Goal: Task Accomplishment & Management: Use online tool/utility

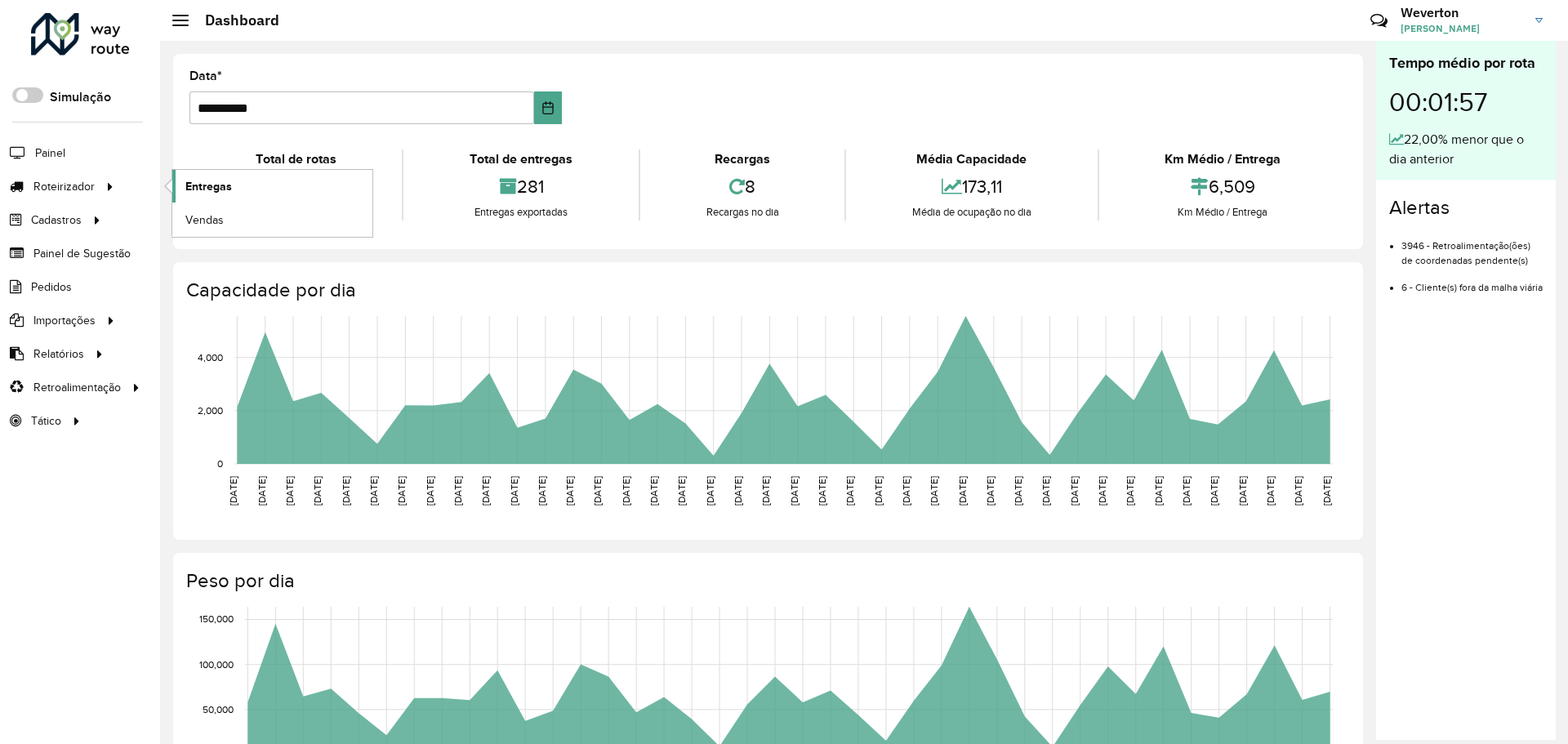
click at [211, 182] on span "Entregas" at bounding box center [208, 187] width 46 height 17
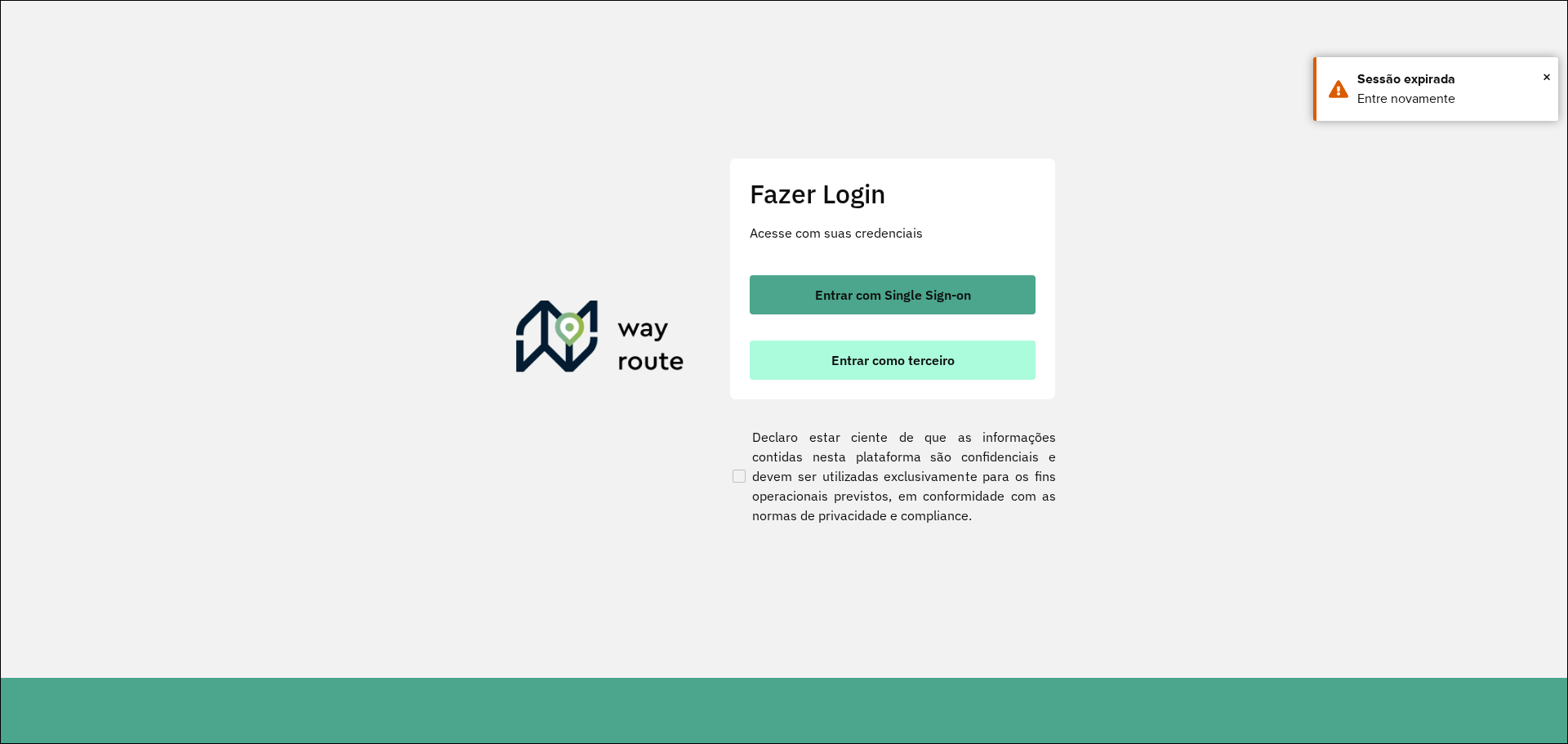
click at [827, 357] on button "Entrar como terceiro" at bounding box center [893, 361] width 286 height 40
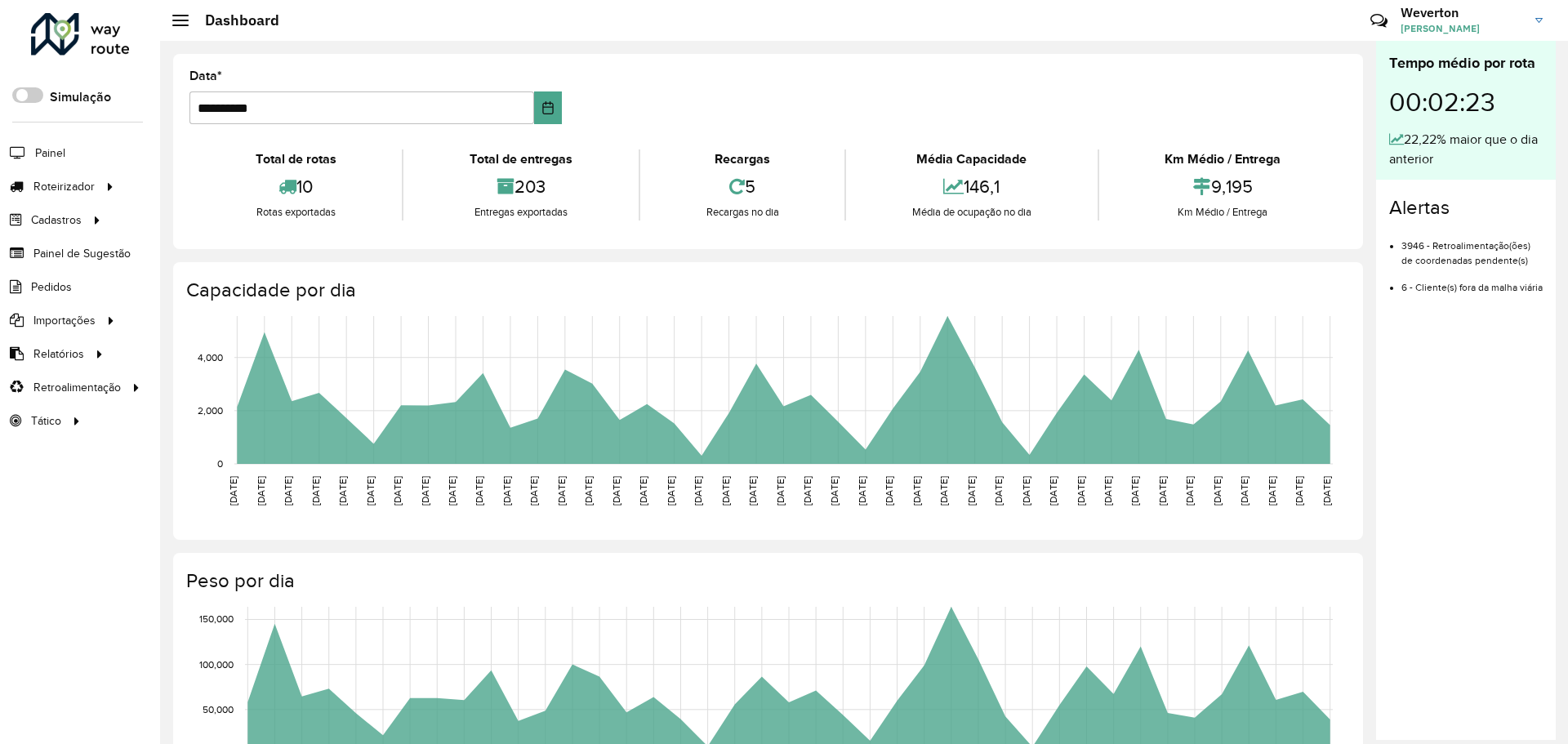
click at [71, 499] on div "Roteirizador AmbevTech Simulação Painel Roteirizador Entregas Vendas Cadastros …" at bounding box center [80, 372] width 160 height 744
click at [232, 190] on link "Entregas" at bounding box center [272, 186] width 200 height 33
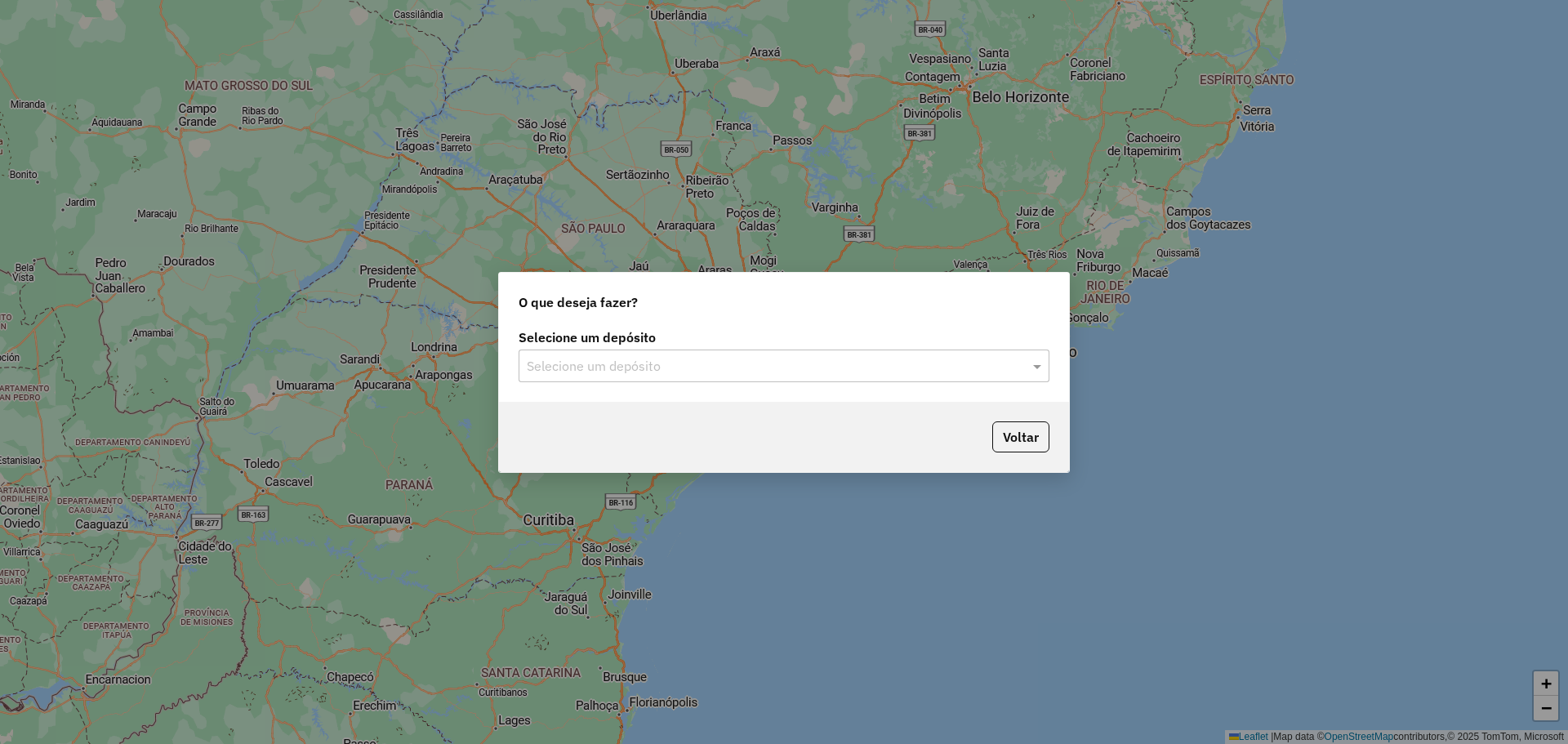
click at [852, 354] on div "Selecione um depósito" at bounding box center [784, 366] width 531 height 33
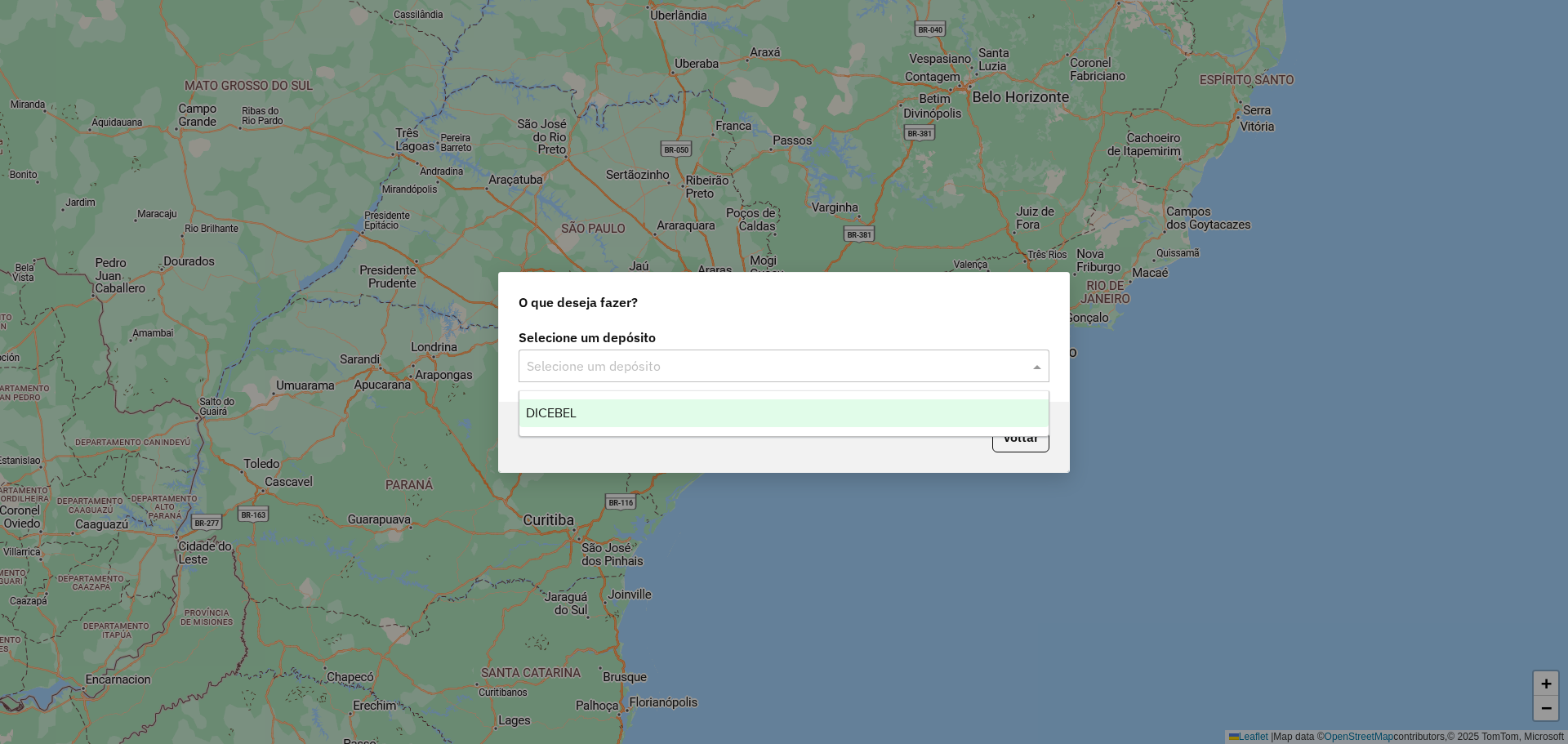
click at [705, 417] on div "DICEBEL" at bounding box center [784, 413] width 530 height 28
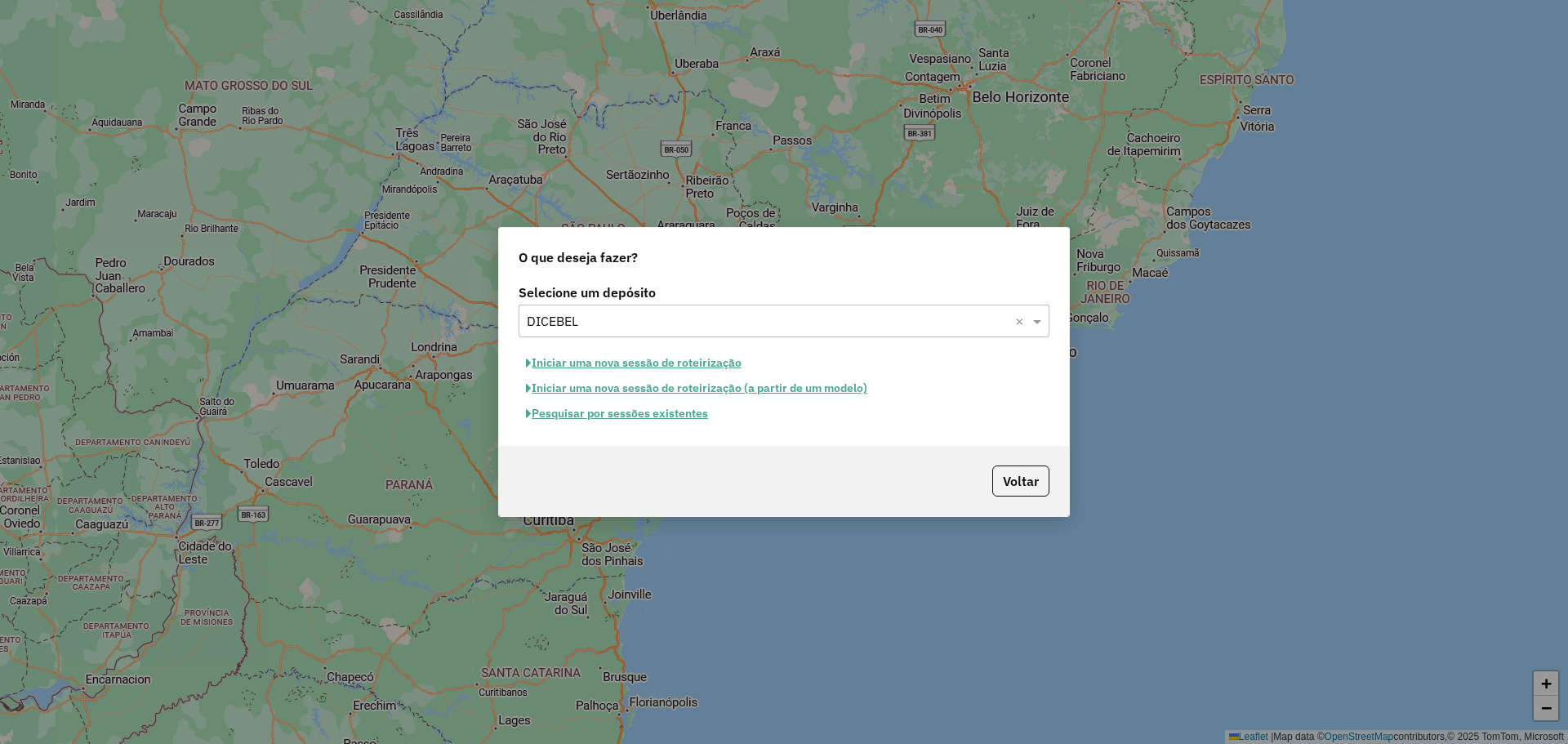
click at [672, 363] on button "Iniciar uma nova sessão de roteirização" at bounding box center [633, 363] width 230 height 25
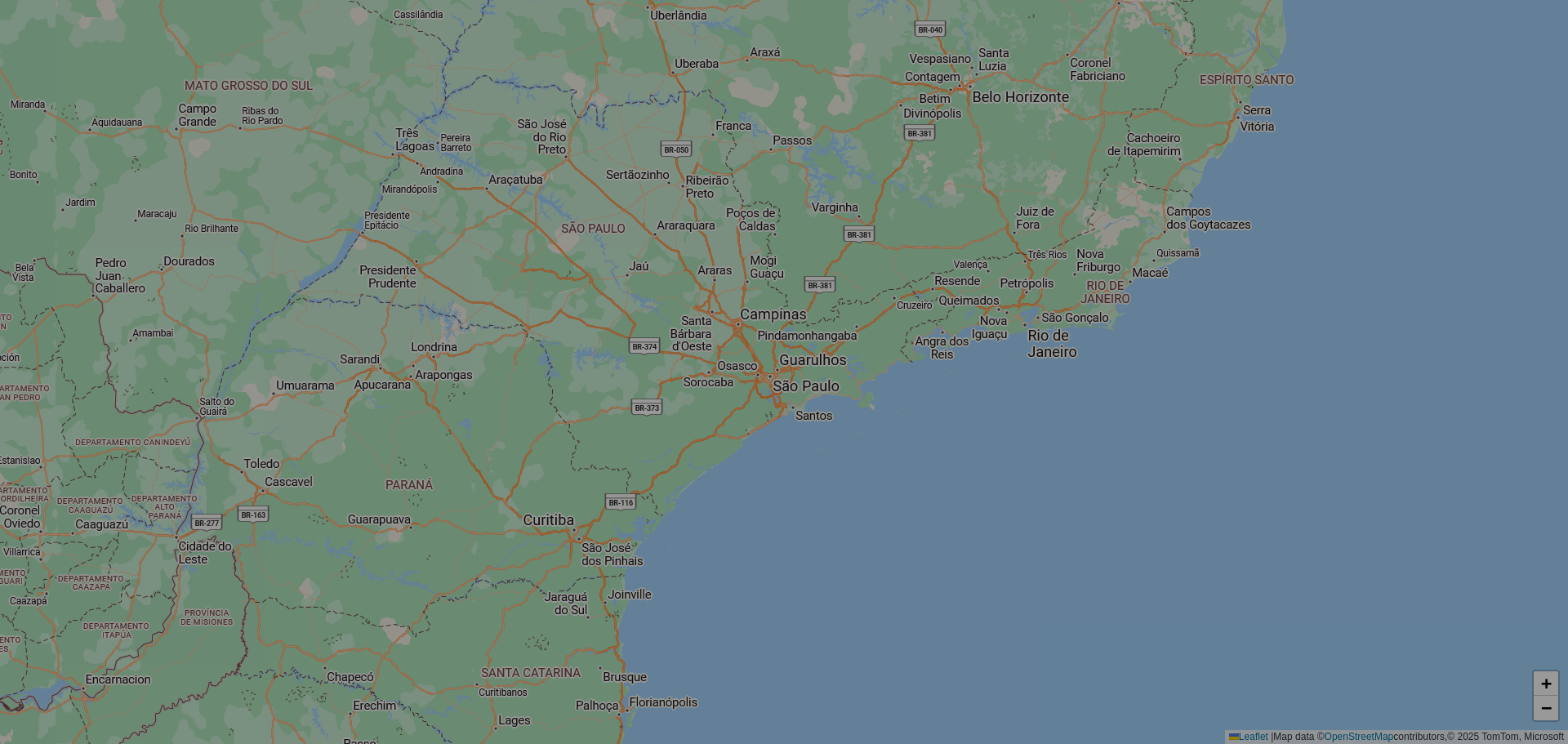
select select "*"
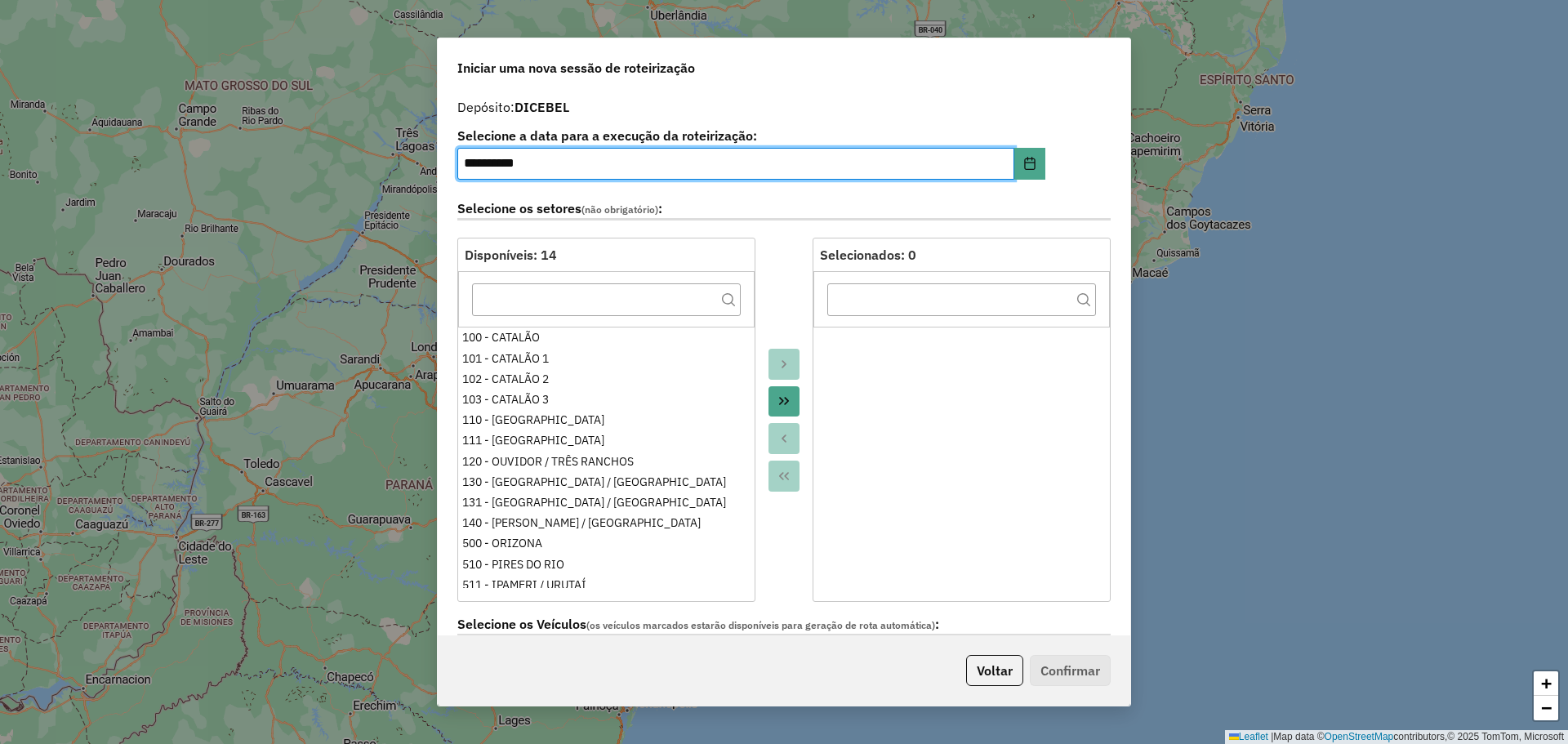
scroll to position [28, 0]
click at [776, 393] on button "Move All to Target" at bounding box center [784, 402] width 31 height 31
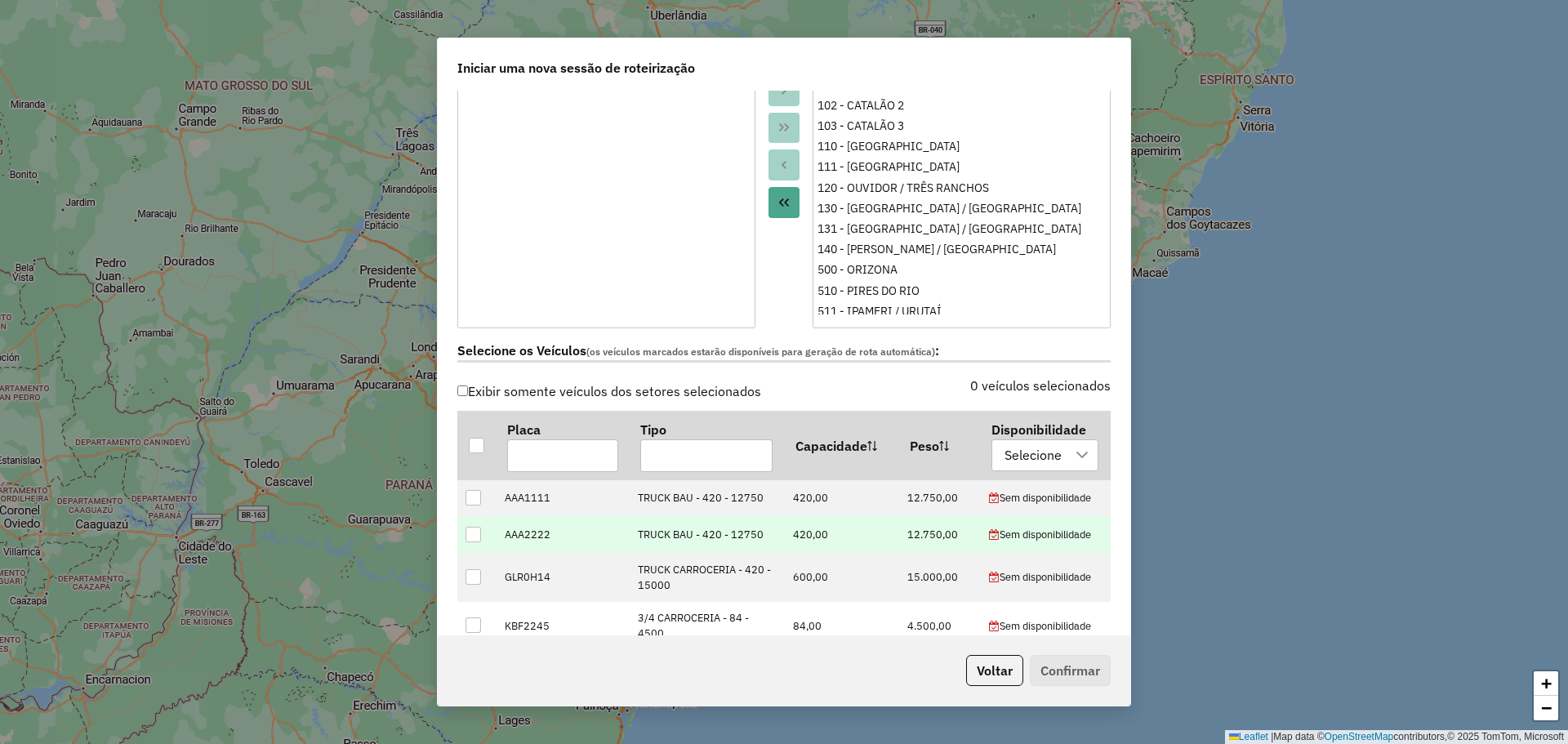
scroll to position [326, 0]
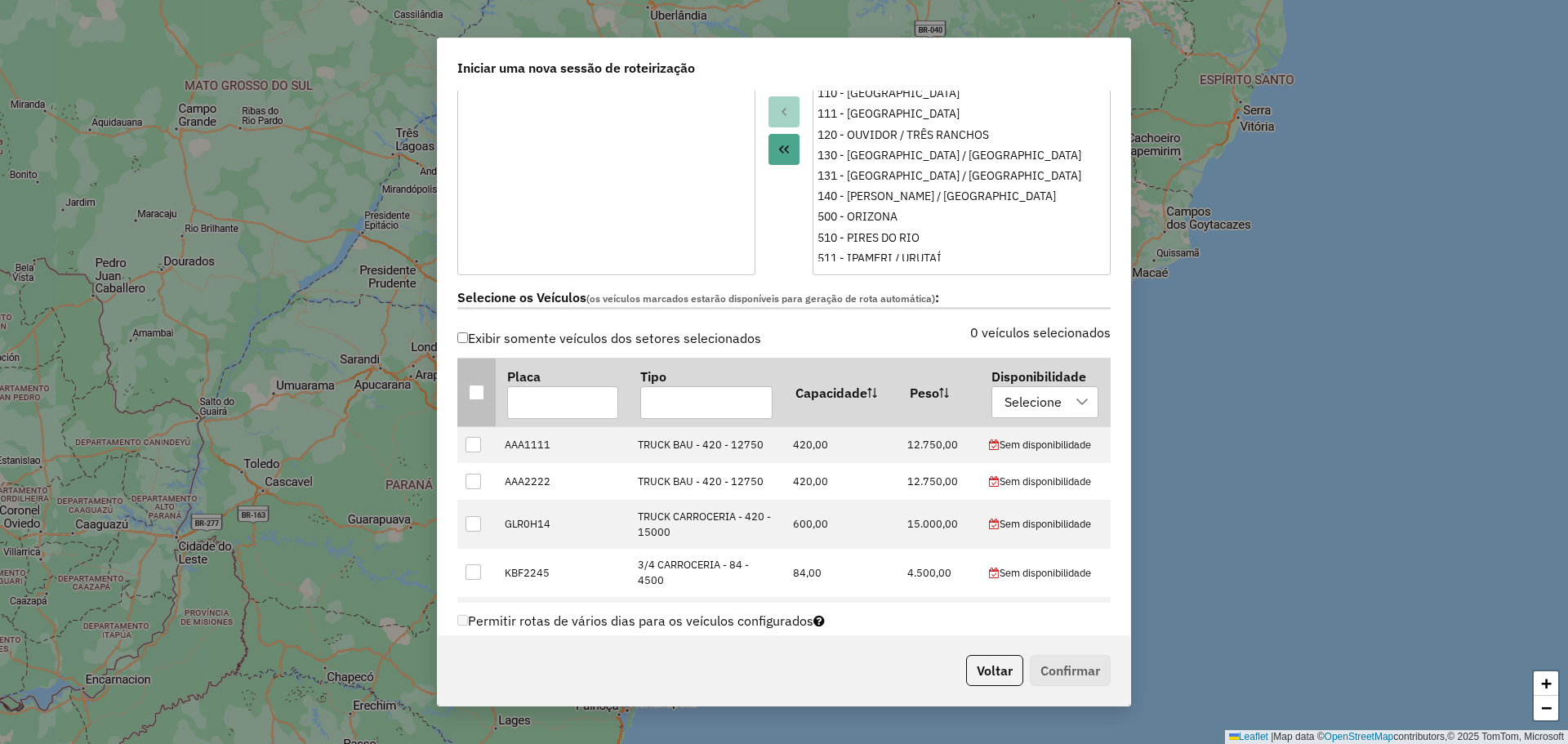
click at [470, 394] on div at bounding box center [476, 393] width 15 height 16
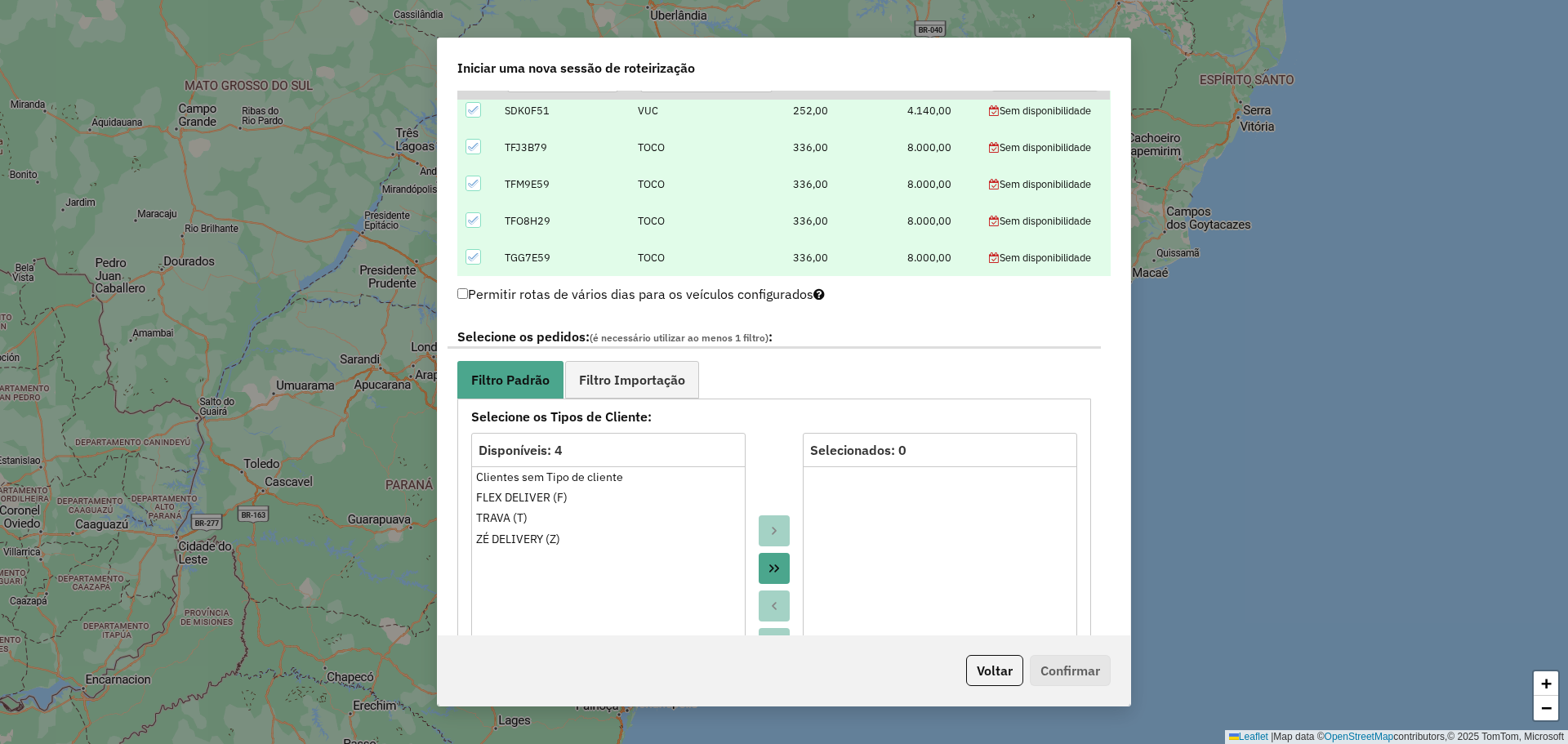
scroll to position [898, 0]
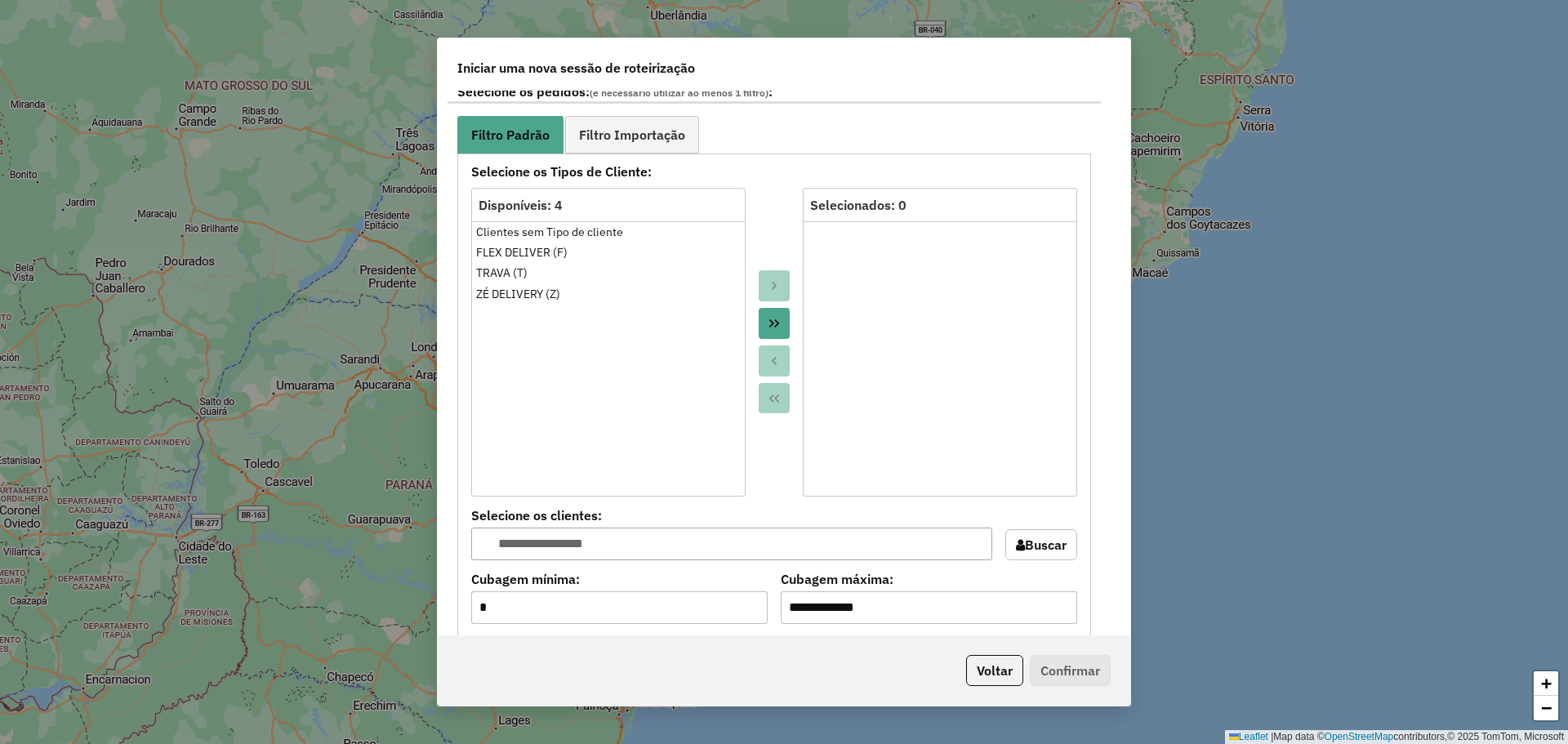
click at [777, 309] on button "Move All to Target" at bounding box center [774, 324] width 31 height 31
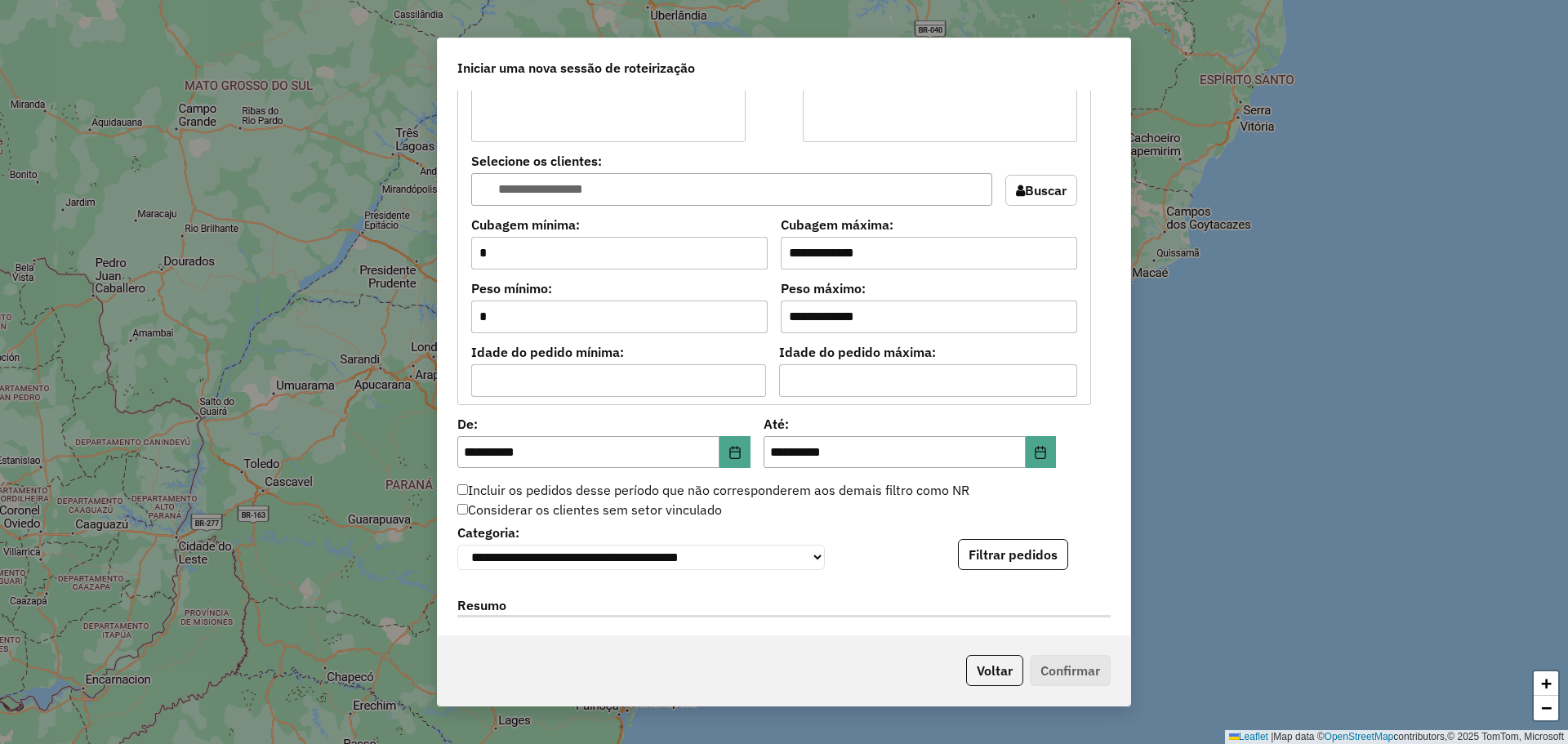
scroll to position [1307, 0]
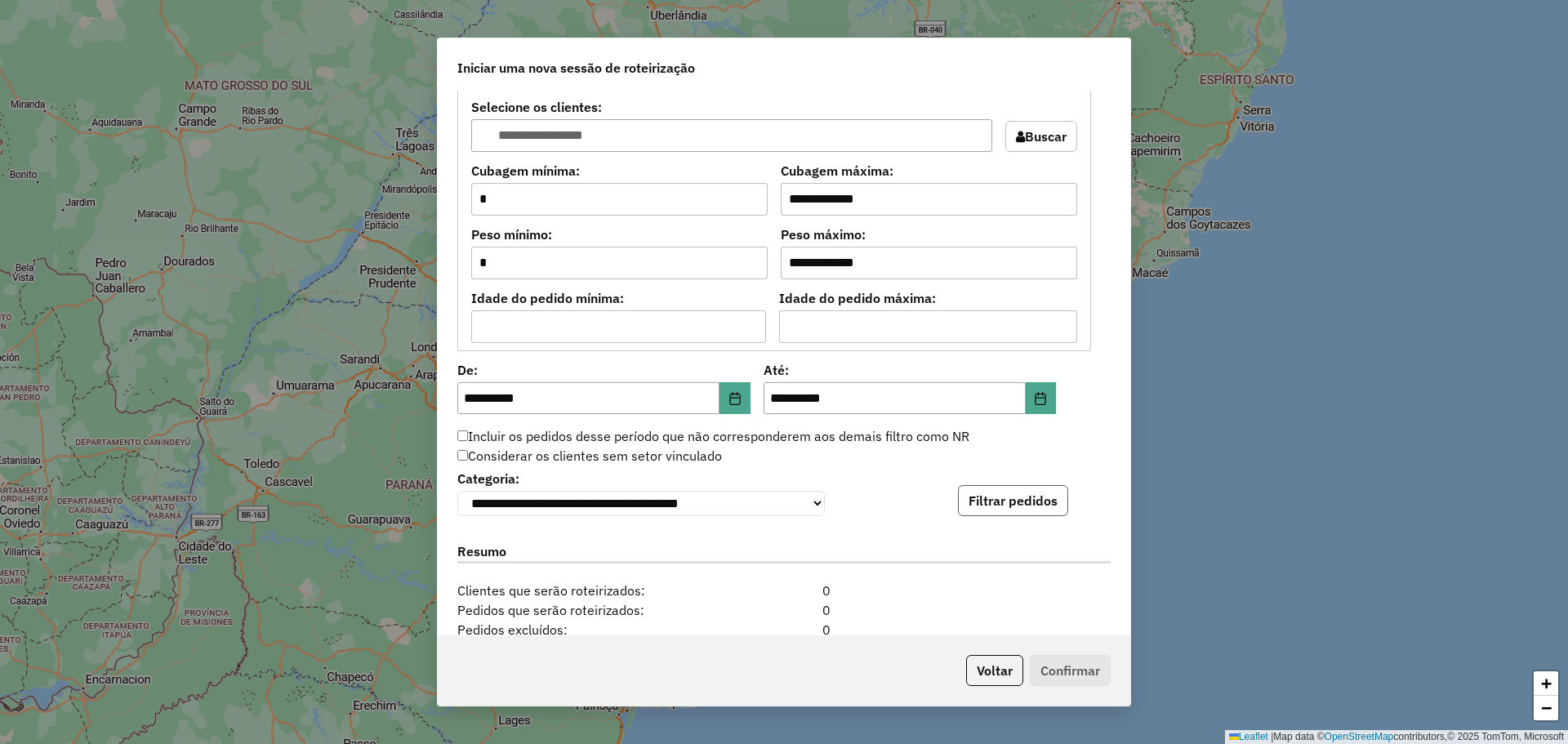
click at [1022, 512] on button "Filtrar pedidos" at bounding box center [1013, 500] width 110 height 31
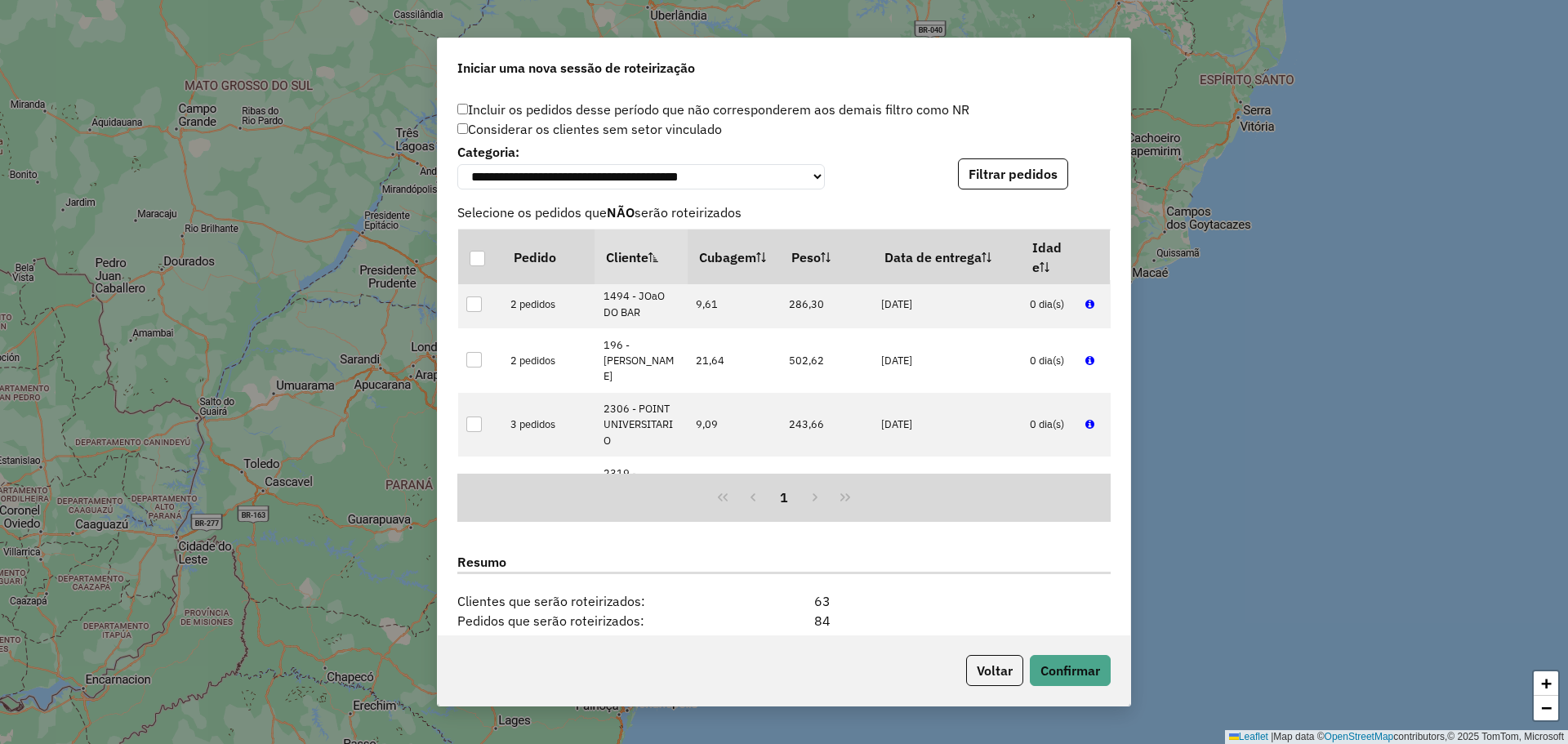
scroll to position [1797, 0]
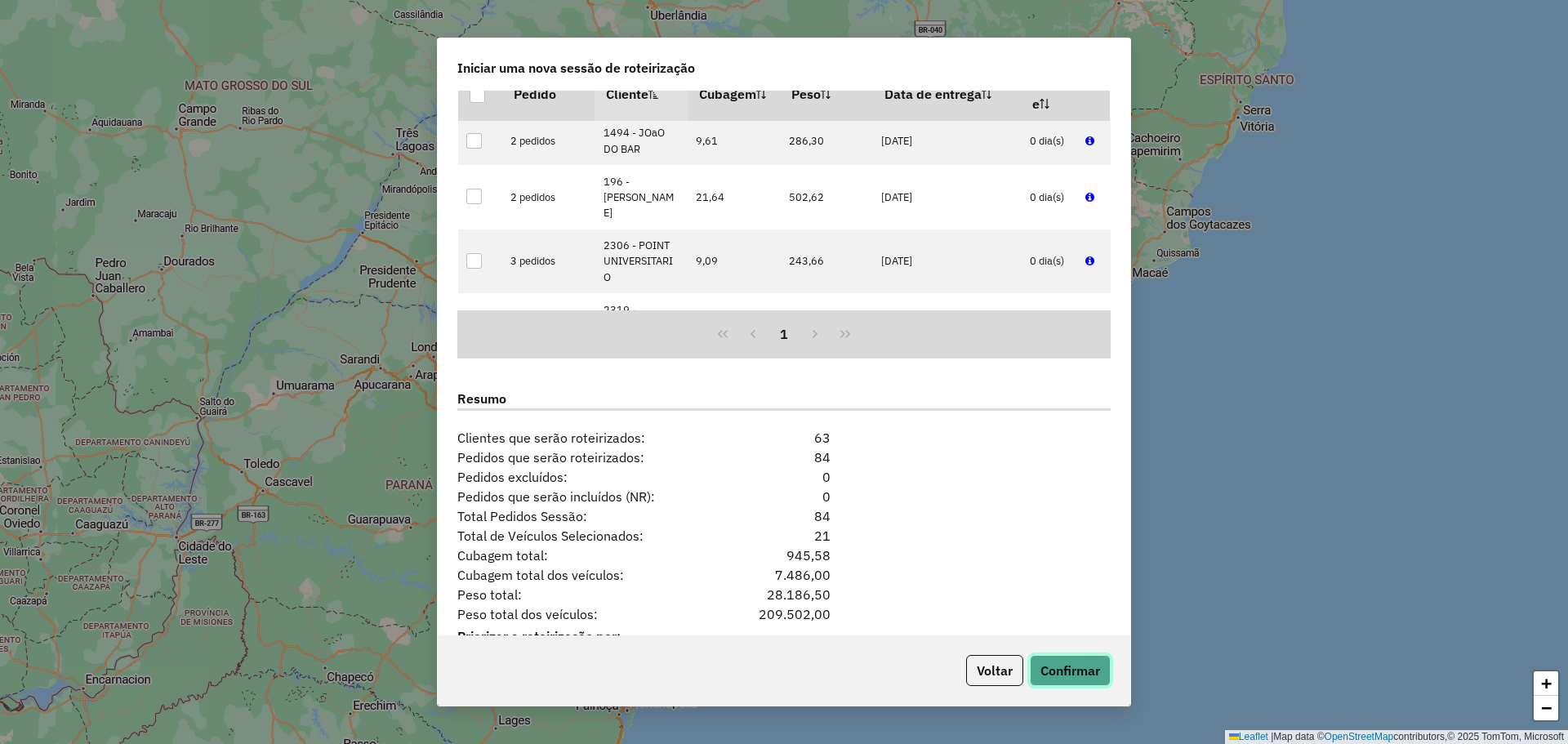
click at [1085, 664] on button "Confirmar" at bounding box center [1070, 671] width 81 height 31
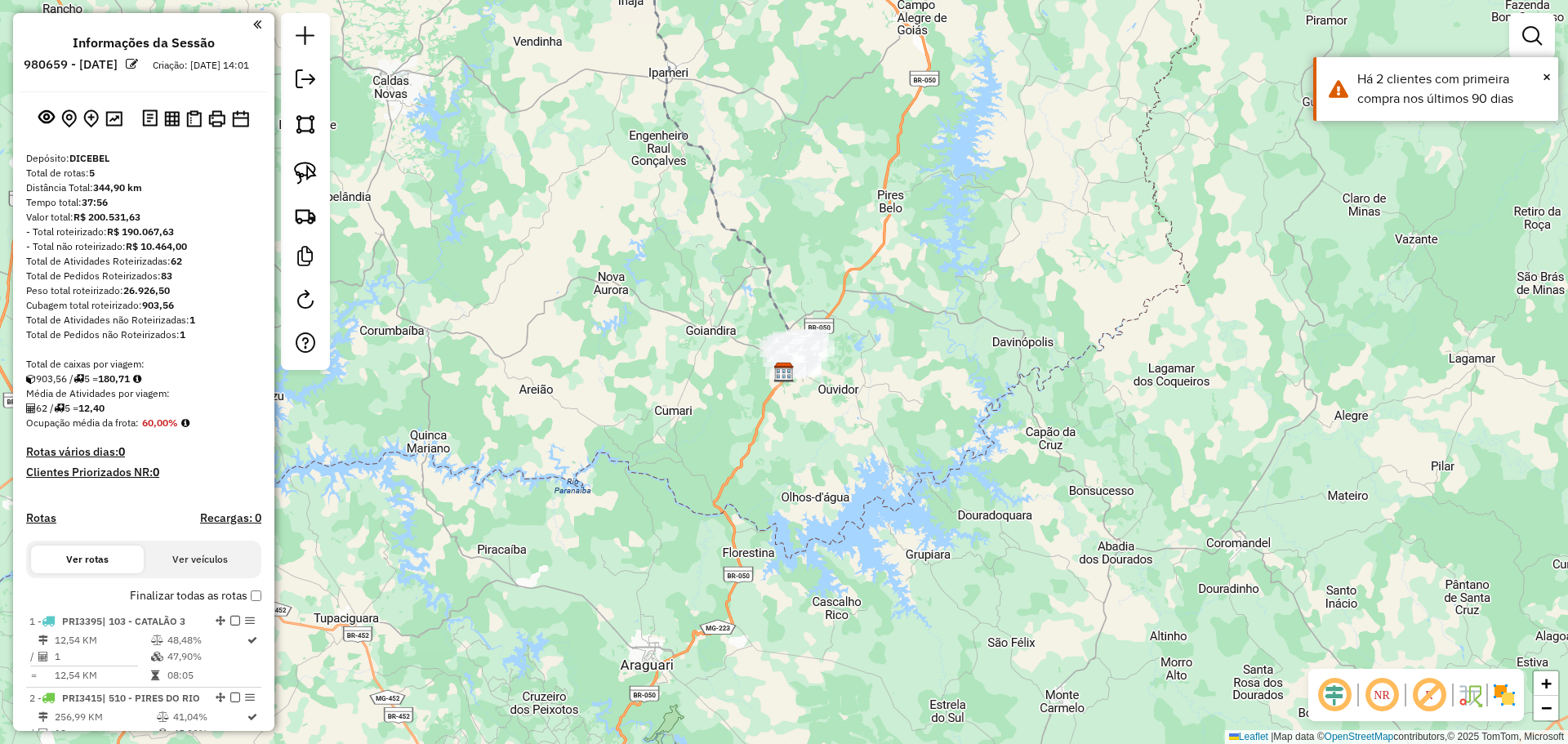
click at [1334, 695] on em at bounding box center [1335, 695] width 40 height 40
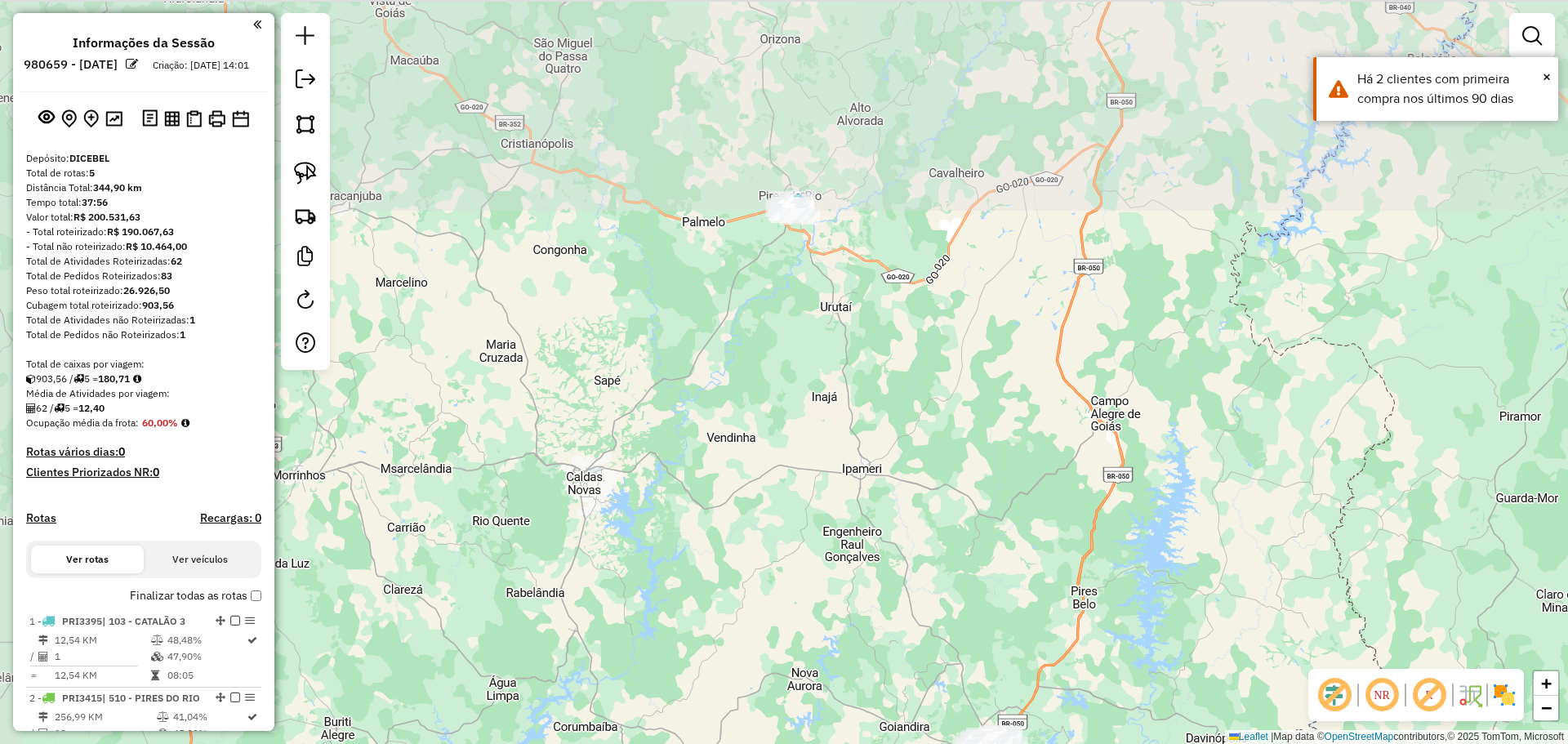
drag, startPoint x: 957, startPoint y: 276, endPoint x: 1150, endPoint y: 672, distance: 440.5
click at [1150, 672] on div "Janela de atendimento Grade de atendimento Capacidade Transportadoras Veículos …" at bounding box center [784, 372] width 1568 height 744
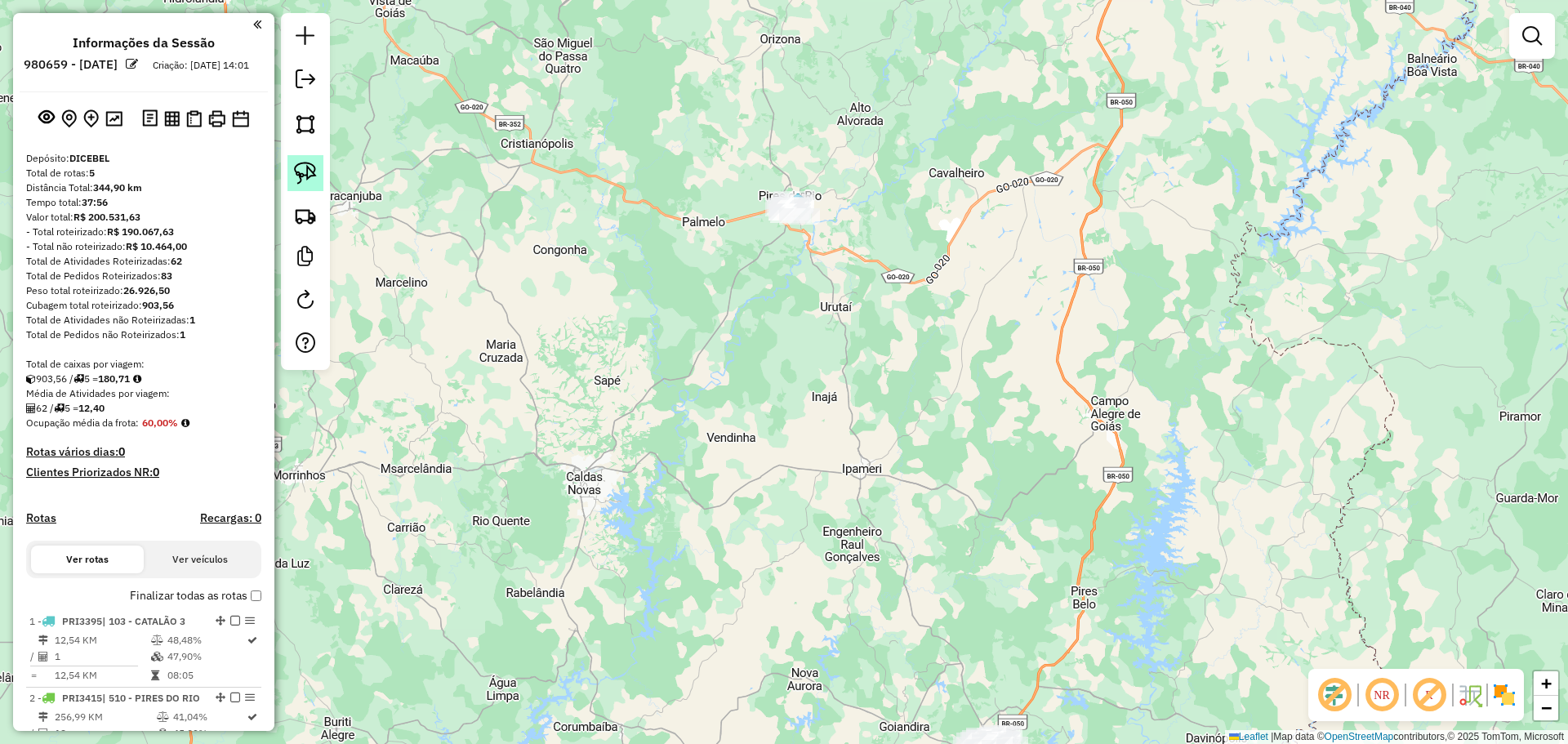
click at [293, 178] on link at bounding box center [306, 173] width 36 height 36
drag, startPoint x: 756, startPoint y: 151, endPoint x: 839, endPoint y: 182, distance: 88.6
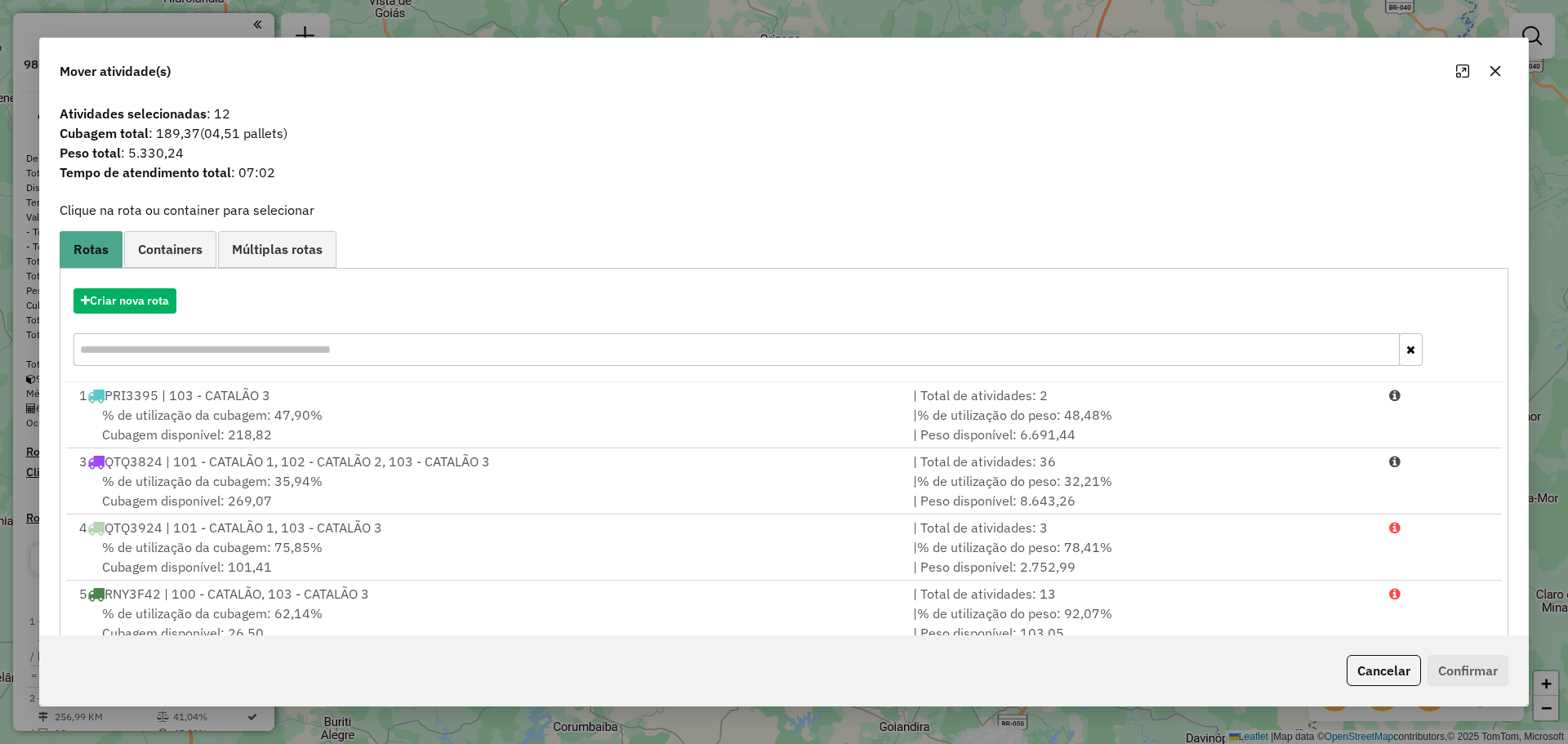
click at [115, 282] on div "Criar nova rota" at bounding box center [784, 329] width 1441 height 106
click at [120, 314] on div "Criar nova rota" at bounding box center [784, 329] width 1441 height 106
click at [154, 284] on div "Criar nova rota" at bounding box center [784, 329] width 1441 height 106
click at [163, 313] on button "Criar nova rota" at bounding box center [125, 301] width 103 height 25
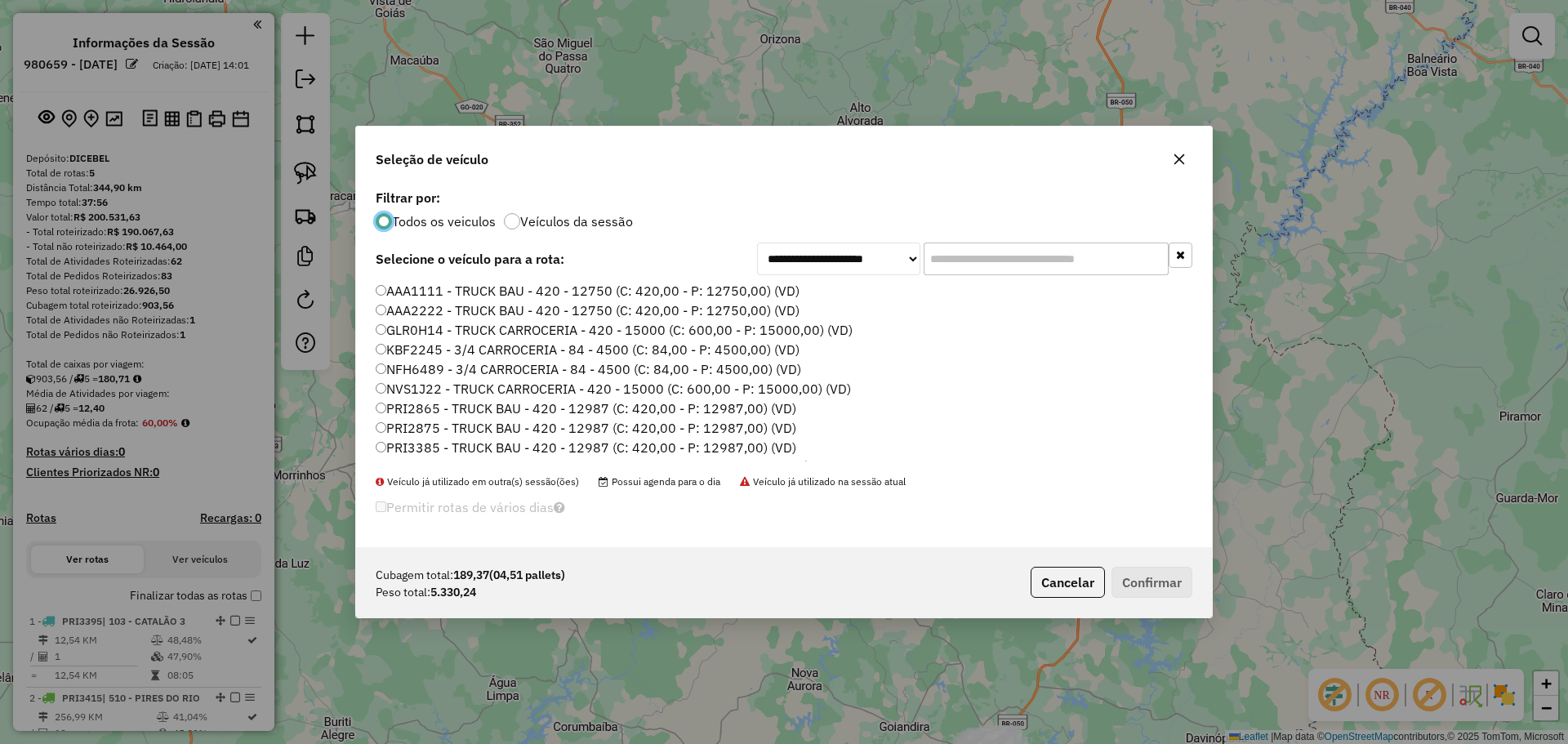
scroll to position [9, 5]
click at [962, 264] on input "text" at bounding box center [1046, 259] width 245 height 33
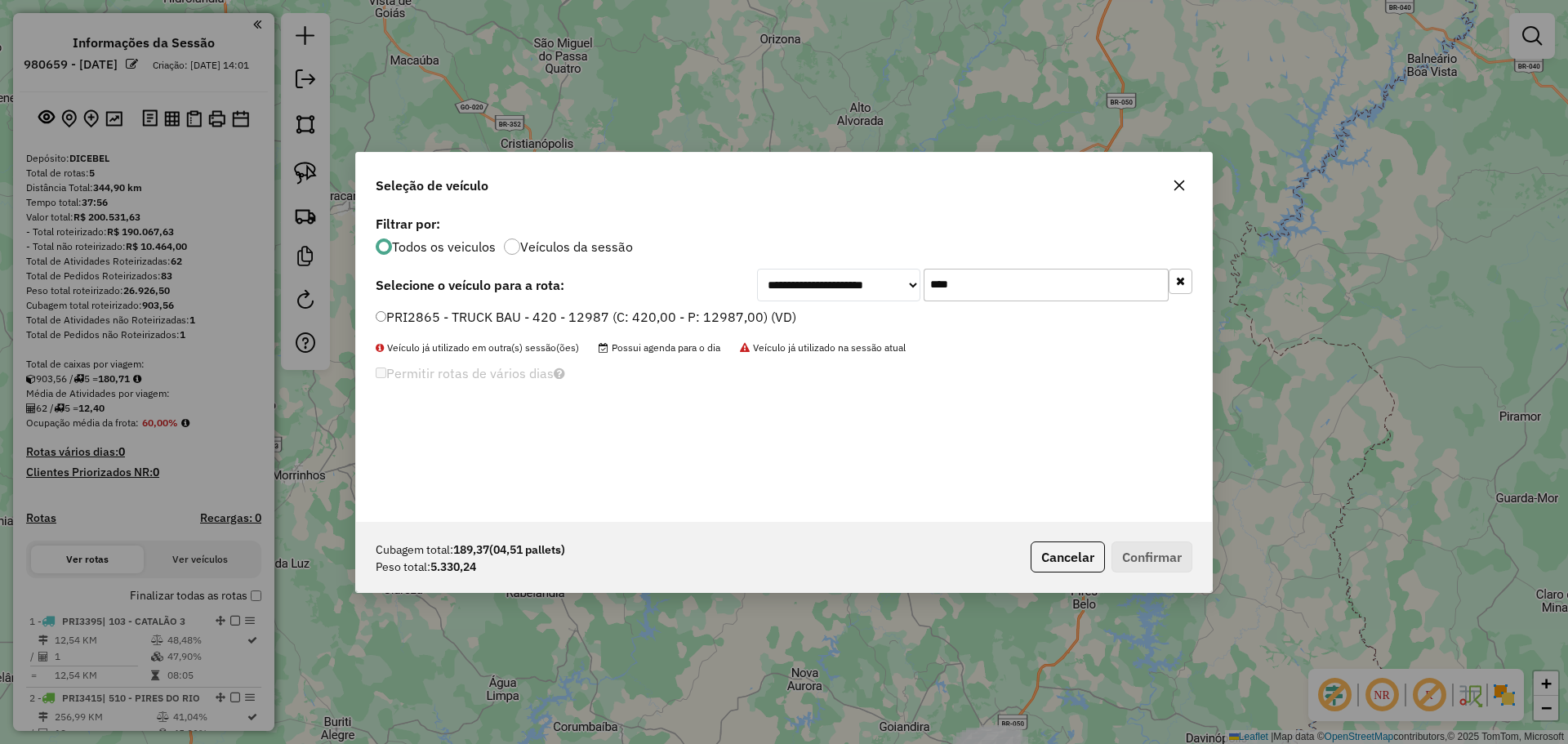
type input "****"
click at [389, 314] on label "PRI2865 - TRUCK BAU - 420 - 12987 (C: 420,00 - P: 12987,00) (VD)" at bounding box center [586, 317] width 420 height 20
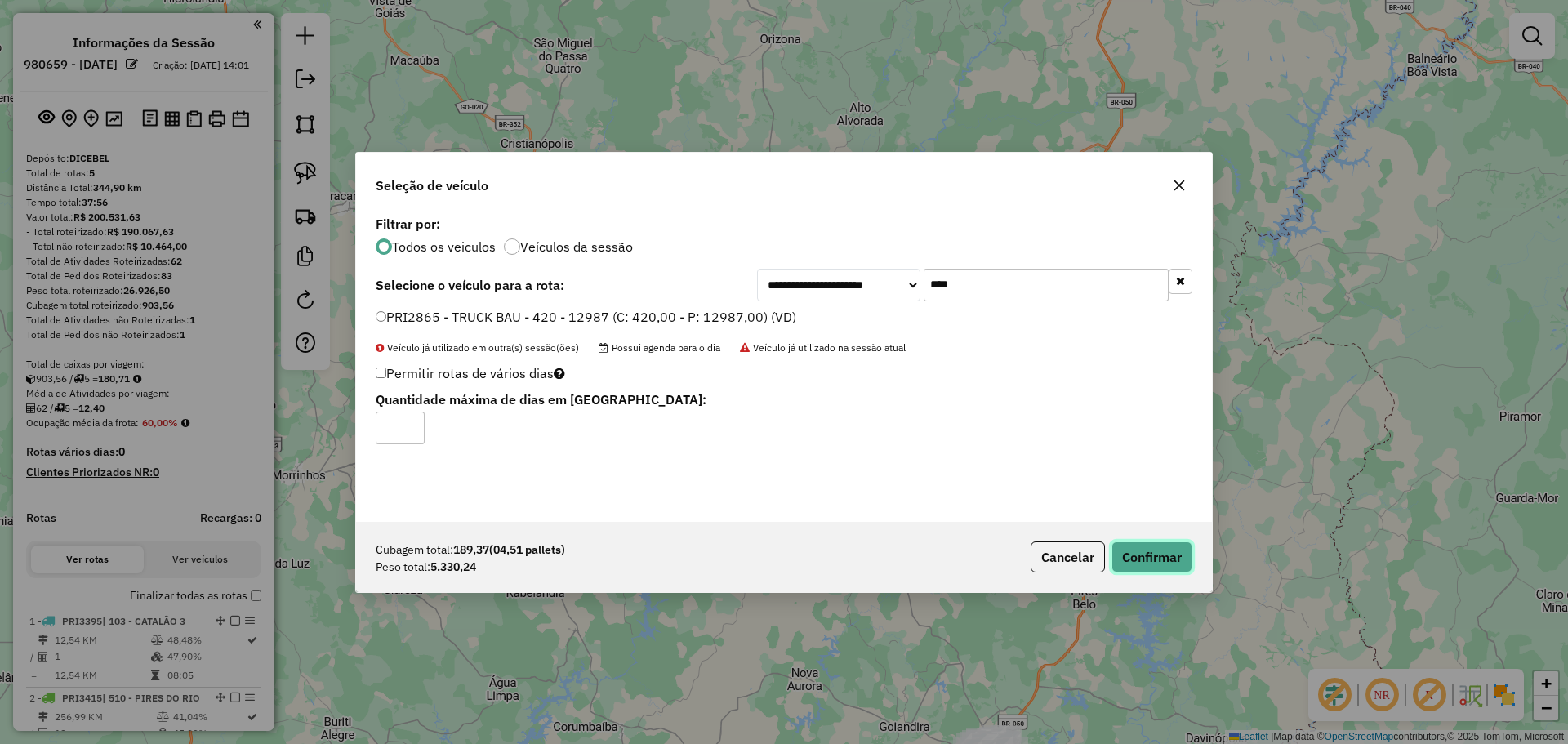
click at [1118, 560] on button "Confirmar" at bounding box center [1152, 557] width 81 height 31
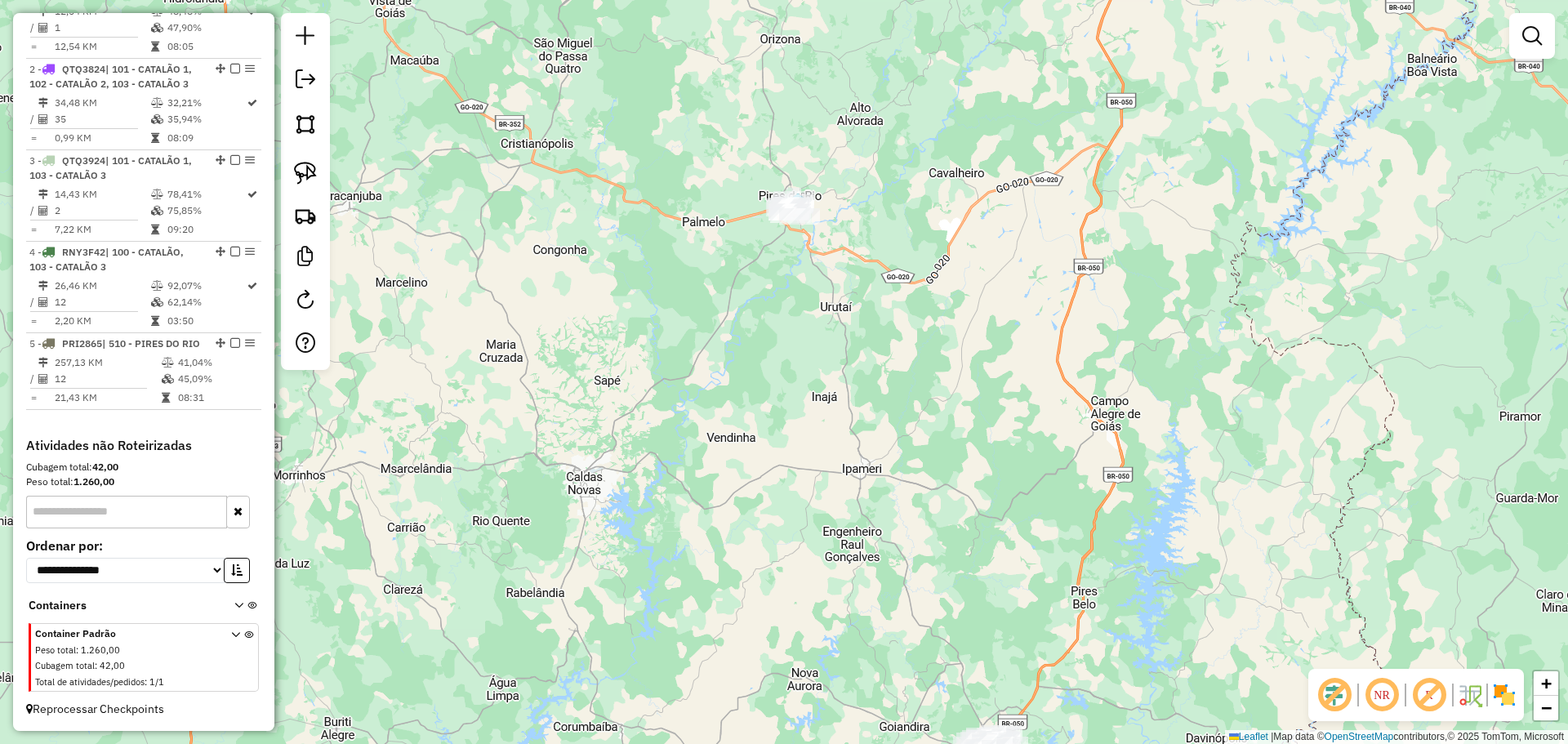
scroll to position [658, 0]
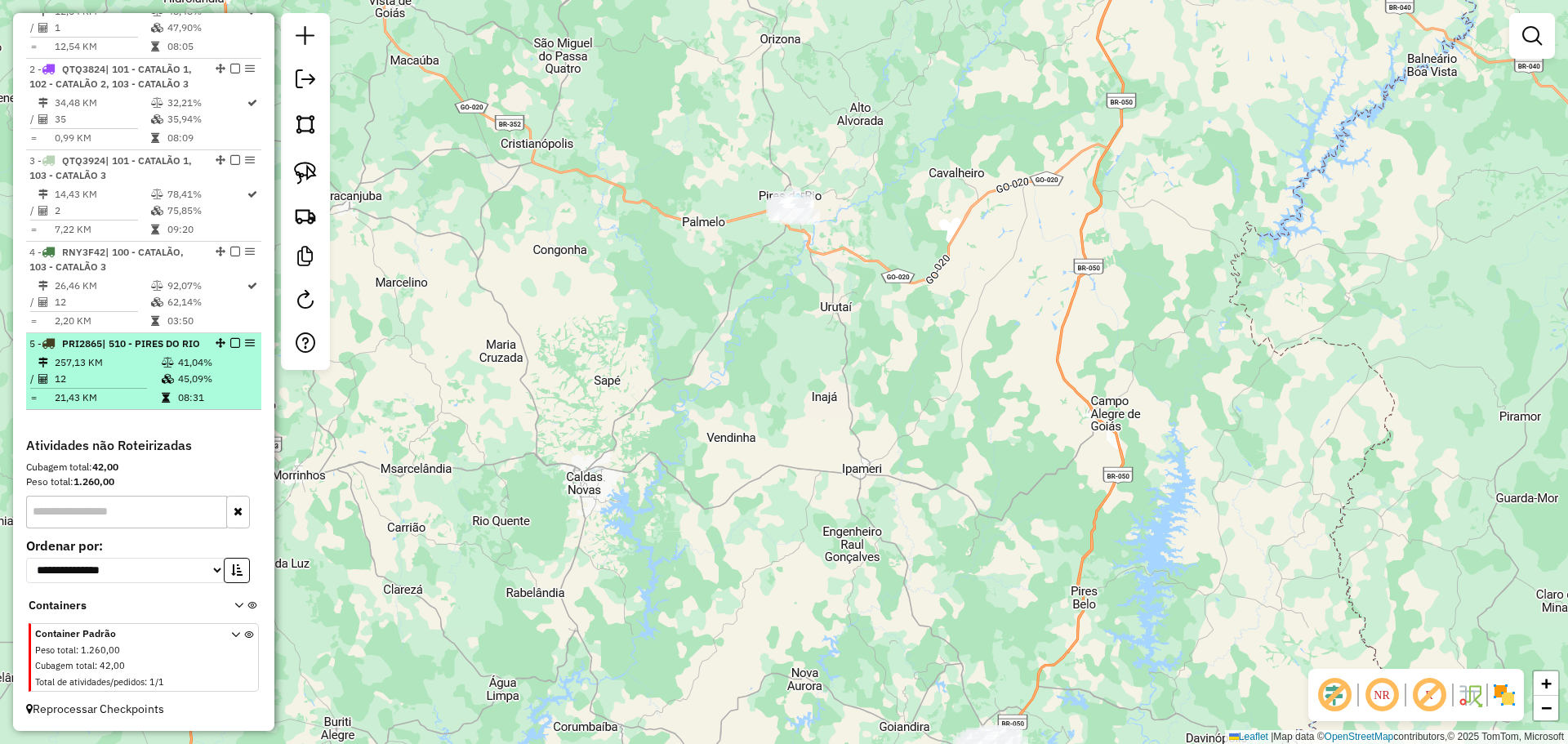
click at [230, 338] on em at bounding box center [234, 343] width 9 height 9
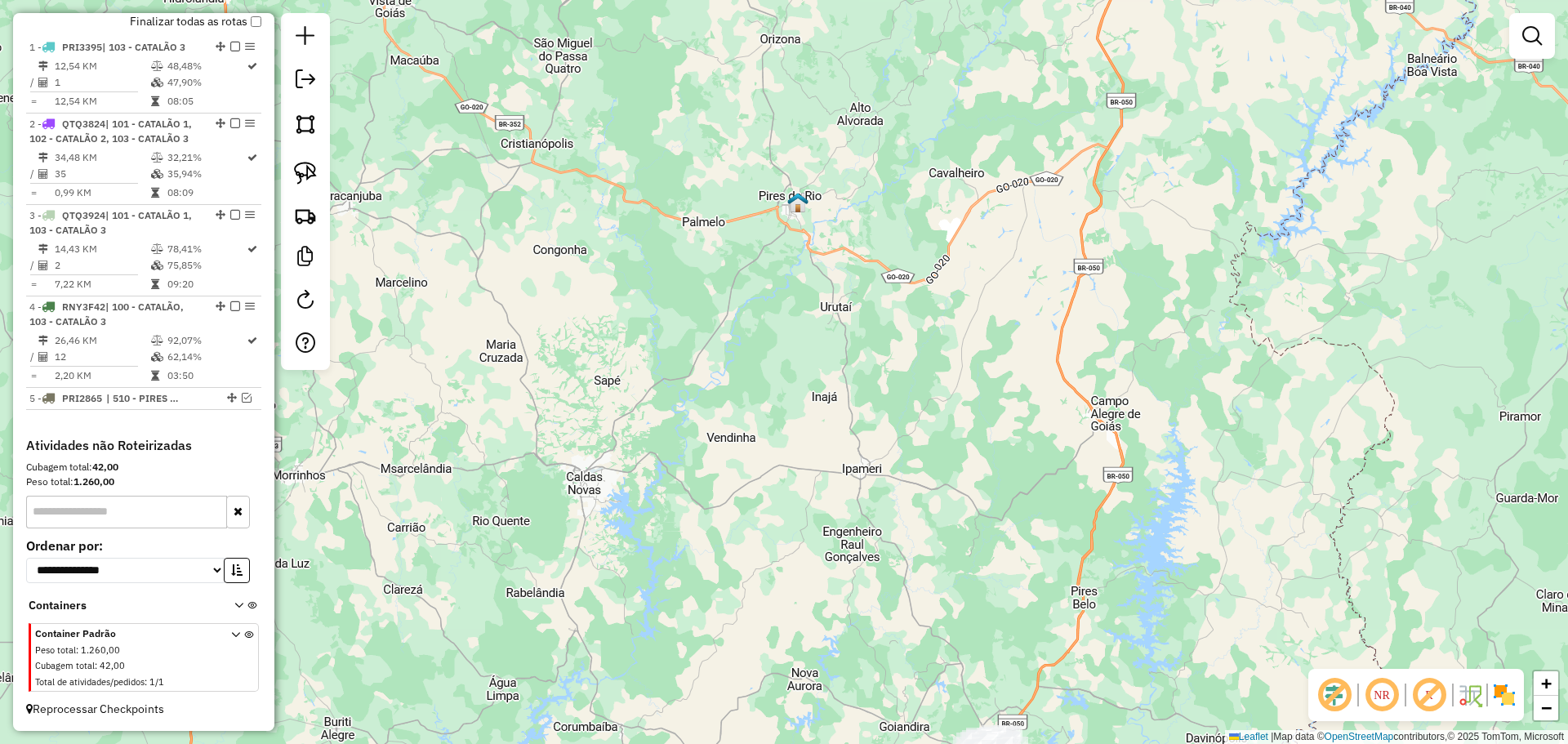
scroll to position [589, 0]
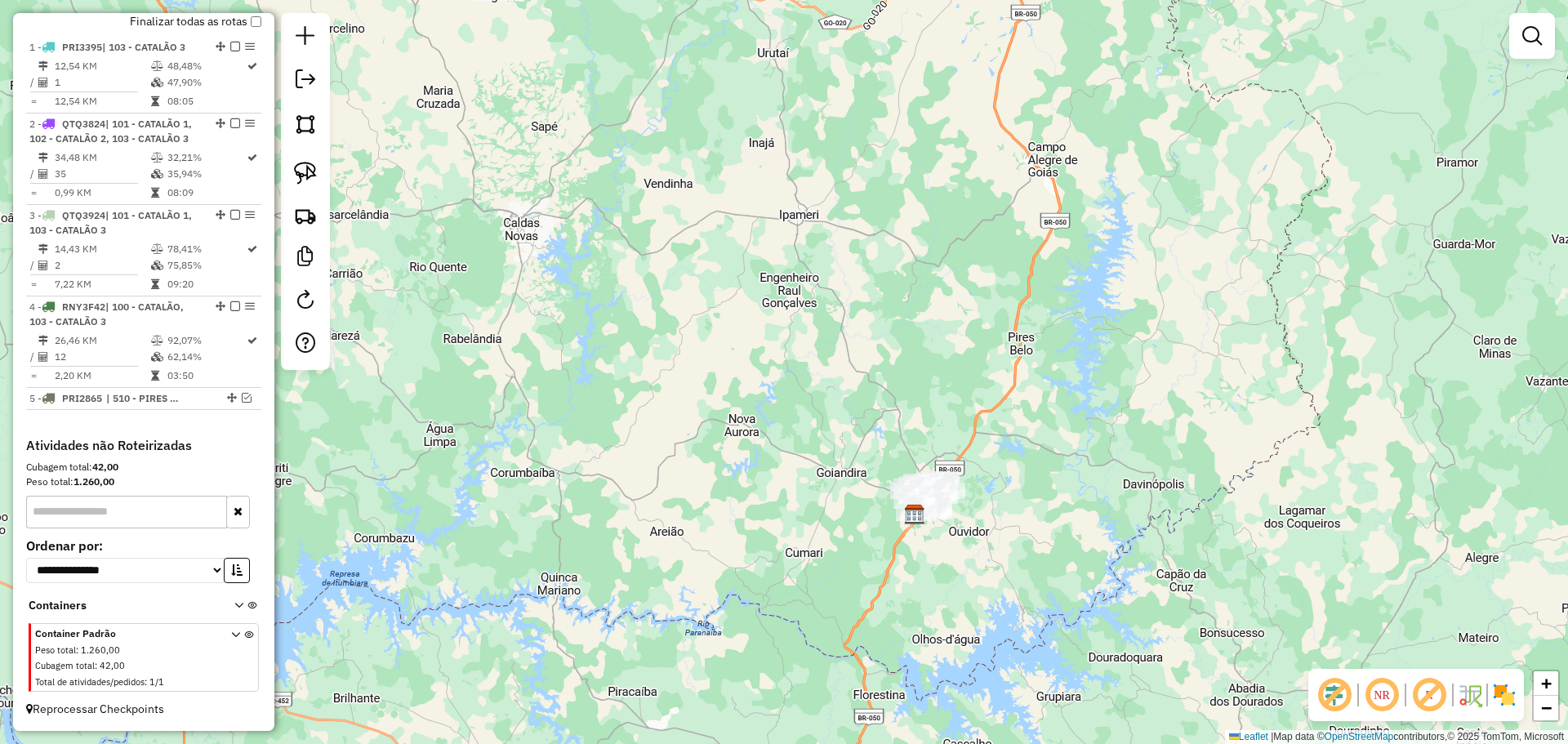
drag, startPoint x: 701, startPoint y: 369, endPoint x: 693, endPoint y: 263, distance: 106.3
click at [693, 263] on div "Janela de atendimento Grade de atendimento Capacidade Transportadoras Veículos …" at bounding box center [784, 372] width 1568 height 744
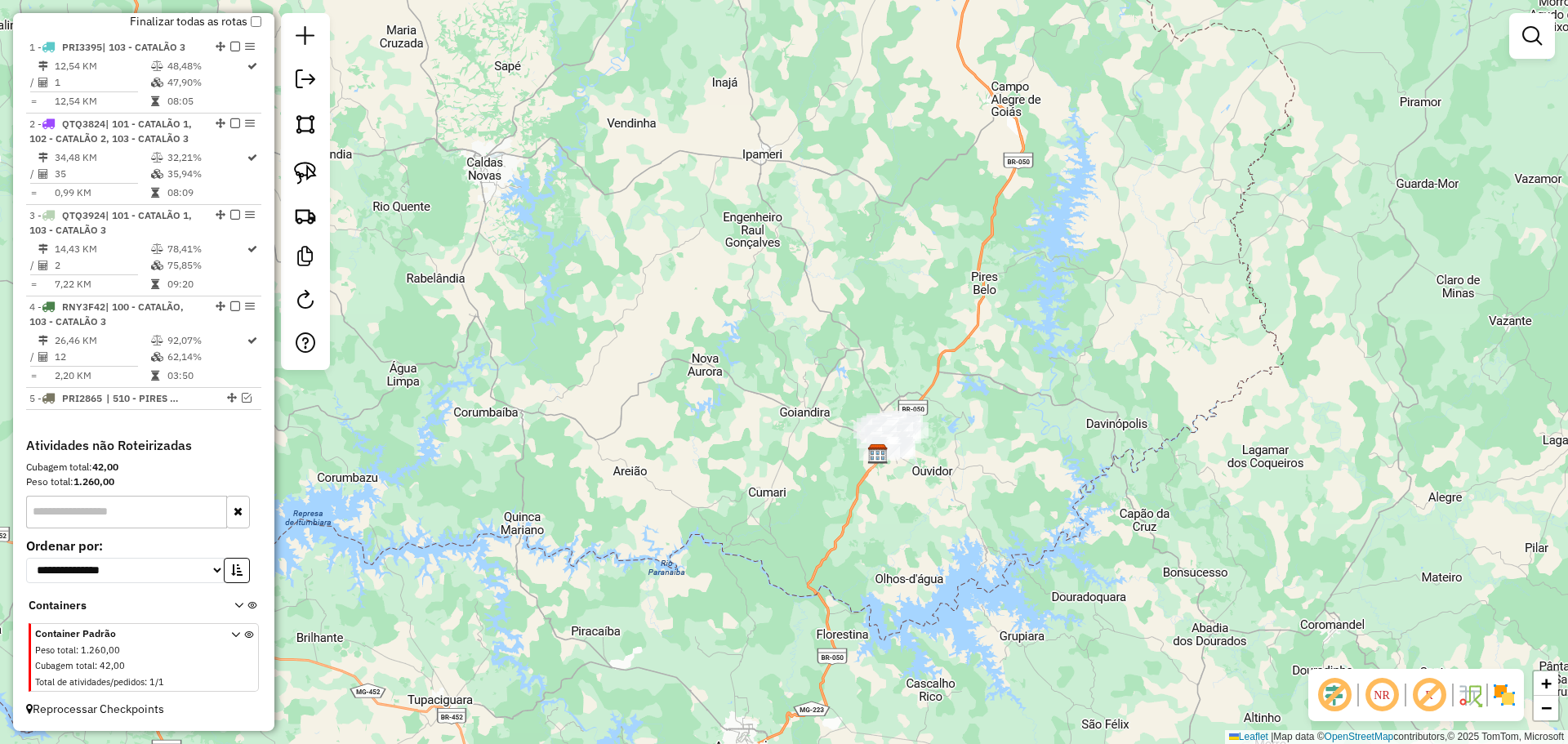
drag, startPoint x: 946, startPoint y: 521, endPoint x: 949, endPoint y: 493, distance: 28.2
click at [949, 493] on div "Janela de atendimento Grade de atendimento Capacidade Transportadoras Veículos …" at bounding box center [784, 372] width 1568 height 744
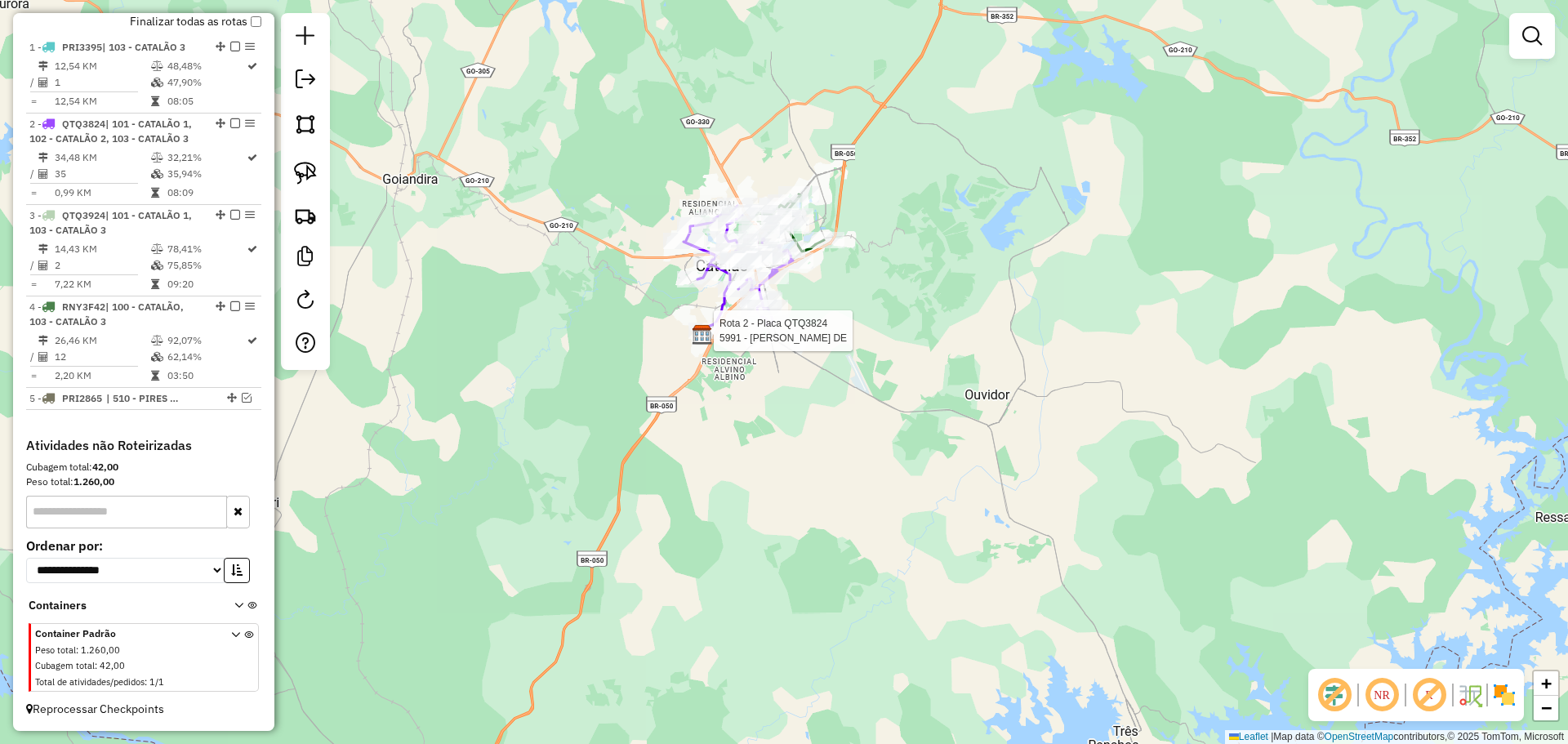
select select "**********"
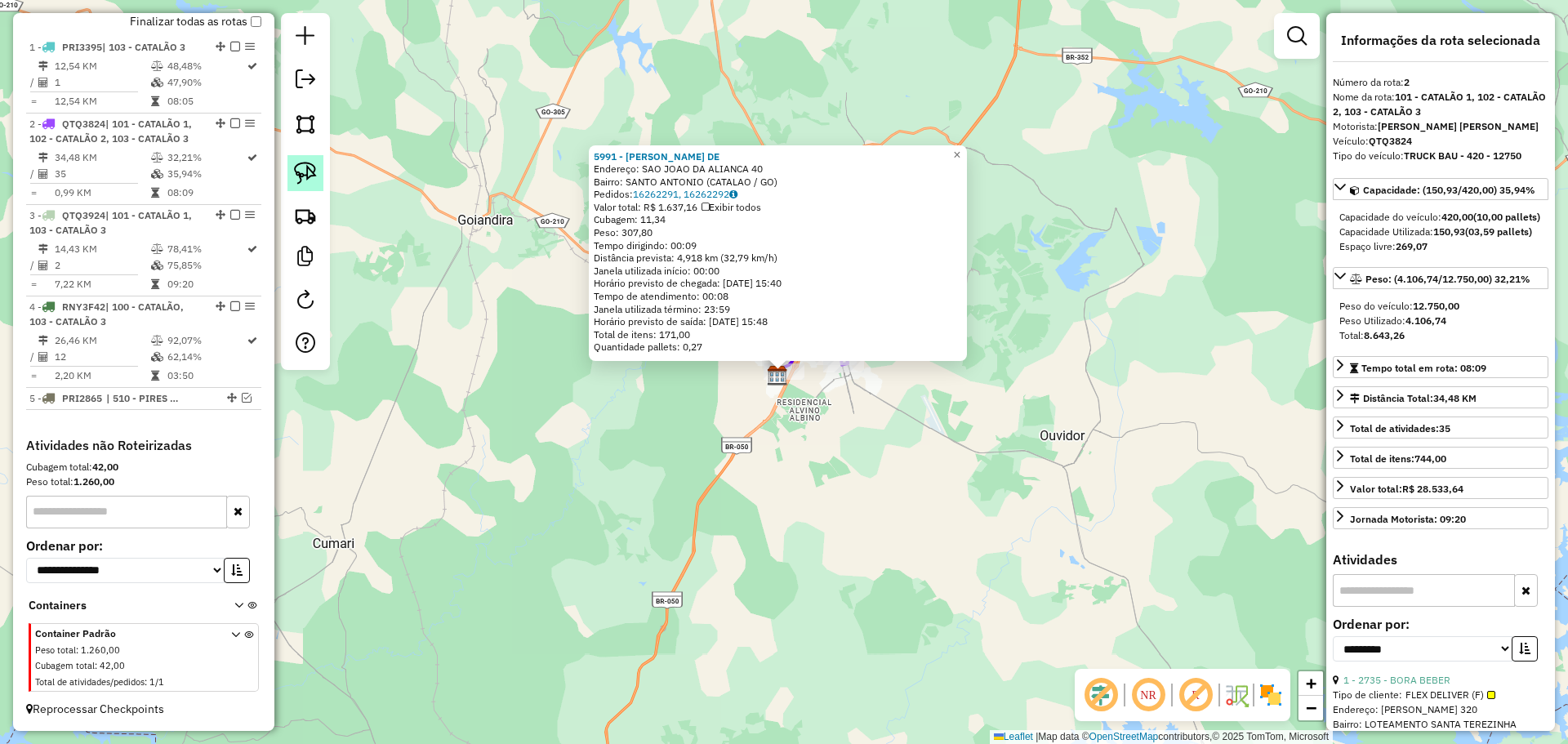
click at [297, 184] on link at bounding box center [306, 173] width 36 height 36
drag, startPoint x: 725, startPoint y: 402, endPoint x: 762, endPoint y: 338, distance: 73.9
click at [762, 338] on div "5991 - FREDERICO AUGUSTO DE Endereço: SAO JOAO DA ALIANCA 40 Bairro: SANTO ANTO…" at bounding box center [784, 372] width 1568 height 744
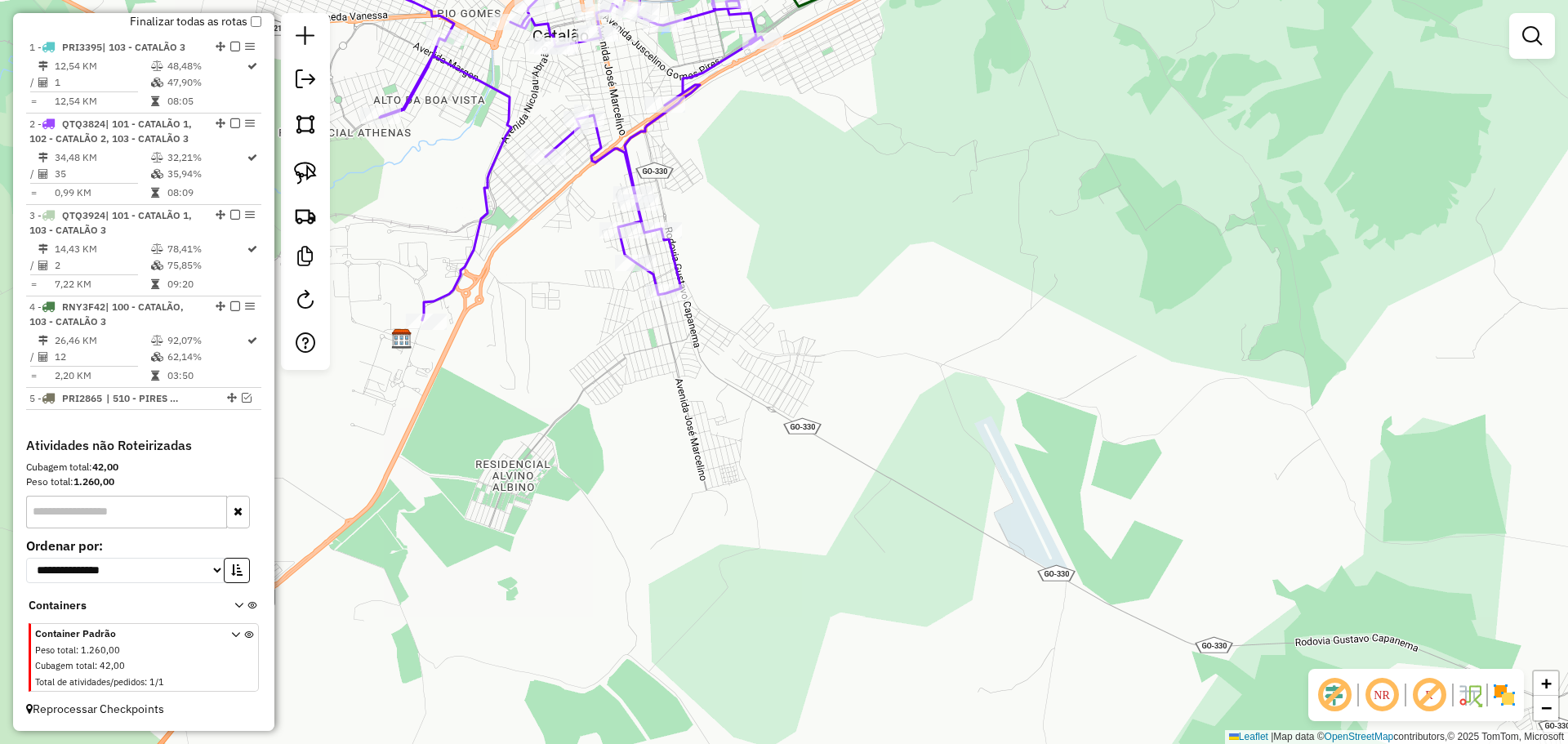
click at [301, 148] on div at bounding box center [305, 191] width 49 height 356
click at [297, 165] on img at bounding box center [305, 173] width 23 height 23
drag, startPoint x: 468, startPoint y: 287, endPoint x: 479, endPoint y: 345, distance: 59.0
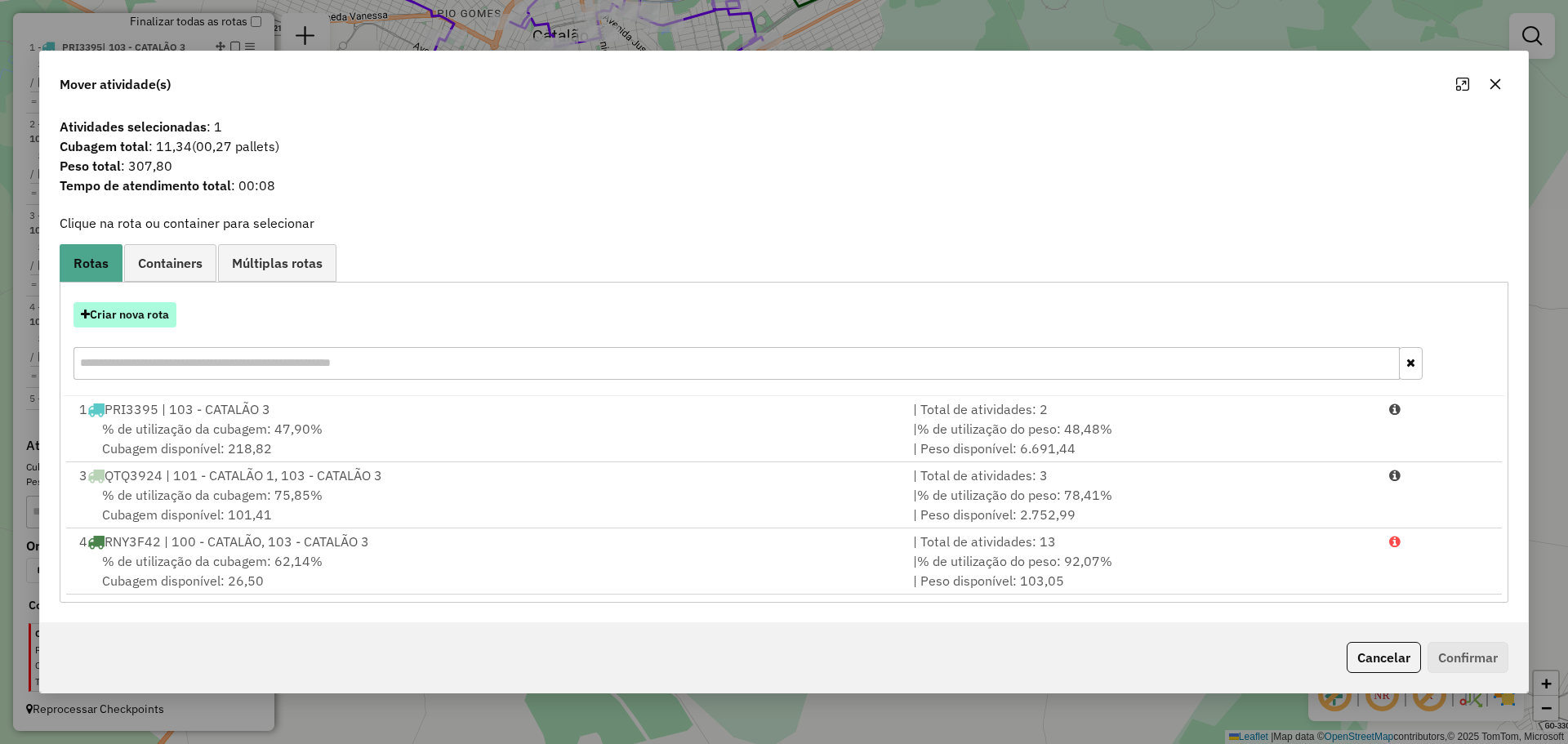
click at [119, 321] on button "Criar nova rota" at bounding box center [125, 314] width 103 height 25
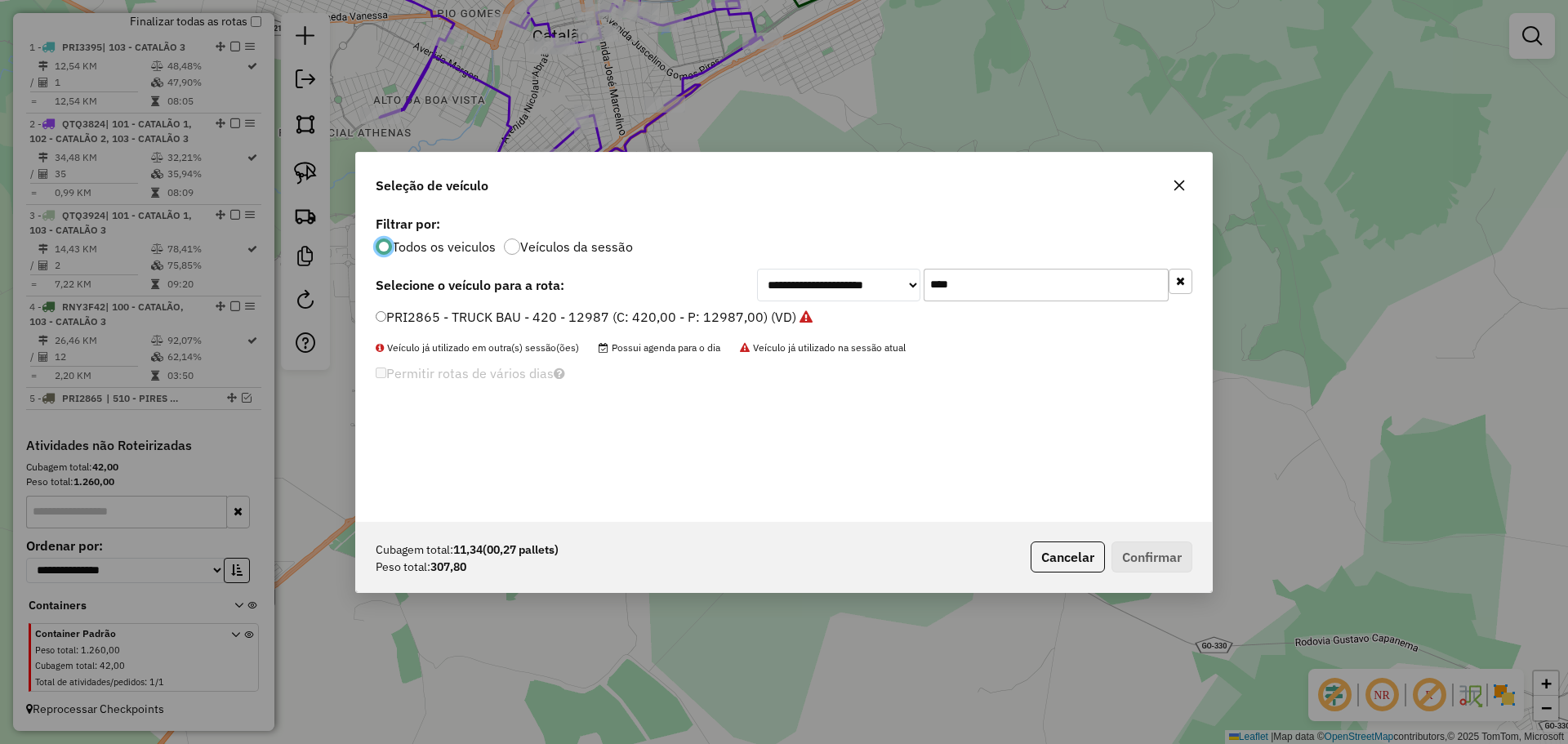
scroll to position [9, 5]
drag, startPoint x: 921, startPoint y: 288, endPoint x: 896, endPoint y: 288, distance: 25.0
click at [896, 288] on div "**********" at bounding box center [975, 285] width 436 height 33
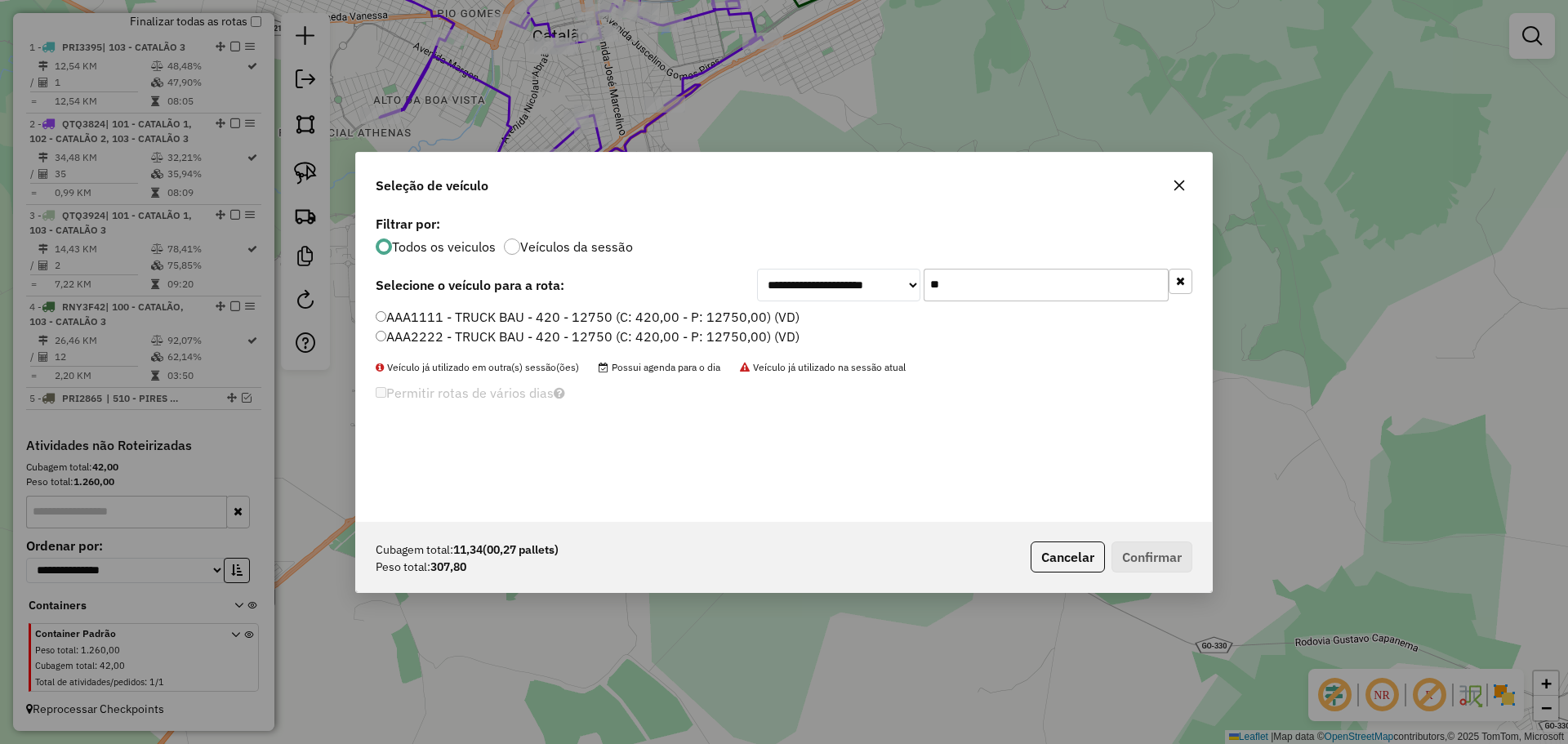
type input "**"
click at [449, 324] on label "AAA1111 - TRUCK BAU - 420 - 12750 (C: 420,00 - P: 12750,00) (VD)" at bounding box center [587, 317] width 424 height 20
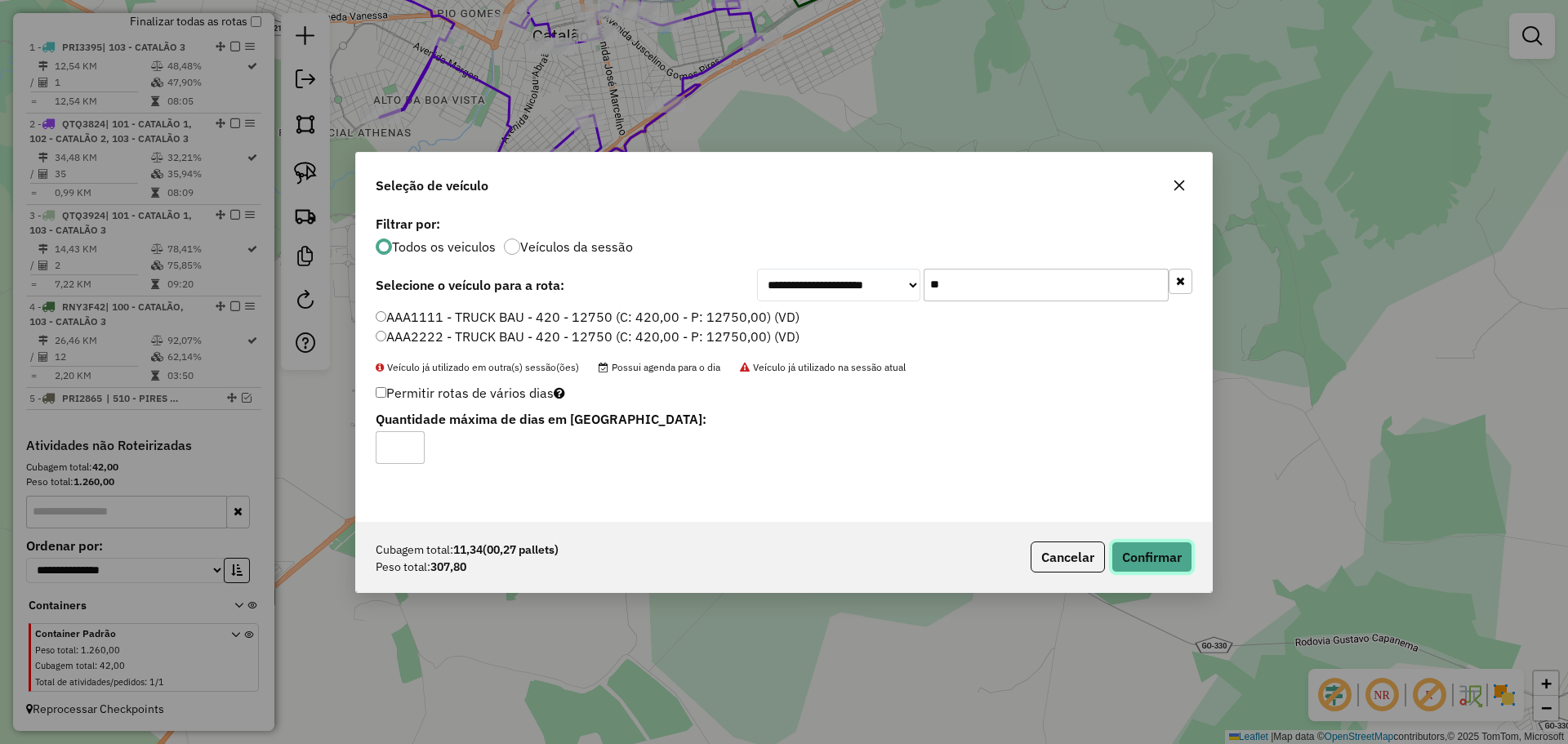
click at [1116, 542] on button "Confirmar" at bounding box center [1152, 557] width 81 height 31
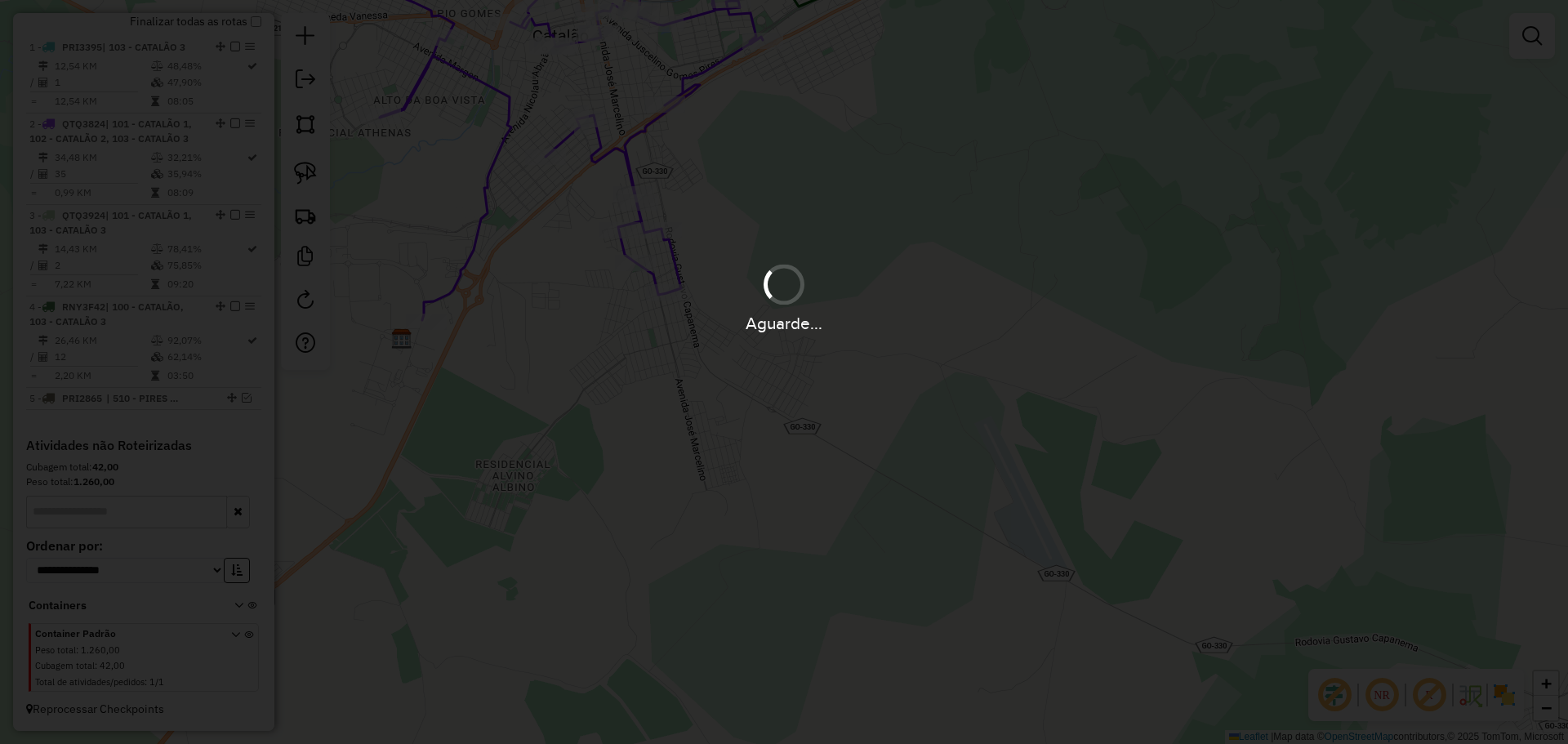
scroll to position [678, 0]
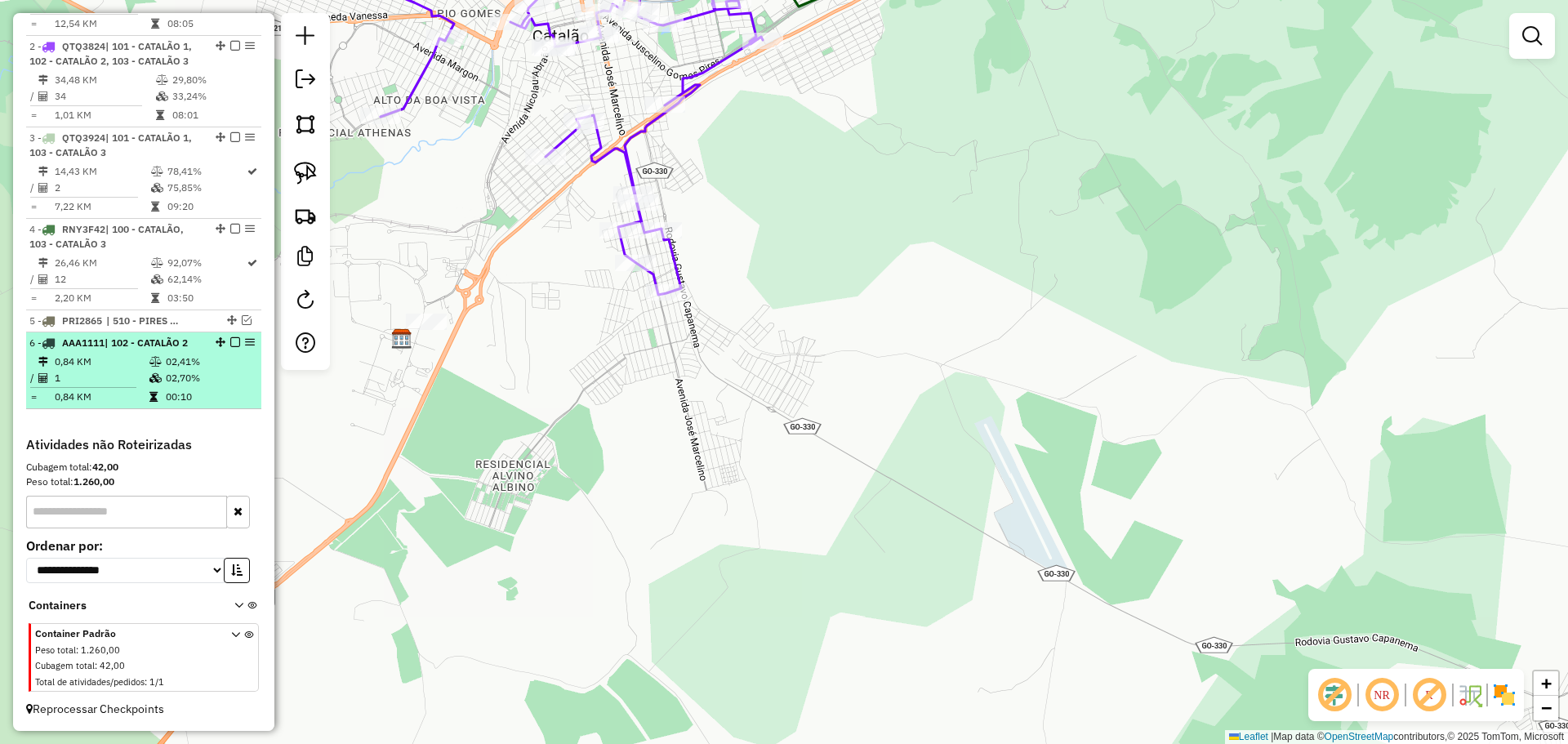
click at [233, 347] on em at bounding box center [234, 342] width 9 height 9
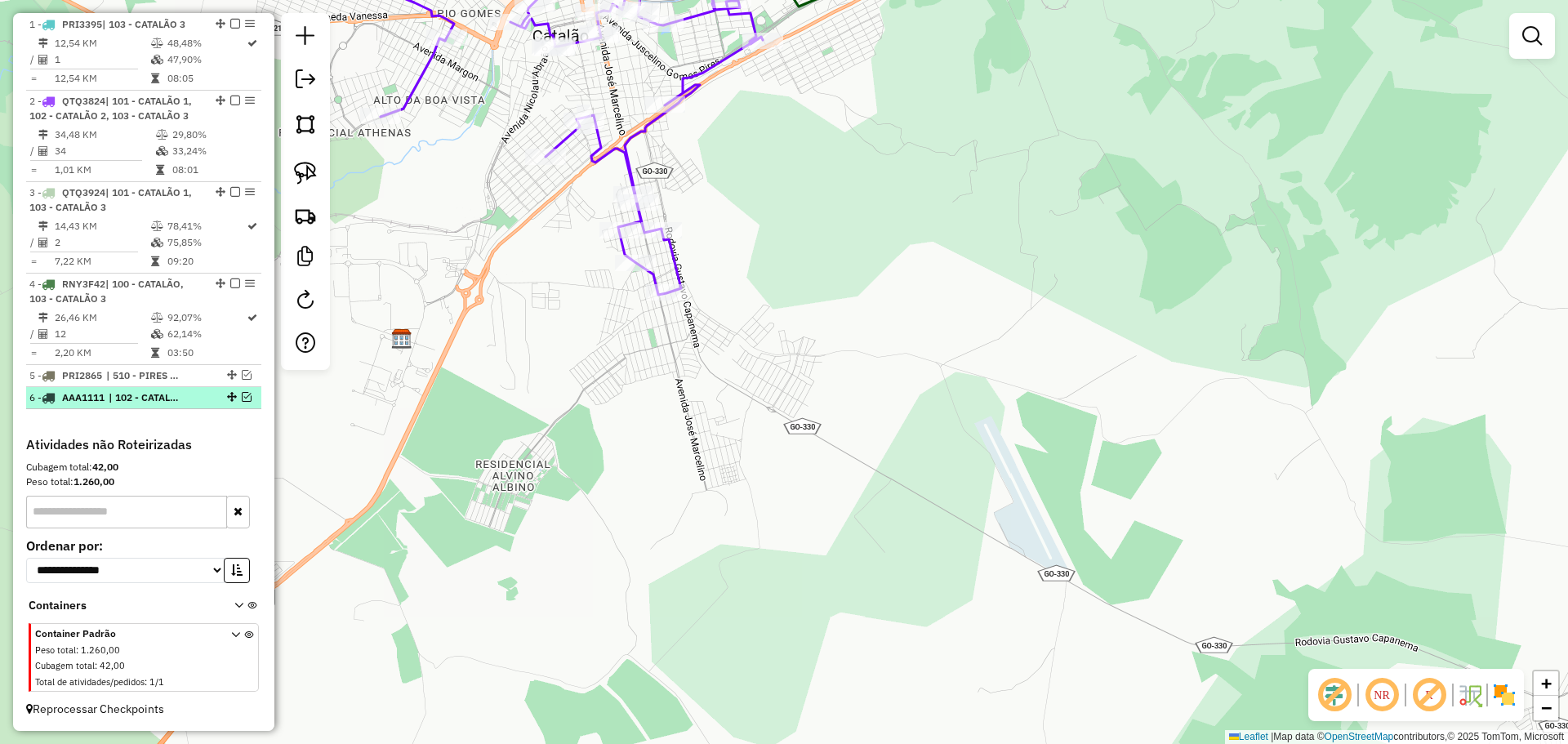
scroll to position [631, 0]
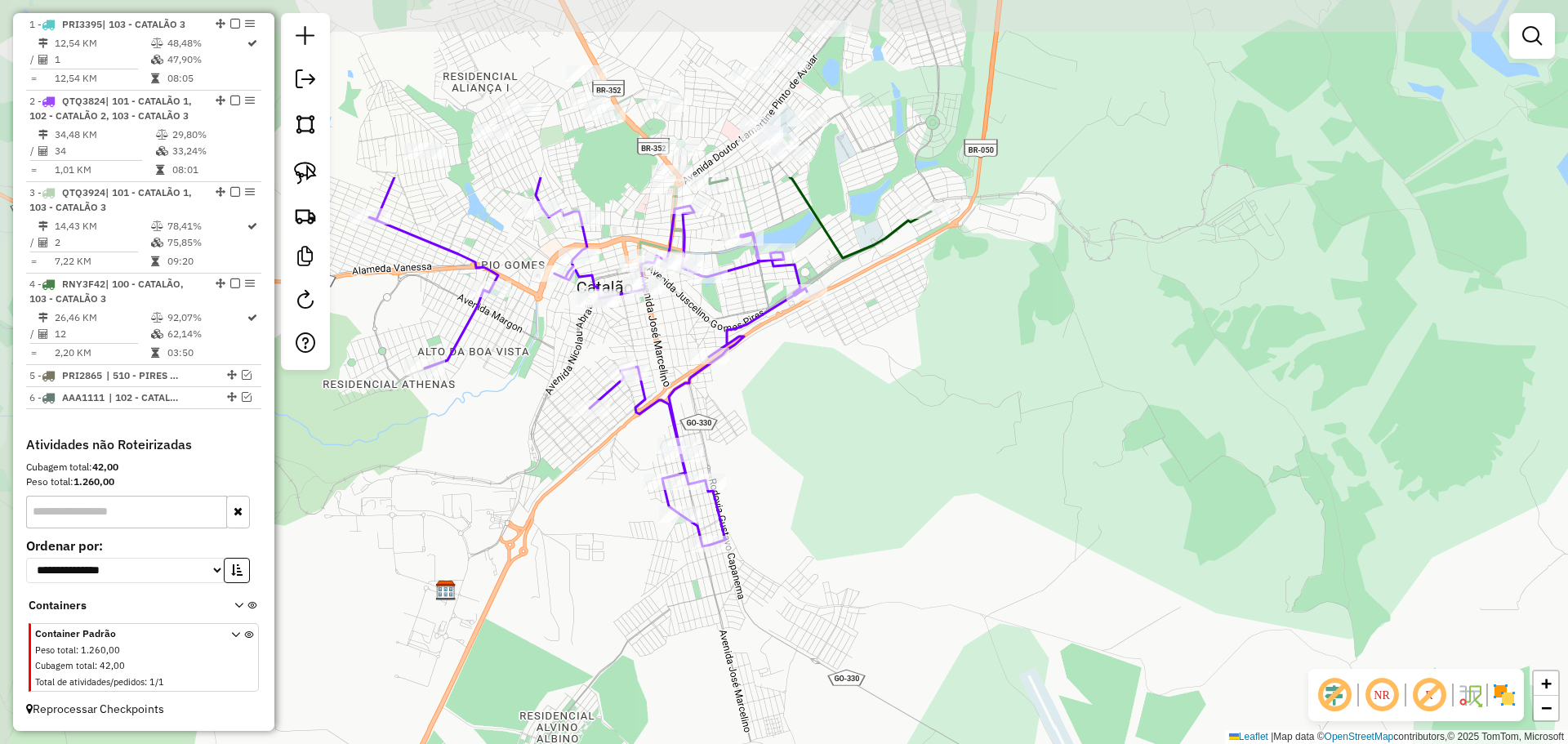
drag, startPoint x: 740, startPoint y: 255, endPoint x: 787, endPoint y: 520, distance: 269.1
click at [787, 520] on div "Janela de atendimento Grade de atendimento Capacidade Transportadoras Veículos …" at bounding box center [784, 372] width 1568 height 744
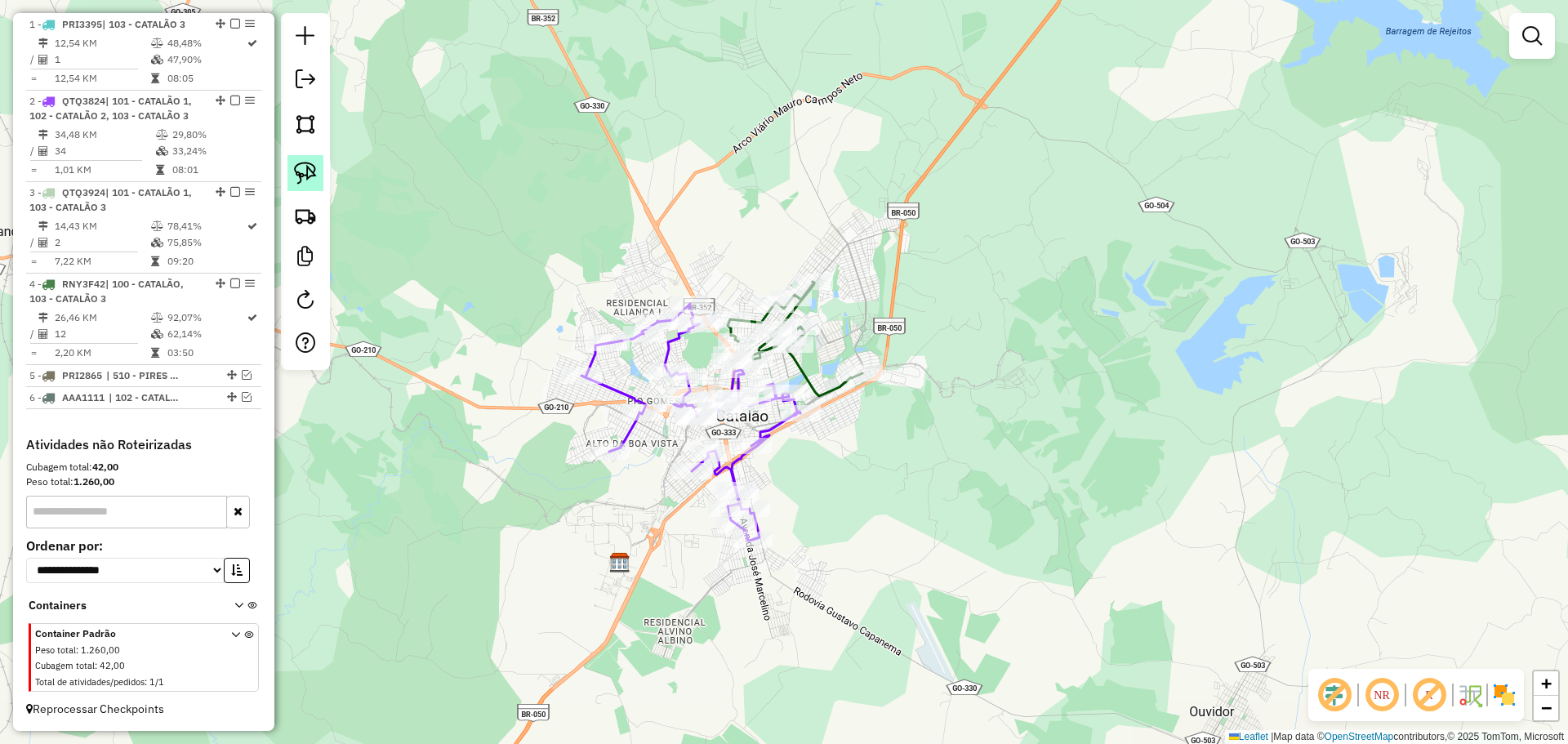
click at [304, 177] on img at bounding box center [305, 173] width 23 height 23
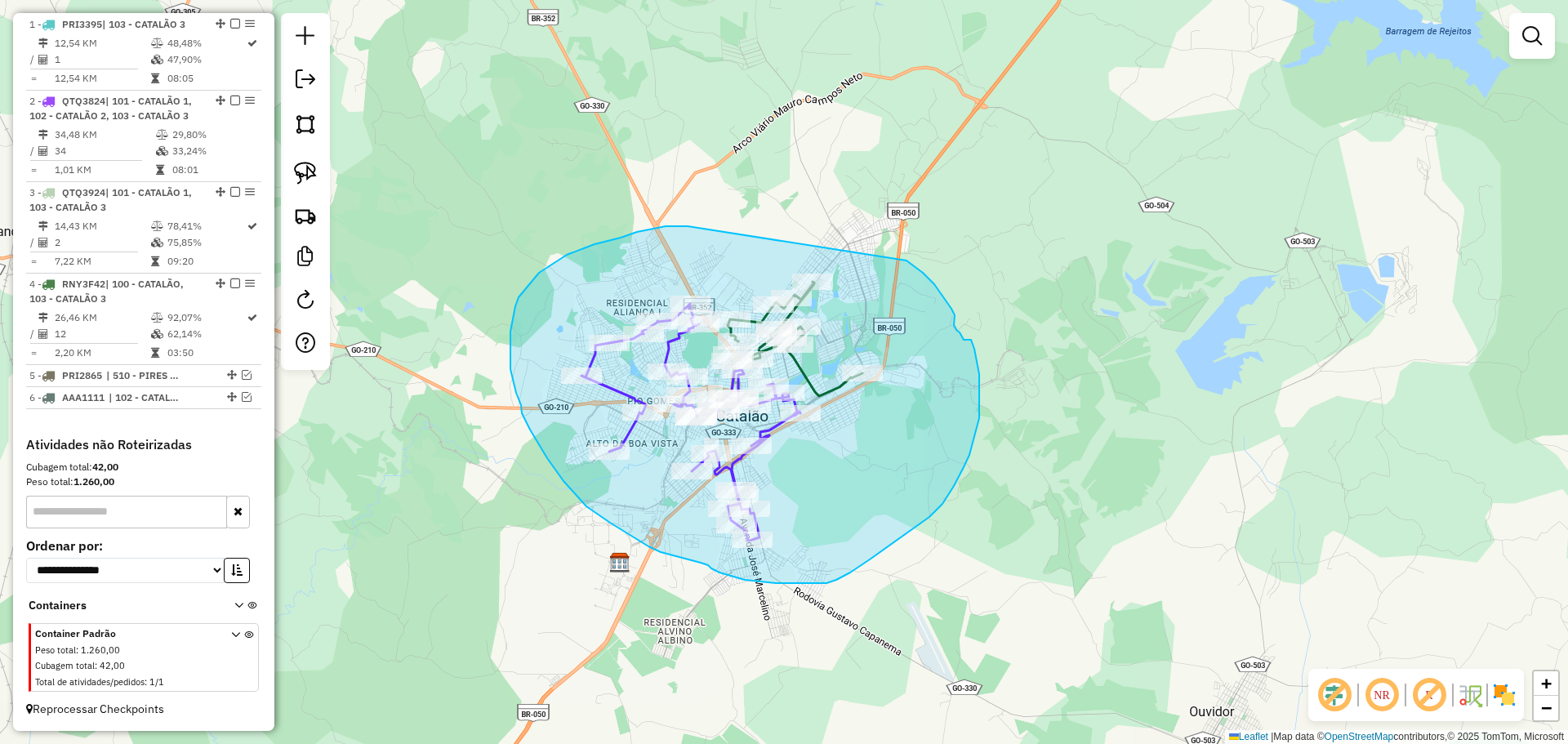
drag, startPoint x: 637, startPoint y: 232, endPoint x: 907, endPoint y: 261, distance: 271.6
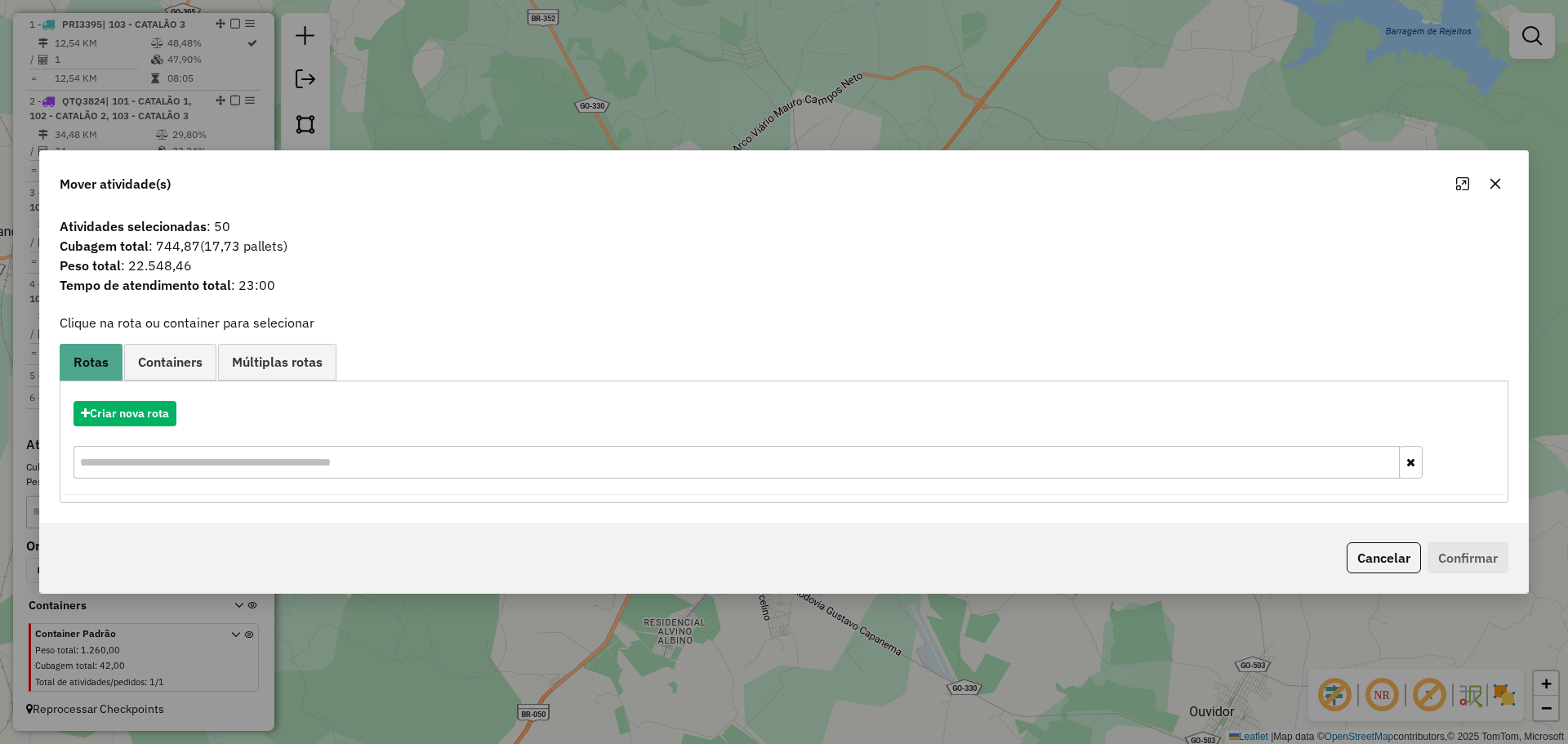
click at [143, 397] on div "Criar nova rota" at bounding box center [784, 441] width 1441 height 106
click at [140, 413] on button "Criar nova rota" at bounding box center [125, 413] width 103 height 25
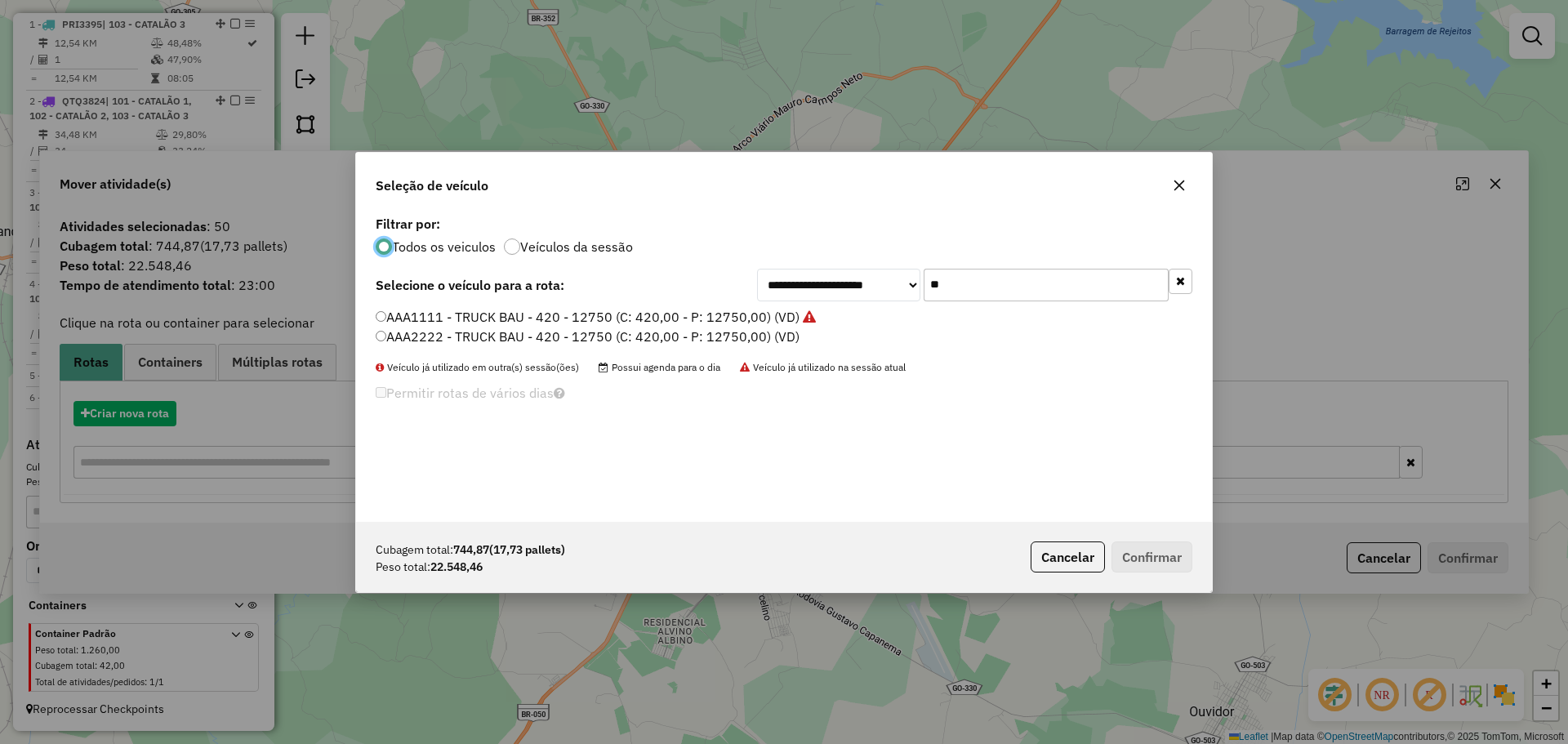
scroll to position [9, 5]
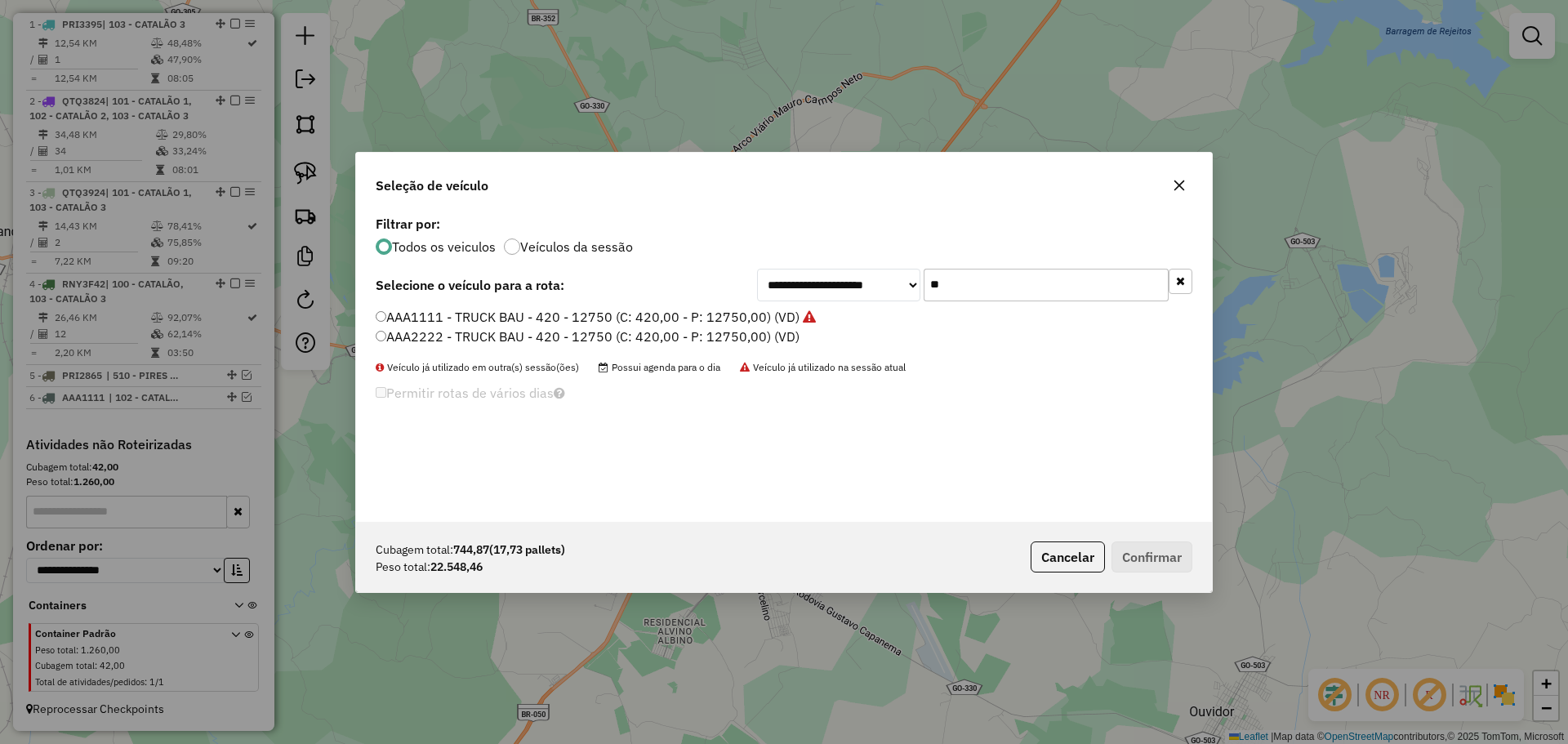
drag, startPoint x: 991, startPoint y: 290, endPoint x: 897, endPoint y: 288, distance: 94.0
click at [897, 288] on div "**********" at bounding box center [975, 285] width 436 height 33
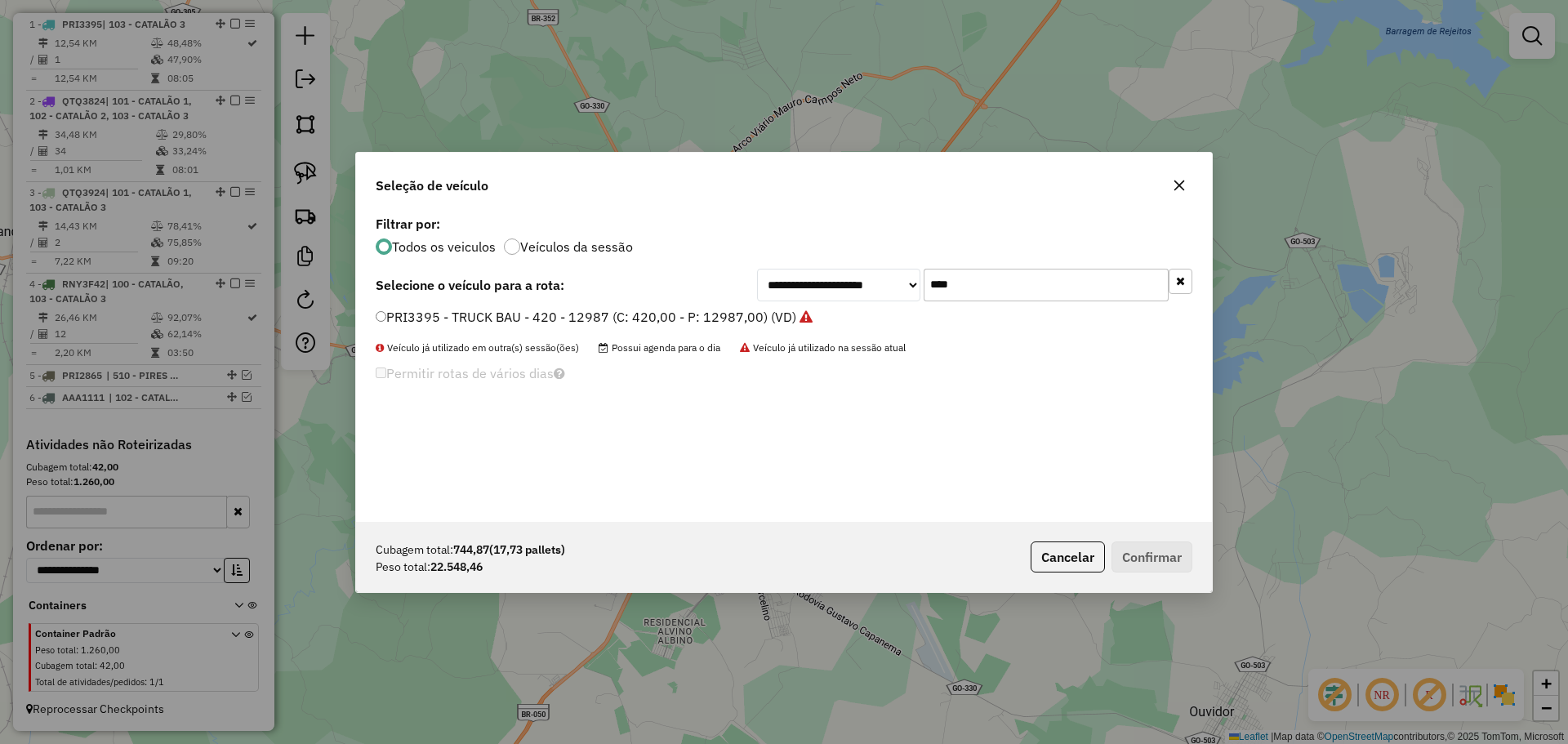
type input "****"
click at [522, 325] on label "PRI3395 - TRUCK BAU - 420 - 12987 (C: 420,00 - P: 12987,00) (VD)" at bounding box center [593, 317] width 437 height 20
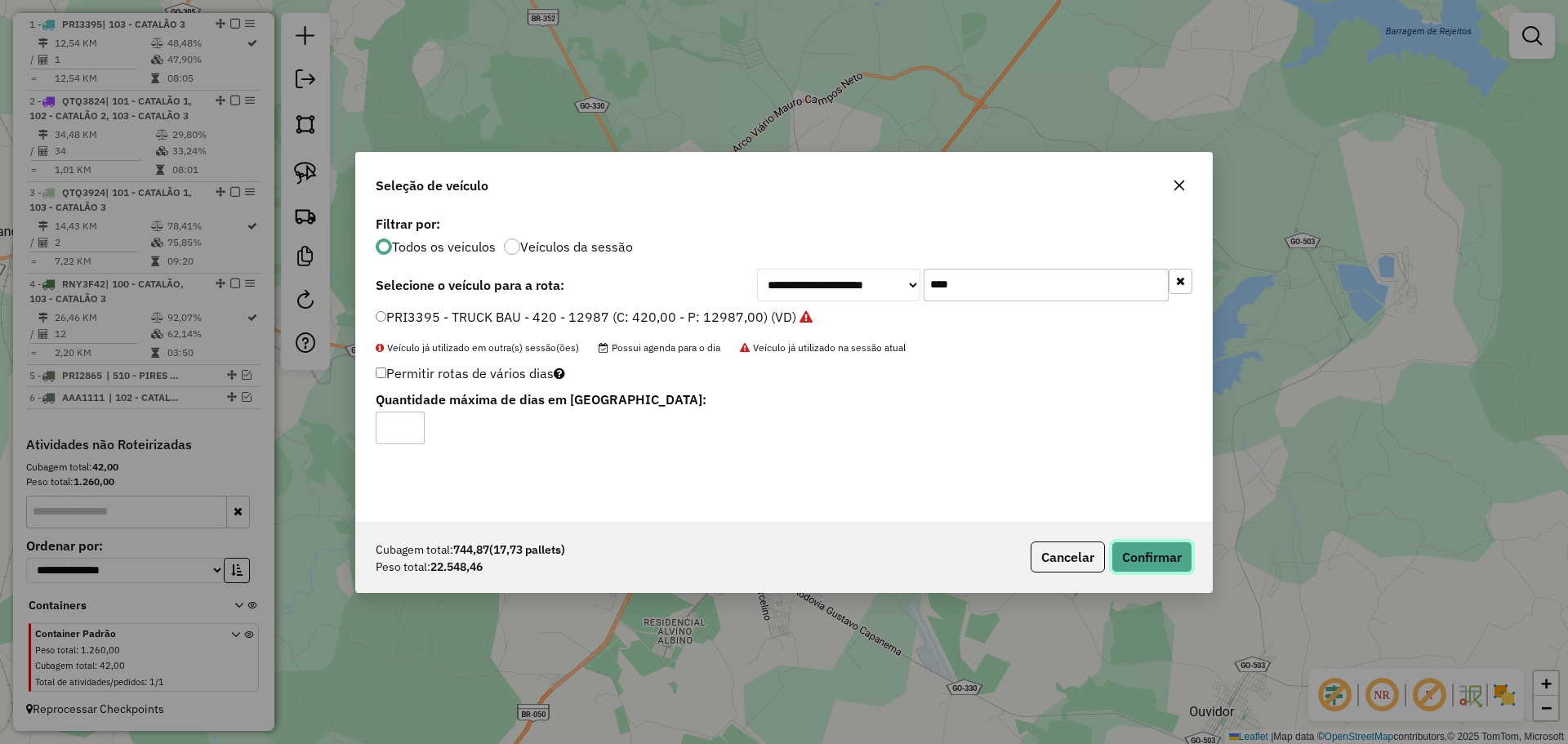
click at [1148, 549] on button "Confirmar" at bounding box center [1152, 557] width 81 height 31
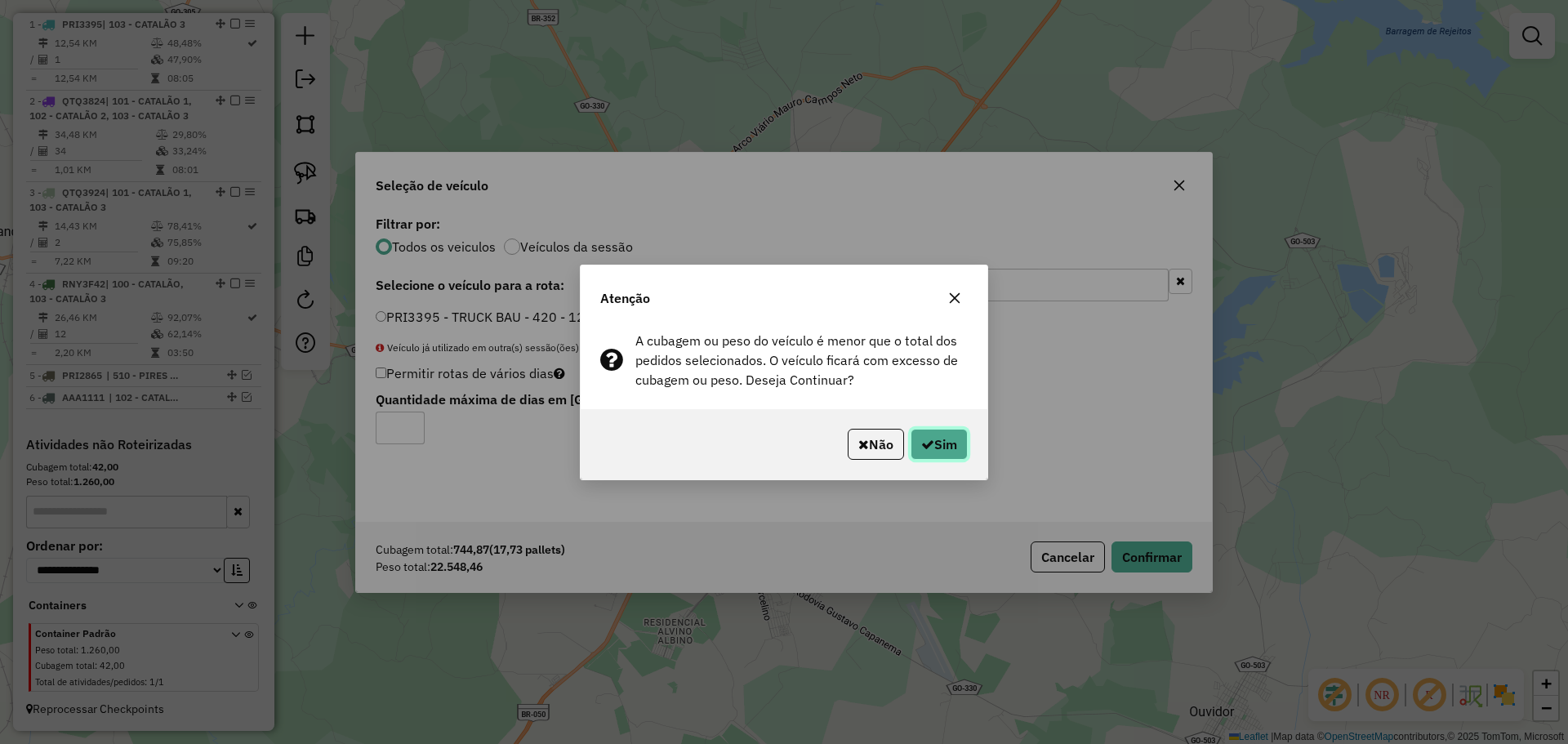
click at [935, 442] on button "Sim" at bounding box center [939, 444] width 57 height 31
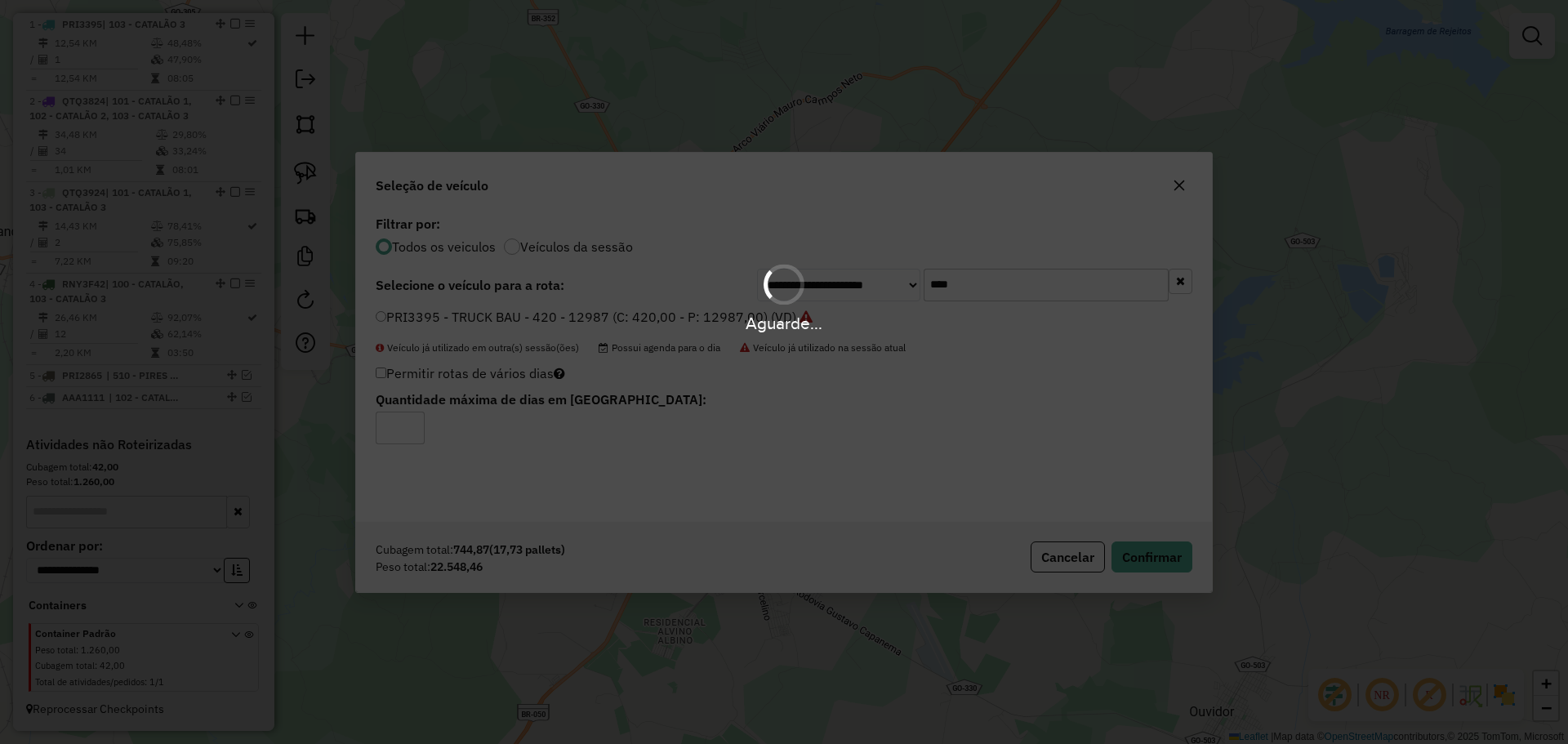
scroll to position [133, 0]
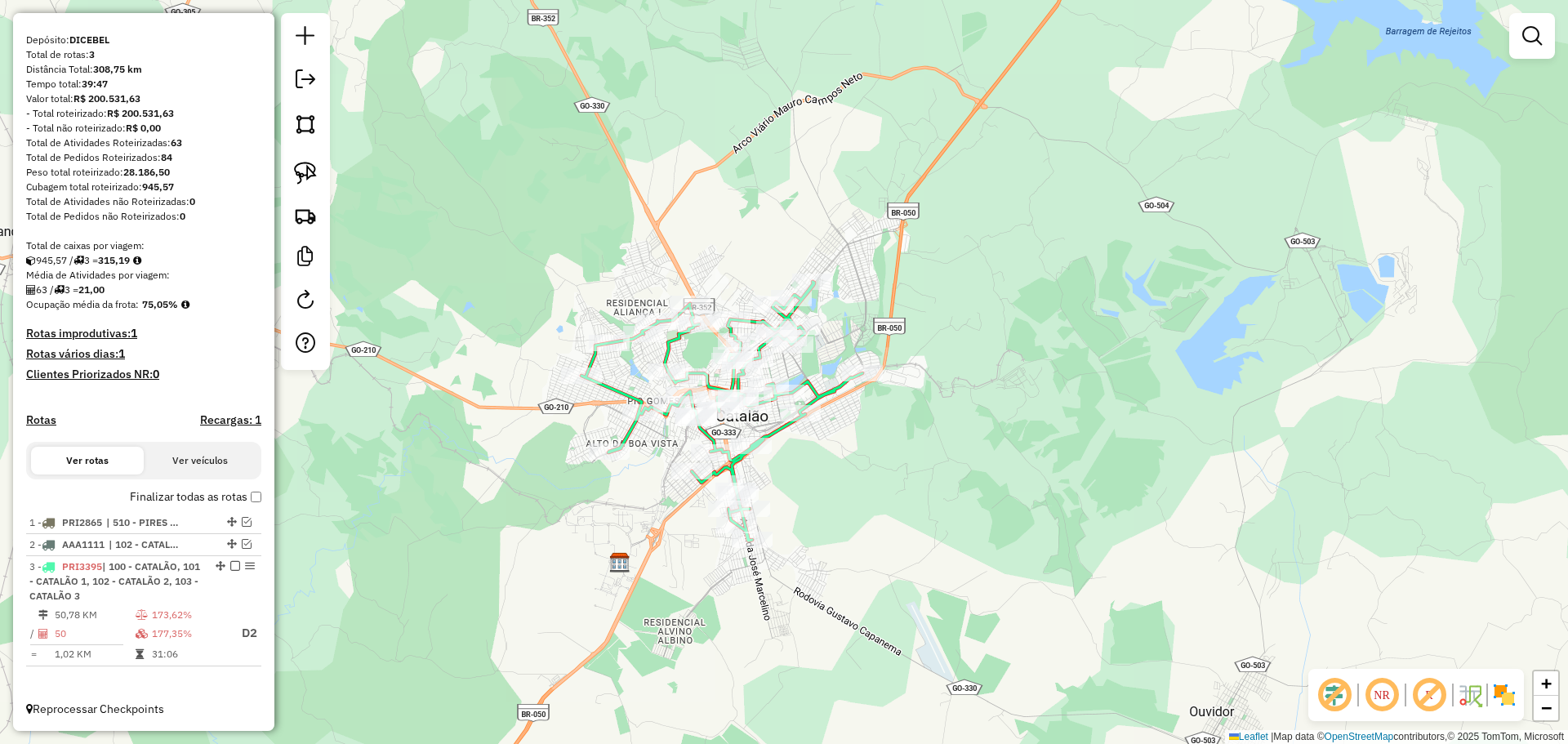
click at [777, 434] on icon at bounding box center [722, 411] width 281 height 259
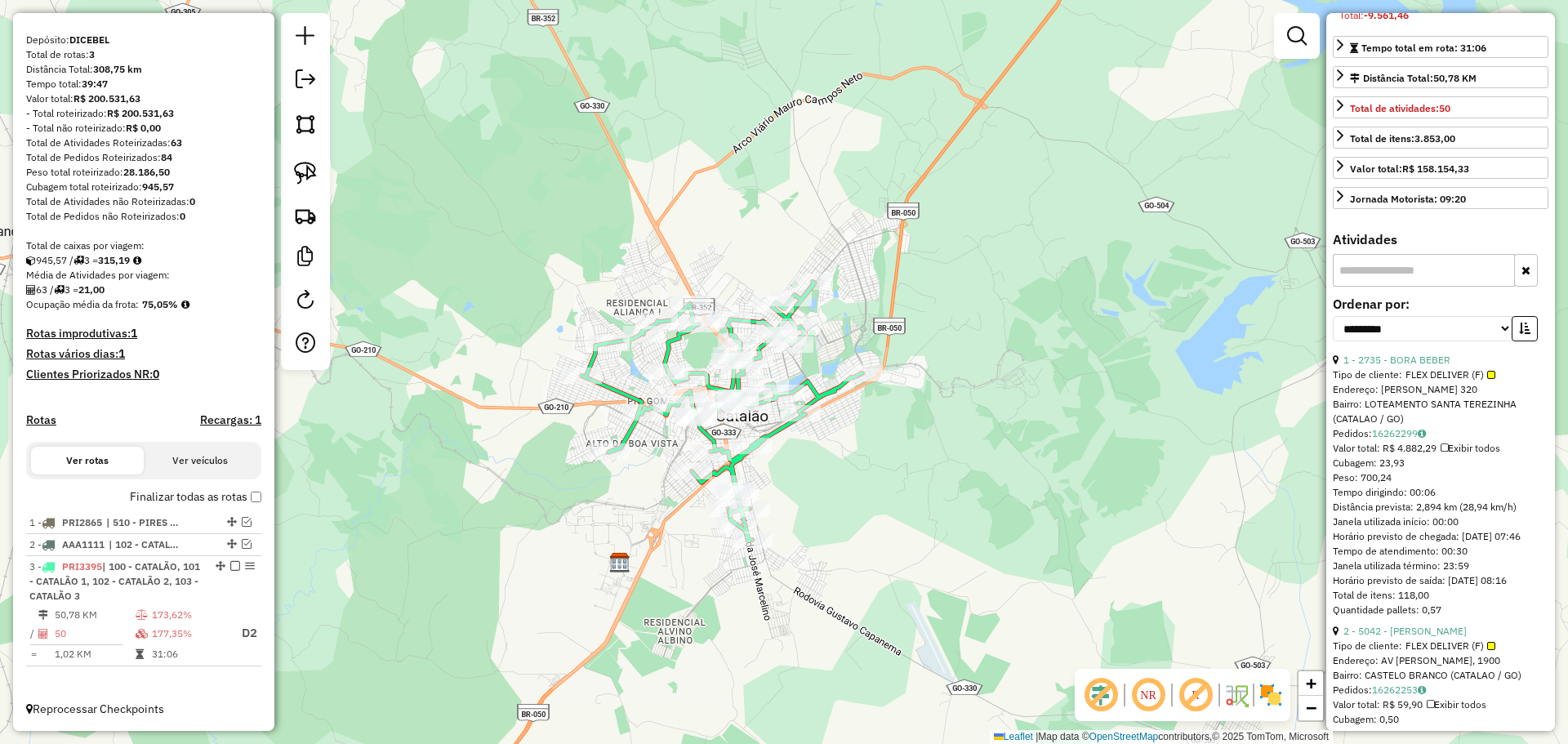
scroll to position [326, 0]
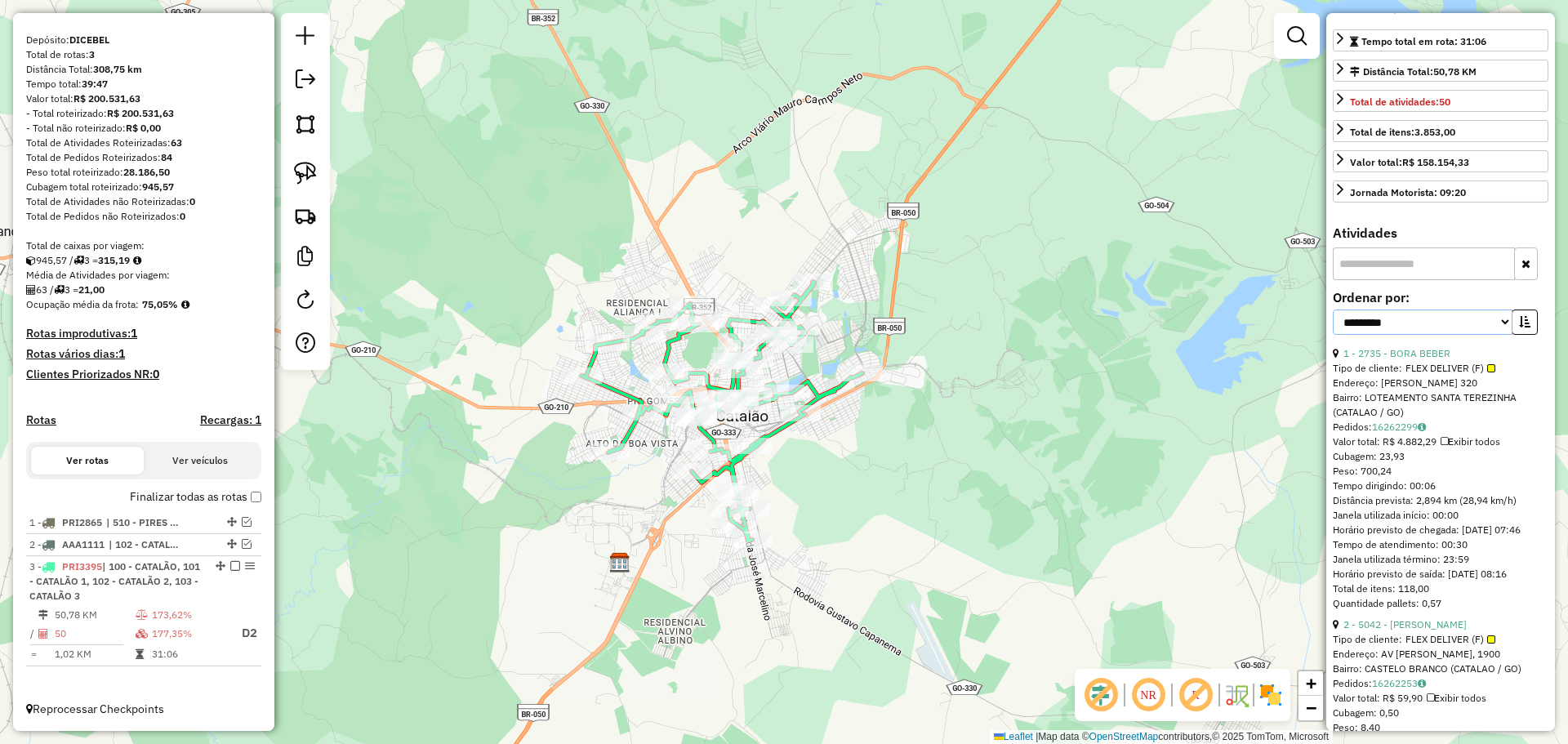
click at [1385, 335] on select "**********" at bounding box center [1422, 321] width 180 height 25
select select "*********"
click at [1333, 335] on select "**********" at bounding box center [1422, 321] width 180 height 25
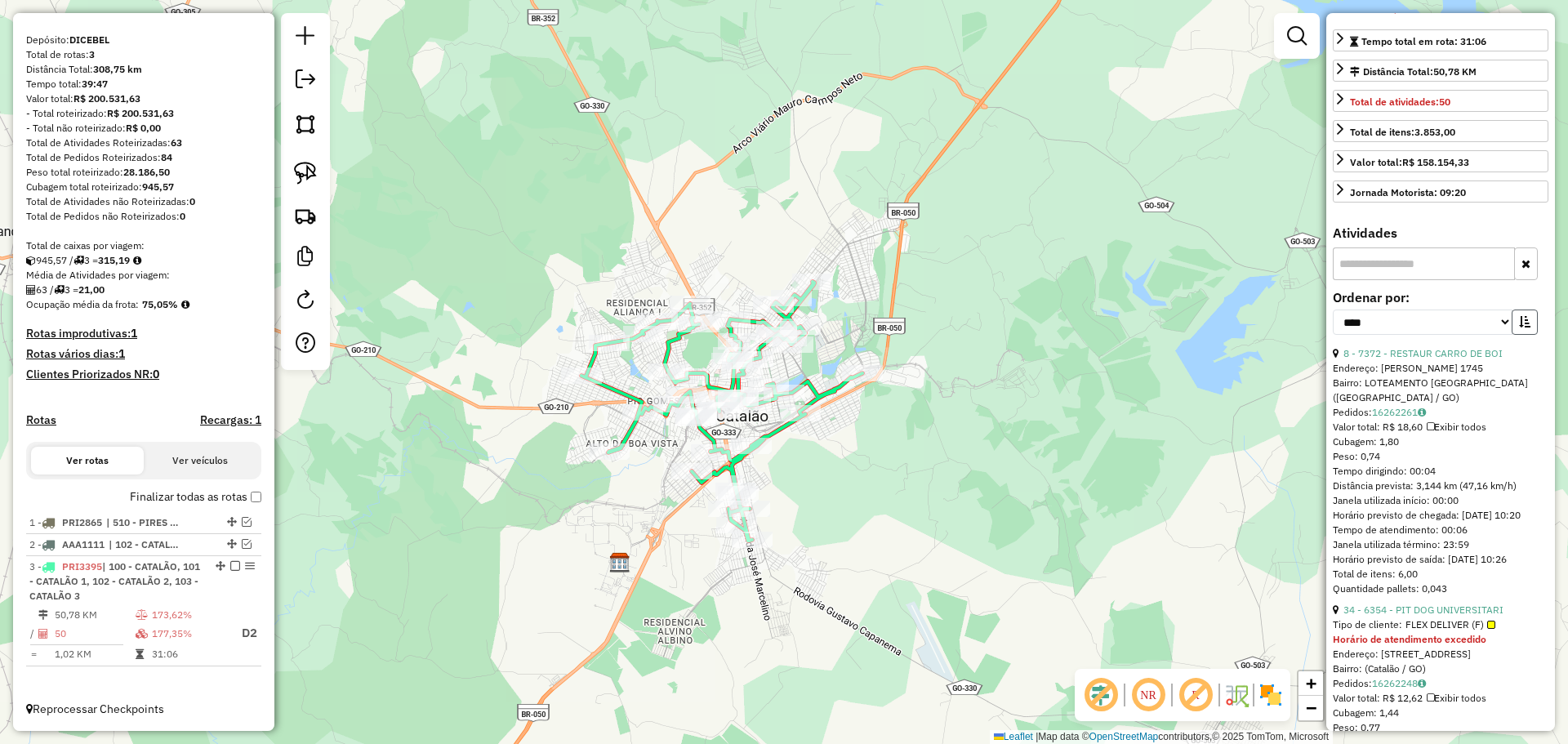
click at [1524, 327] on icon "button" at bounding box center [1524, 321] width 11 height 11
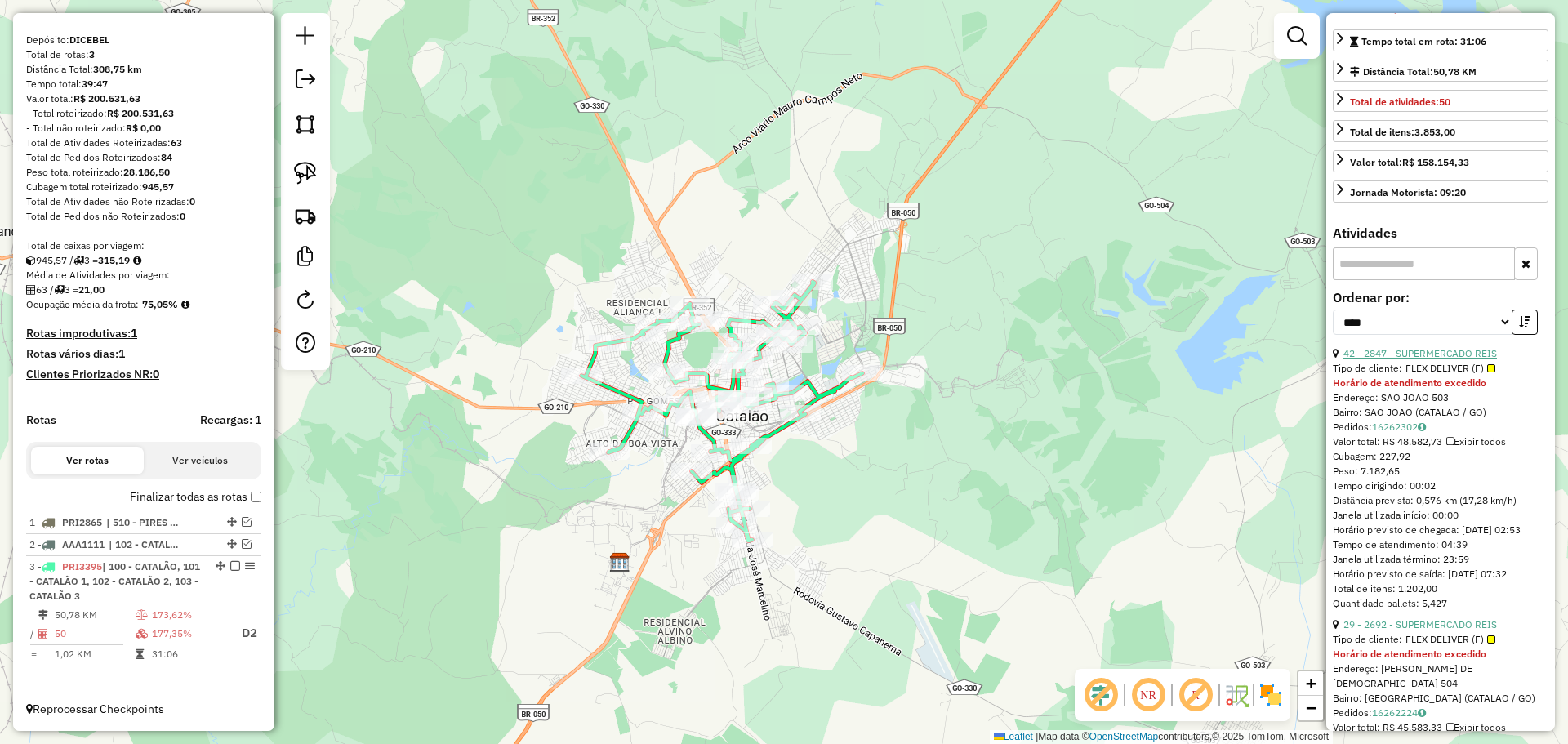
click at [1360, 359] on link "42 - 2847 - SUPERMERCADO REIS" at bounding box center [1420, 353] width 153 height 12
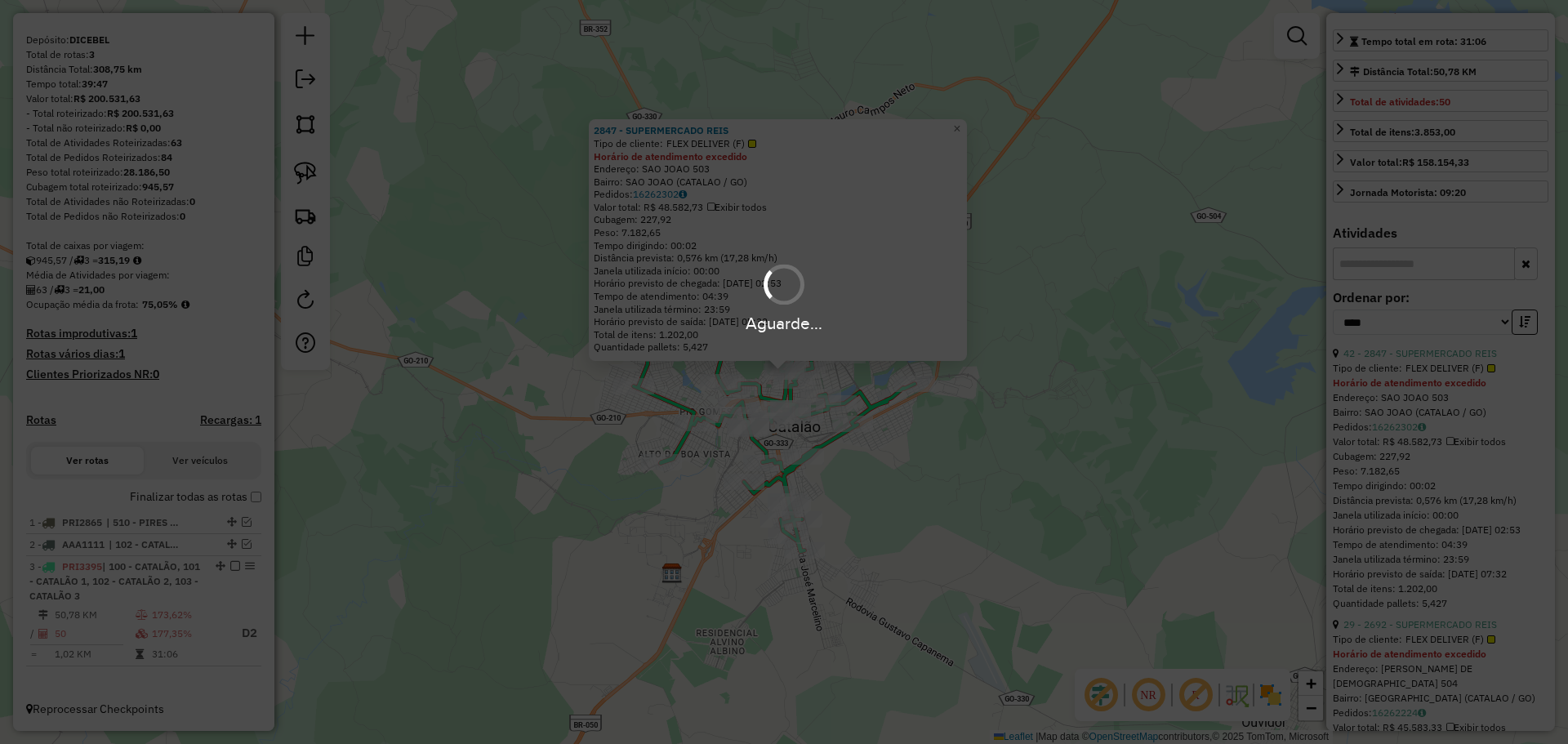
scroll to position [390, 0]
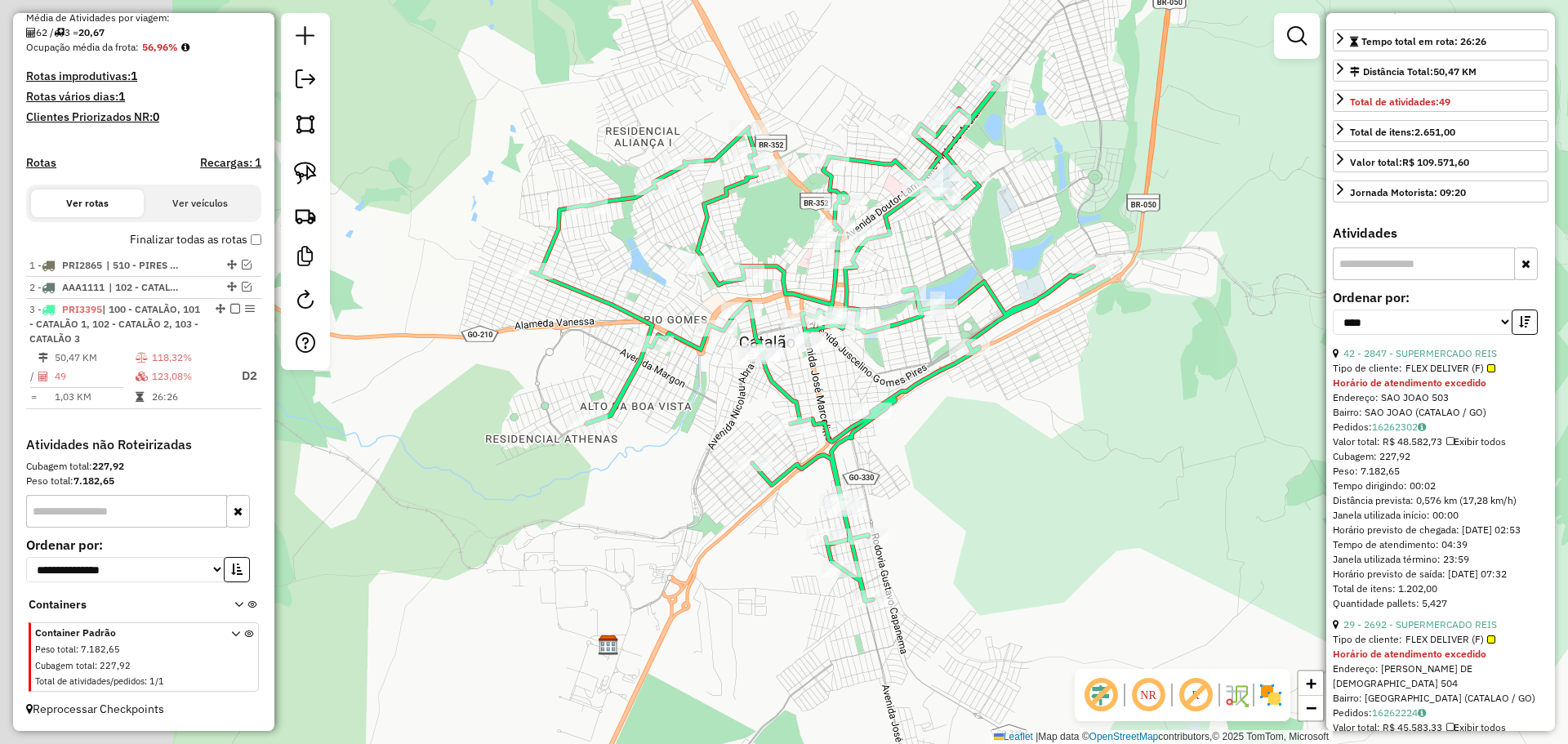
drag, startPoint x: 809, startPoint y: 425, endPoint x: 1263, endPoint y: 385, distance: 455.8
click at [1263, 385] on div "Janela de atendimento Grade de atendimento Capacidade Transportadoras Veículos …" at bounding box center [784, 372] width 1568 height 744
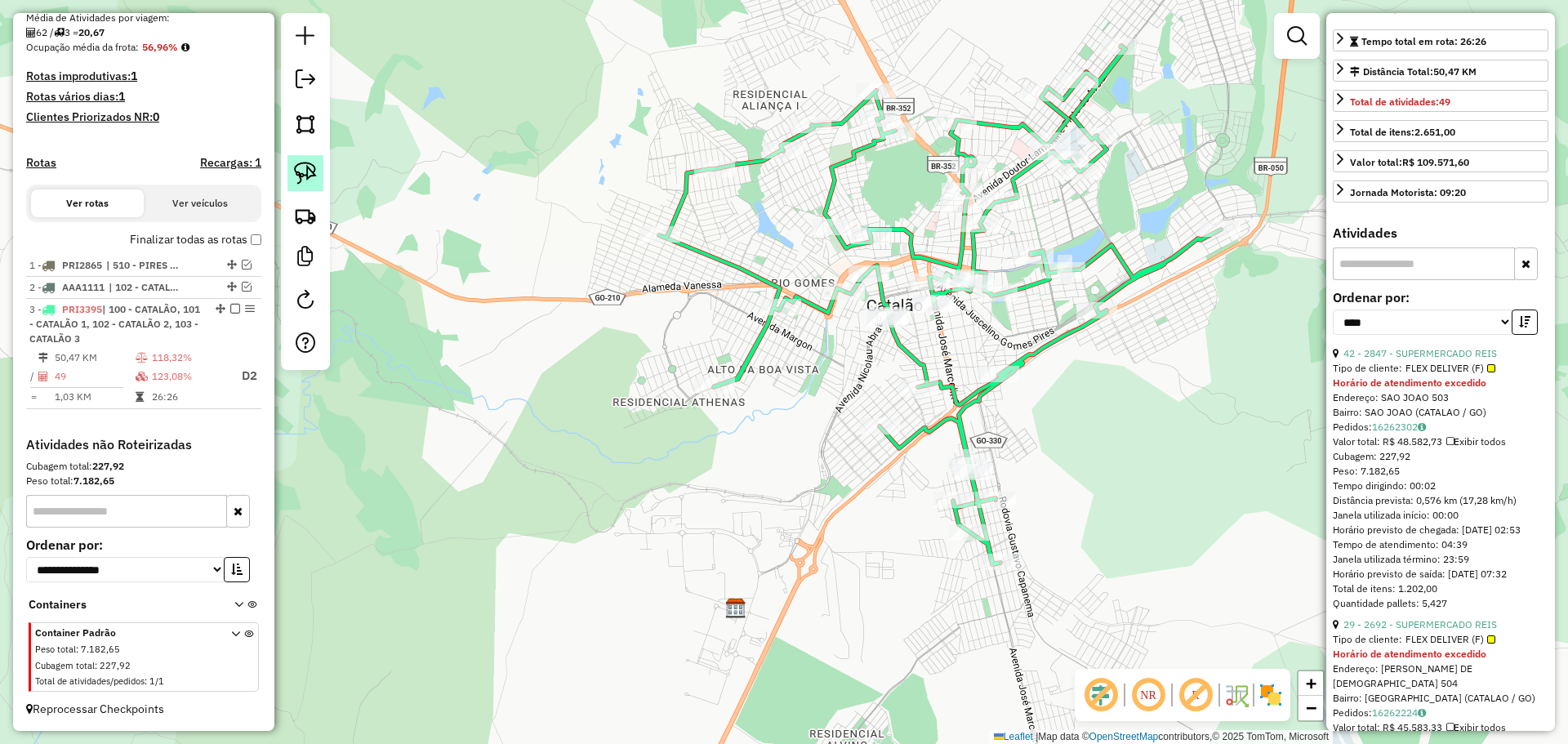
click at [312, 170] on img at bounding box center [305, 173] width 23 height 23
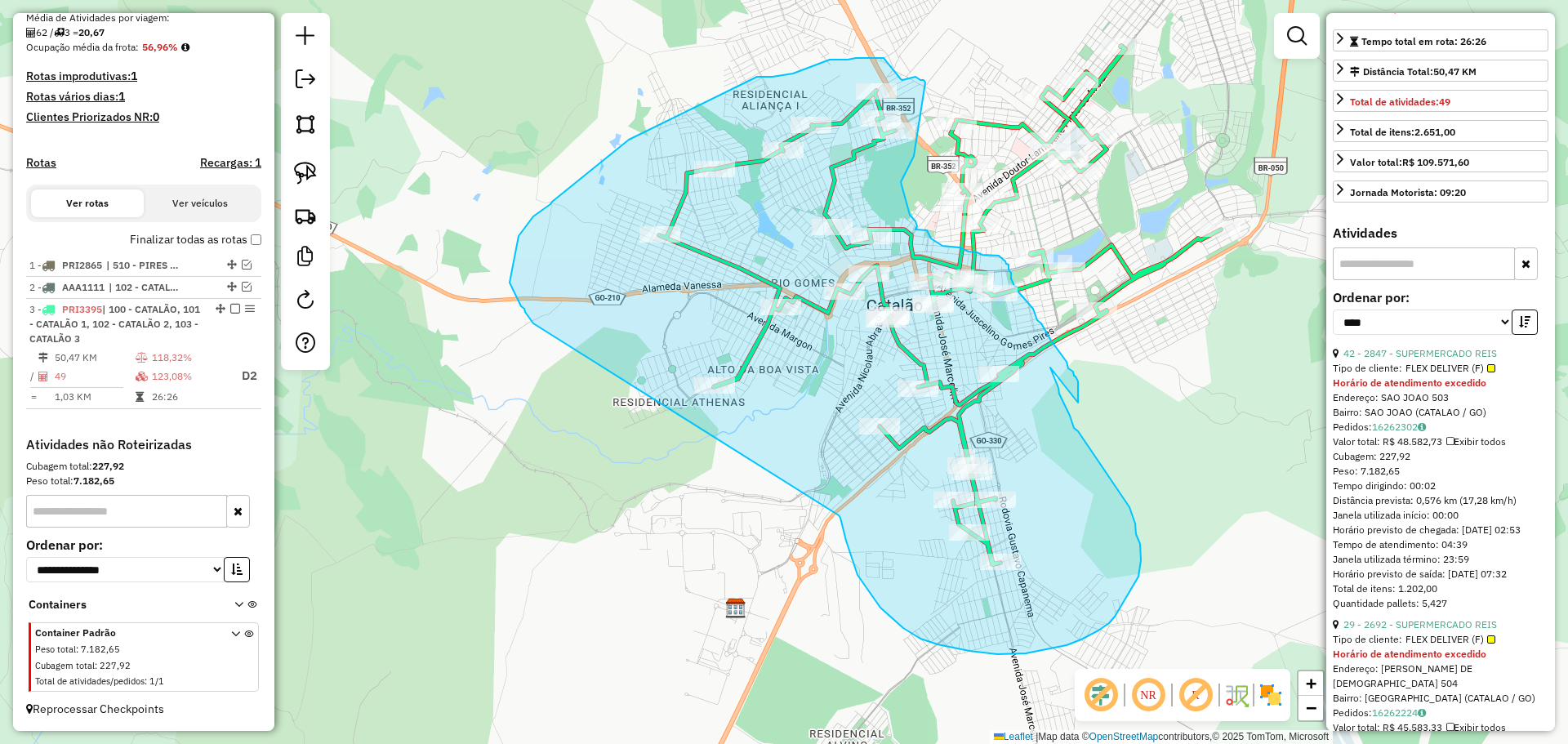
drag, startPoint x: 839, startPoint y: 515, endPoint x: 533, endPoint y: 324, distance: 360.7
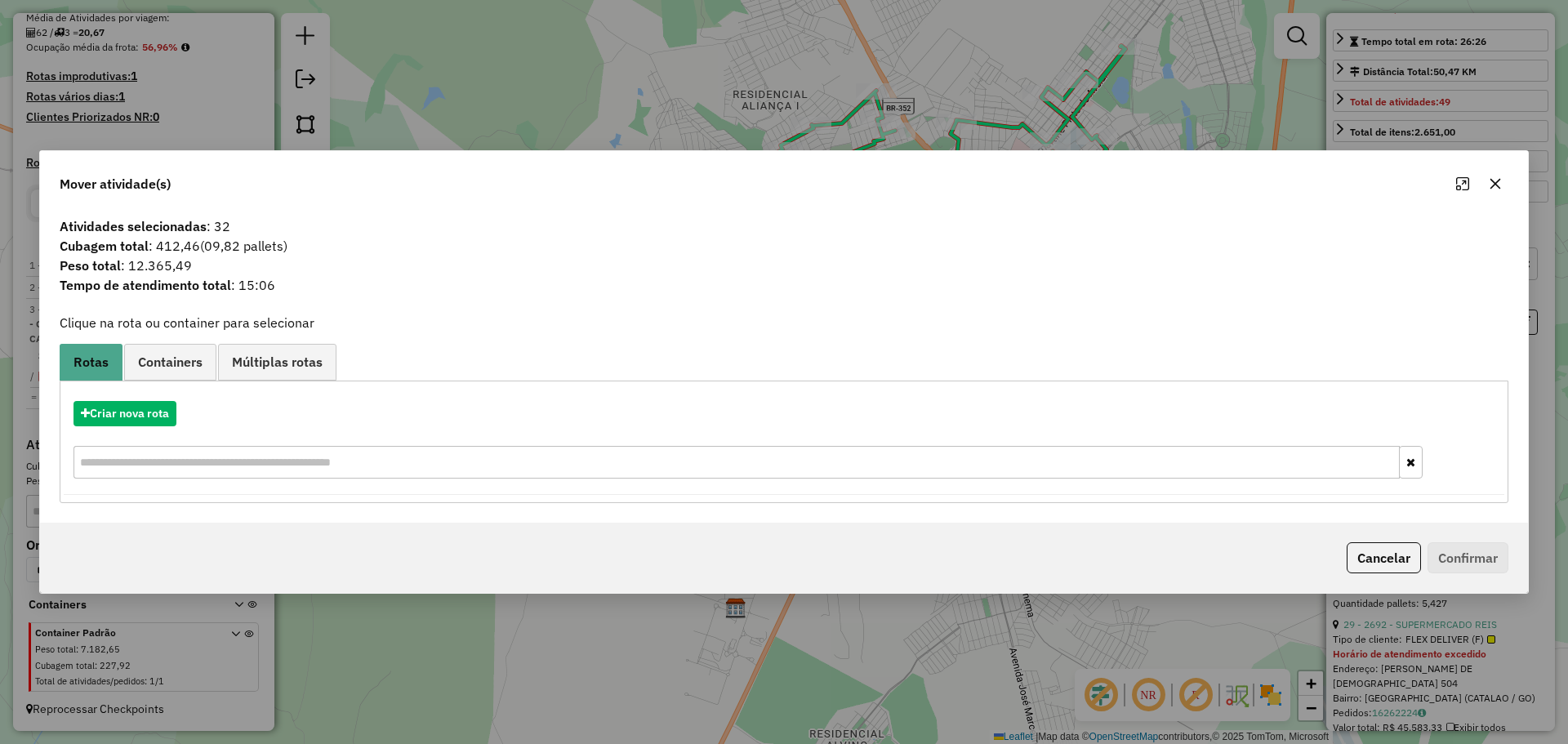
click at [1487, 183] on button "button" at bounding box center [1495, 183] width 26 height 26
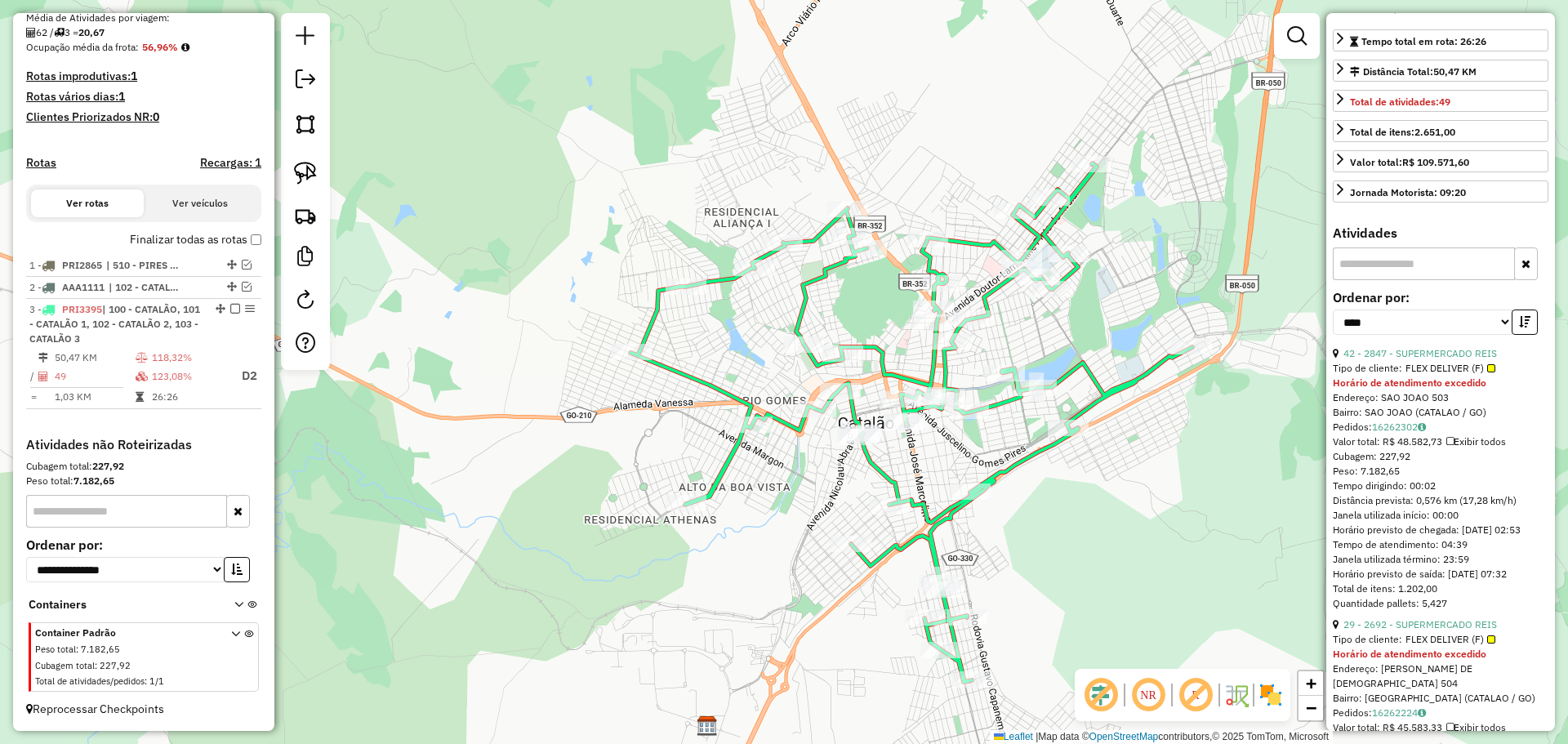
drag, startPoint x: 1215, startPoint y: 283, endPoint x: 1112, endPoint y: 317, distance: 108.5
click at [1112, 317] on div "Janela de atendimento Grade de atendimento Capacidade Transportadoras Veículos …" at bounding box center [784, 372] width 1568 height 744
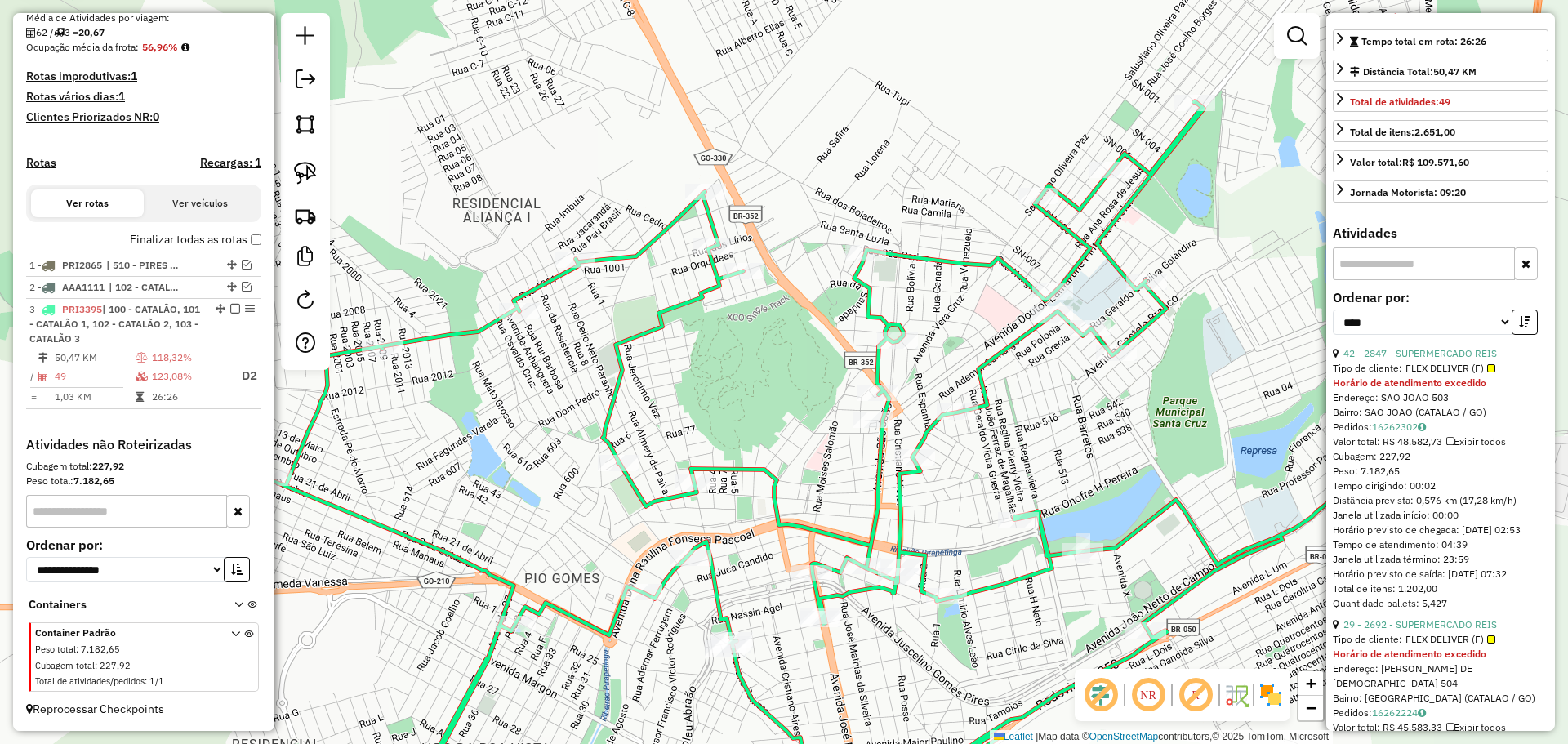
drag, startPoint x: 904, startPoint y: 317, endPoint x: 815, endPoint y: 338, distance: 91.4
click at [815, 338] on div "Janela de atendimento Grade de atendimento Capacidade Transportadoras Veículos …" at bounding box center [784, 372] width 1568 height 744
click at [314, 174] on img at bounding box center [305, 173] width 23 height 23
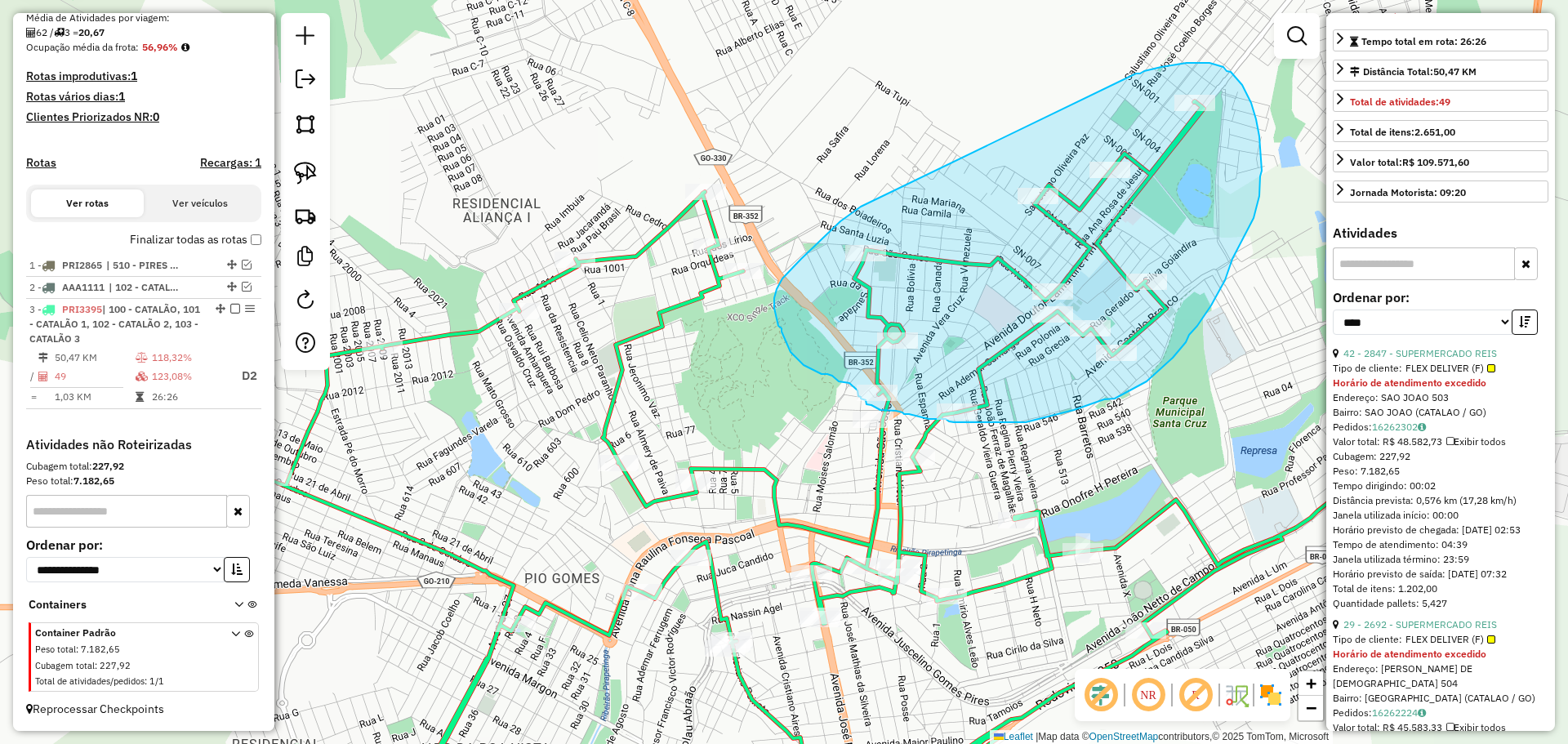
drag, startPoint x: 861, startPoint y: 207, endPoint x: 1135, endPoint y: 74, distance: 304.6
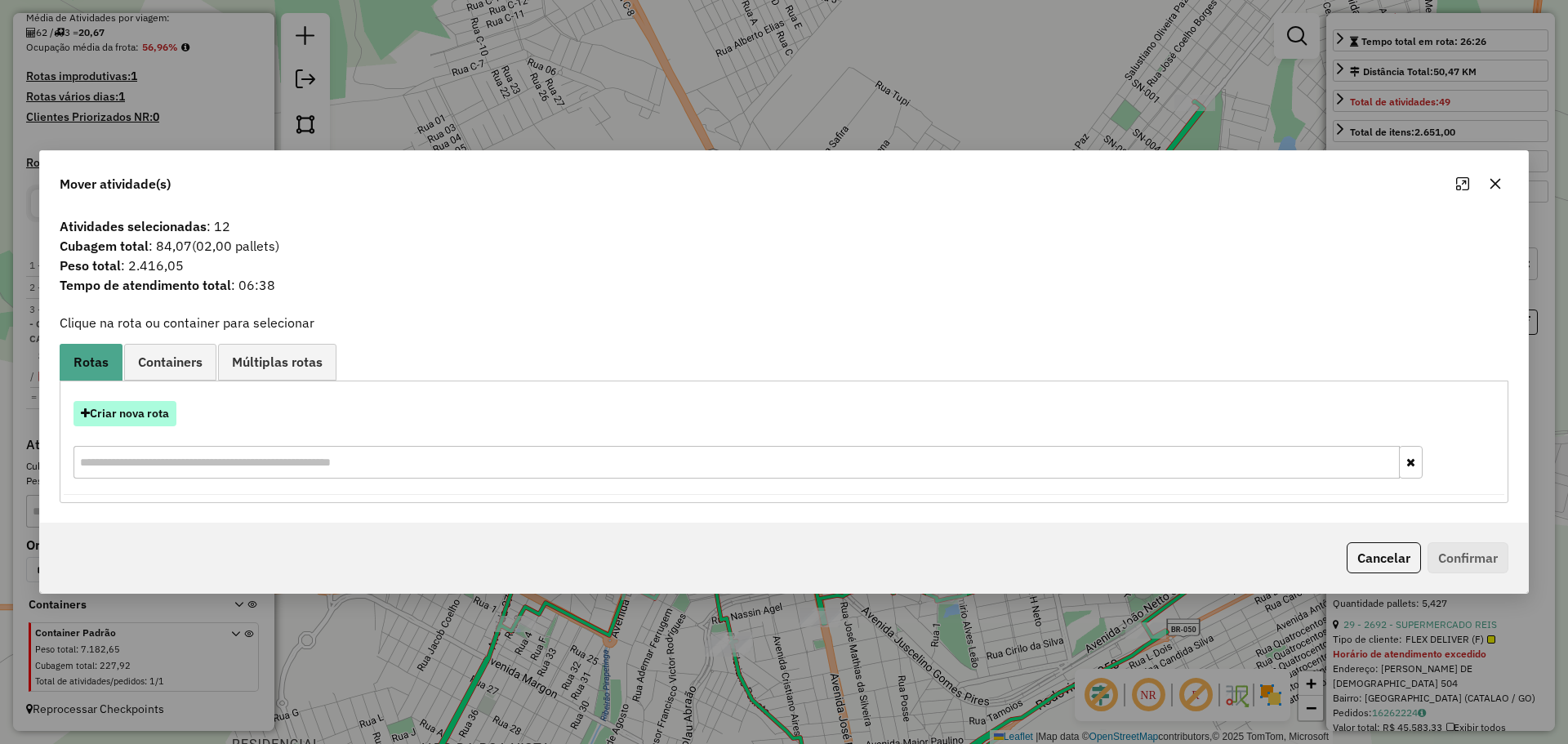
click at [158, 418] on button "Criar nova rota" at bounding box center [125, 413] width 103 height 25
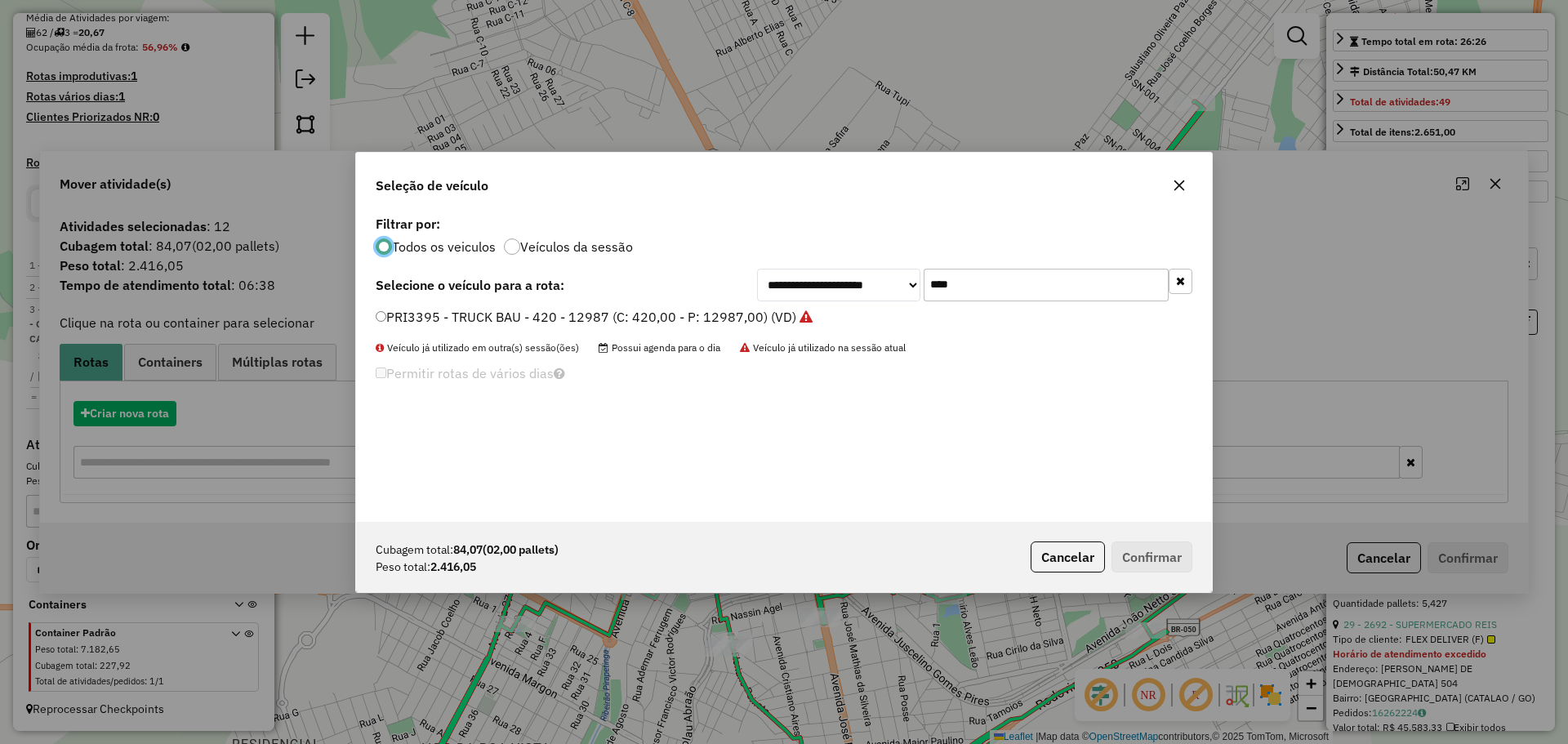
scroll to position [9, 5]
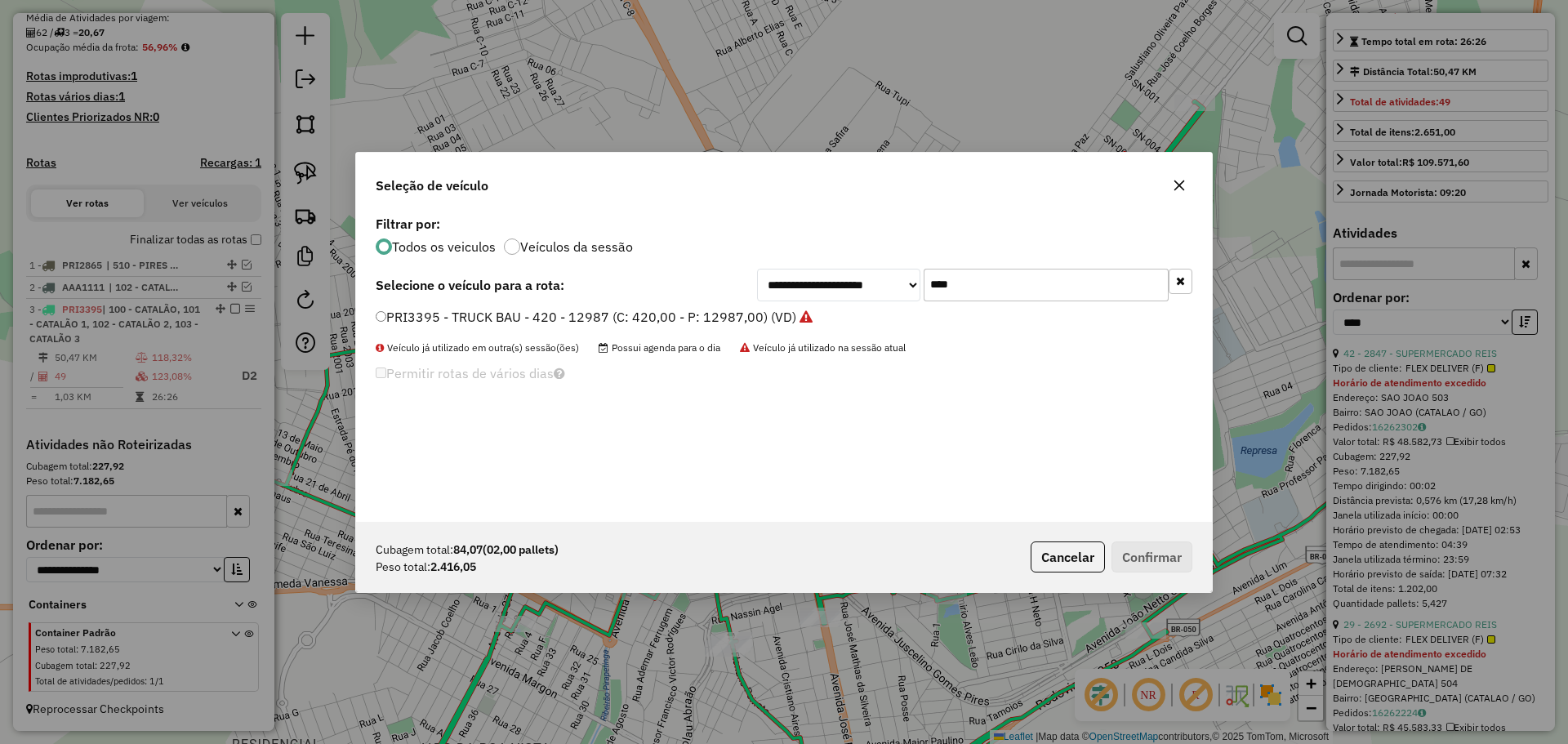
drag, startPoint x: 1005, startPoint y: 290, endPoint x: 896, endPoint y: 290, distance: 109.0
click at [896, 290] on div "**********" at bounding box center [975, 285] width 436 height 33
type input "***"
click at [570, 315] on label "TGG7E59 - TOCO (C: 336,00 - P: 8000,00) (VD)" at bounding box center [521, 317] width 292 height 20
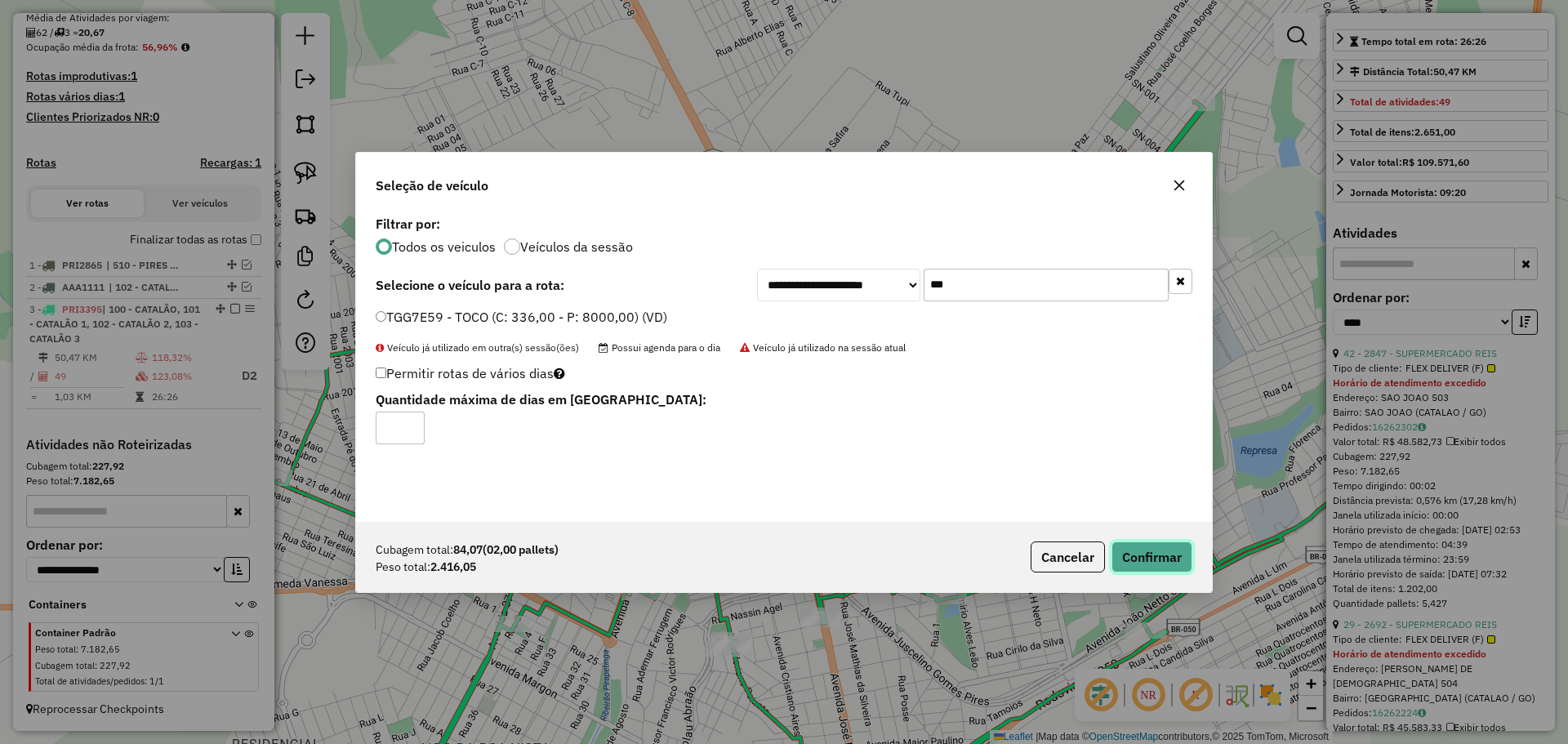
click at [1157, 563] on button "Confirmar" at bounding box center [1152, 557] width 81 height 31
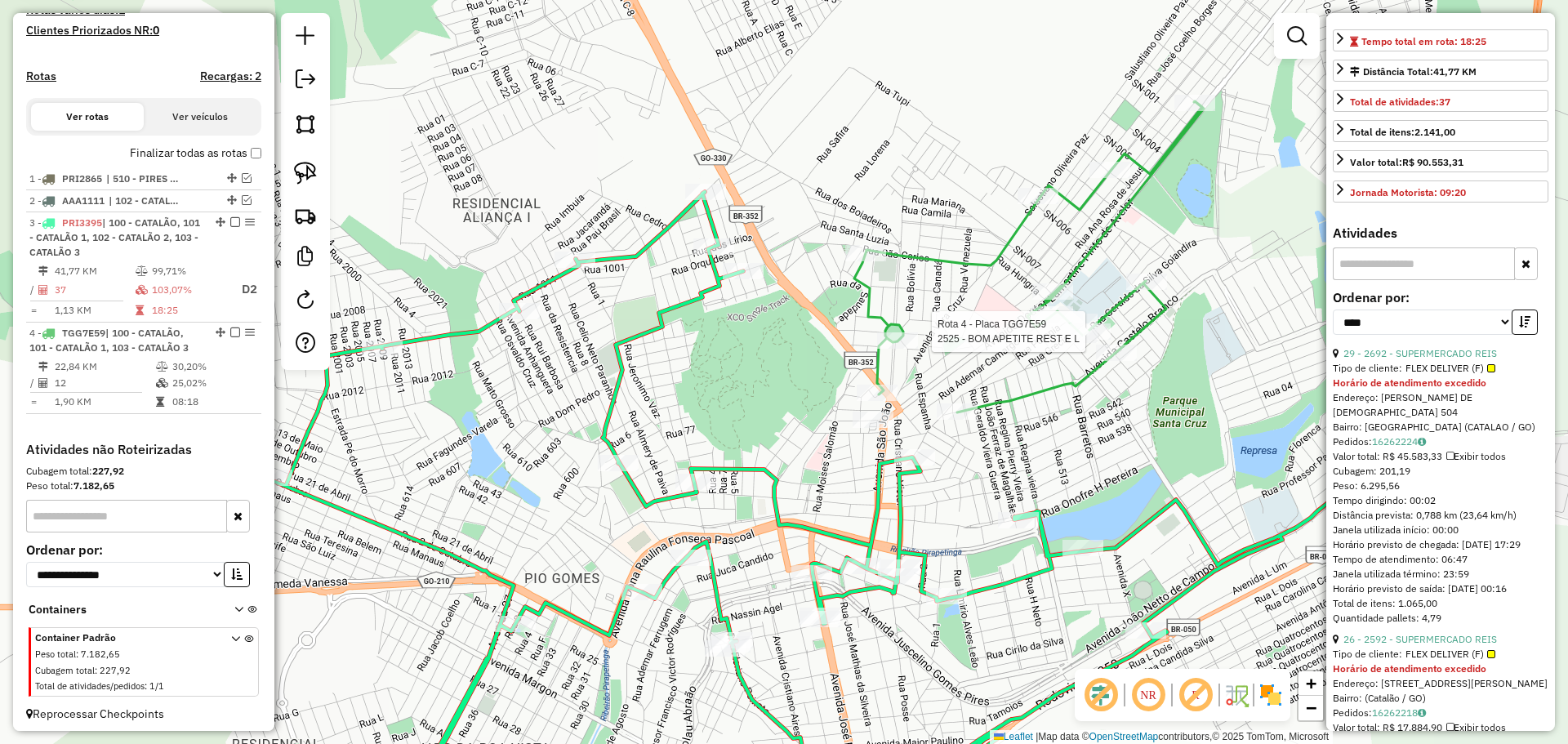
scroll to position [482, 0]
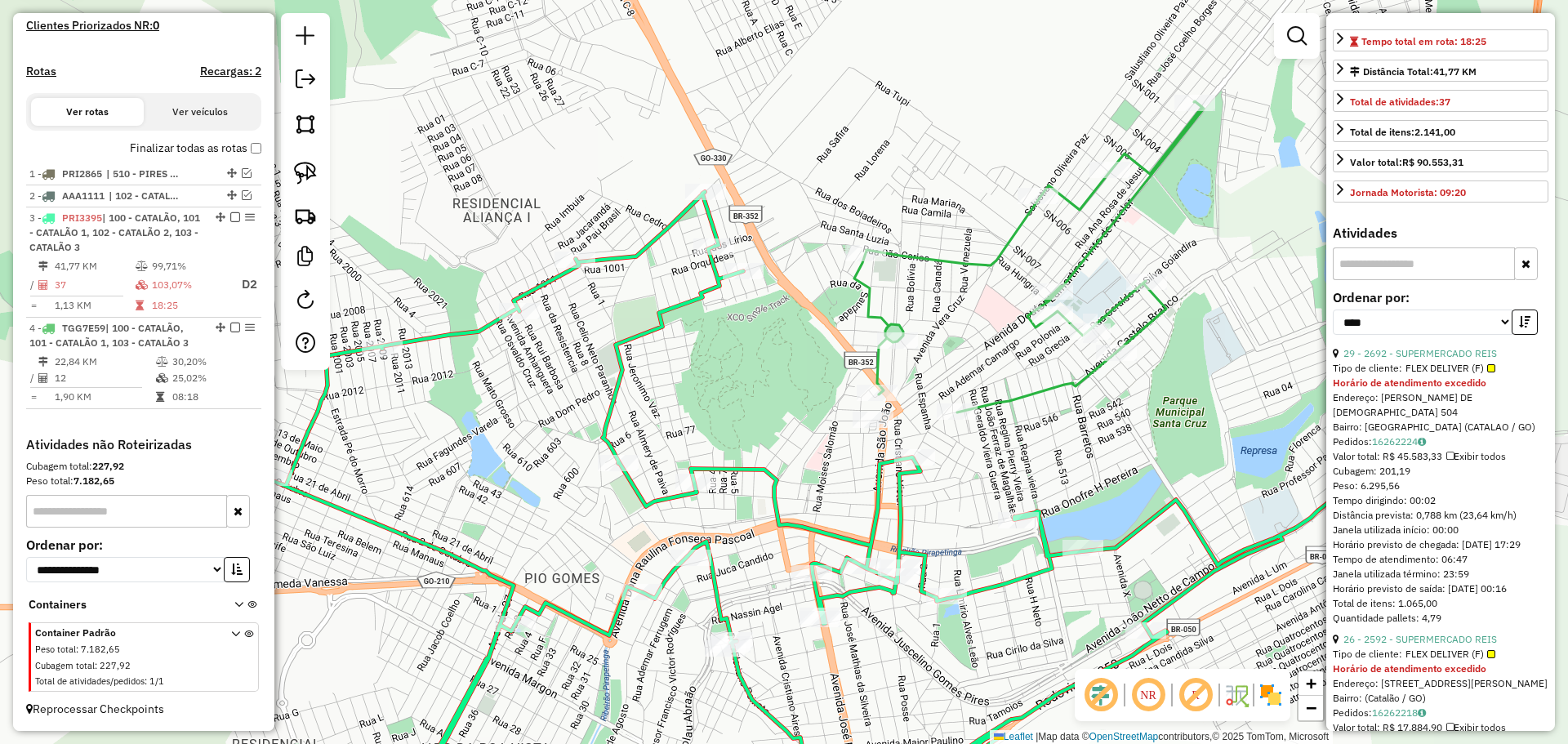
click at [1081, 269] on icon at bounding box center [1029, 257] width 350 height 311
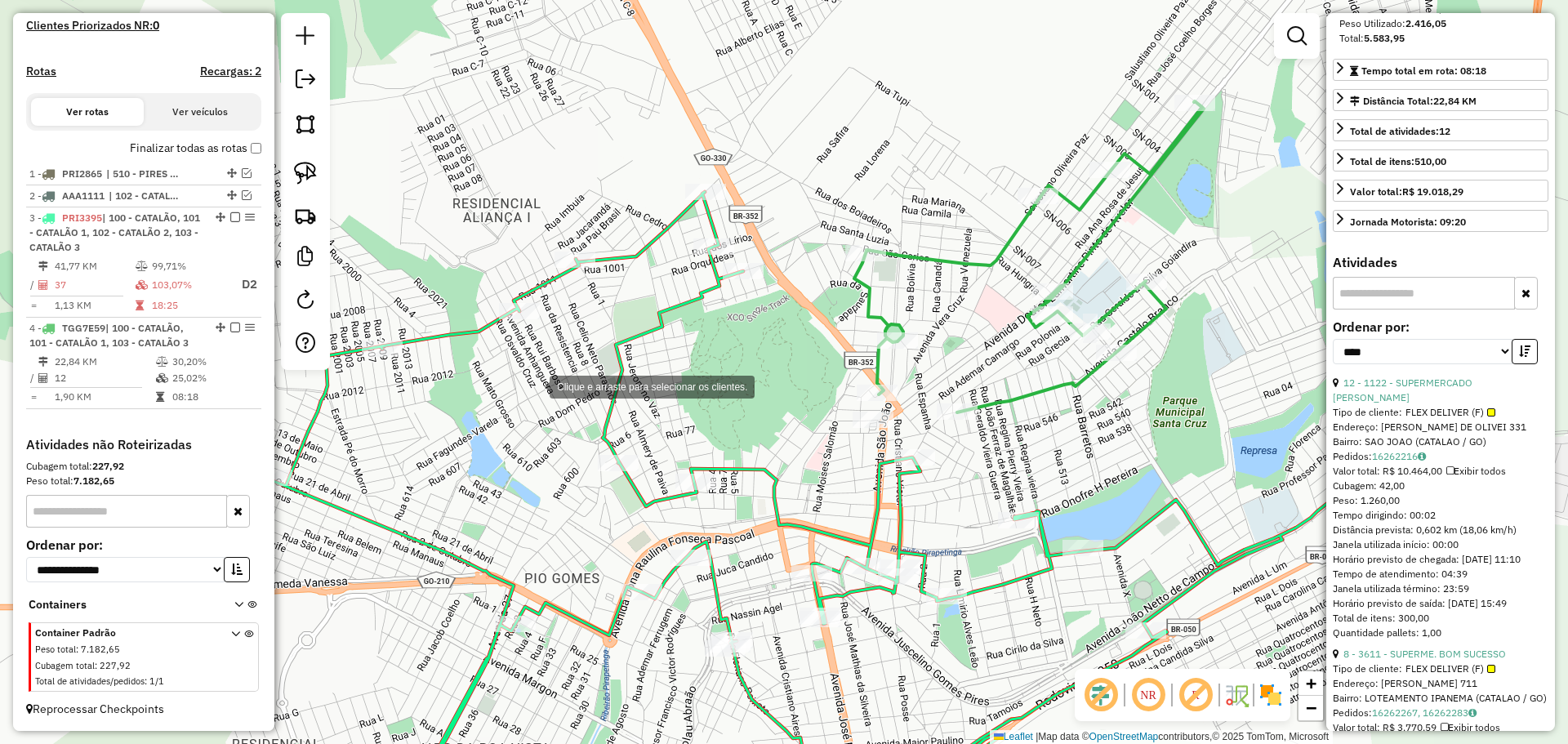
scroll to position [0, 0]
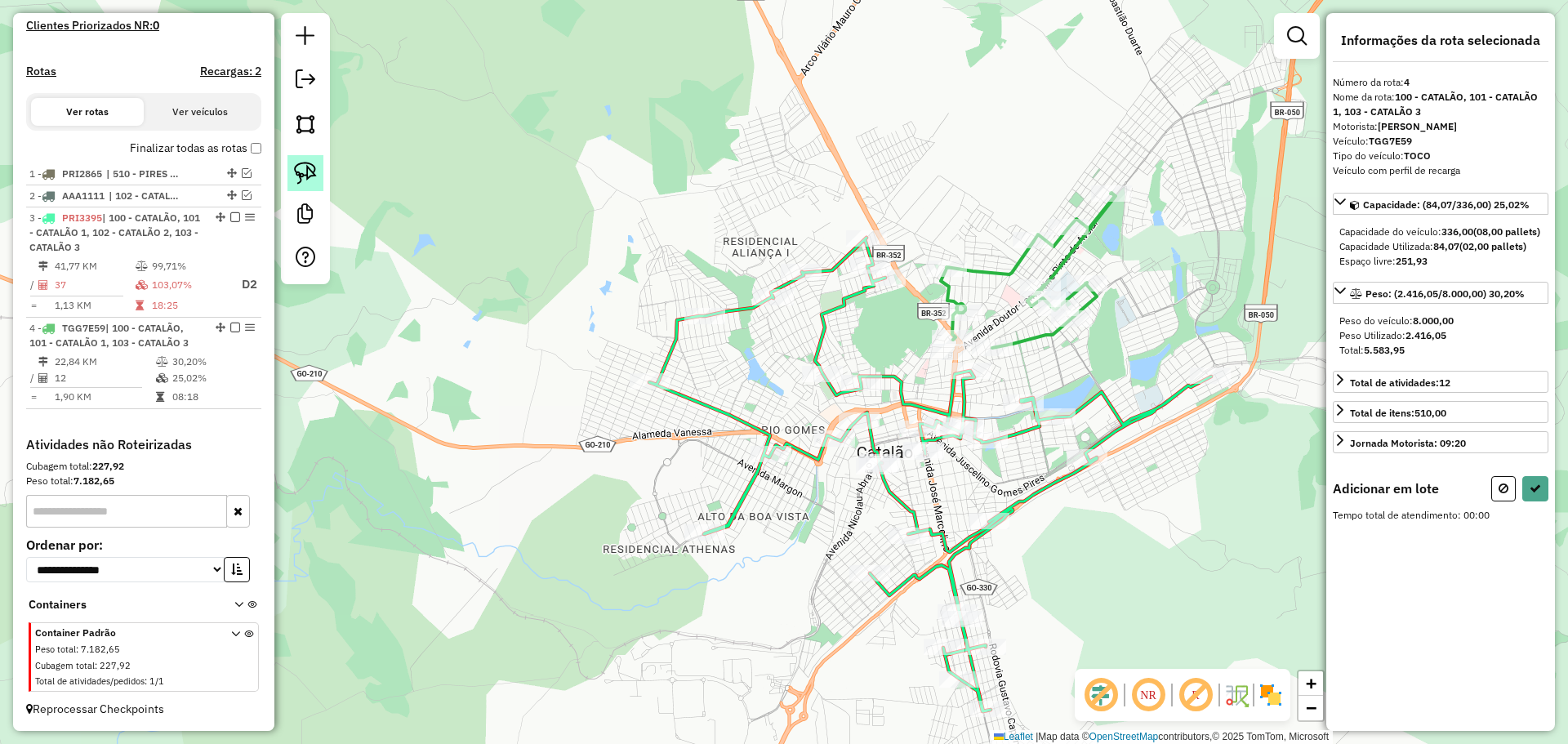
drag, startPoint x: 309, startPoint y: 174, endPoint x: 317, endPoint y: 188, distance: 16.1
click at [309, 174] on img at bounding box center [305, 173] width 23 height 23
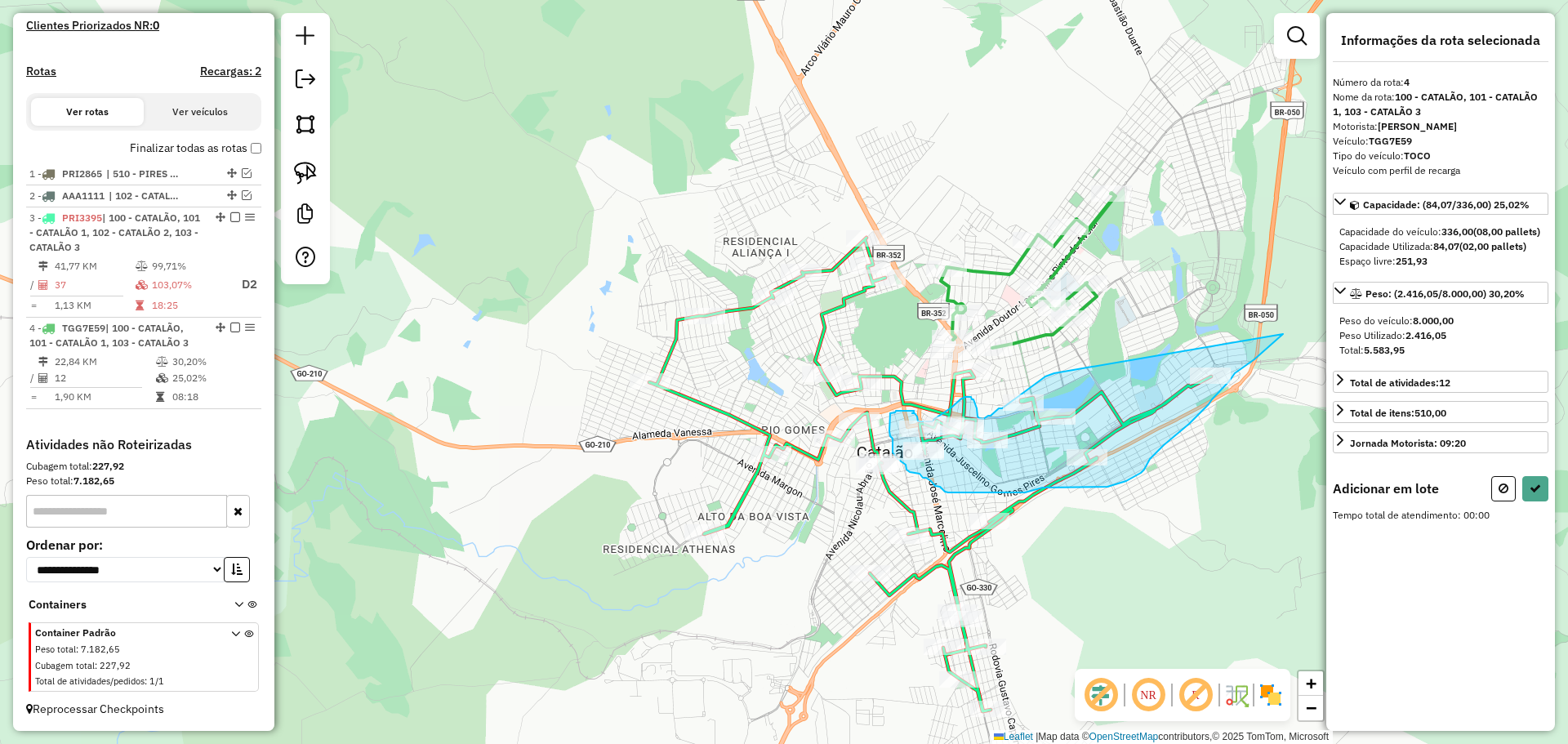
drag, startPoint x: 1054, startPoint y: 373, endPoint x: 1285, endPoint y: 332, distance: 234.6
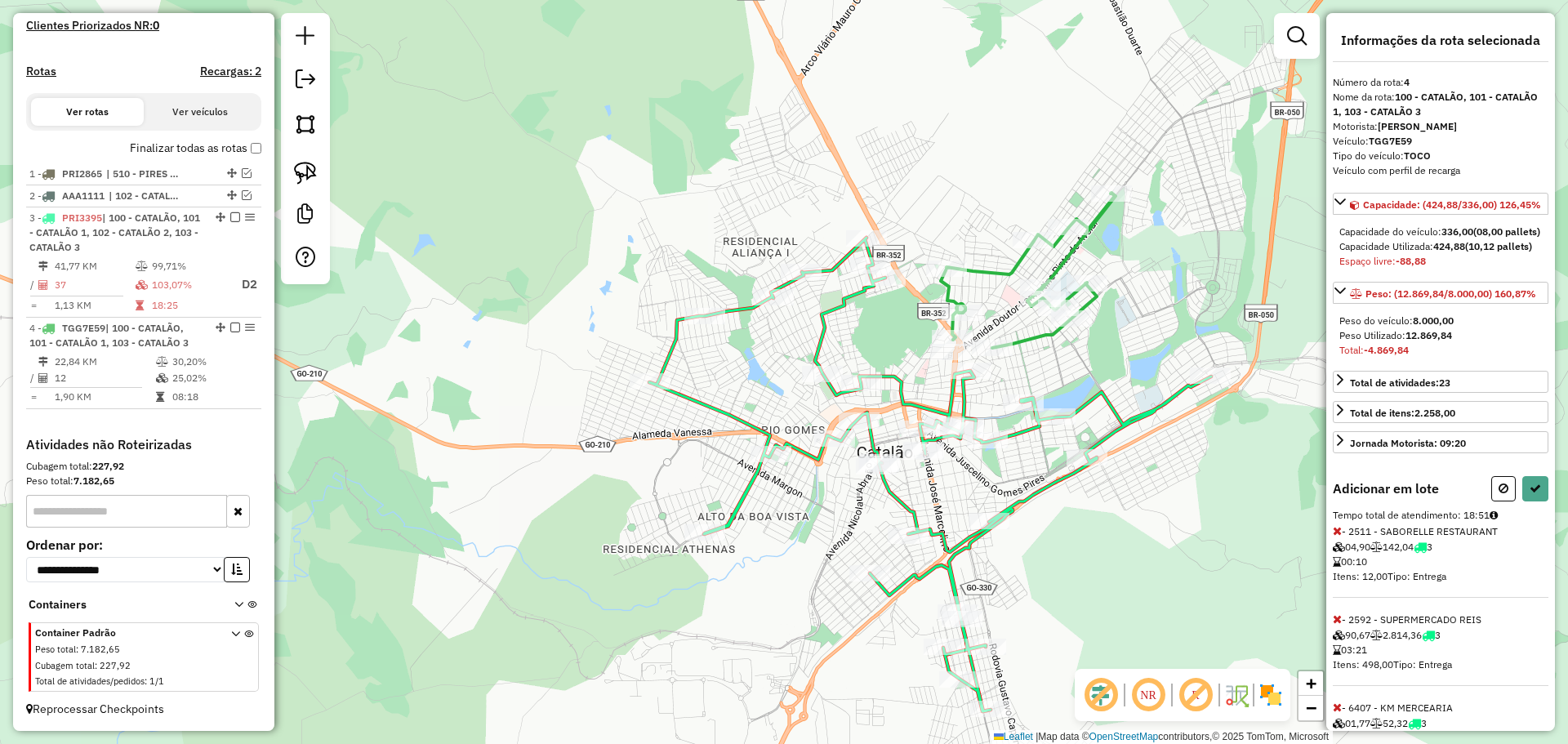
click at [1537, 501] on button at bounding box center [1535, 488] width 26 height 25
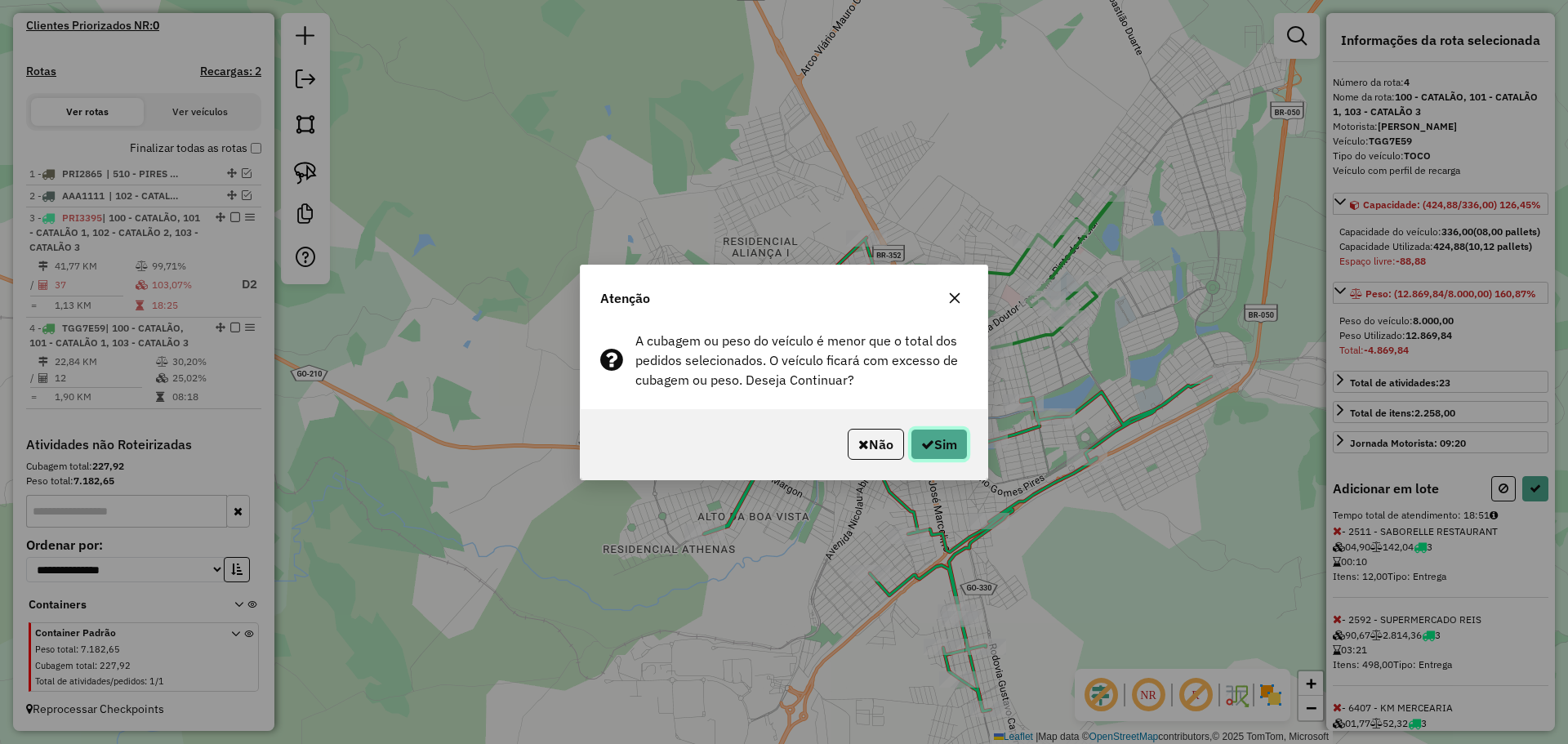
click at [931, 439] on button "Sim" at bounding box center [939, 444] width 57 height 31
select select "*********"
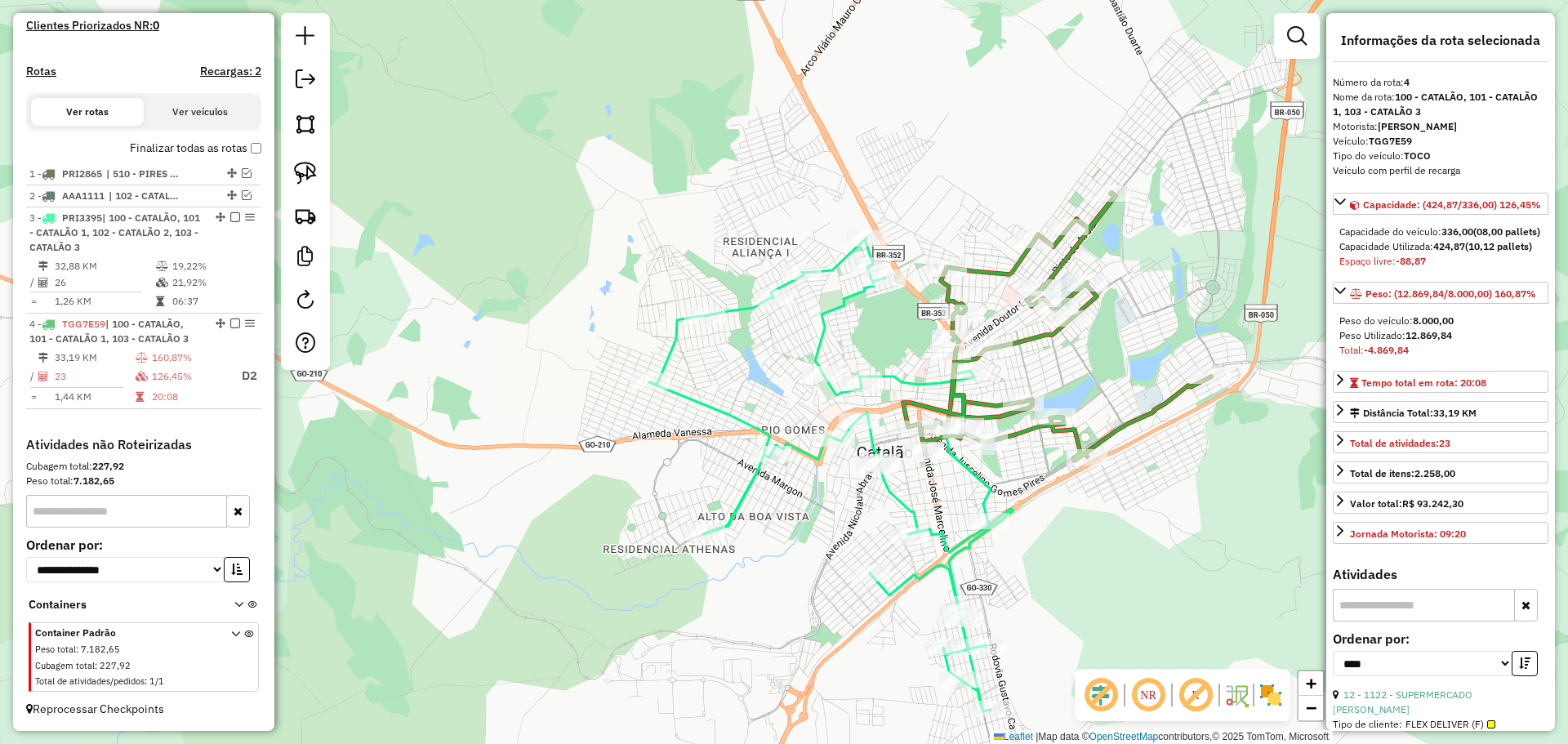
click at [940, 537] on icon at bounding box center [831, 474] width 363 height 474
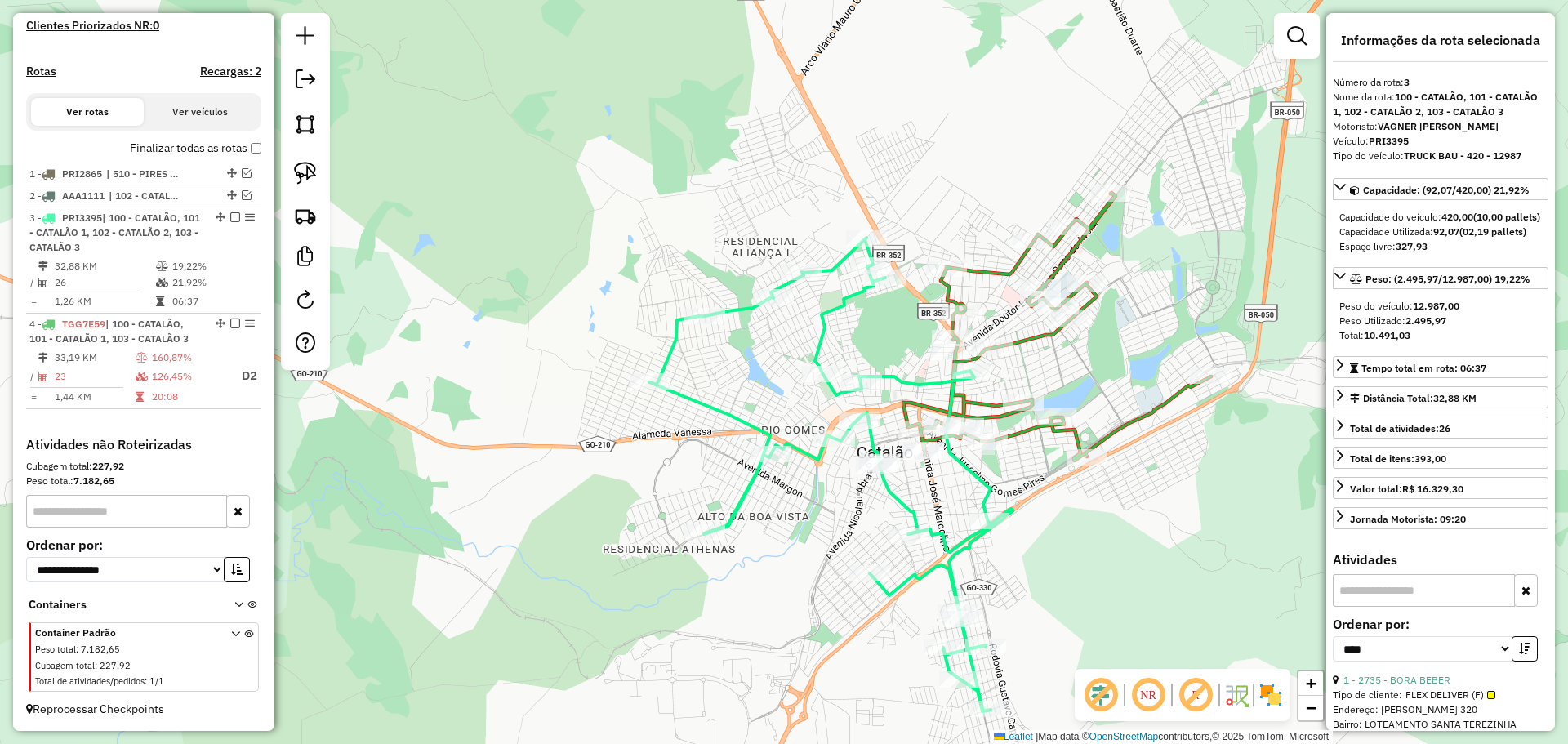
click at [1016, 431] on icon at bounding box center [1057, 326] width 308 height 268
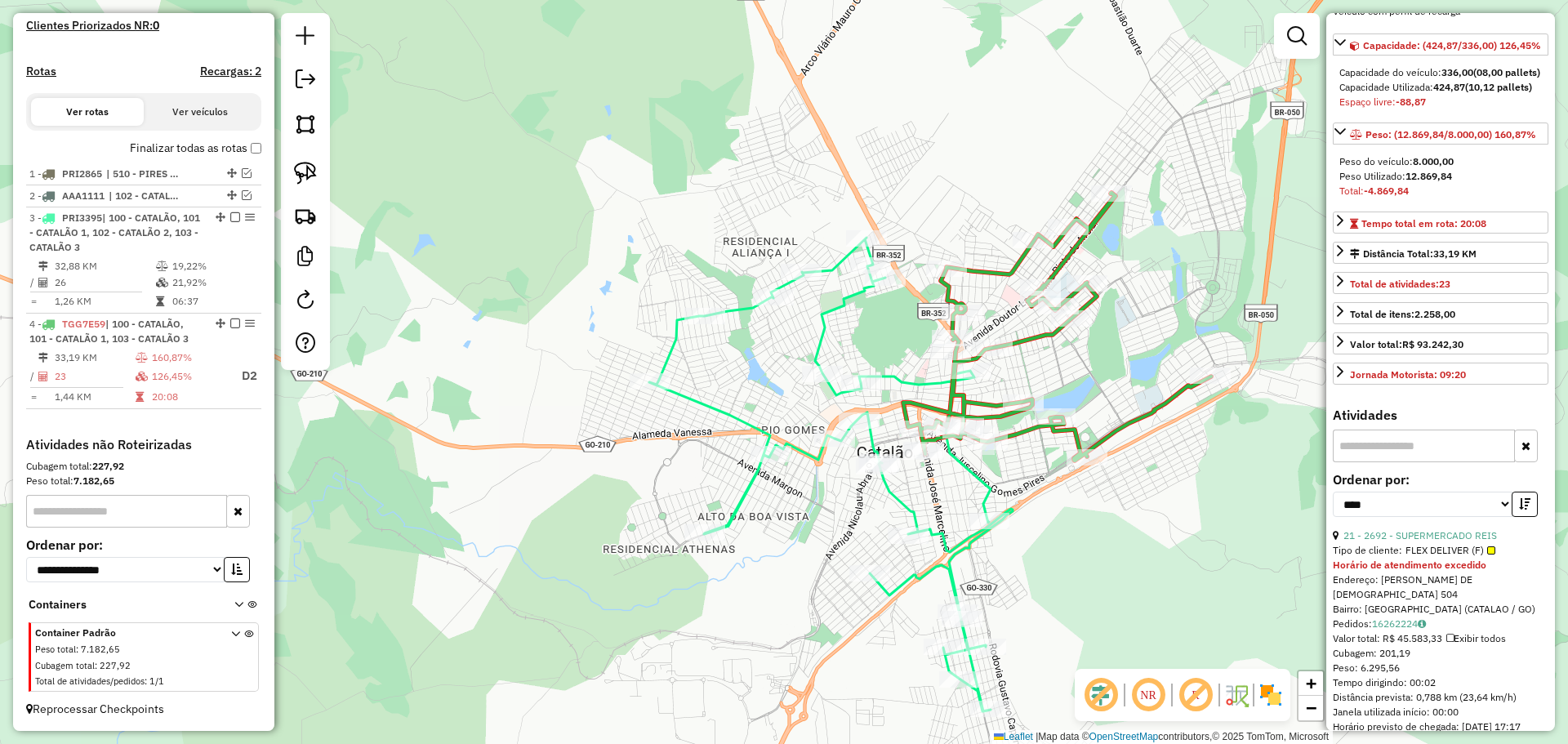
scroll to position [245, 0]
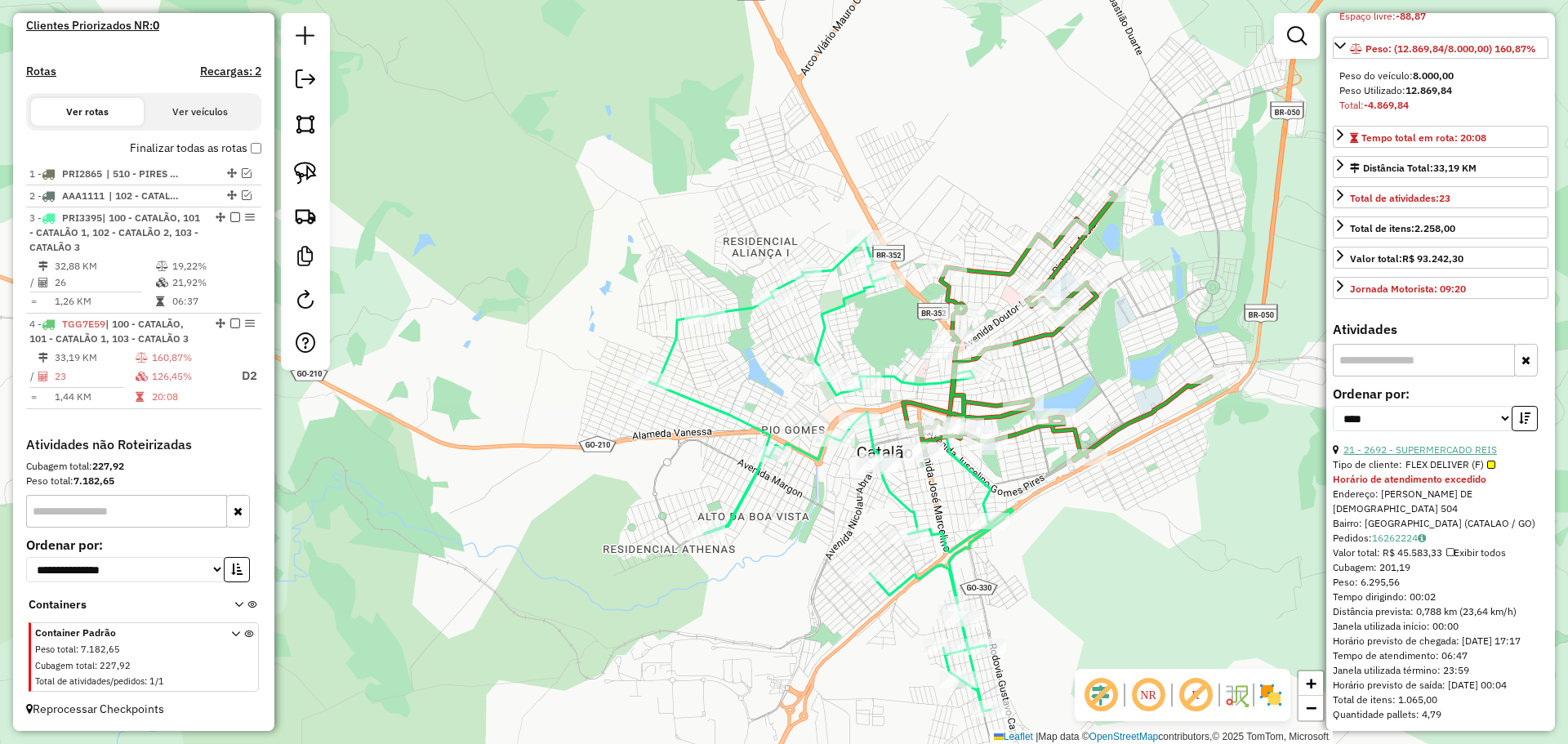
click at [1457, 456] on link "21 - 2692 - SUPERMERCADO REIS" at bounding box center [1420, 450] width 153 height 12
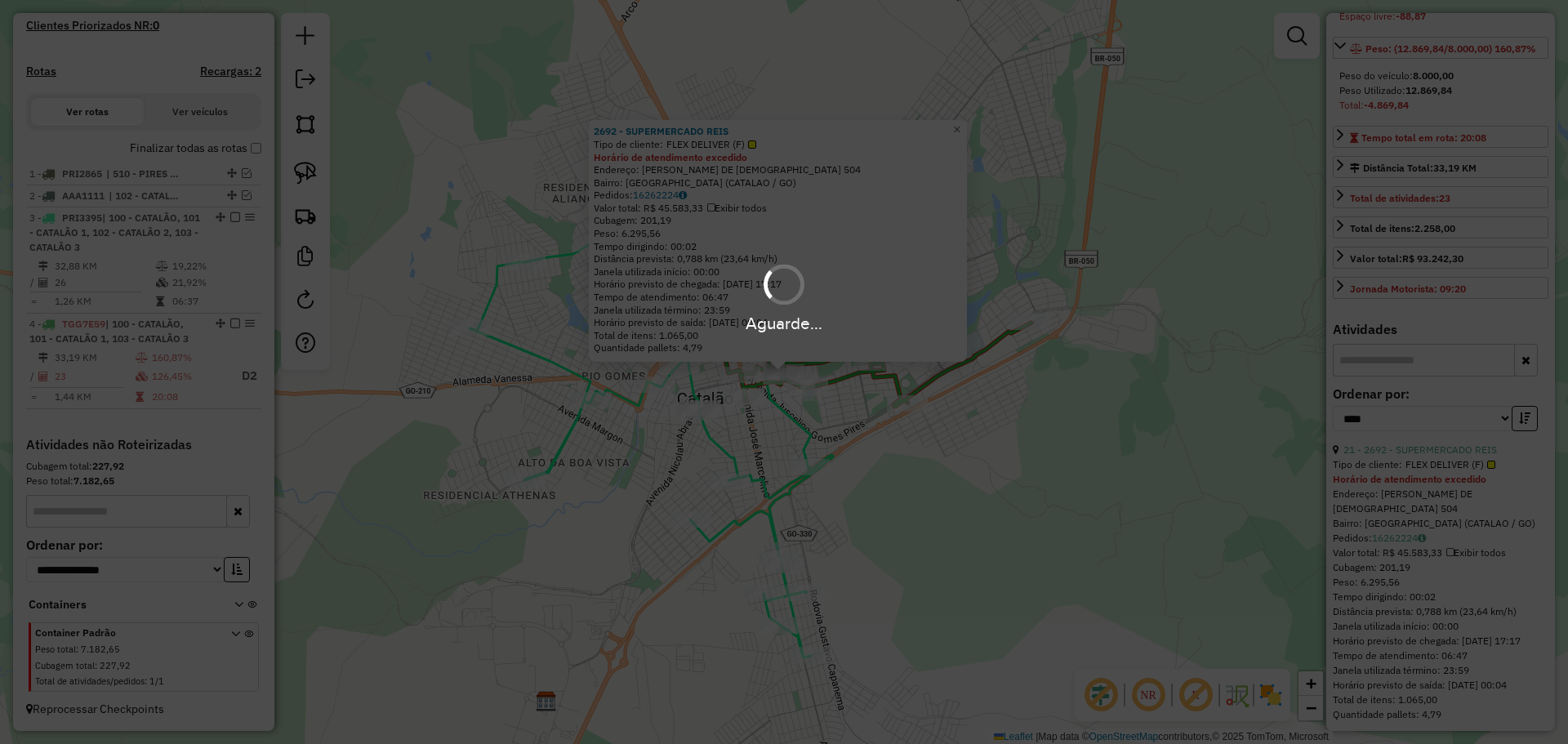
scroll to position [230, 0]
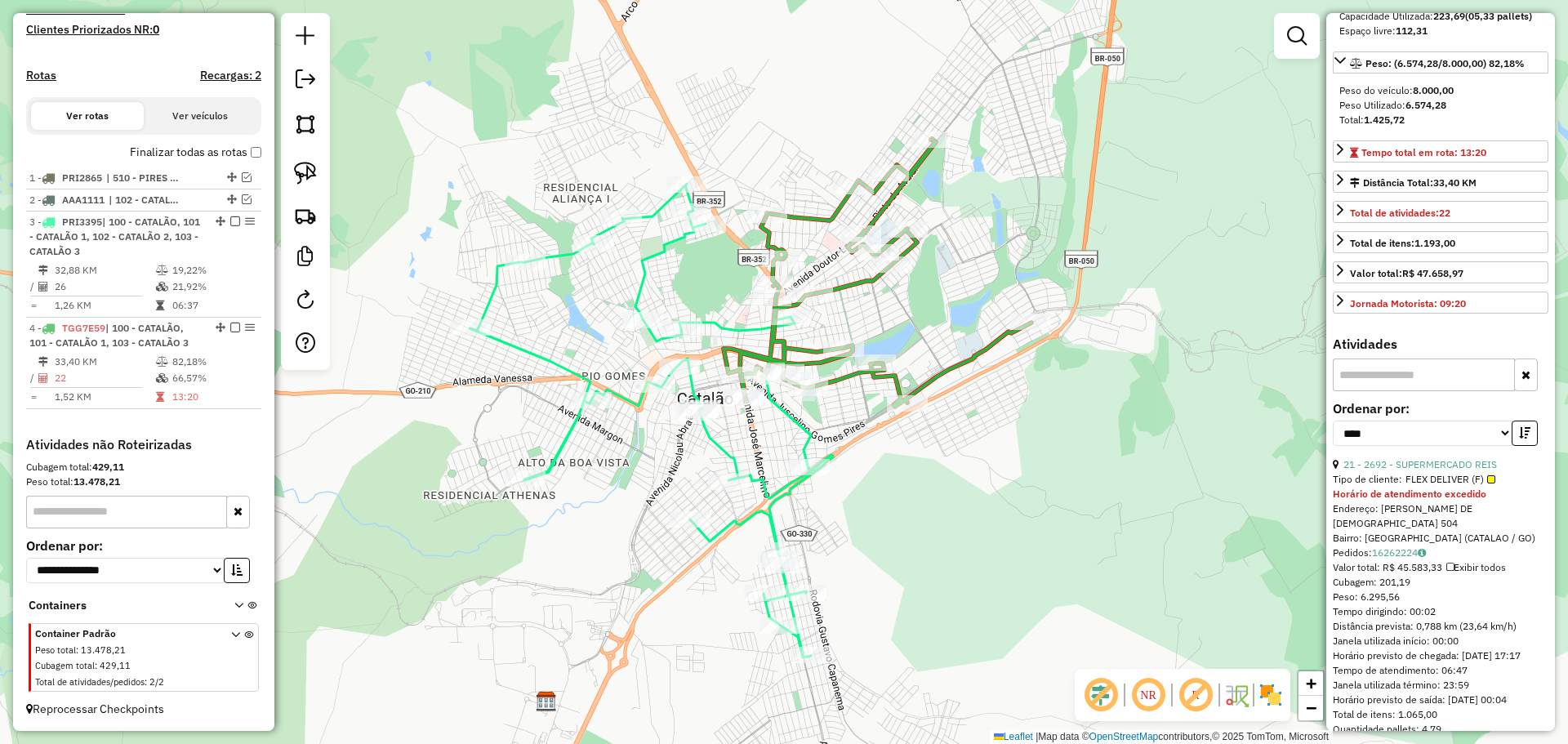
click at [844, 396] on div "Janela de atendimento Grade de atendimento Capacidade Transportadoras Veículos …" at bounding box center [784, 372] width 1568 height 744
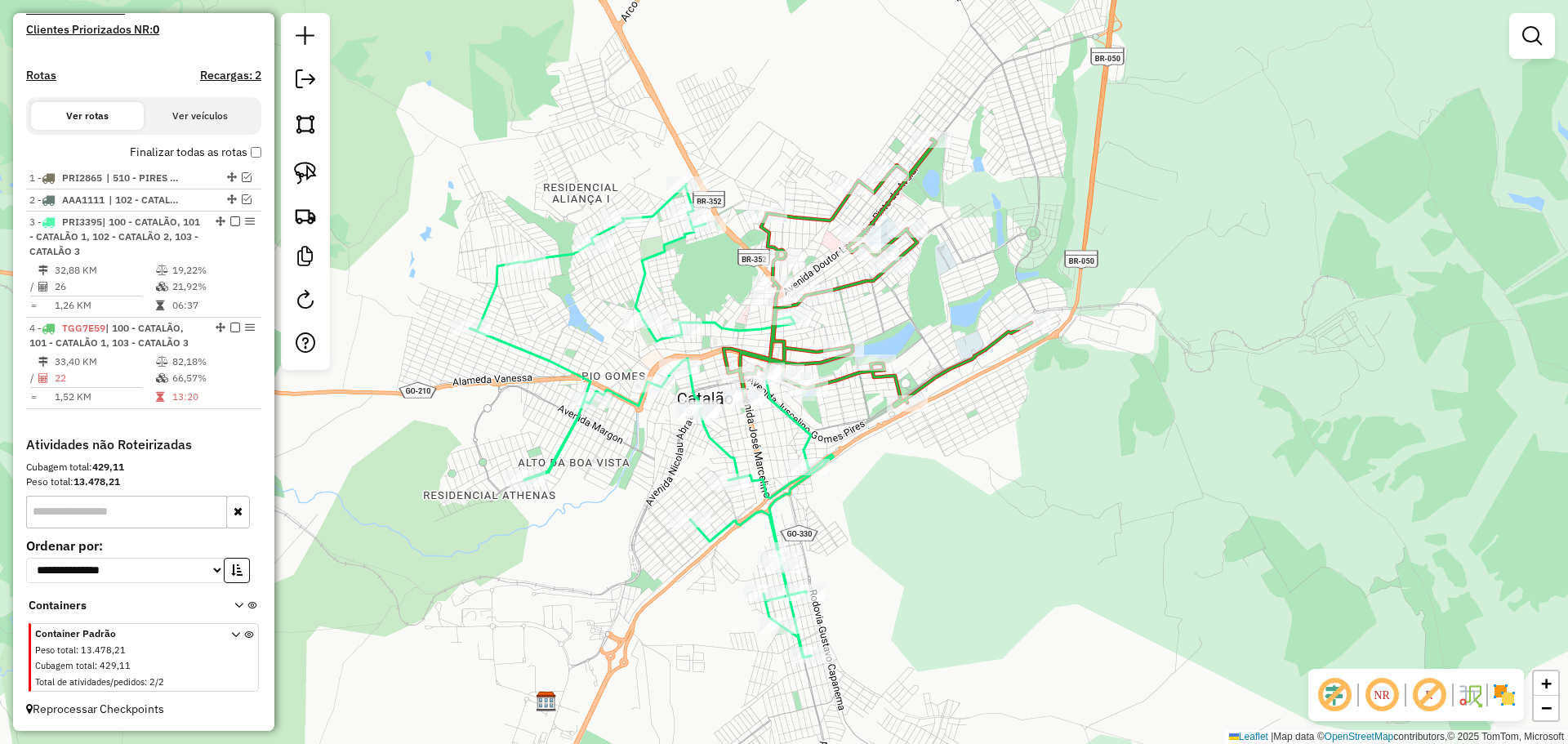
click at [849, 382] on icon at bounding box center [877, 272] width 308 height 268
select select "*********"
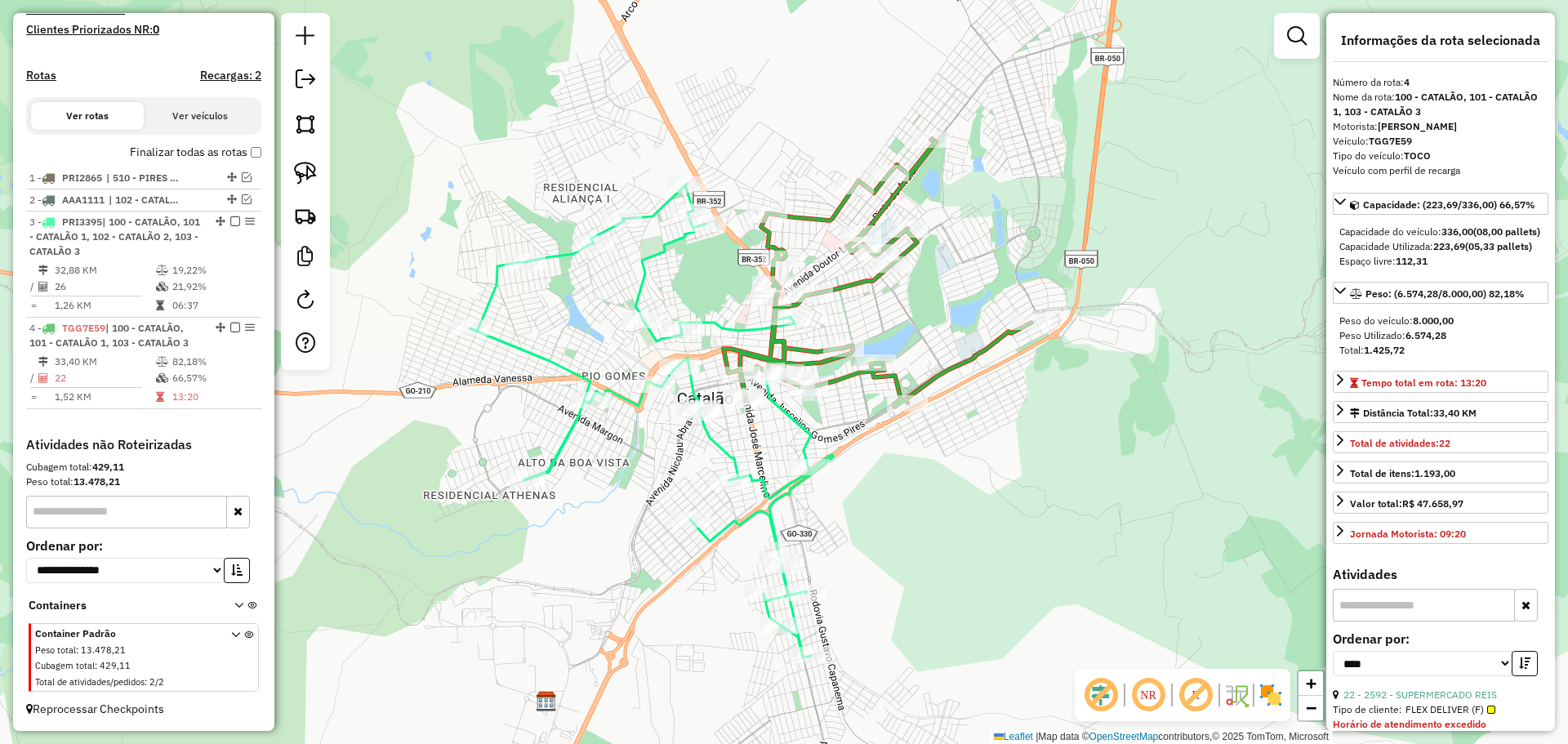
click at [807, 445] on icon at bounding box center [651, 420] width 363 height 474
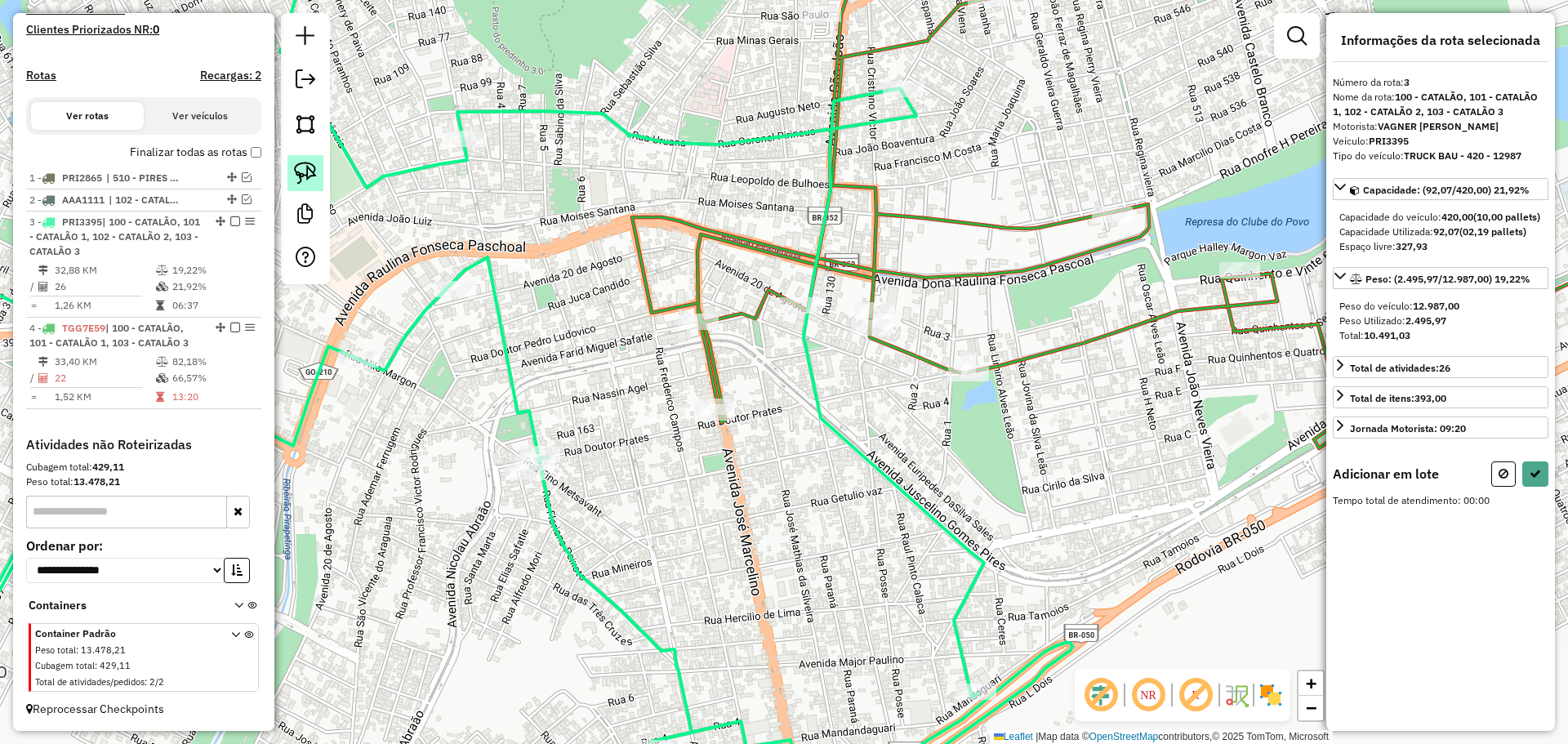
click at [309, 183] on img at bounding box center [305, 173] width 23 height 23
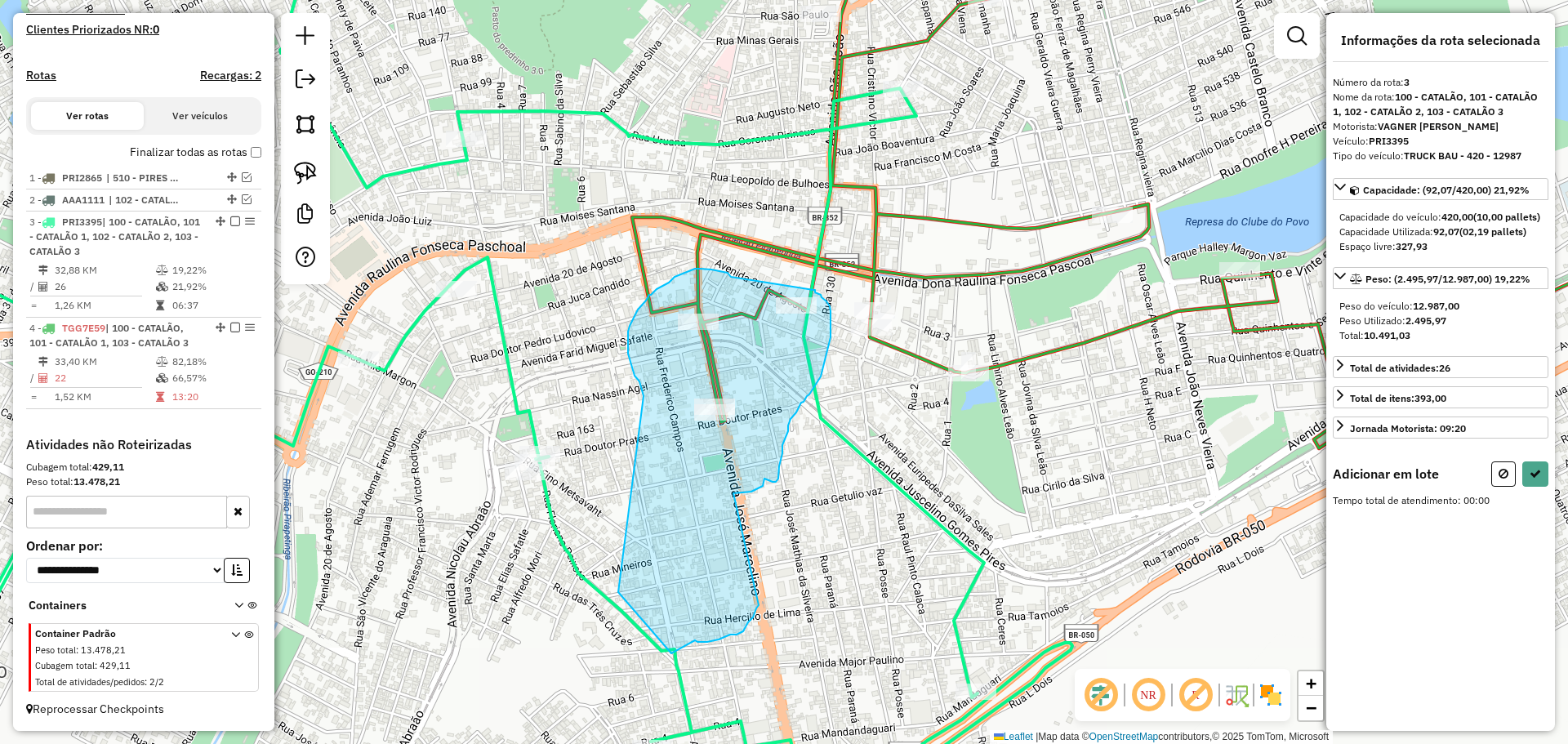
drag, startPoint x: 728, startPoint y: 273, endPoint x: 814, endPoint y: 290, distance: 87.7
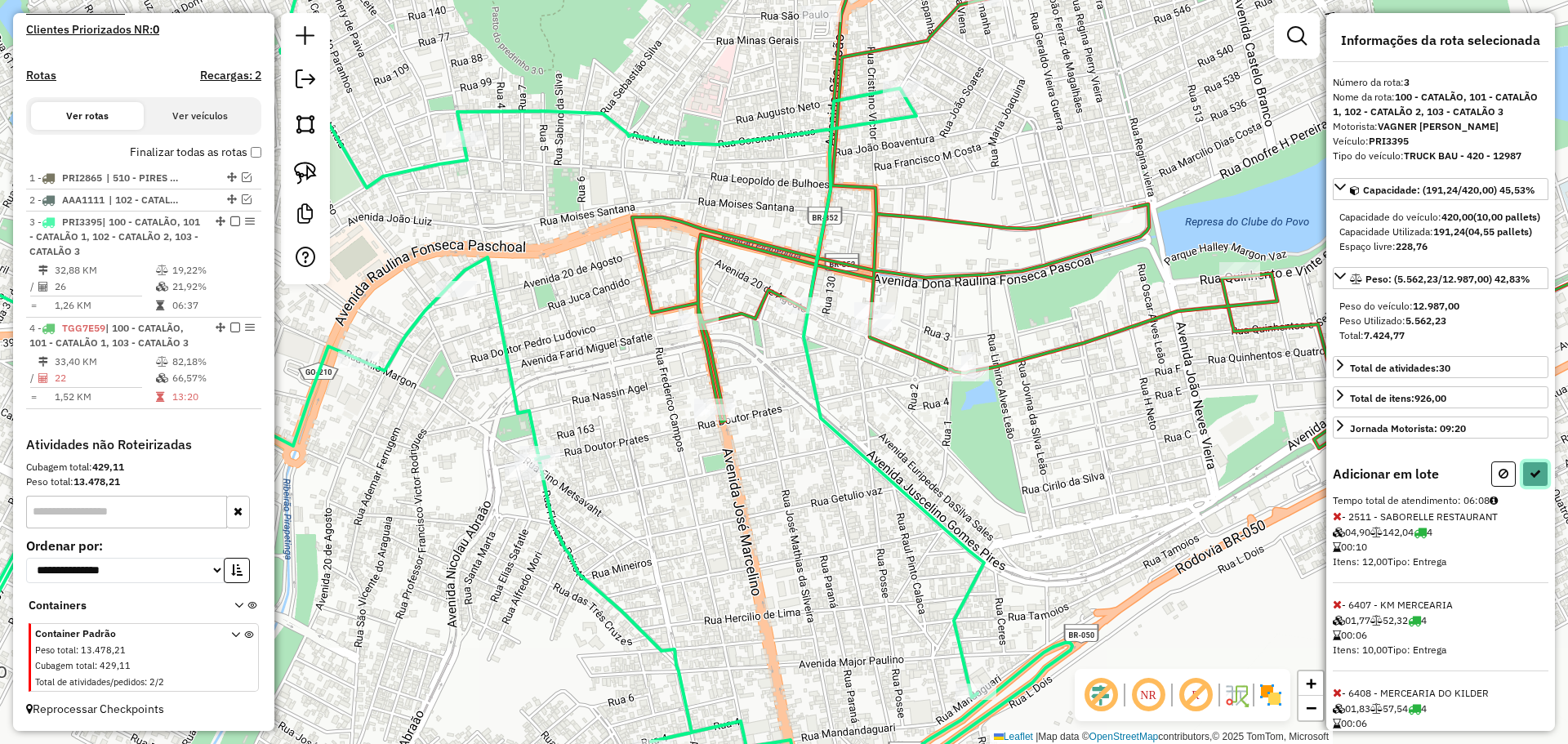
click at [1530, 480] on icon at bounding box center [1534, 473] width 11 height 11
select select "*********"
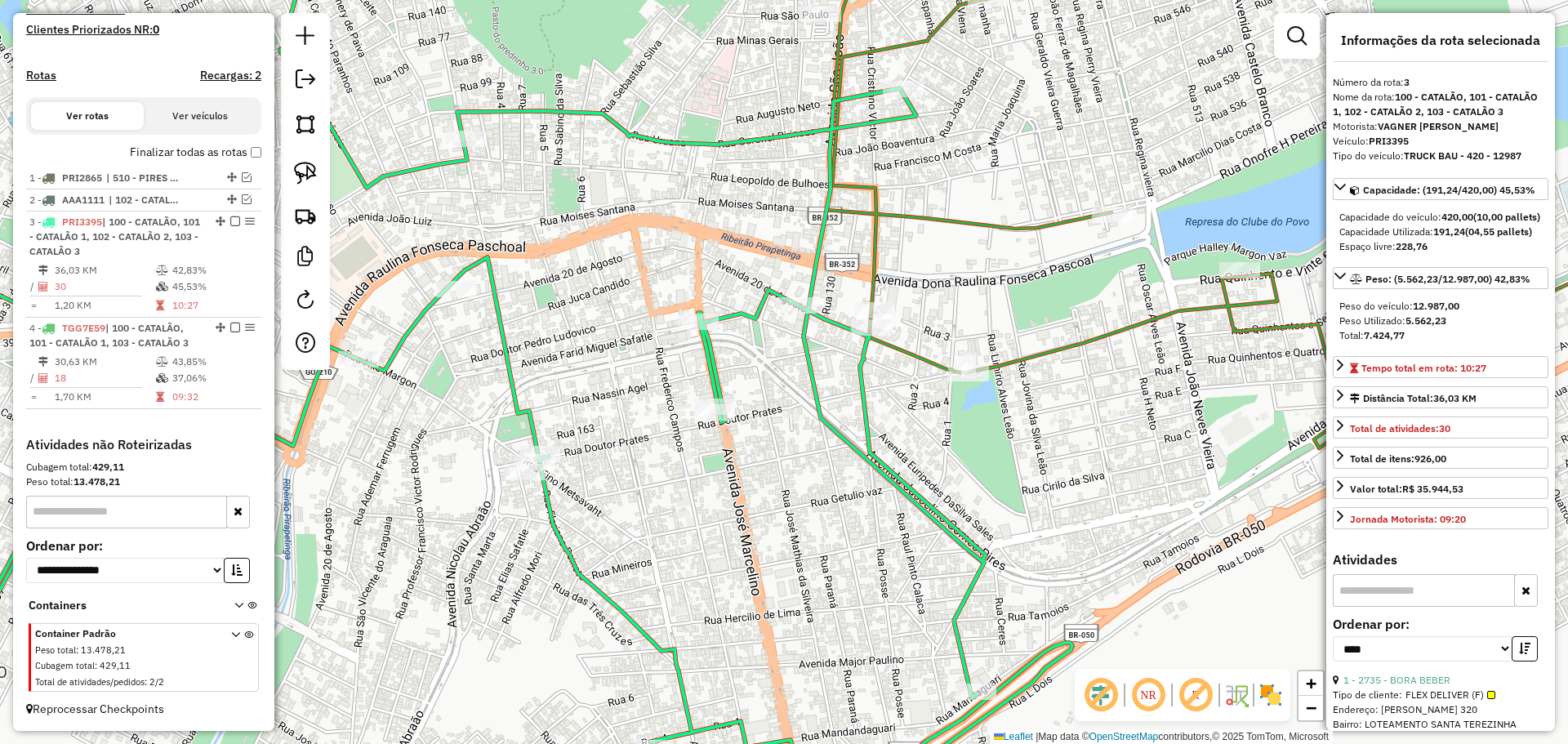
click at [1025, 360] on icon at bounding box center [1275, 187] width 898 height 523
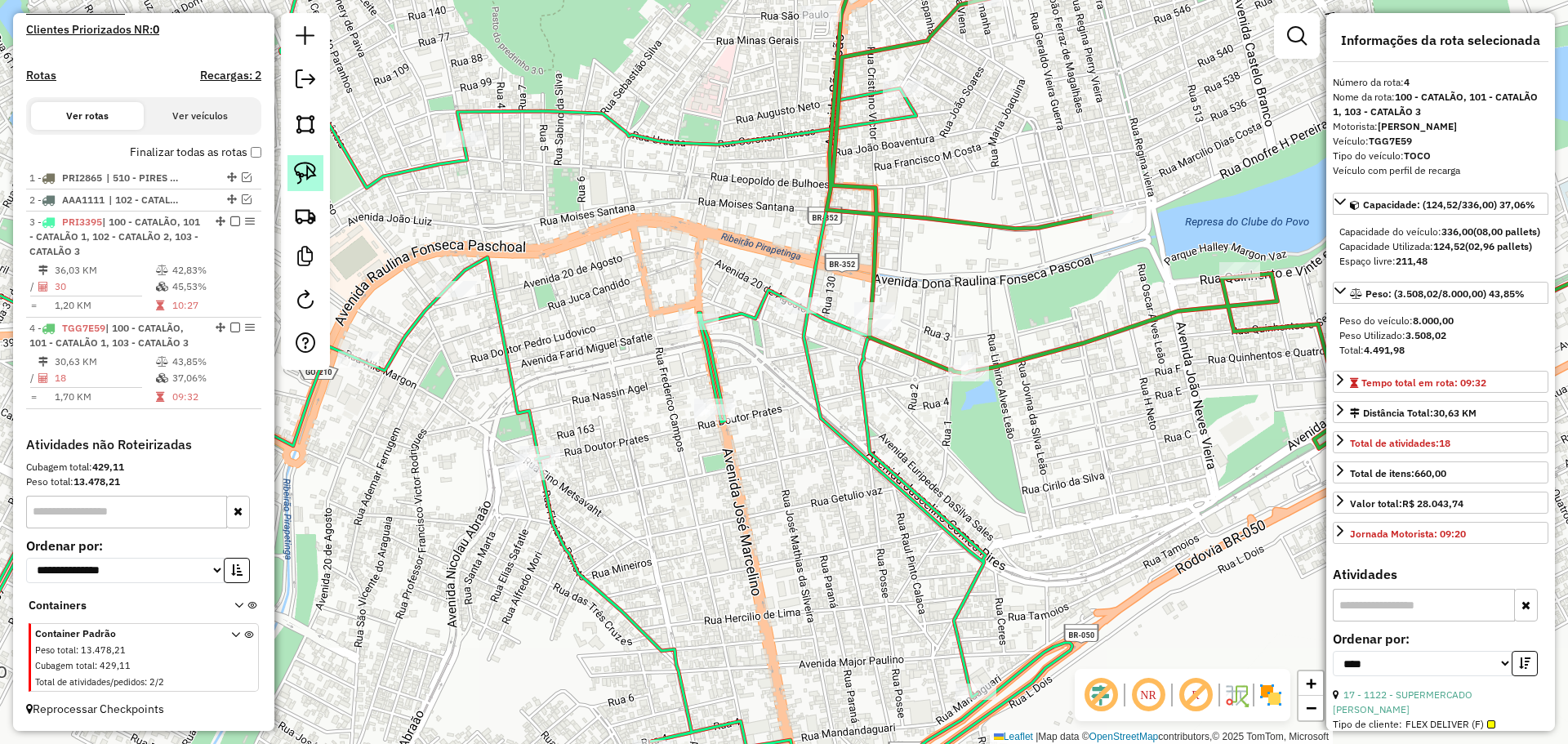
click at [314, 182] on img at bounding box center [305, 173] width 23 height 23
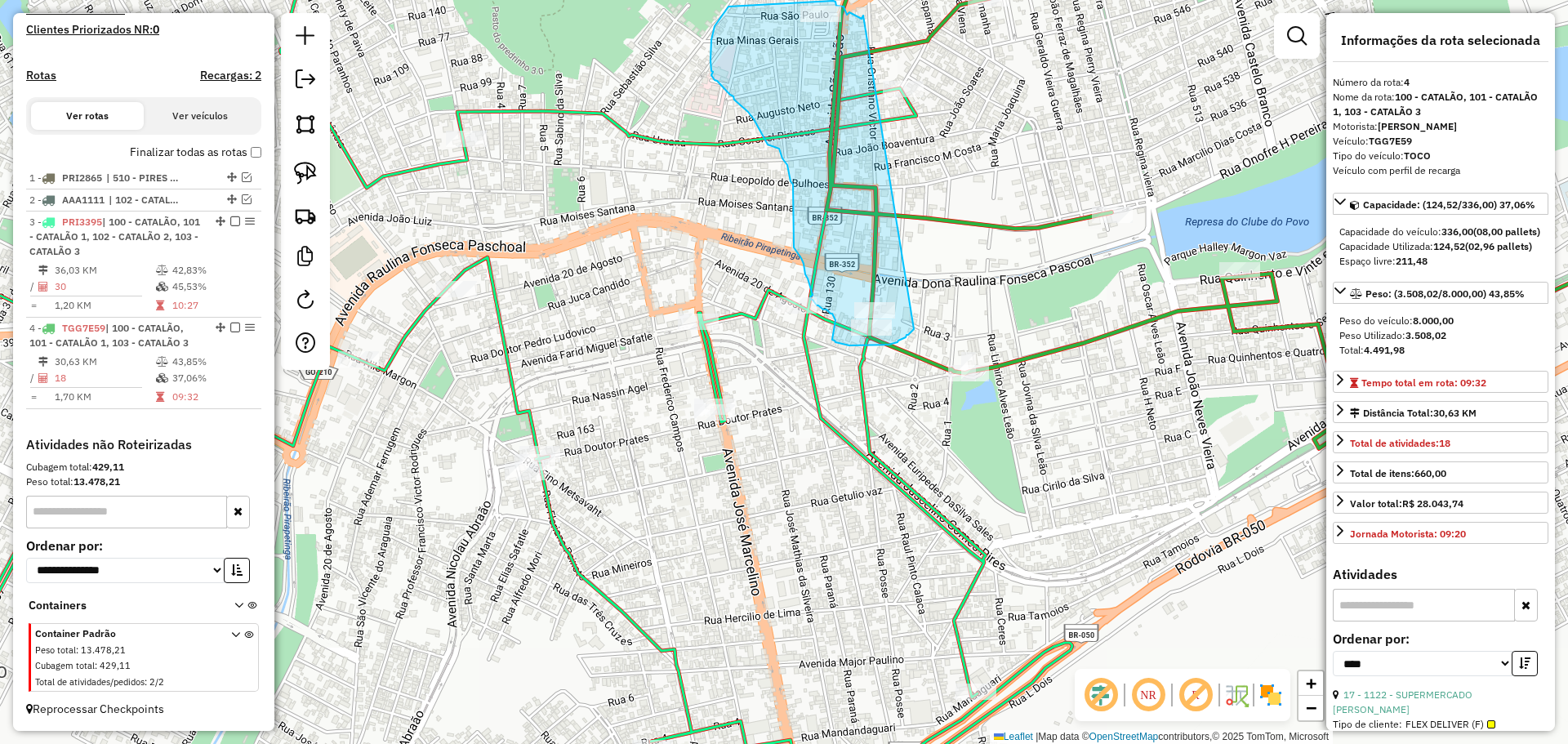
drag, startPoint x: 864, startPoint y: 16, endPoint x: 907, endPoint y: 323, distance: 310.0
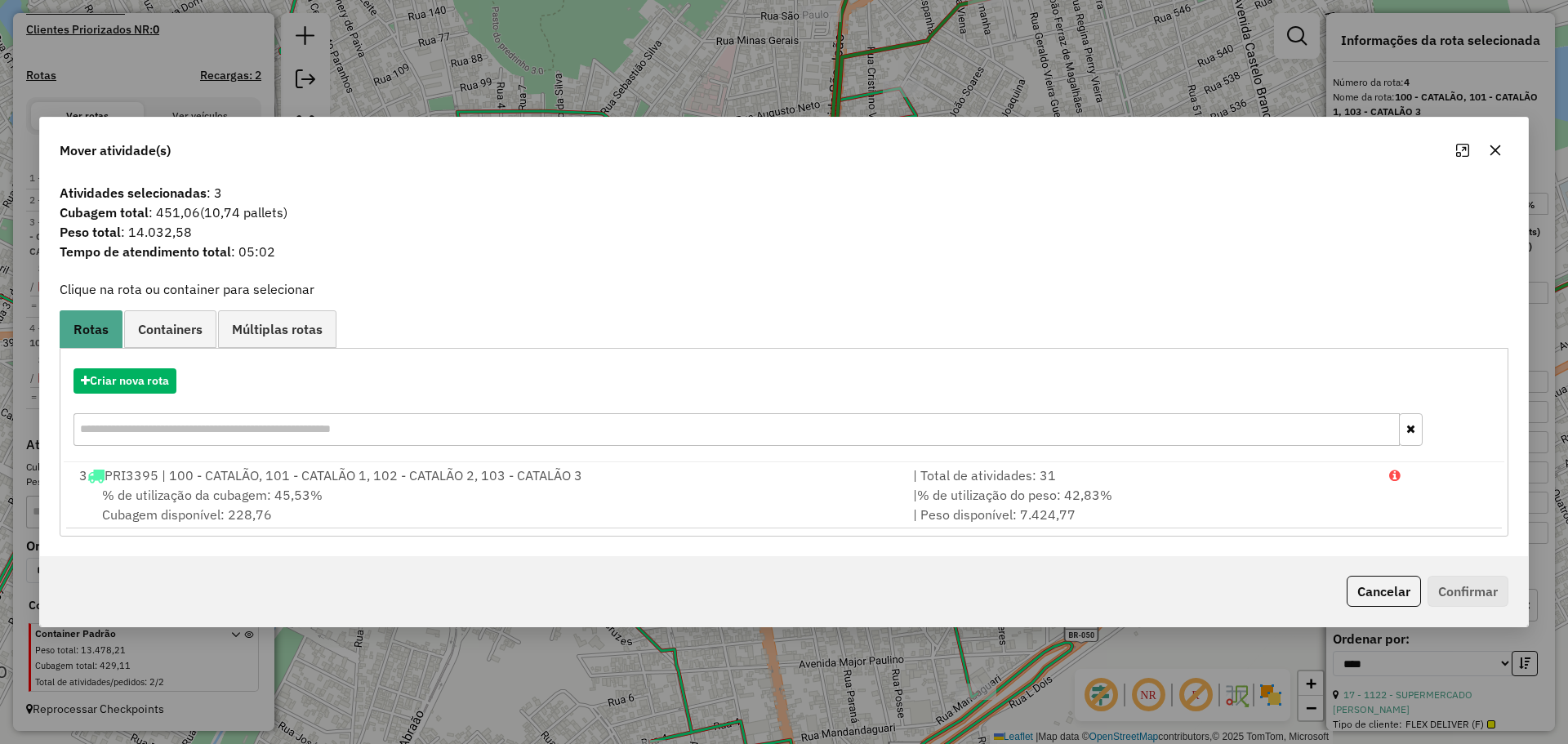
click at [1497, 153] on icon "button" at bounding box center [1495, 150] width 13 height 13
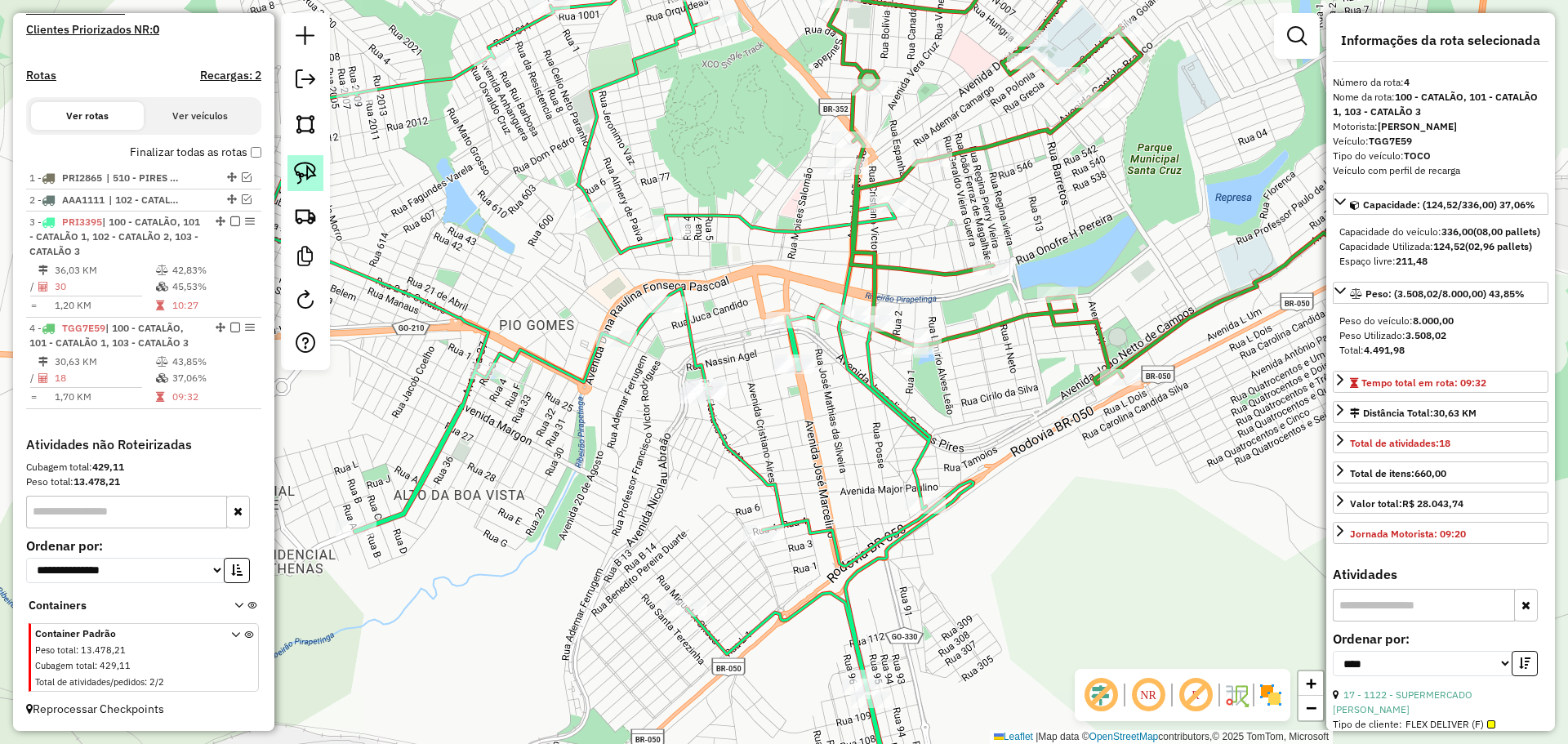
click at [313, 163] on img at bounding box center [305, 173] width 23 height 23
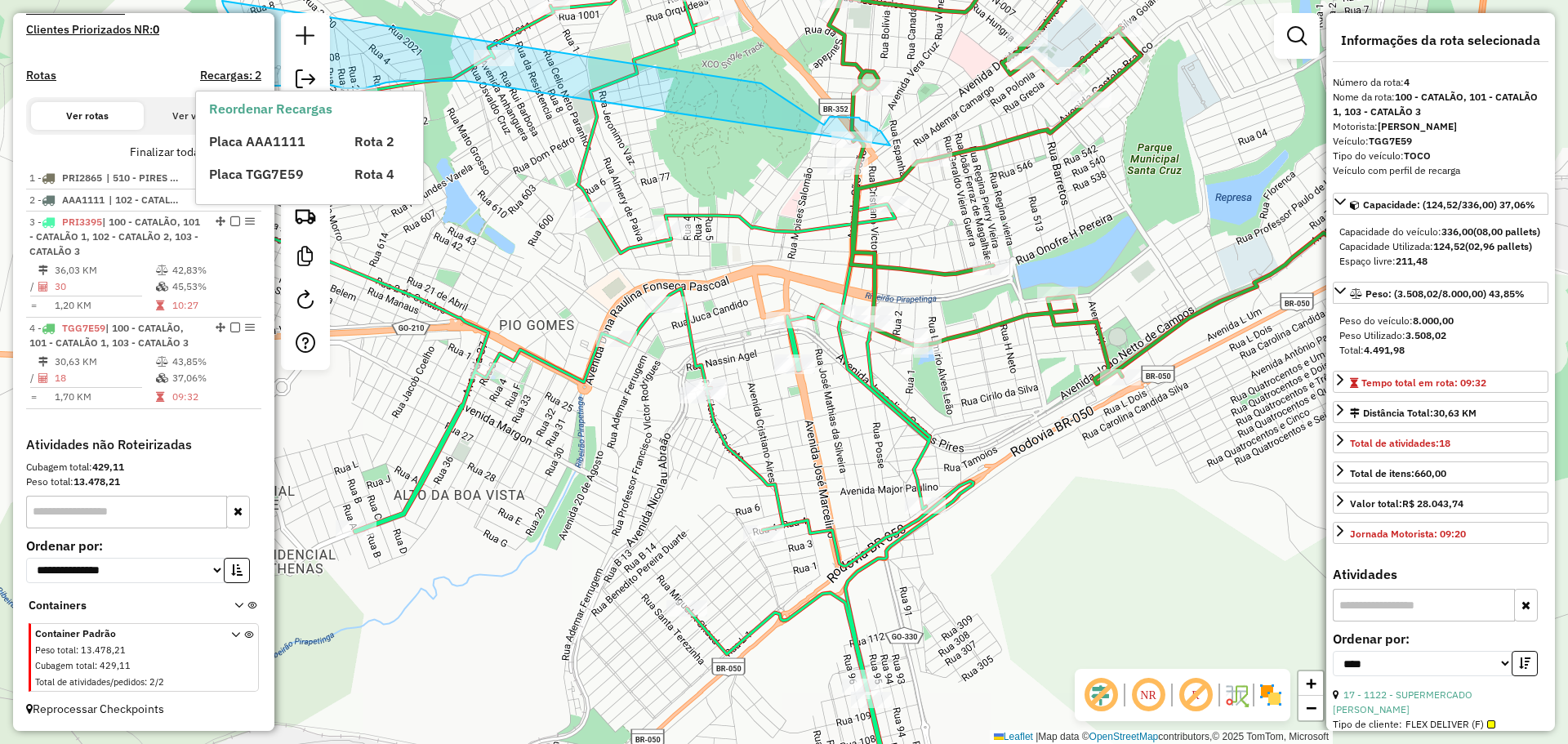
drag, startPoint x: 890, startPoint y: 146, endPoint x: 465, endPoint y: 81, distance: 429.9
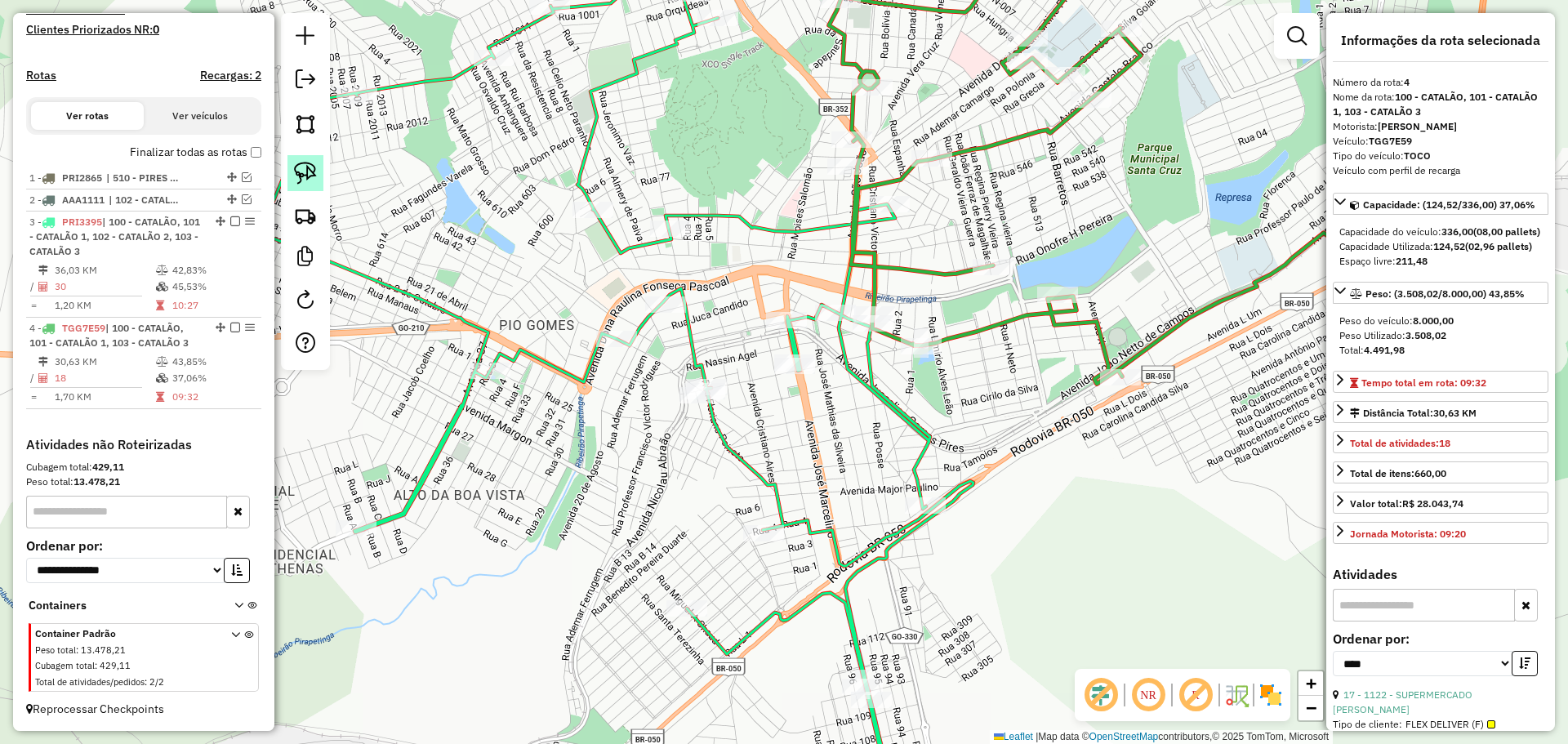
click at [310, 170] on img at bounding box center [305, 173] width 23 height 23
drag, startPoint x: 889, startPoint y: 142, endPoint x: 917, endPoint y: 222, distance: 84.8
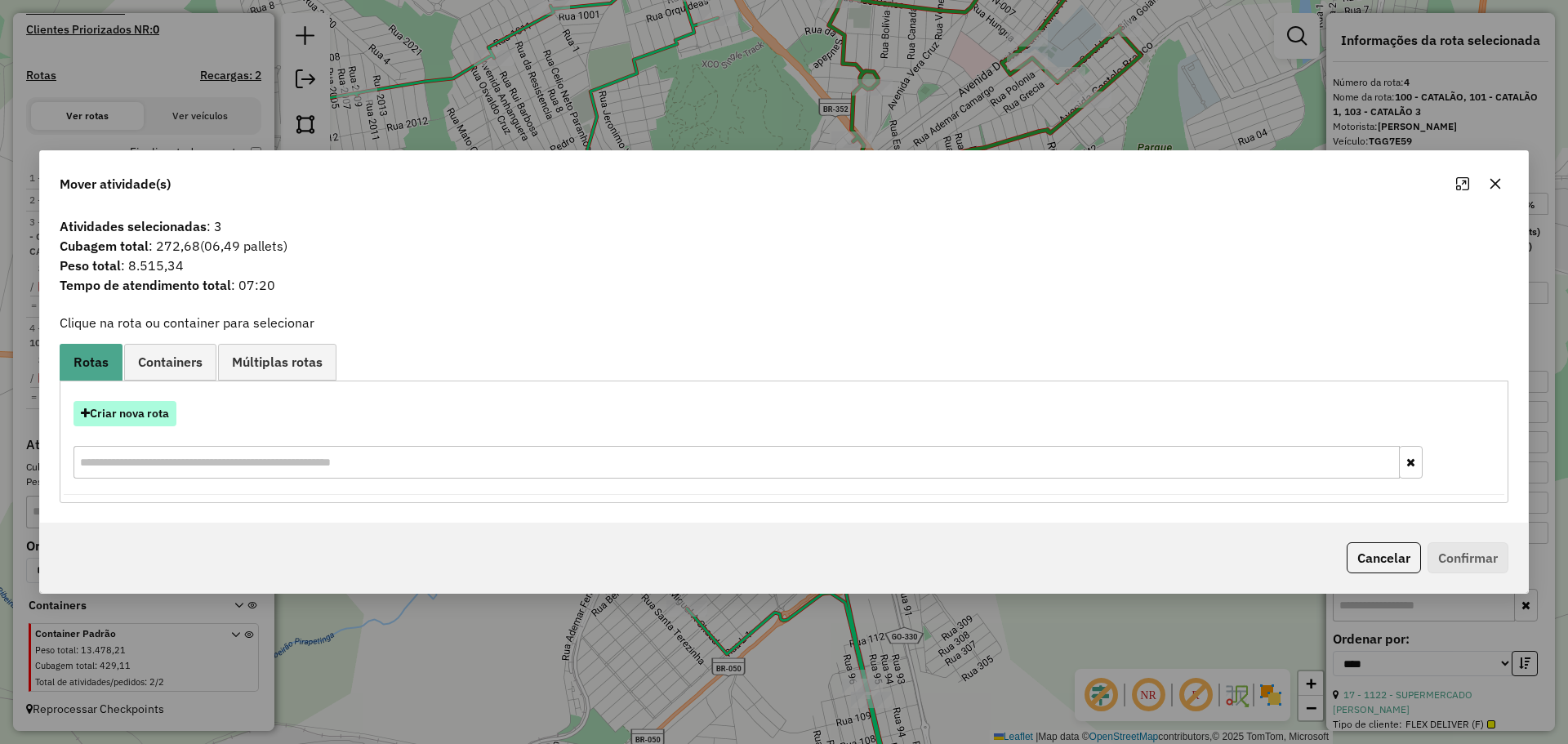
click at [140, 416] on button "Criar nova rota" at bounding box center [125, 413] width 103 height 25
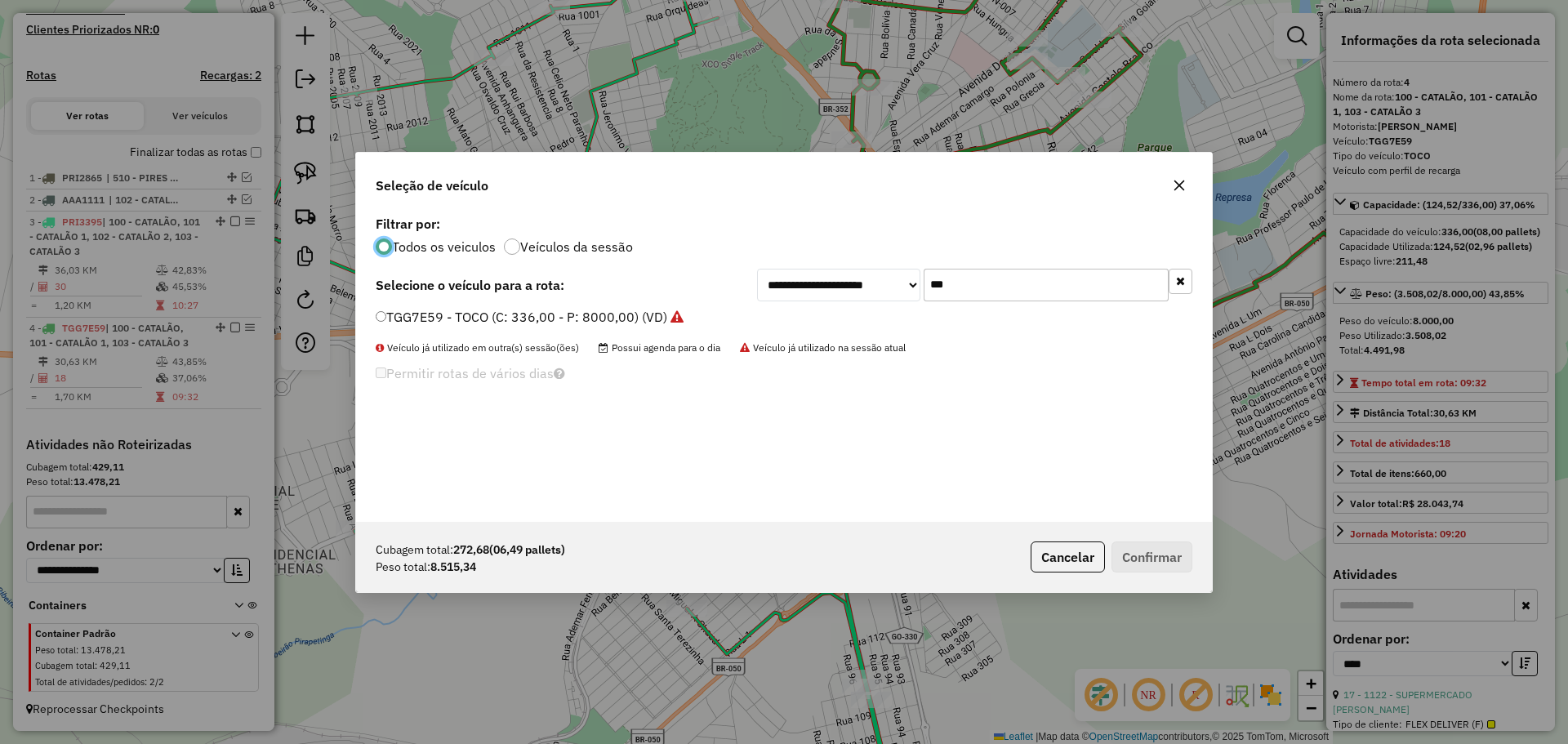
scroll to position [9, 5]
drag, startPoint x: 1034, startPoint y: 287, endPoint x: 893, endPoint y: 278, distance: 141.3
click at [893, 278] on div "**********" at bounding box center [975, 285] width 436 height 33
type input "****"
click at [435, 309] on label "PRI3395 - TRUCK BAU - 420 - 12987 (C: 420,00 - P: 12987,00) (VD)" at bounding box center [593, 317] width 437 height 20
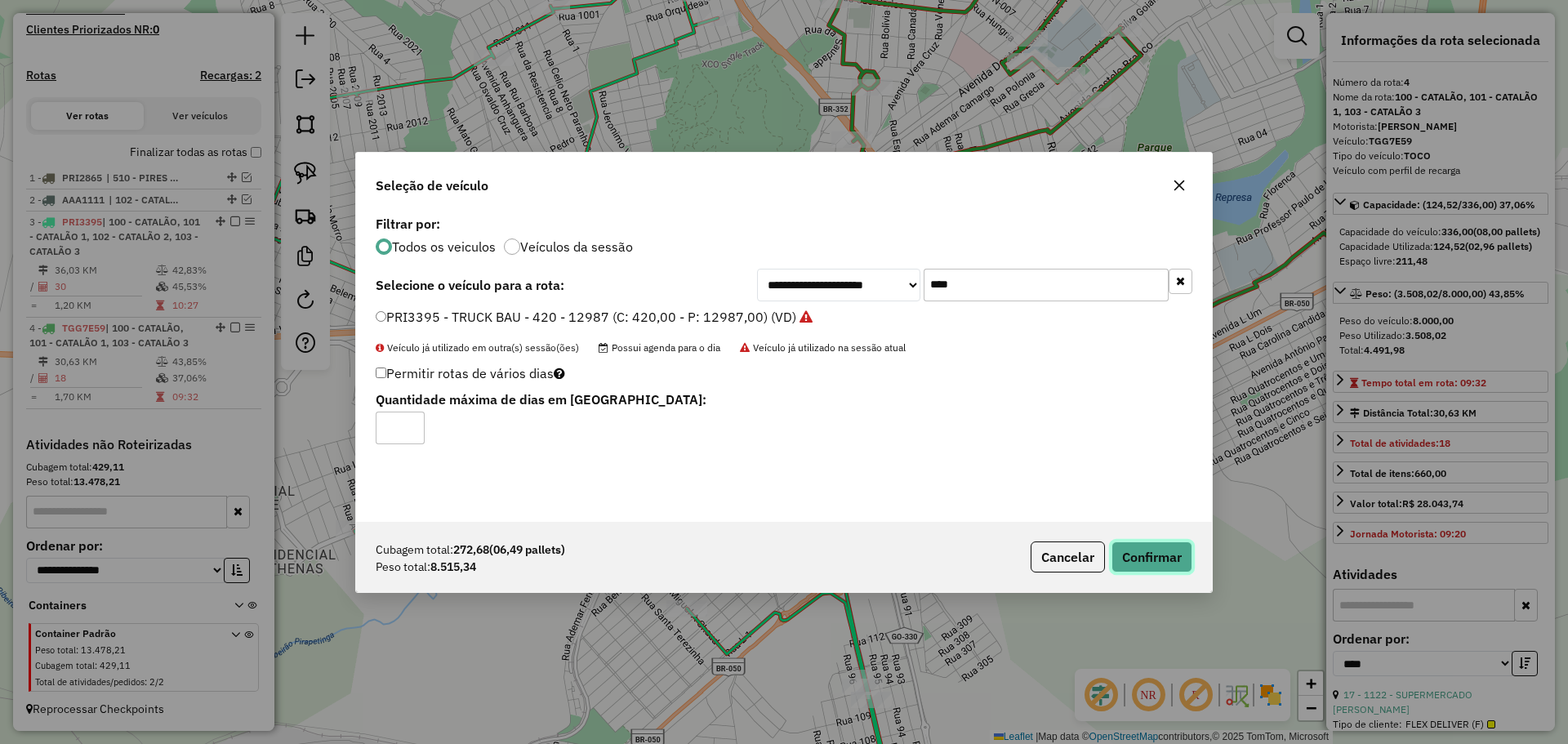
click at [1142, 551] on button "Confirmar" at bounding box center [1152, 557] width 81 height 31
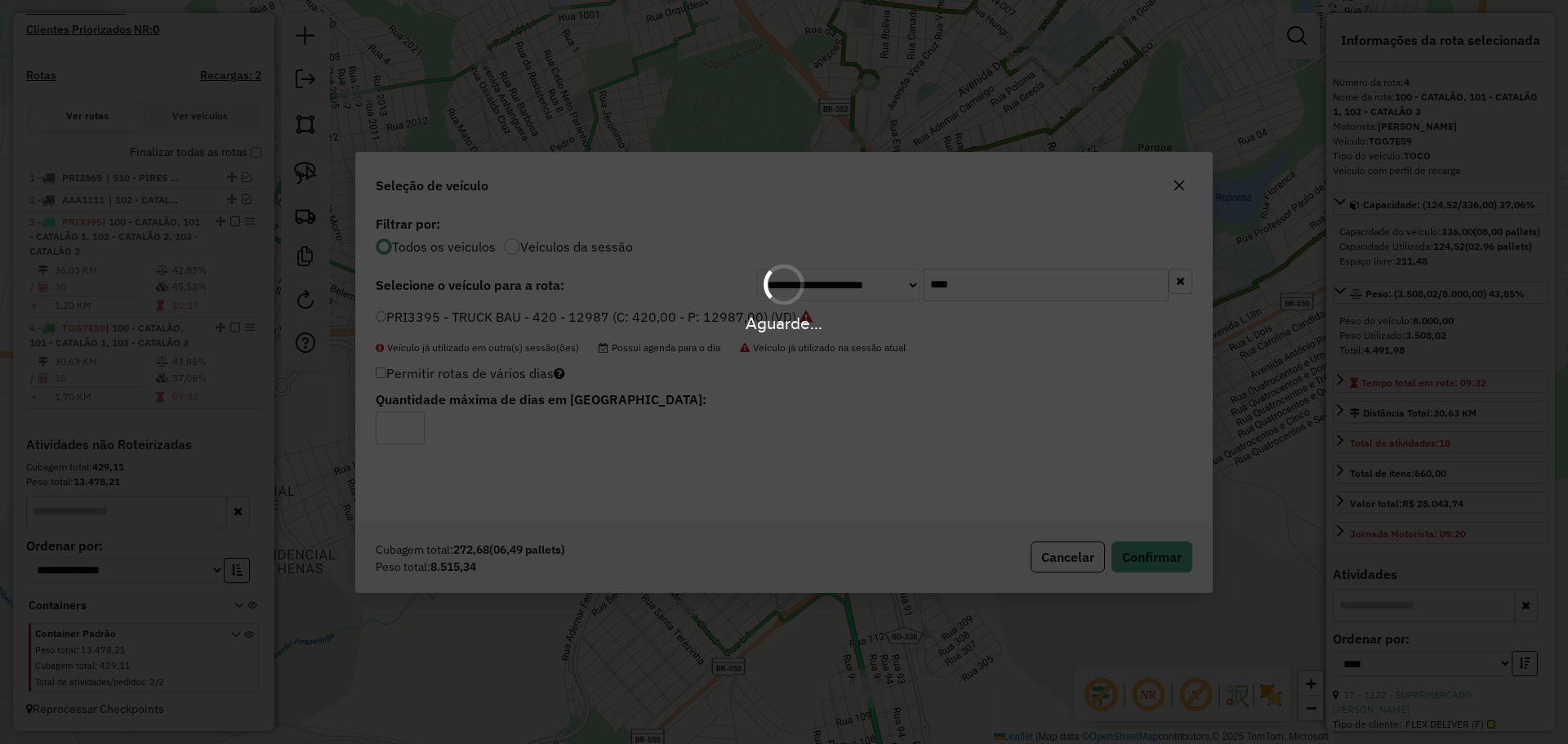
scroll to position [569, 0]
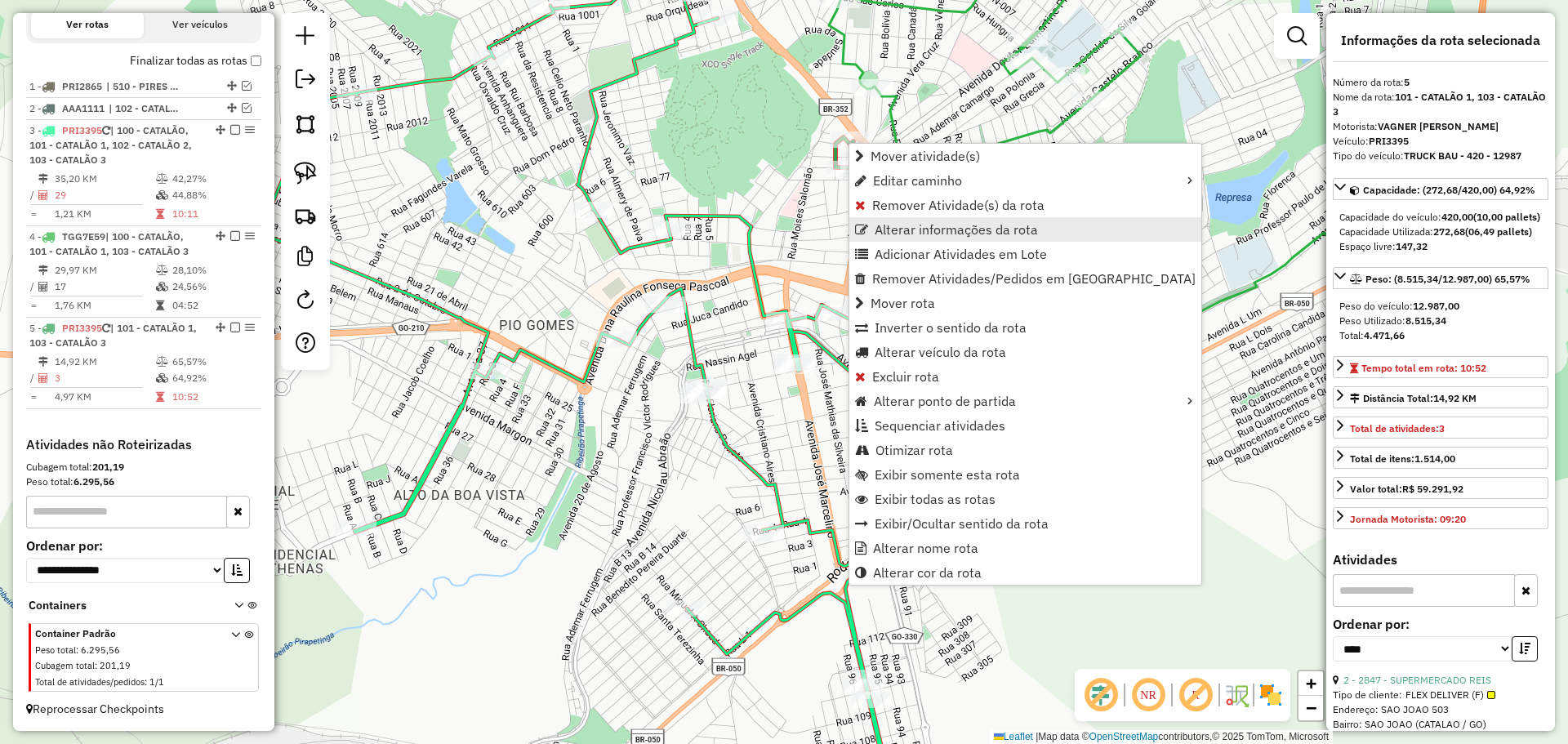
click at [934, 230] on span "Alterar informações da rota" at bounding box center [957, 229] width 164 height 13
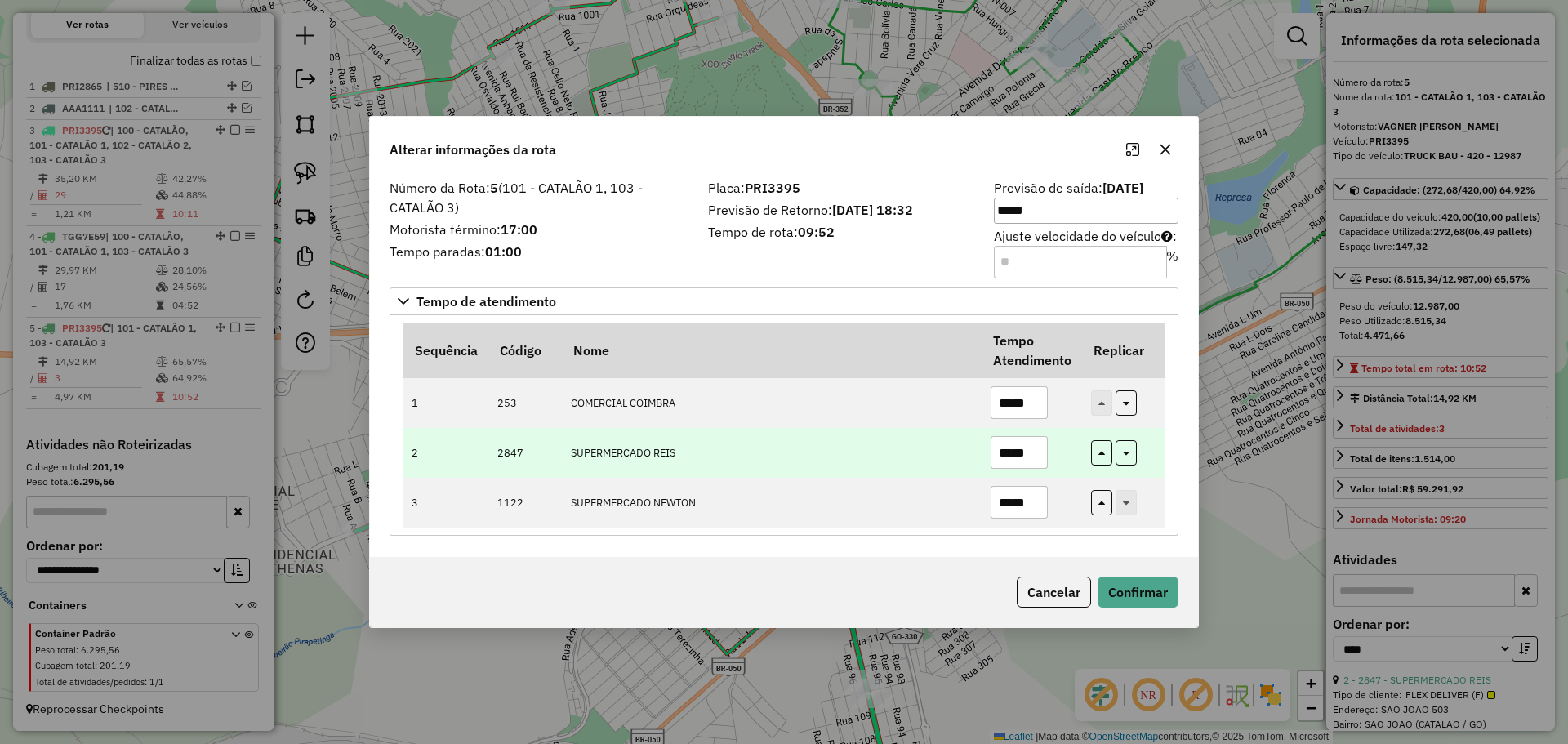
drag, startPoint x: 1022, startPoint y: 445, endPoint x: 1063, endPoint y: 443, distance: 41.0
click at [1063, 443] on td "*****" at bounding box center [1032, 453] width 101 height 50
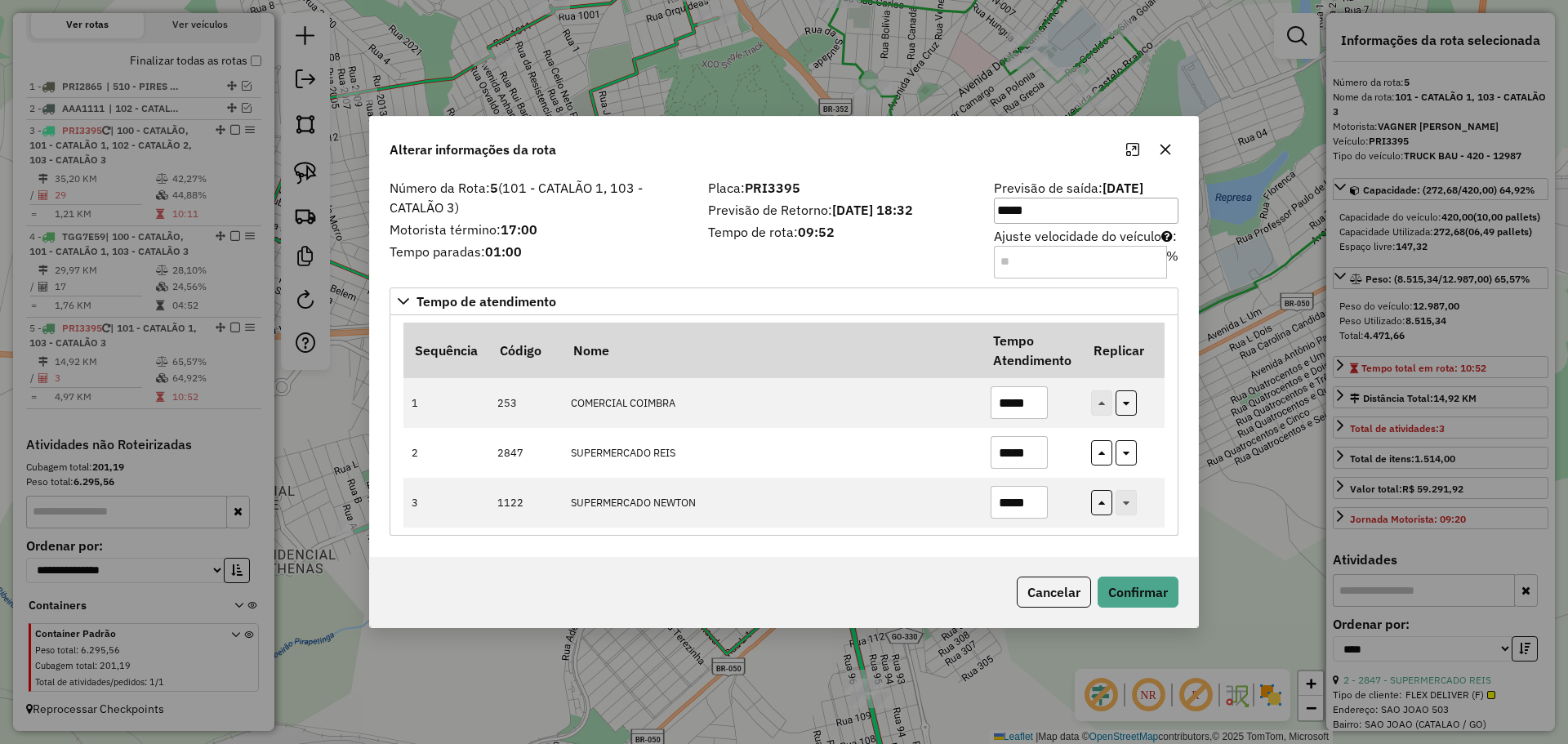
type input "*****"
click at [1128, 578] on button "Confirmar" at bounding box center [1138, 592] width 81 height 31
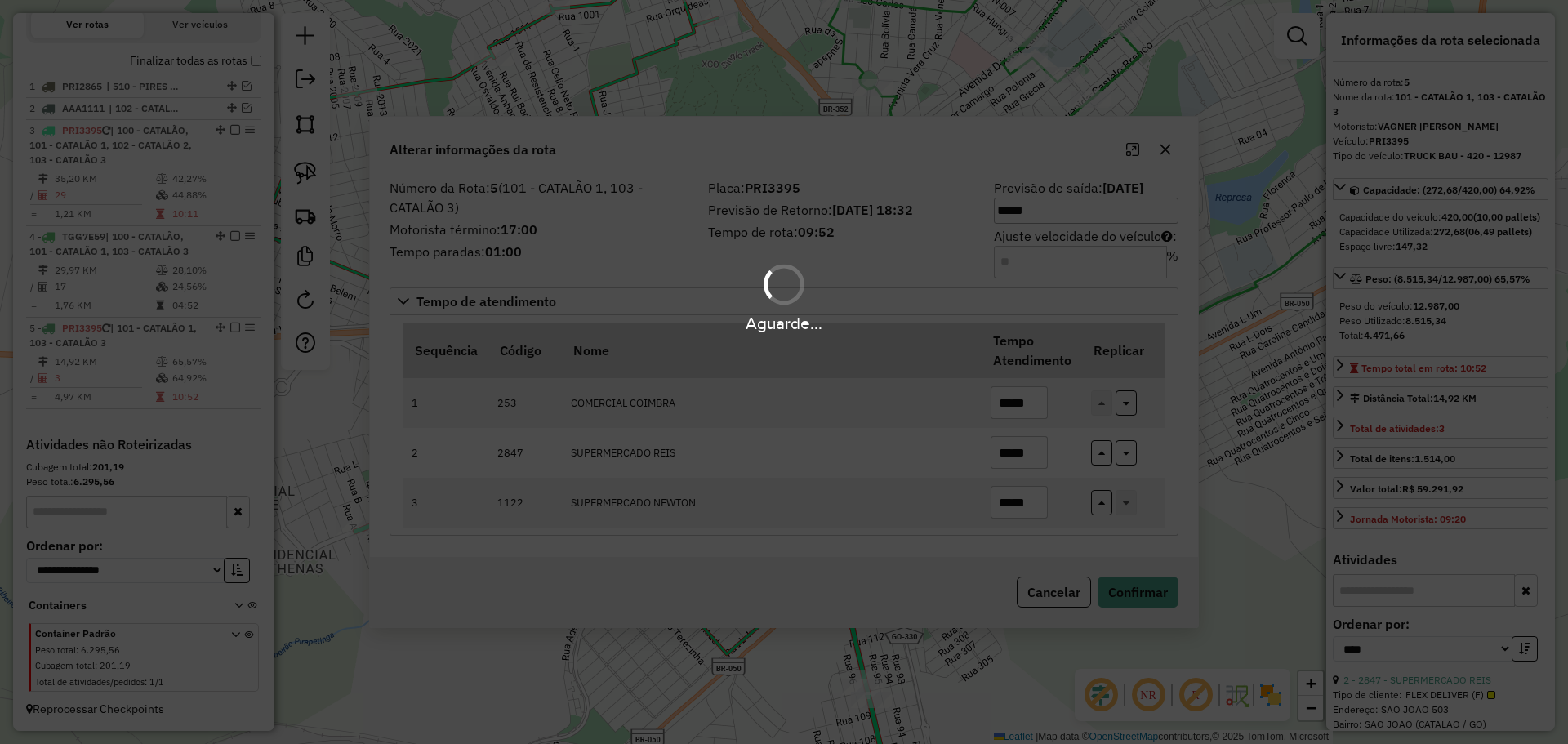
click at [1128, 586] on div "Aguarde..." at bounding box center [784, 372] width 1568 height 744
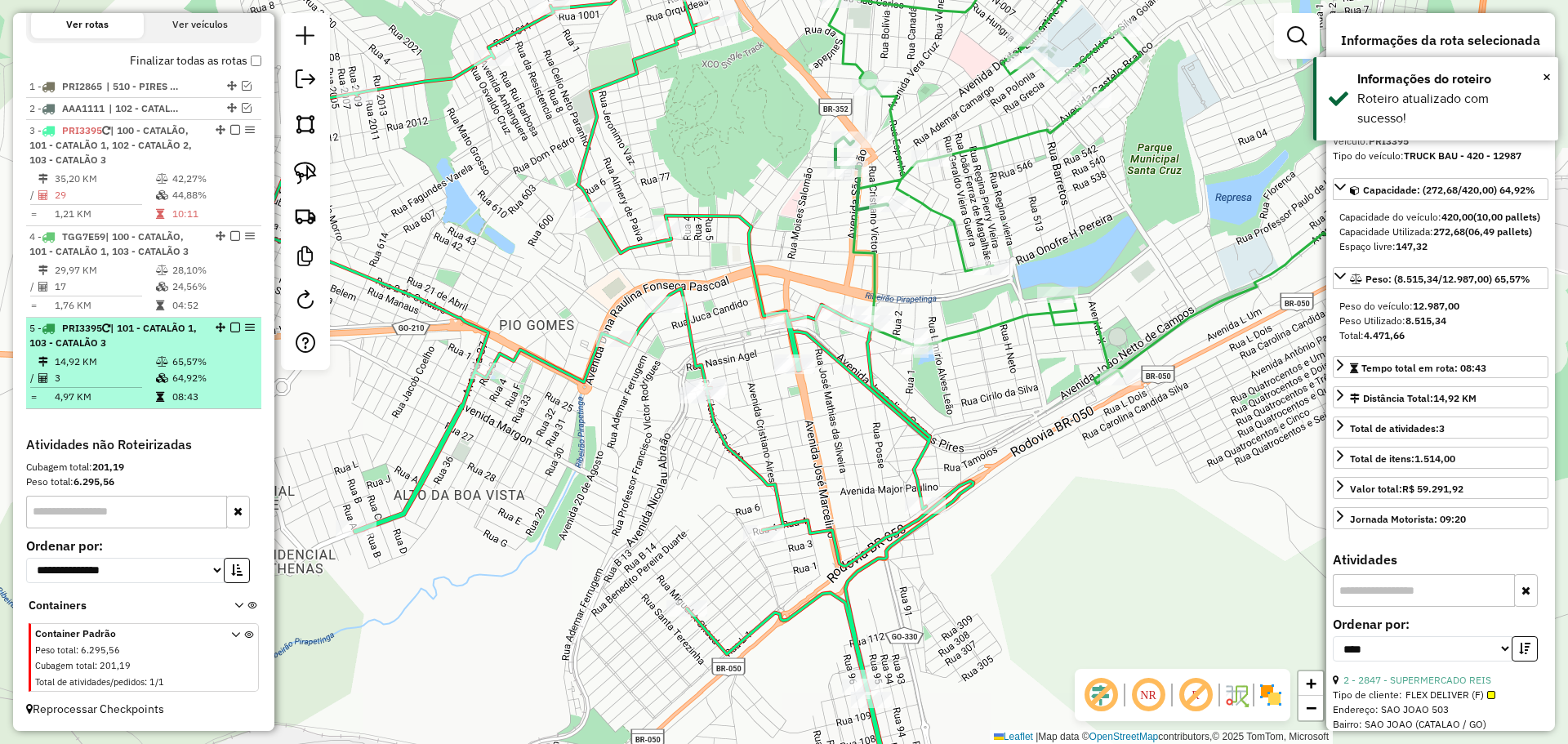
click at [235, 326] on div at bounding box center [230, 327] width 49 height 9
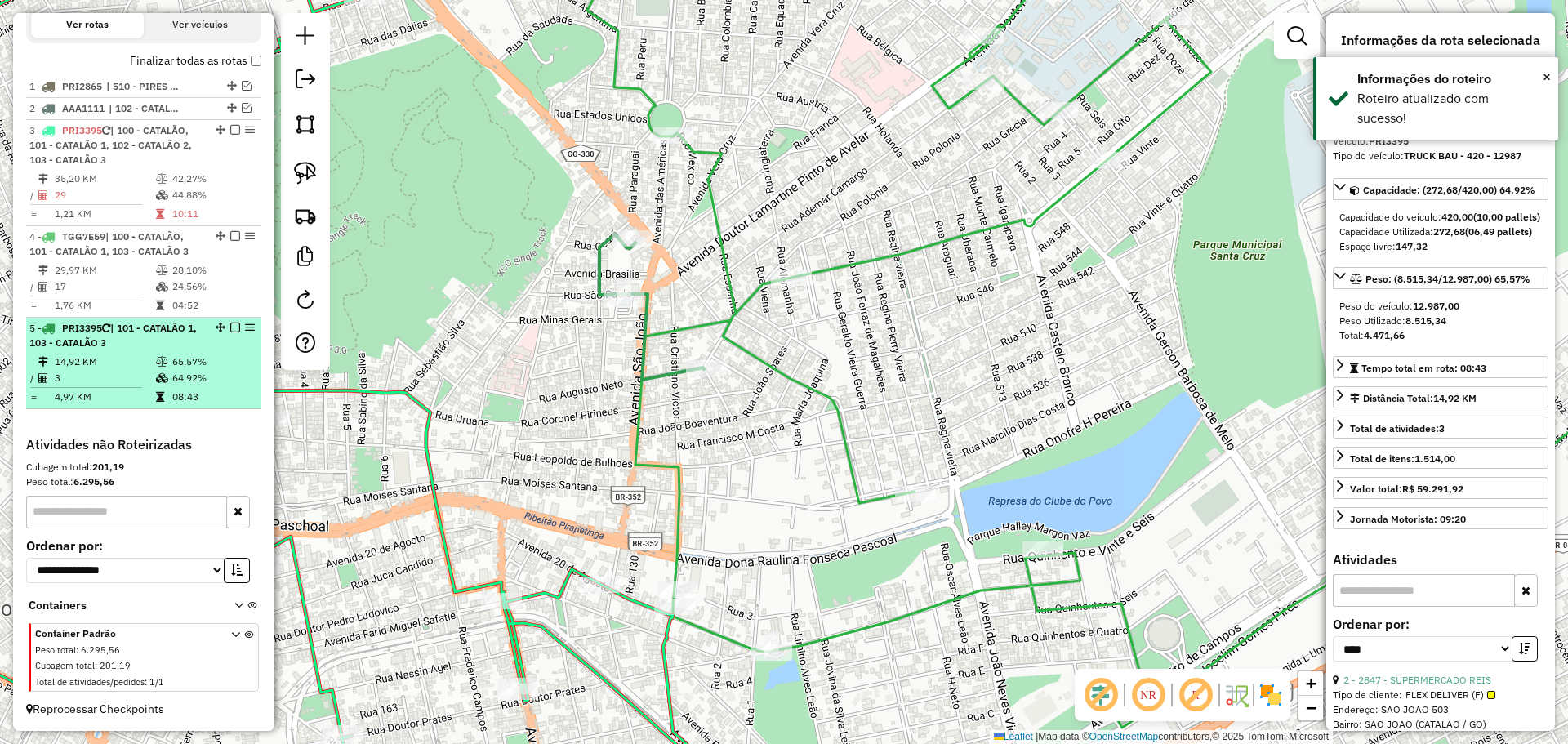
click at [230, 328] on em at bounding box center [234, 327] width 9 height 9
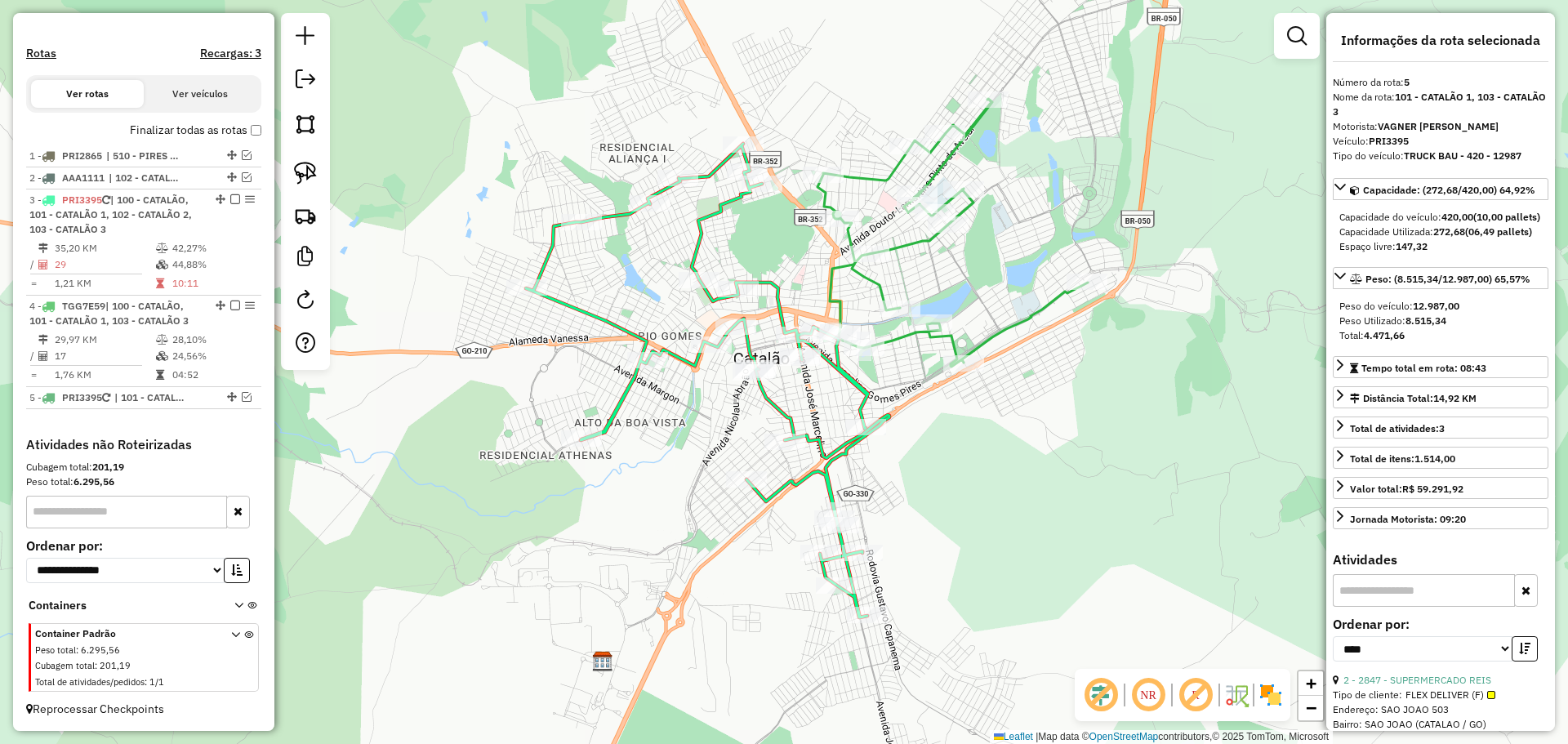
click at [912, 240] on icon at bounding box center [952, 232] width 270 height 268
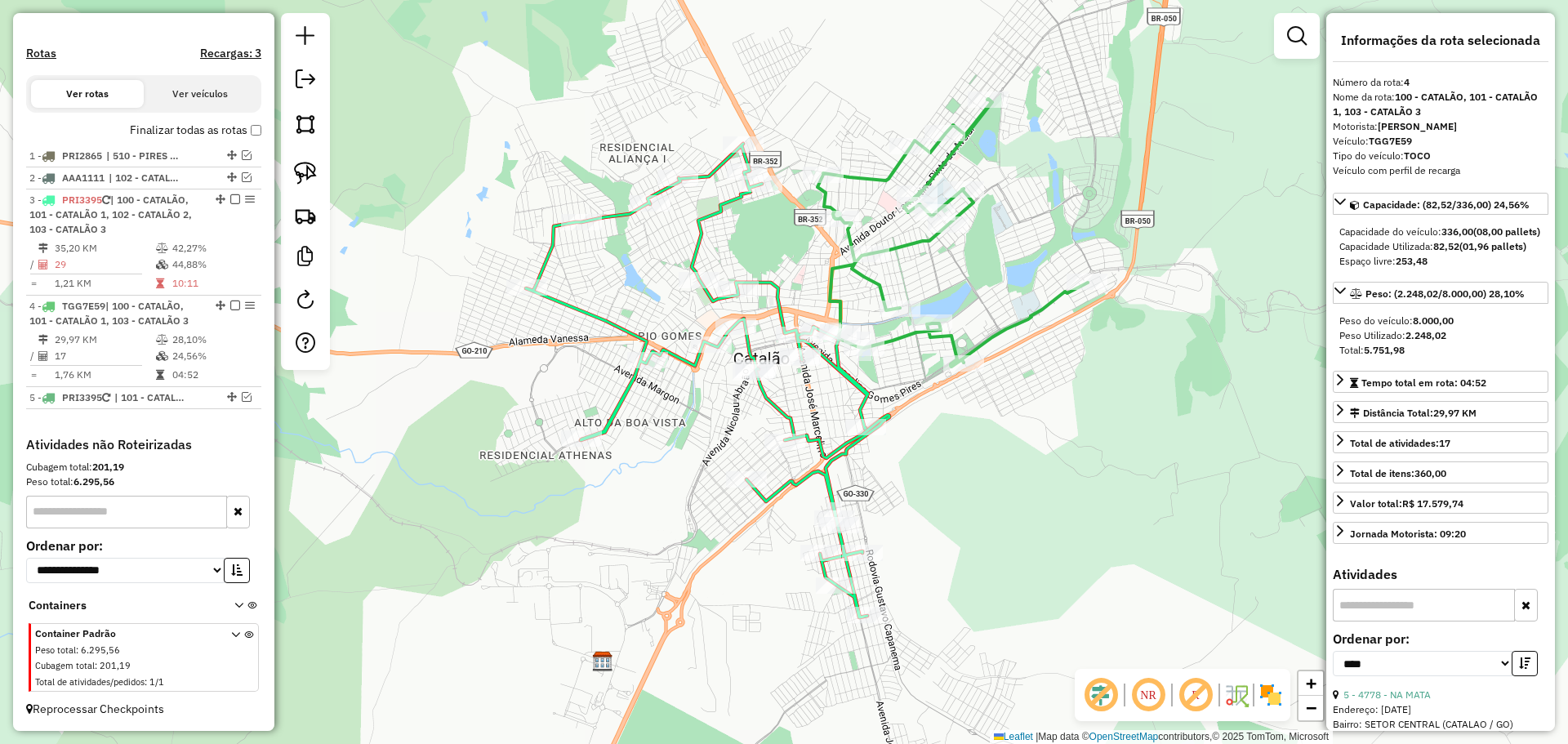
click at [896, 340] on icon at bounding box center [952, 232] width 270 height 268
click at [840, 382] on icon at bounding box center [708, 381] width 363 height 474
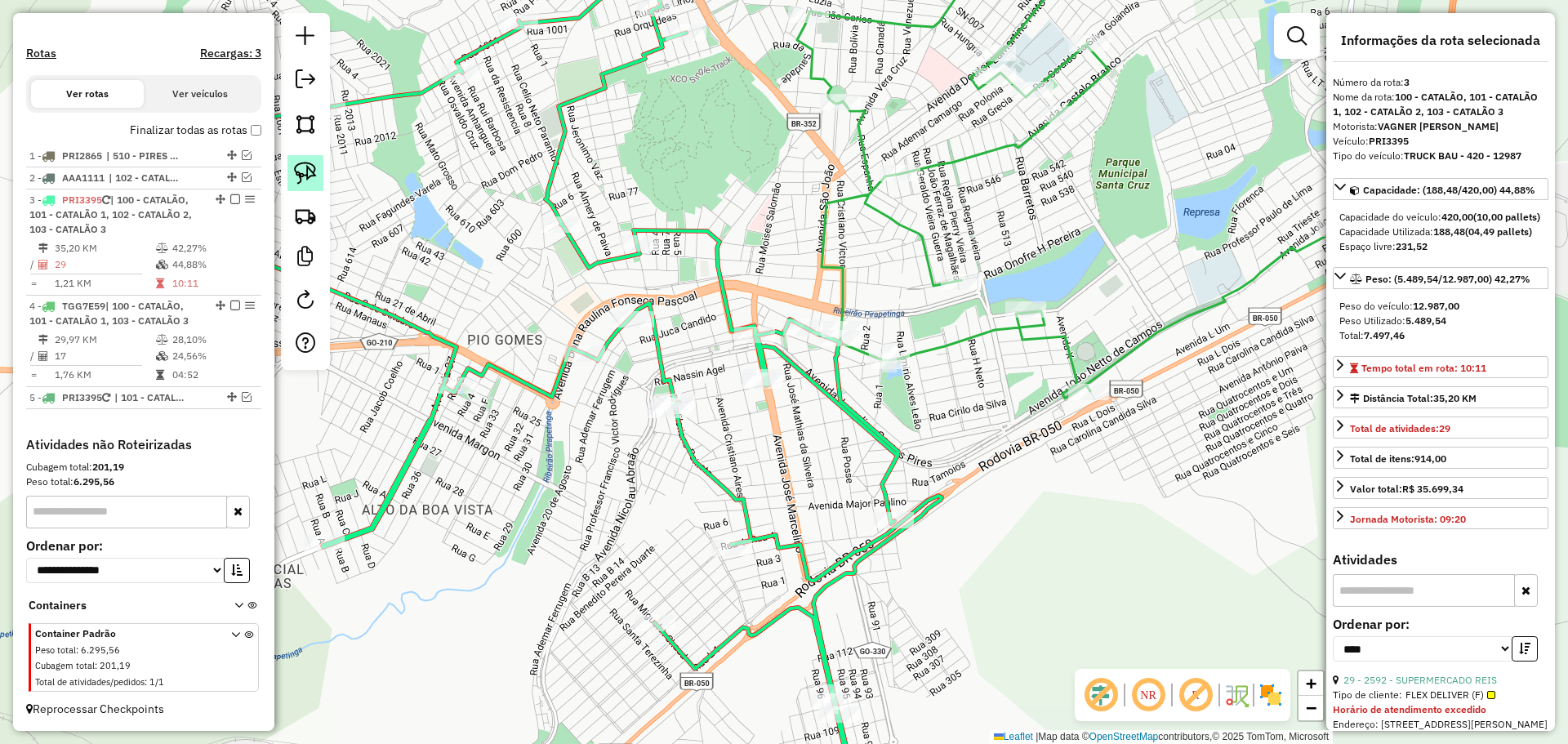
click at [307, 170] on img at bounding box center [305, 173] width 23 height 23
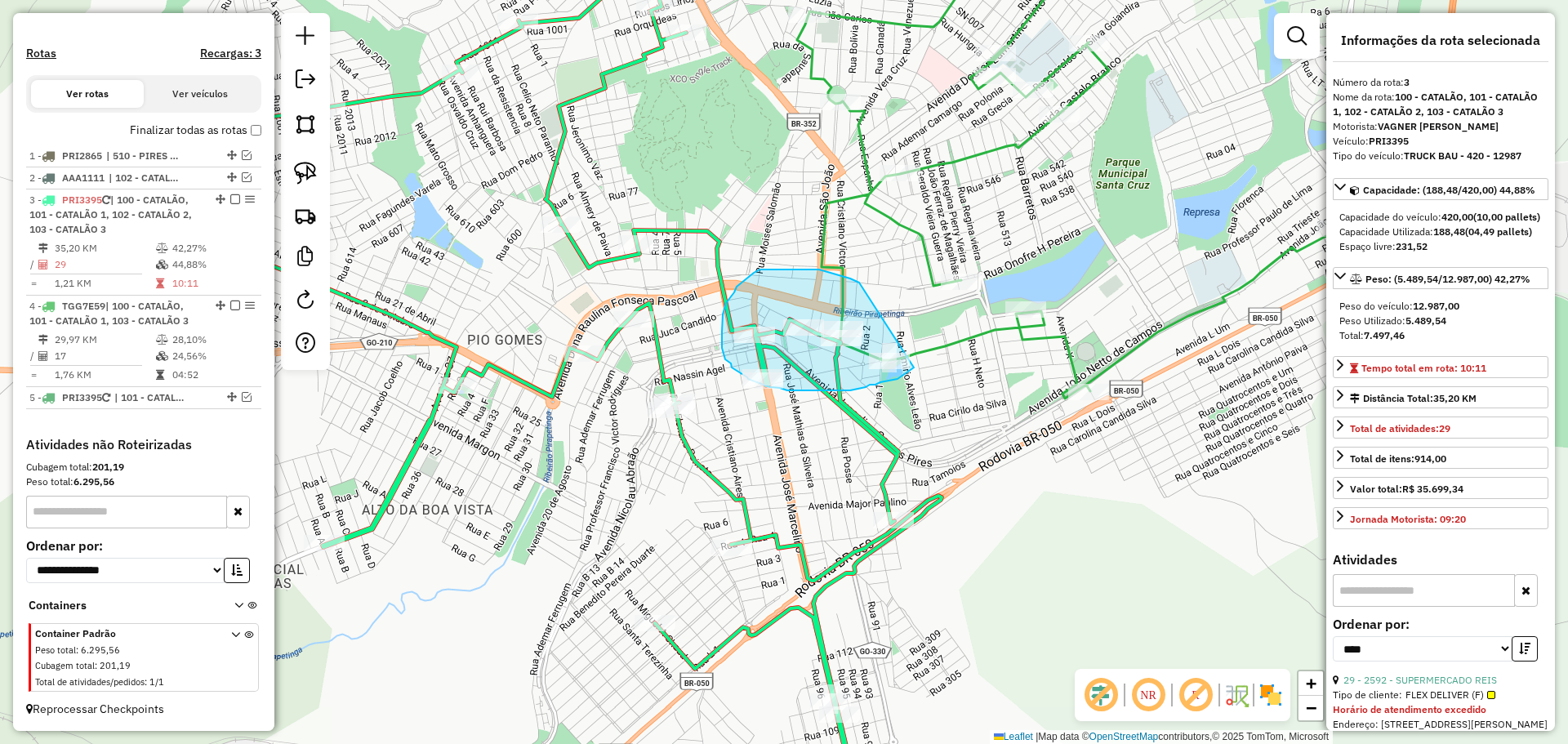
drag, startPoint x: 856, startPoint y: 281, endPoint x: 914, endPoint y: 368, distance: 104.6
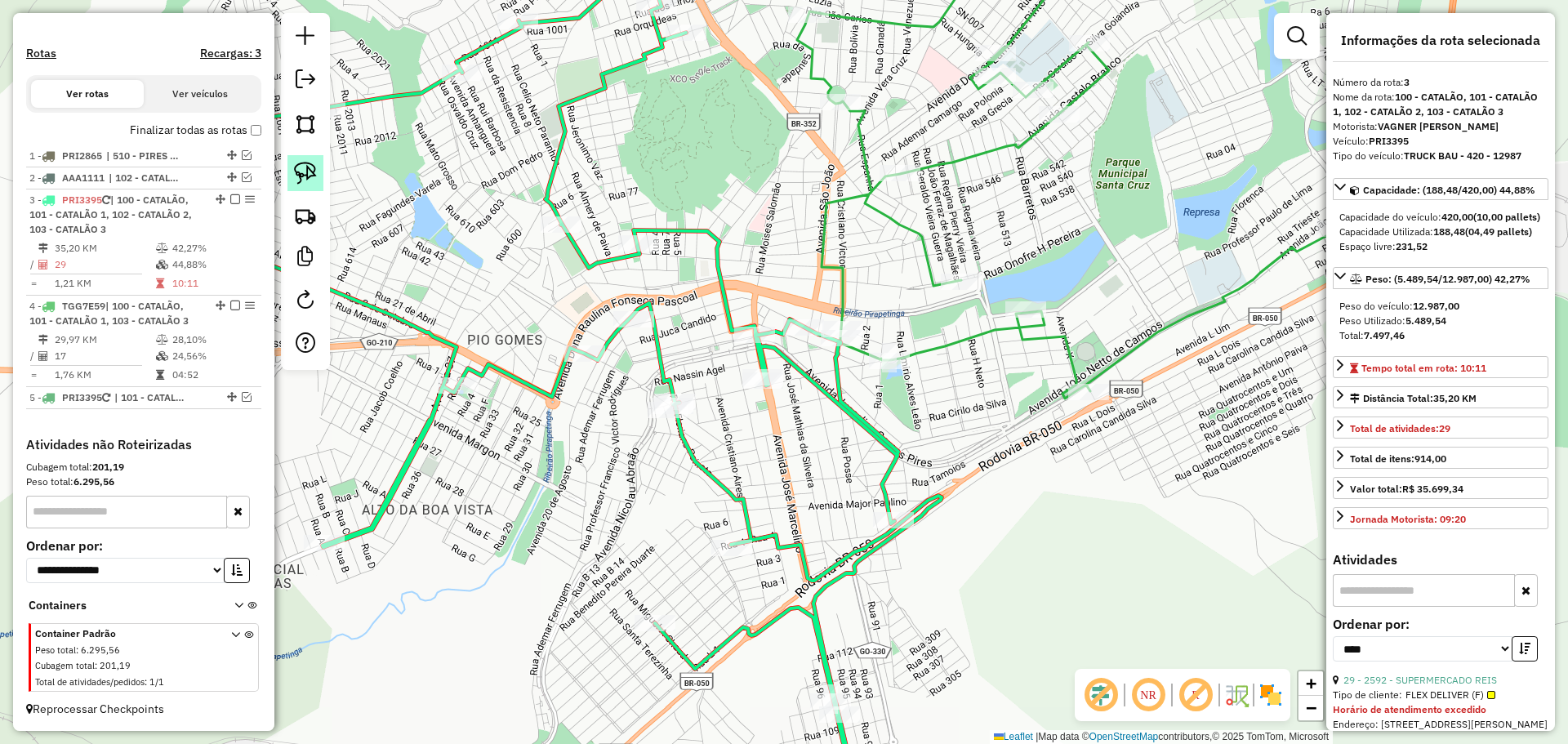
click at [298, 168] on img at bounding box center [305, 173] width 23 height 23
drag, startPoint x: 832, startPoint y: 281, endPoint x: 934, endPoint y: 373, distance: 137.4
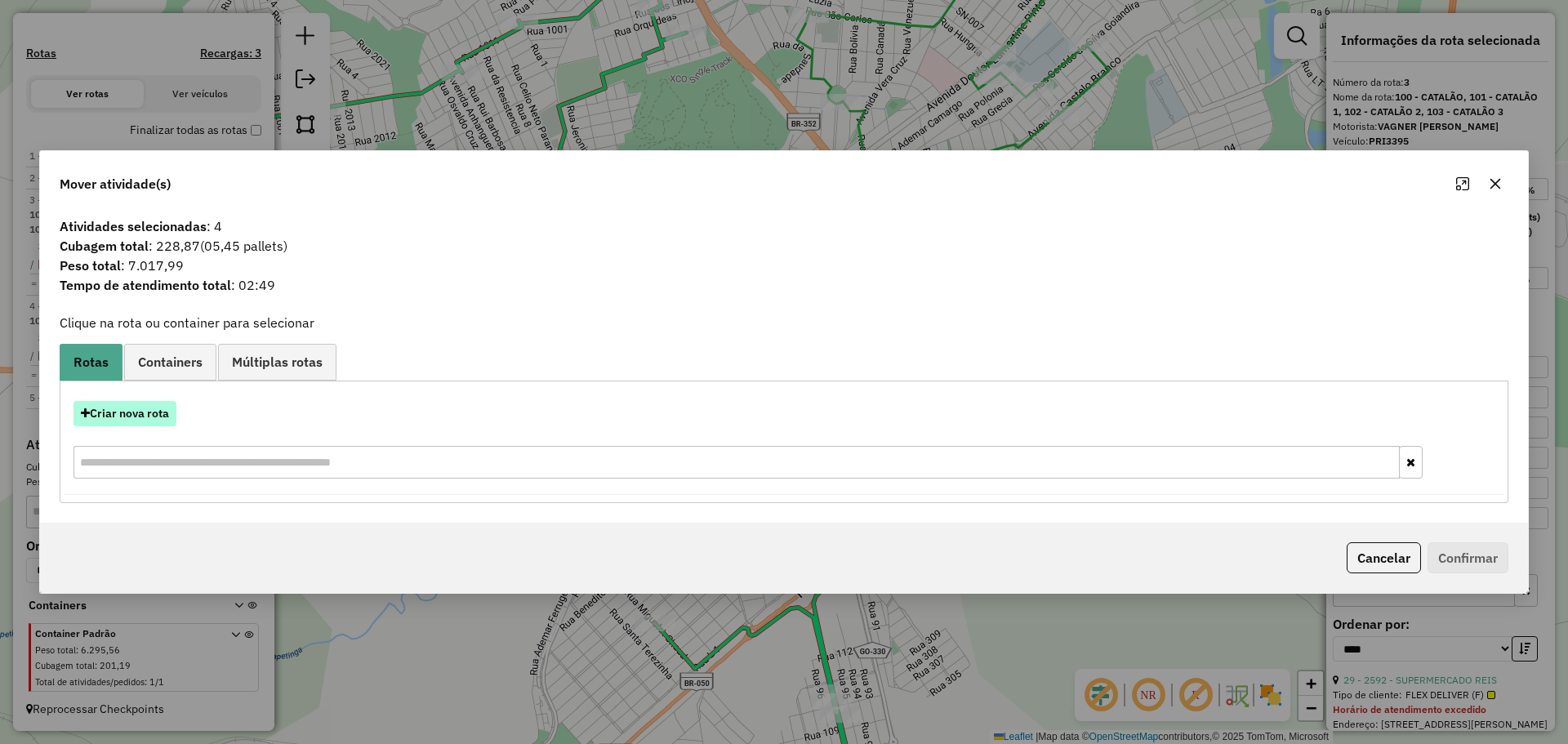
click at [163, 414] on button "Criar nova rota" at bounding box center [125, 413] width 103 height 25
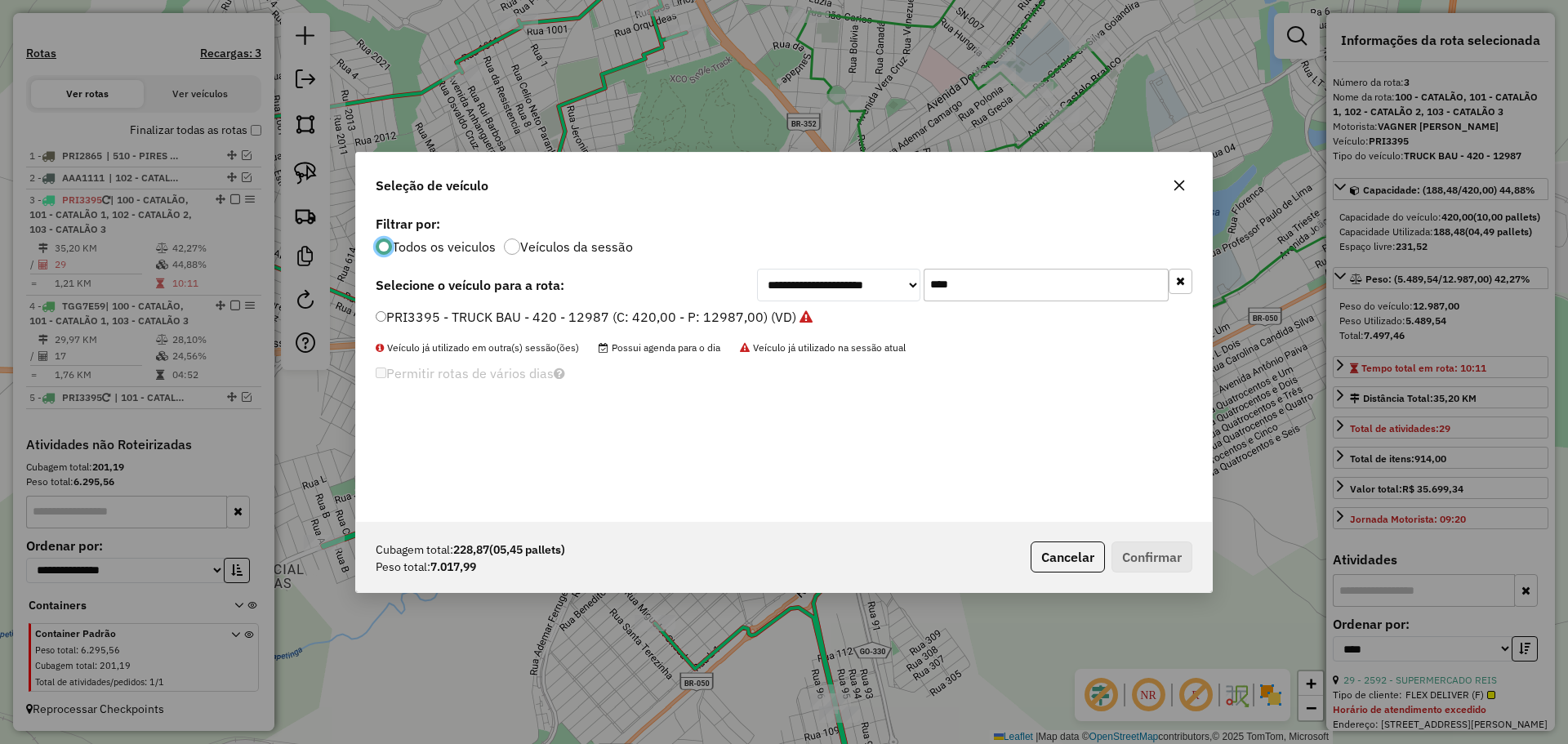
scroll to position [9, 5]
drag, startPoint x: 985, startPoint y: 278, endPoint x: 892, endPoint y: 284, distance: 93.2
click at [892, 284] on div "**********" at bounding box center [975, 285] width 436 height 33
type input "****"
click at [462, 309] on label "PRI2875 - TRUCK BAU - 420 - 12987 (C: 420,00 - P: 12987,00) (VD)" at bounding box center [586, 317] width 420 height 20
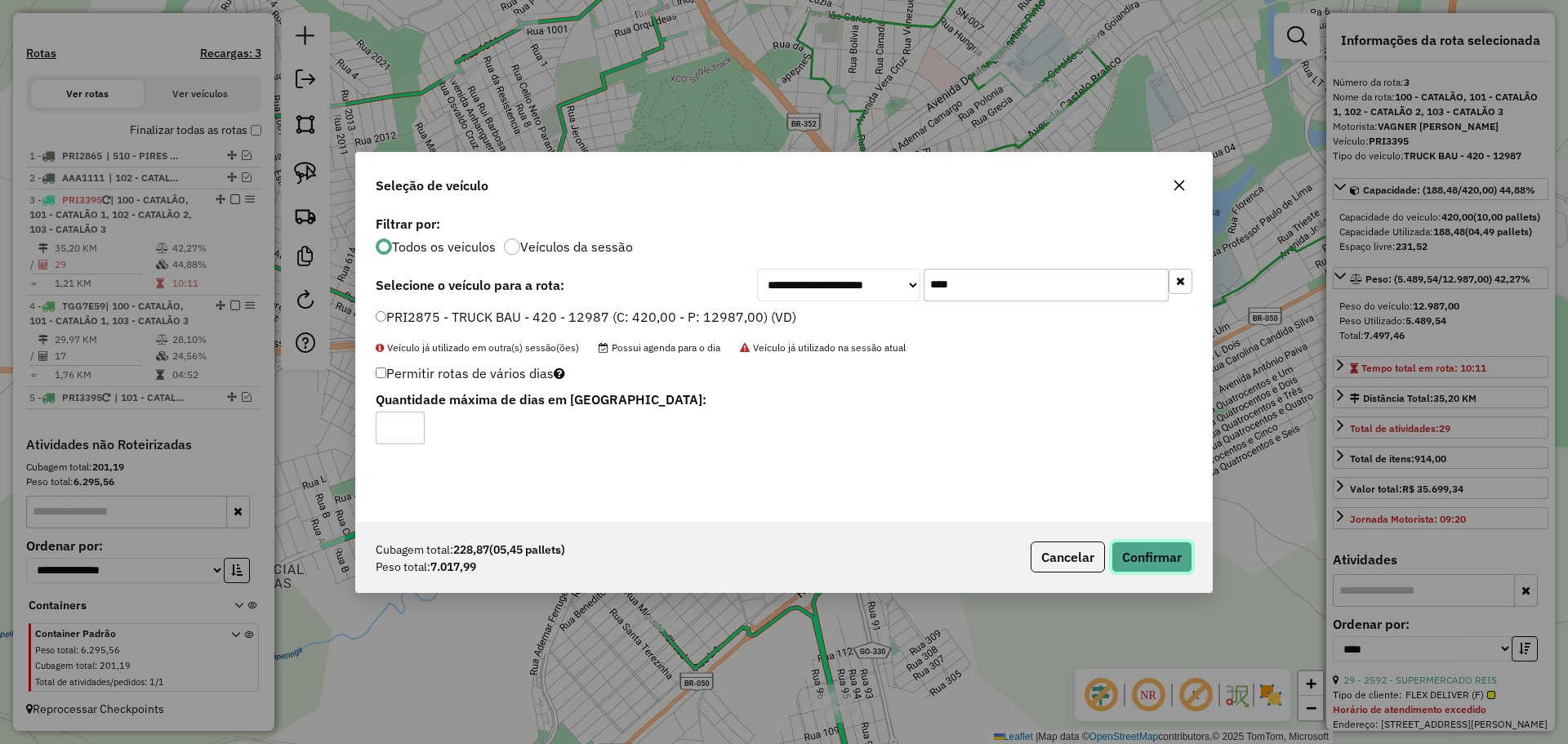
click at [1170, 554] on button "Confirmar" at bounding box center [1152, 557] width 81 height 31
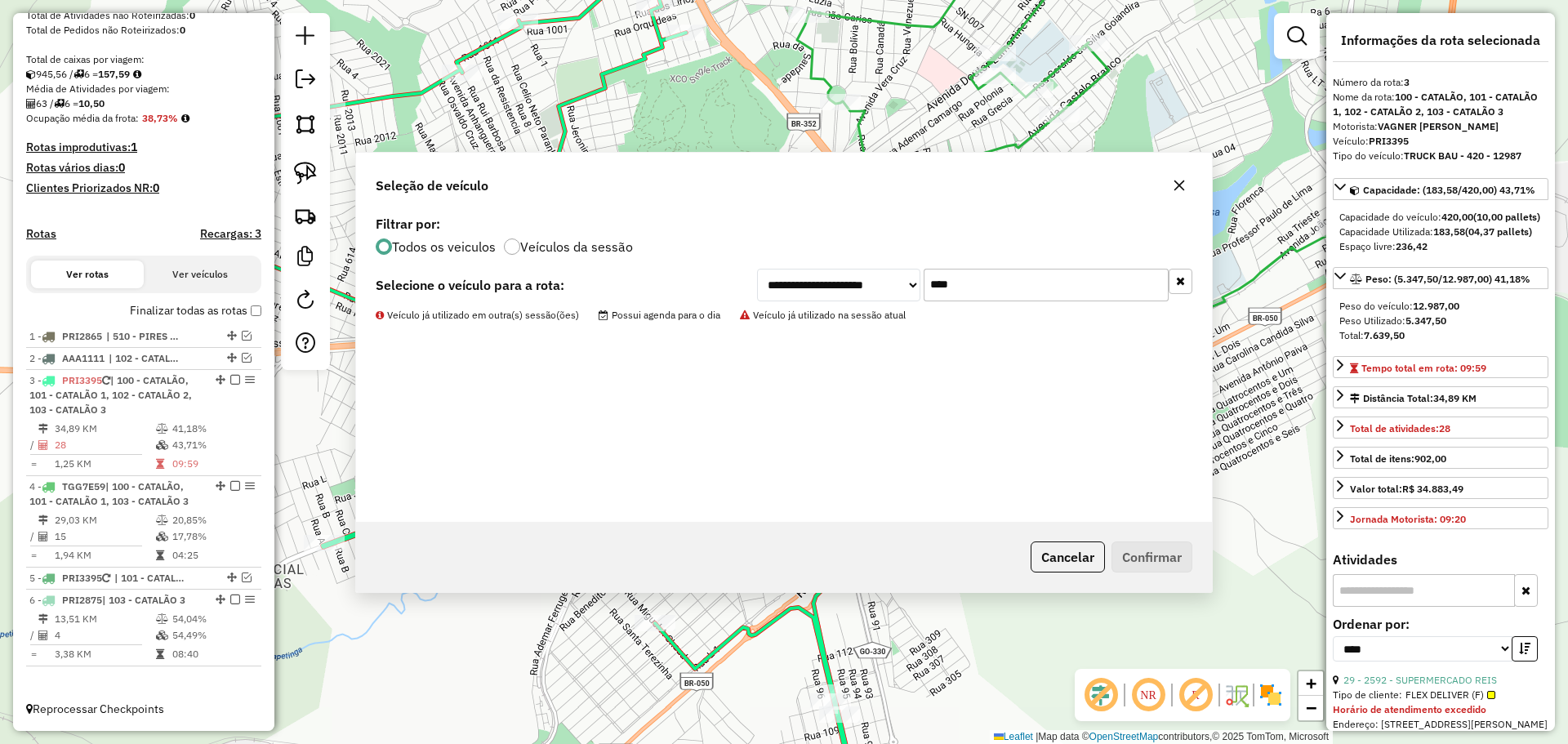
scroll to position [319, 0]
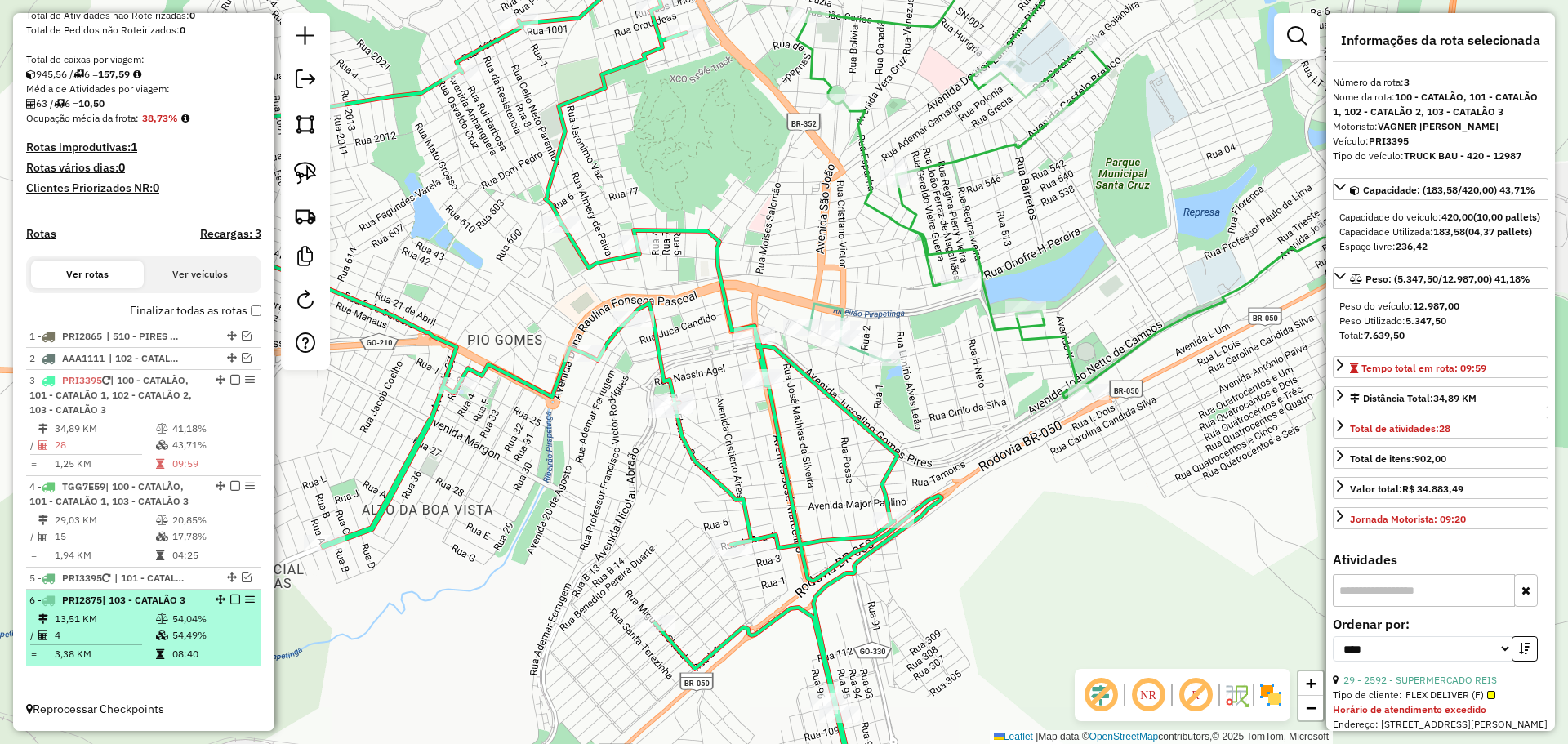
click at [233, 602] on em at bounding box center [234, 598] width 9 height 9
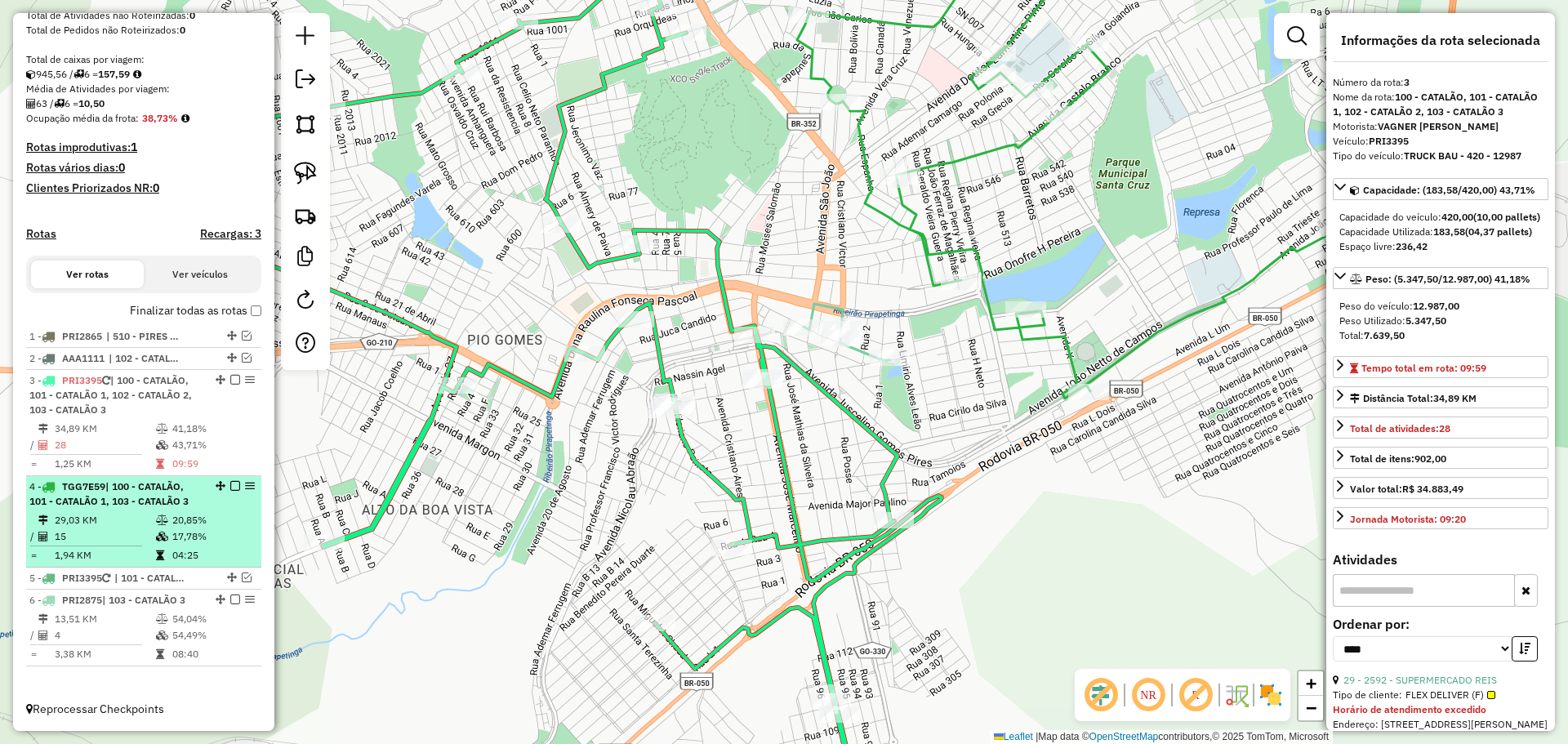
scroll to position [264, 0]
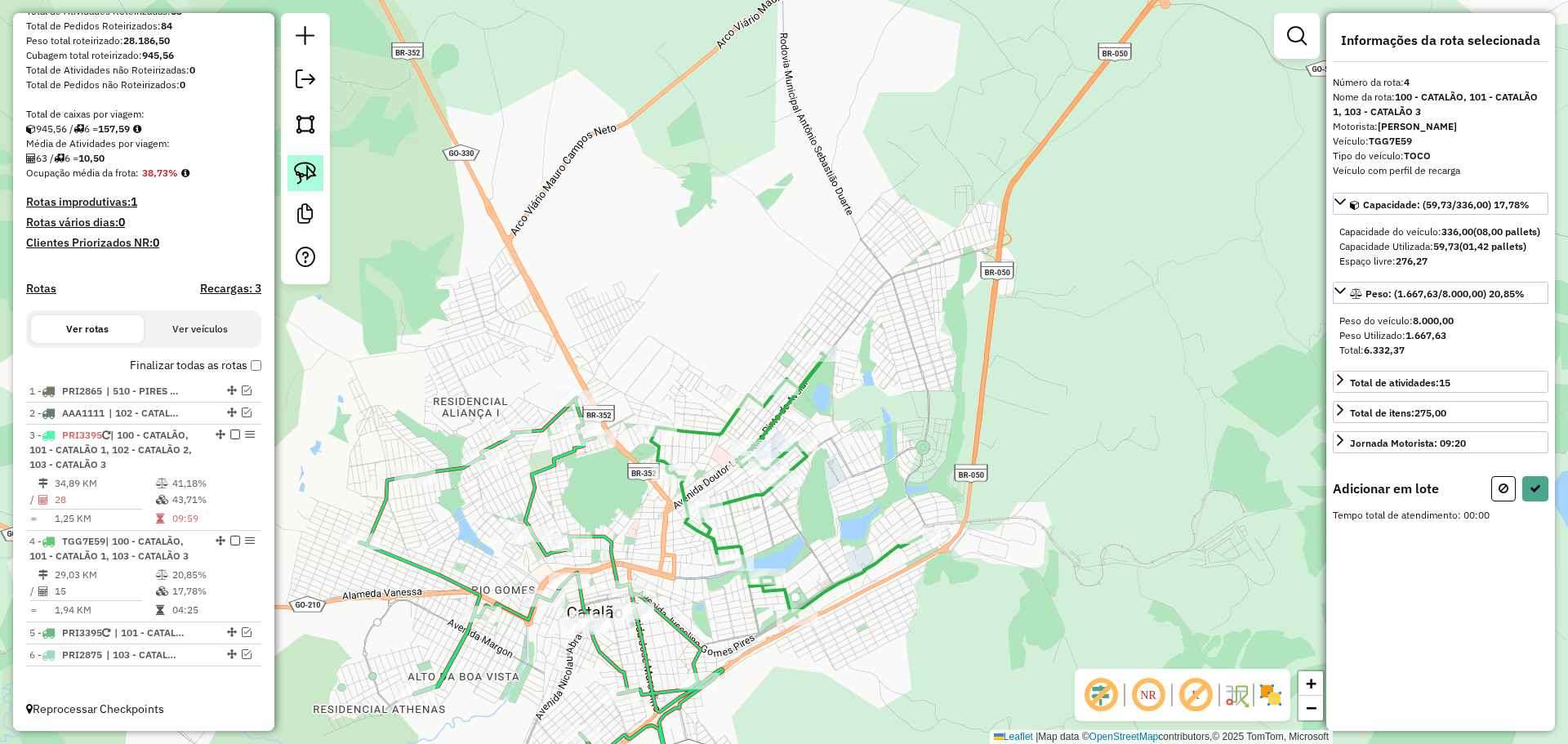
drag, startPoint x: 299, startPoint y: 168, endPoint x: 307, endPoint y: 182, distance: 16.1
click at [299, 168] on img at bounding box center [305, 173] width 23 height 23
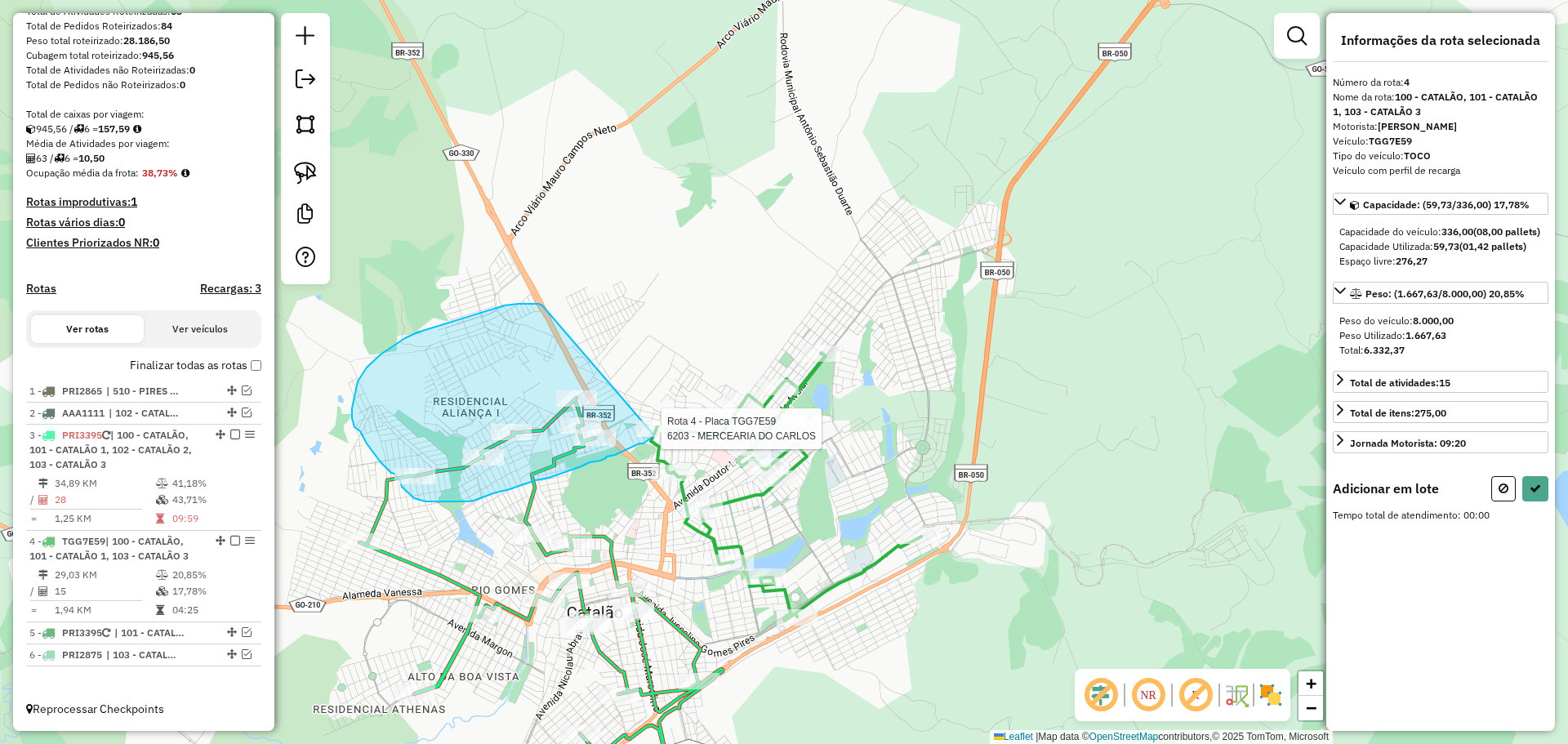
click at [658, 428] on div "Rota 4 - Placa TGG7E59 6203 - MERCEARIA DO CARLOS Janela de atendimento Grade d…" at bounding box center [784, 372] width 1568 height 744
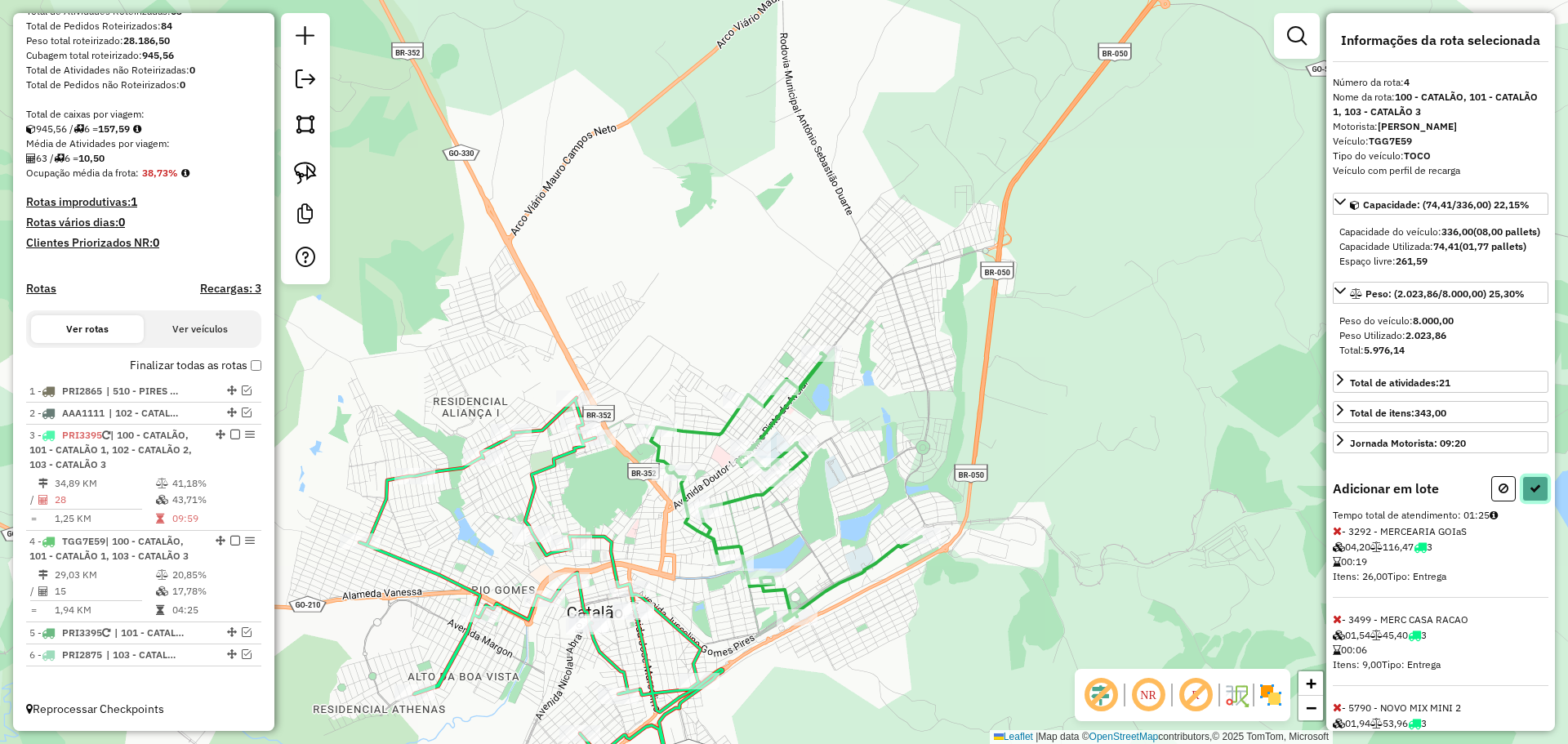
click at [1530, 494] on icon at bounding box center [1534, 488] width 11 height 11
select select "*********"
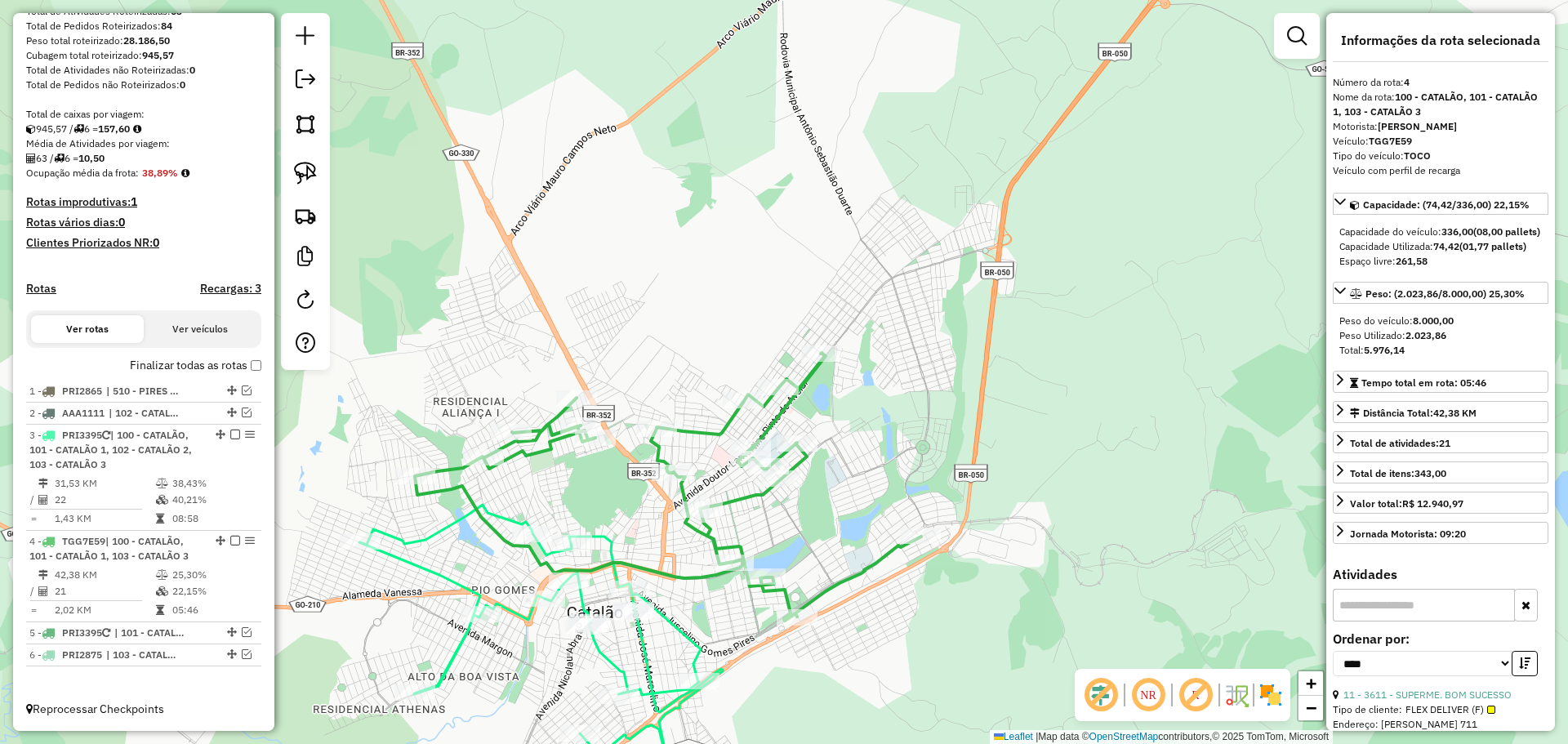
click at [680, 631] on icon at bounding box center [541, 661] width 363 height 313
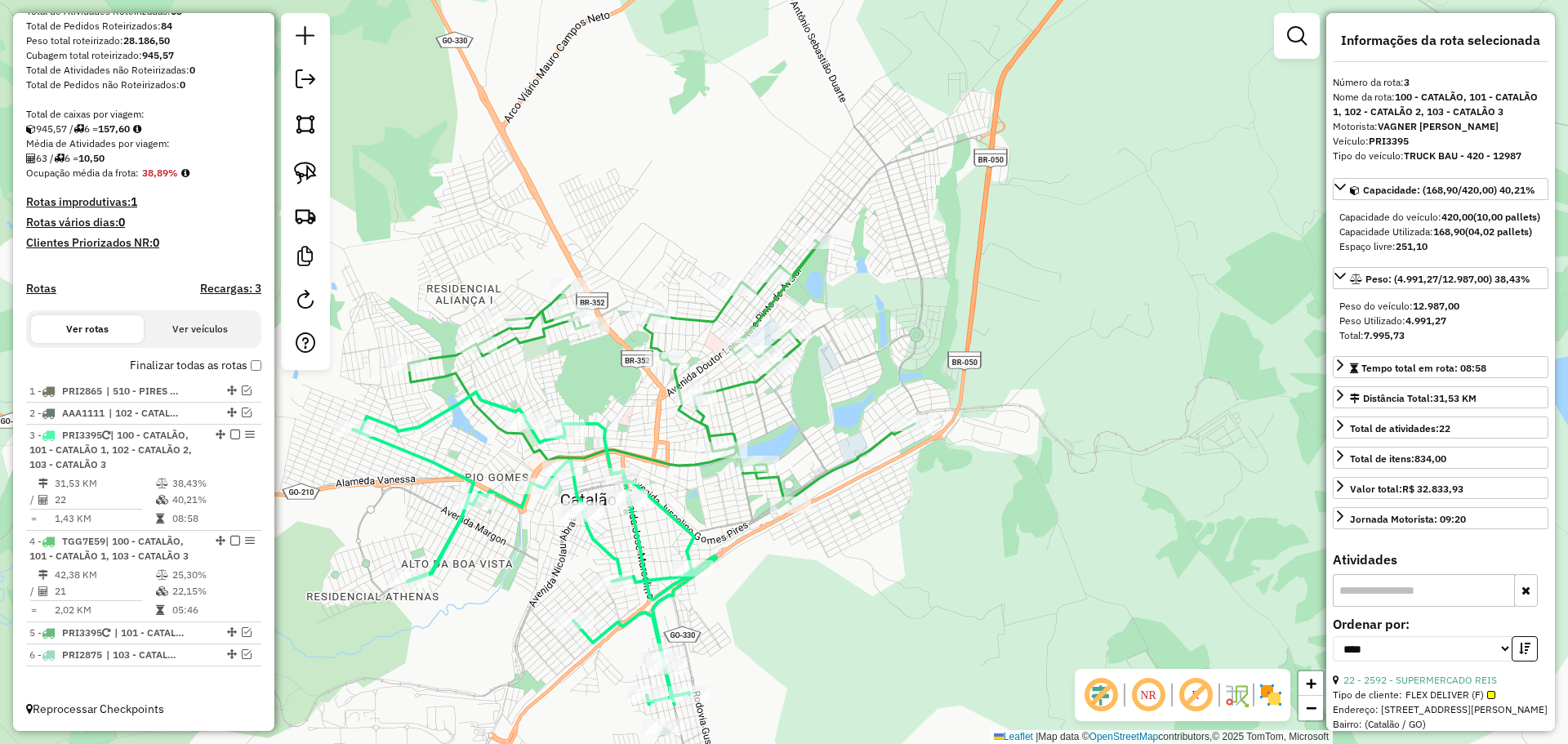
drag, startPoint x: 711, startPoint y: 617, endPoint x: 705, endPoint y: 504, distance: 113.2
click at [705, 504] on div "Janela de atendimento Grade de atendimento Capacidade Transportadoras Veículos …" at bounding box center [784, 372] width 1568 height 744
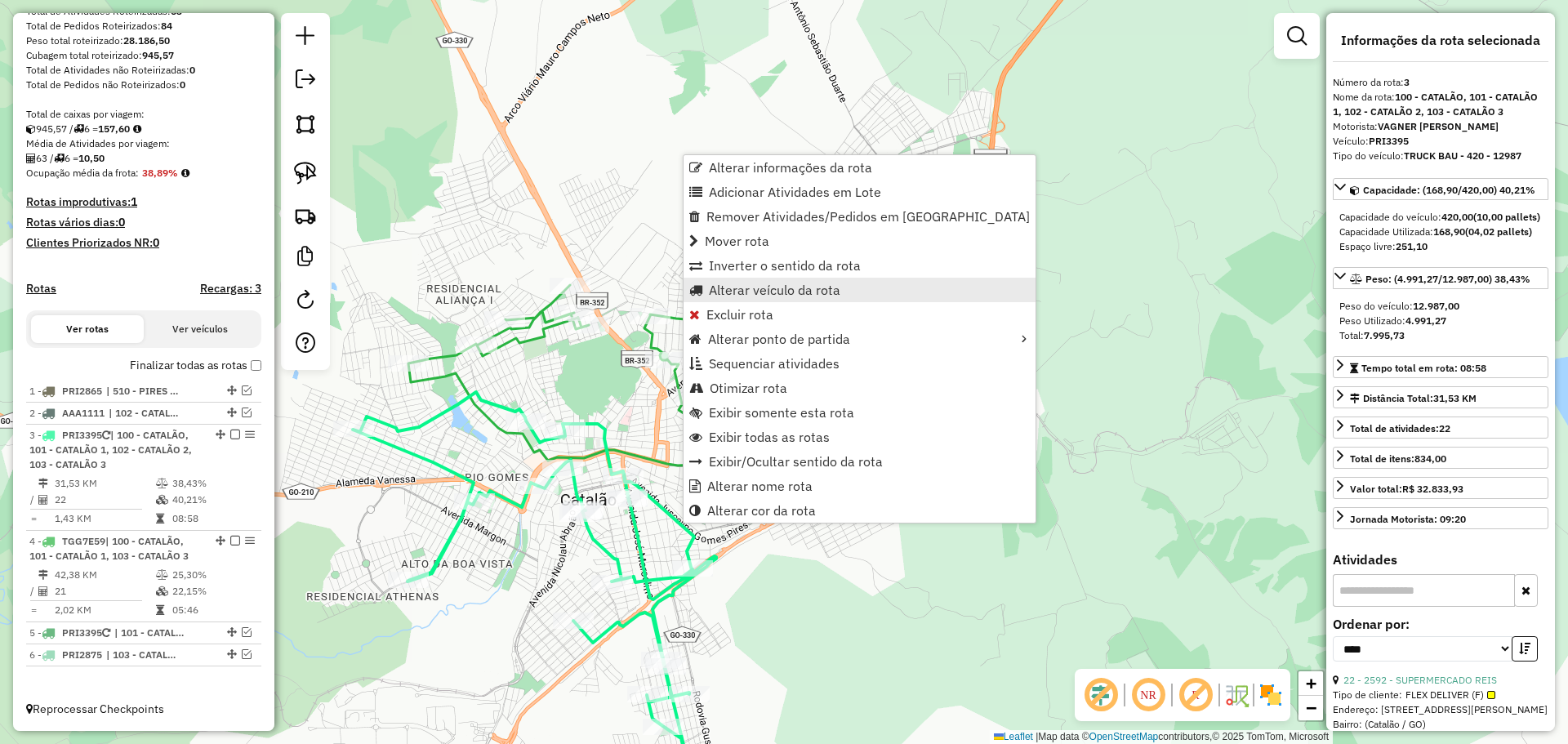
click at [811, 293] on span "Alterar veículo da rota" at bounding box center [774, 289] width 132 height 13
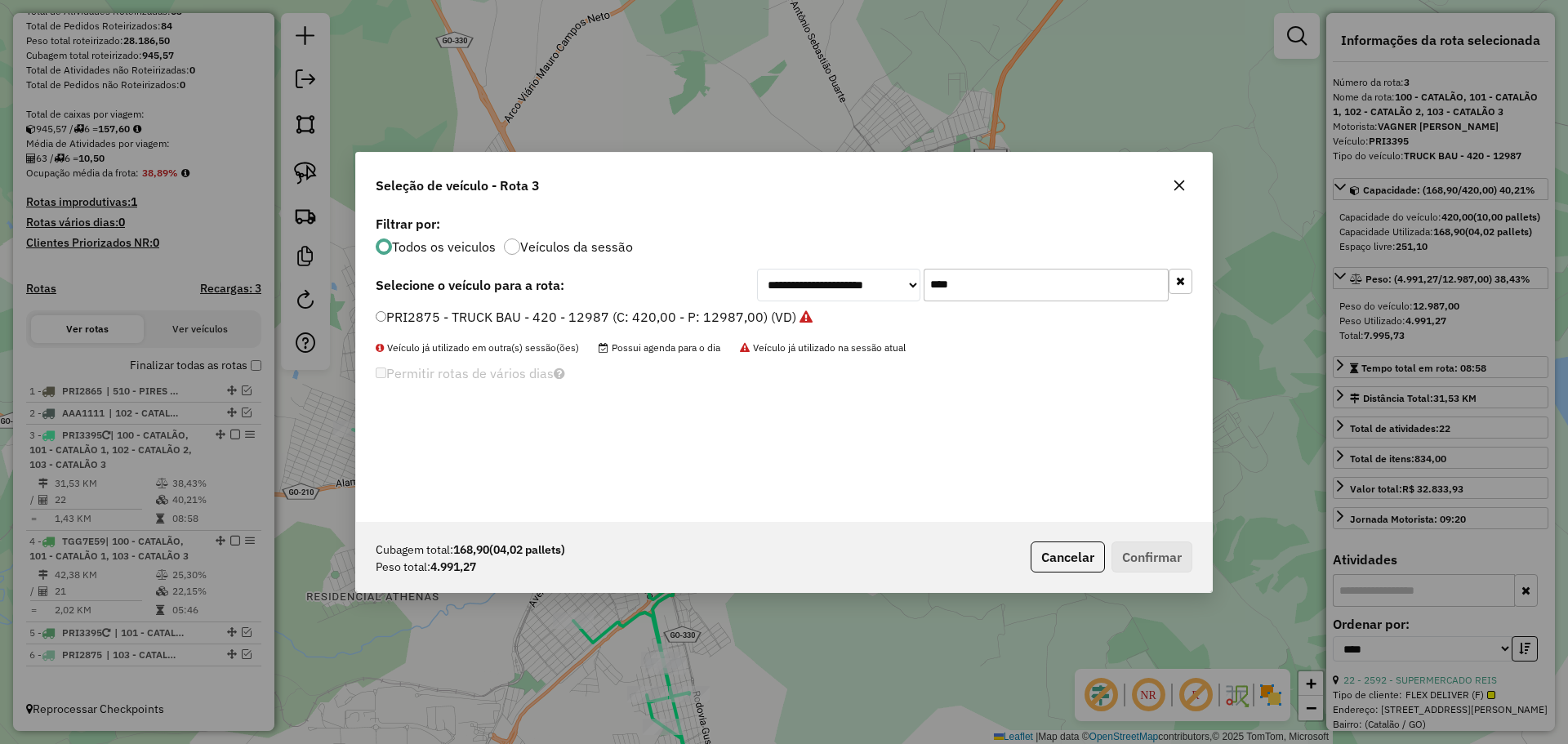
scroll to position [9, 5]
drag, startPoint x: 985, startPoint y: 273, endPoint x: 867, endPoint y: 283, distance: 118.4
click at [867, 283] on div "**********" at bounding box center [975, 285] width 436 height 33
type input "***"
click at [420, 319] on label "TFJ3B79 - TOCO (C: 336,00 - P: 8000,00) (VD)" at bounding box center [519, 317] width 288 height 20
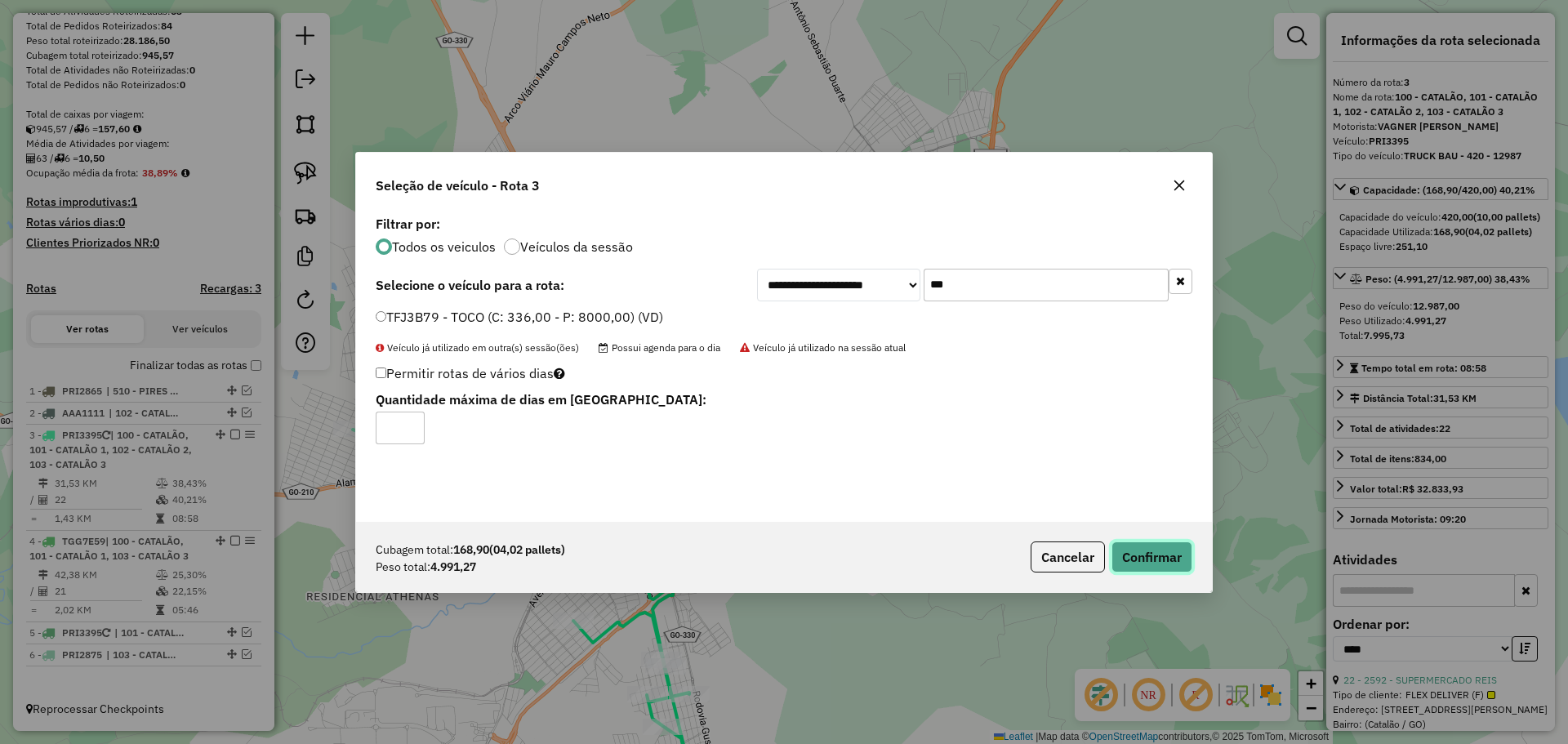
click at [1153, 548] on button "Confirmar" at bounding box center [1152, 557] width 81 height 31
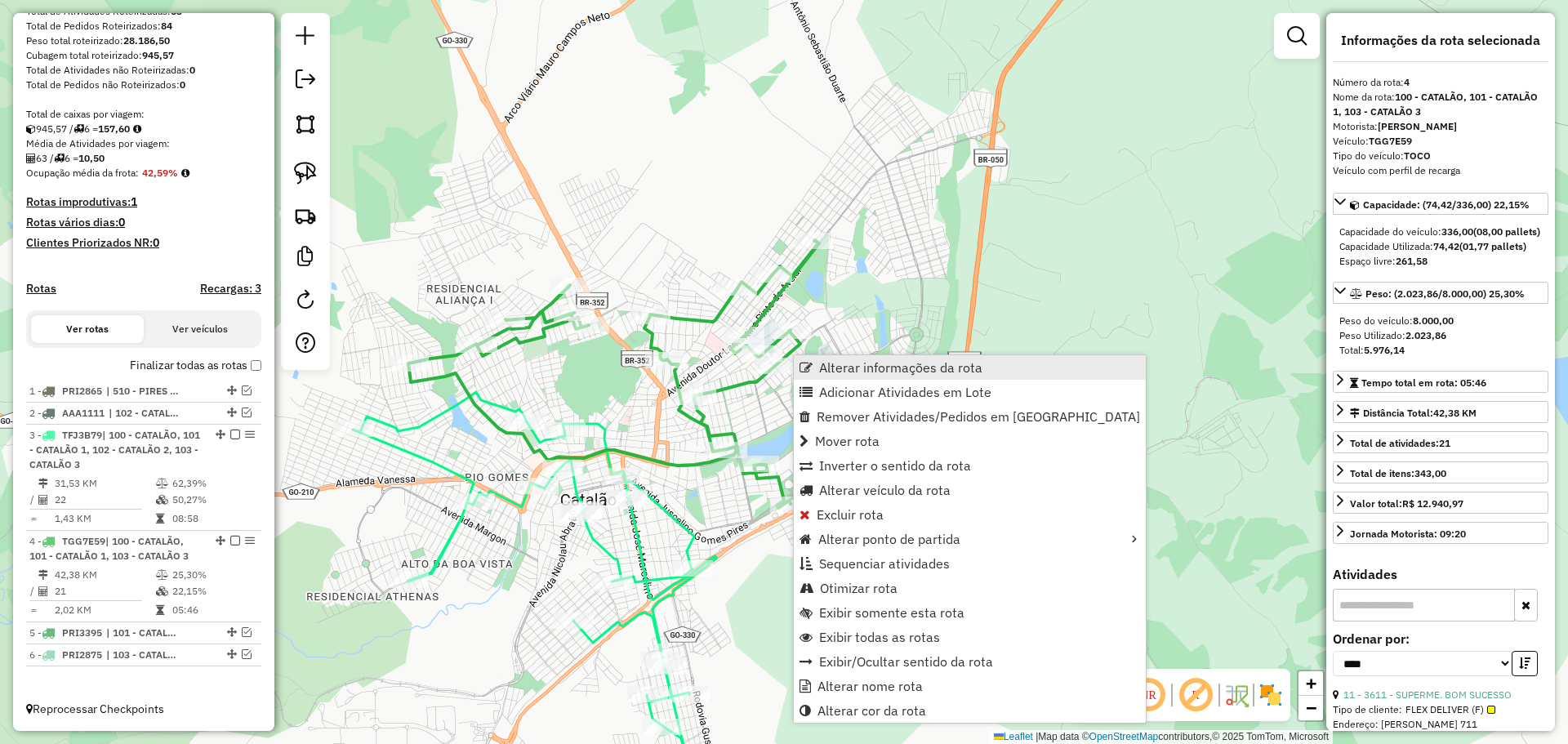
click at [872, 369] on span "Alterar informações da rota" at bounding box center [901, 367] width 164 height 13
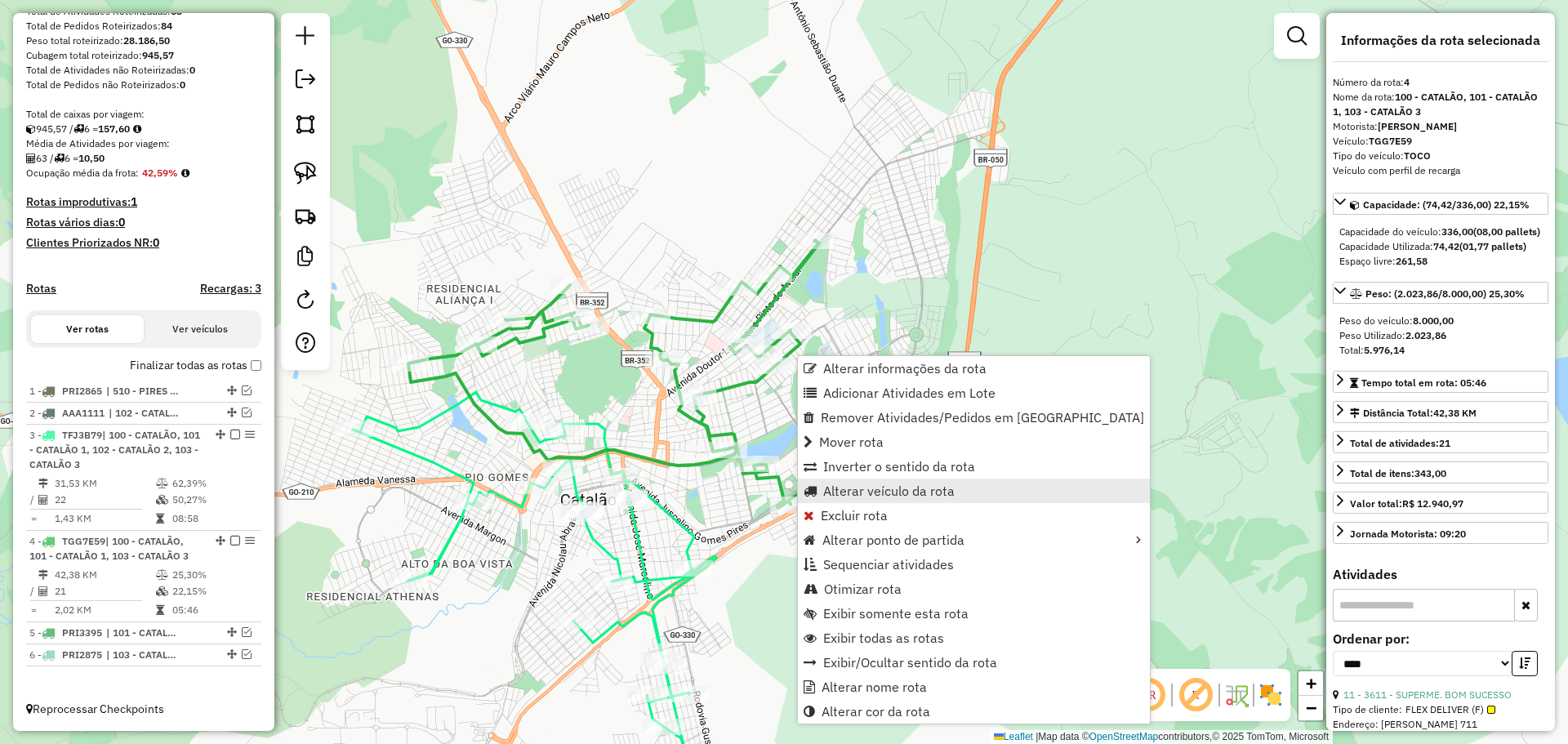
click at [889, 493] on span "Alterar veículo da rota" at bounding box center [889, 490] width 132 height 13
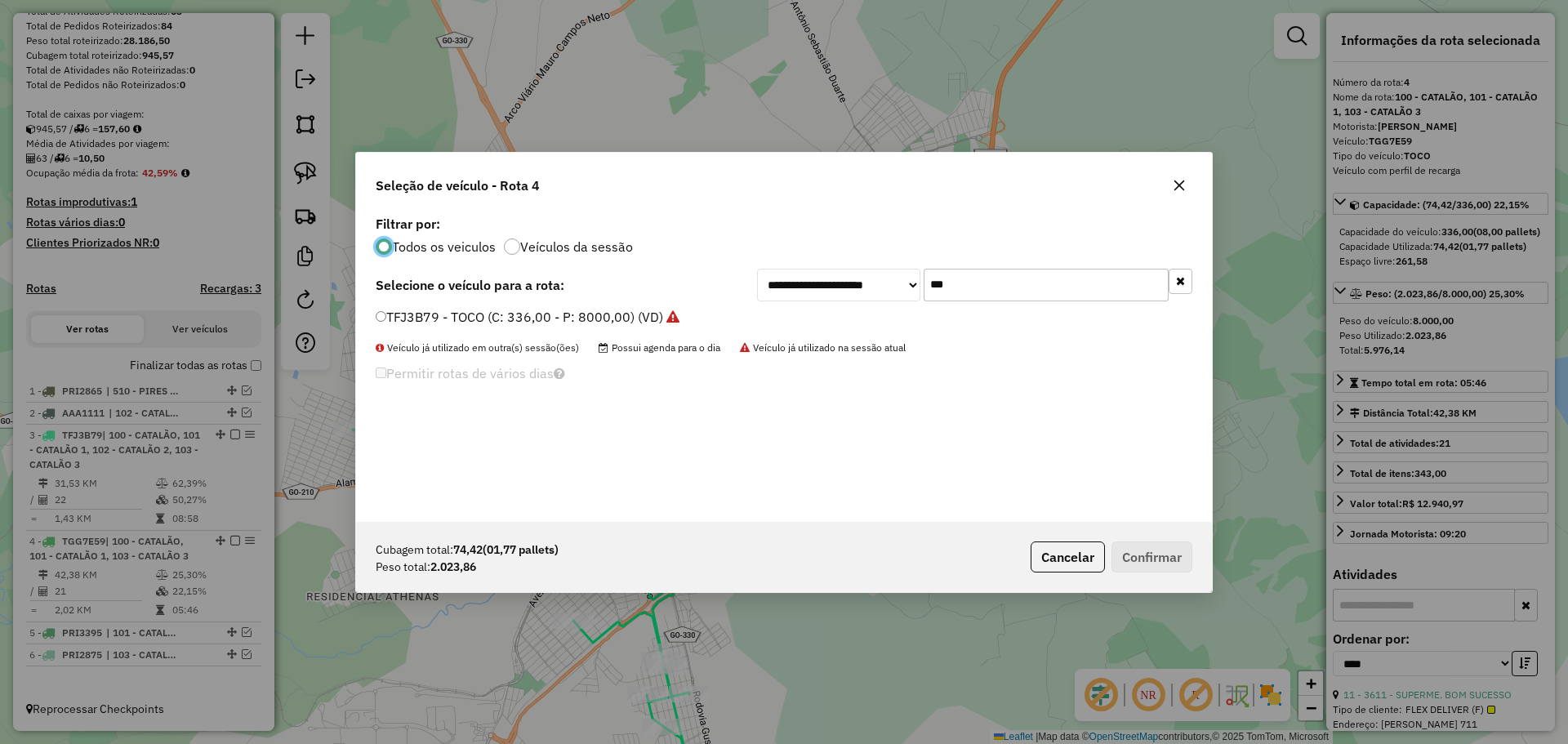
click at [957, 294] on input "***" at bounding box center [1046, 285] width 245 height 33
type input "***"
drag, startPoint x: 434, startPoint y: 313, endPoint x: 483, endPoint y: 314, distance: 49.0
click at [434, 313] on label "TFO8H29 - TOCO (C: 336,00 - P: 8000,00) (VD)" at bounding box center [521, 317] width 292 height 20
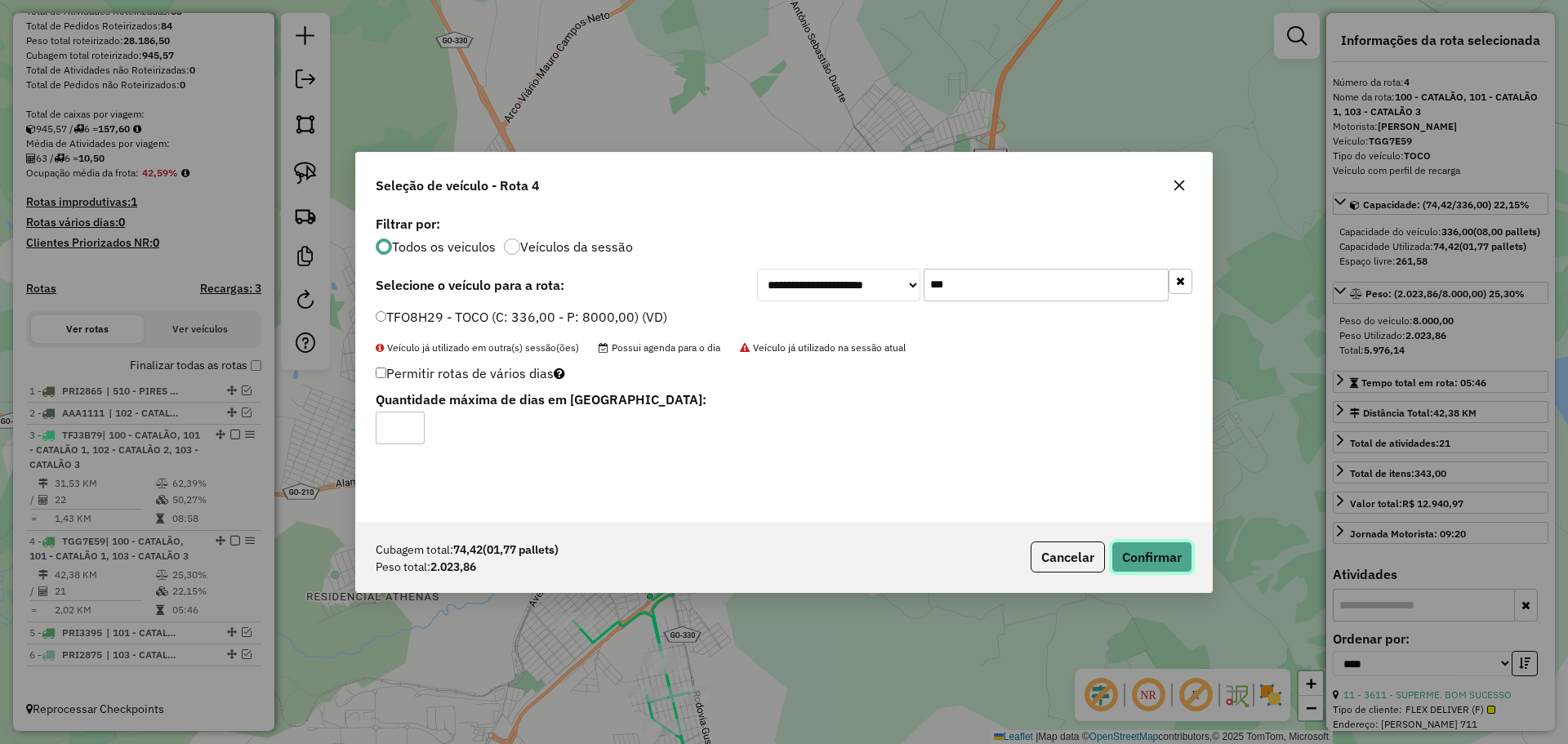
click at [1157, 548] on button "Confirmar" at bounding box center [1152, 557] width 81 height 31
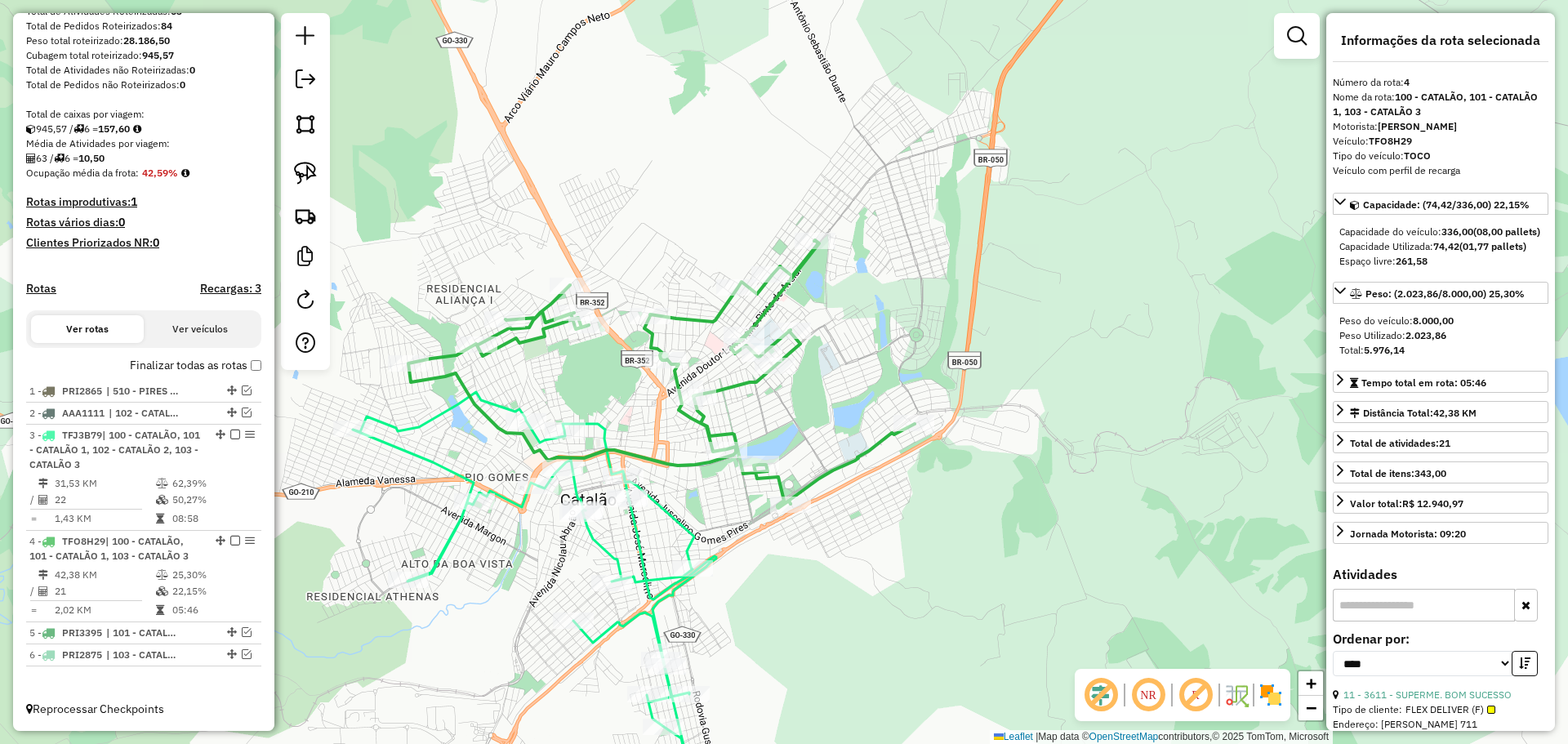
click at [852, 461] on icon at bounding box center [661, 374] width 506 height 268
click at [695, 536] on icon at bounding box center [535, 575] width 363 height 367
click at [515, 345] on icon at bounding box center [661, 374] width 506 height 268
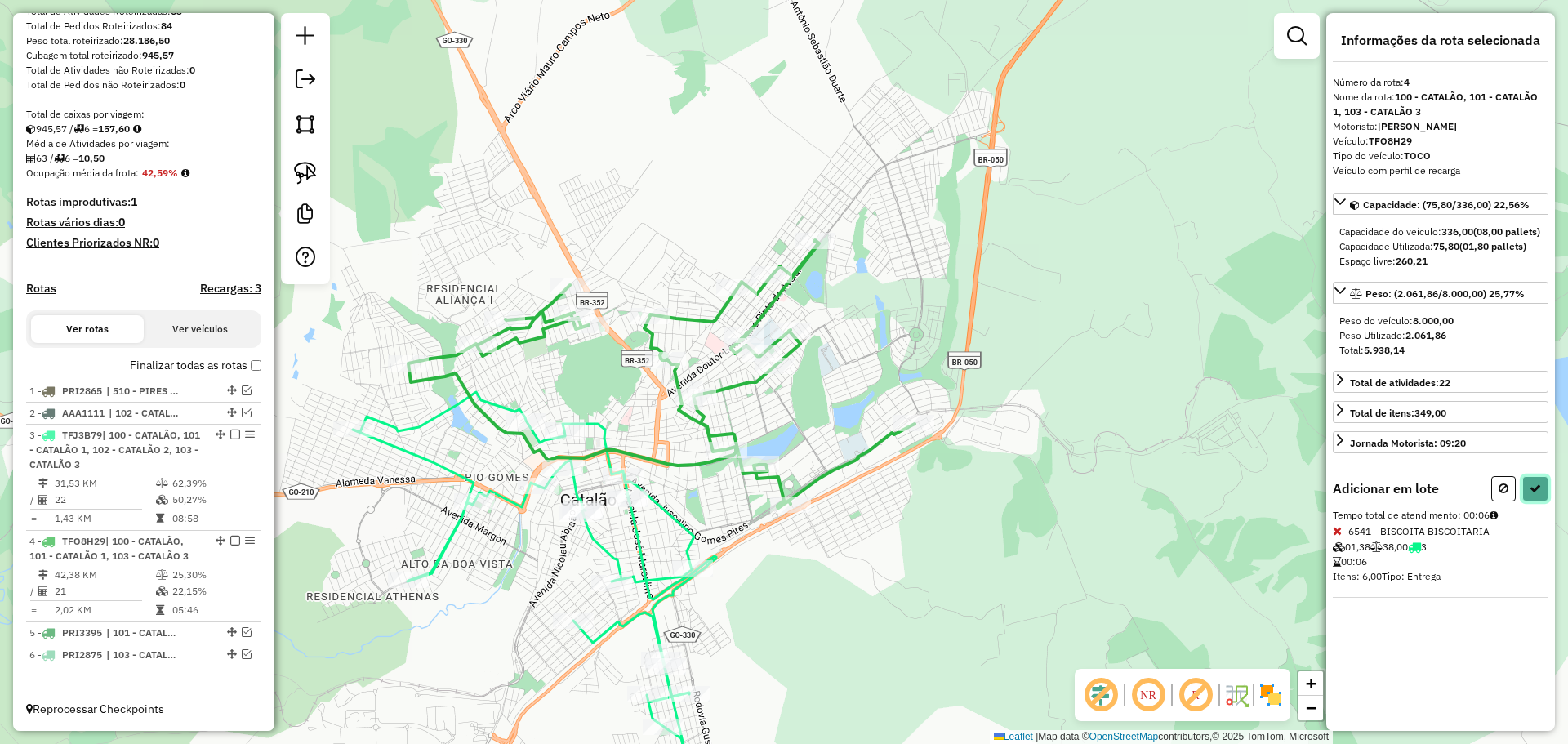
click at [1537, 501] on button at bounding box center [1535, 488] width 26 height 25
select select "*********"
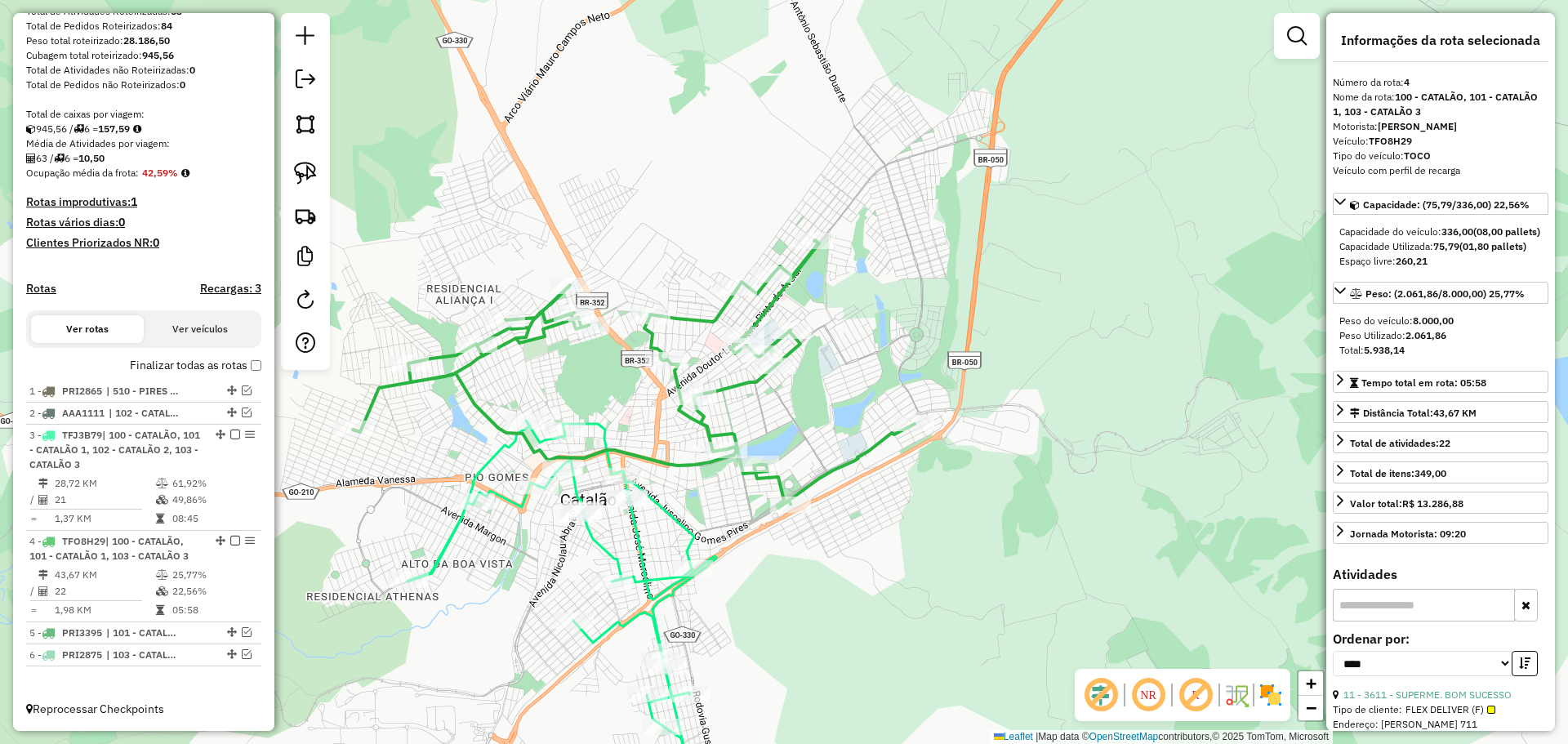
click at [691, 428] on icon at bounding box center [634, 374] width 562 height 268
click at [671, 521] on icon at bounding box center [561, 589] width 309 height 338
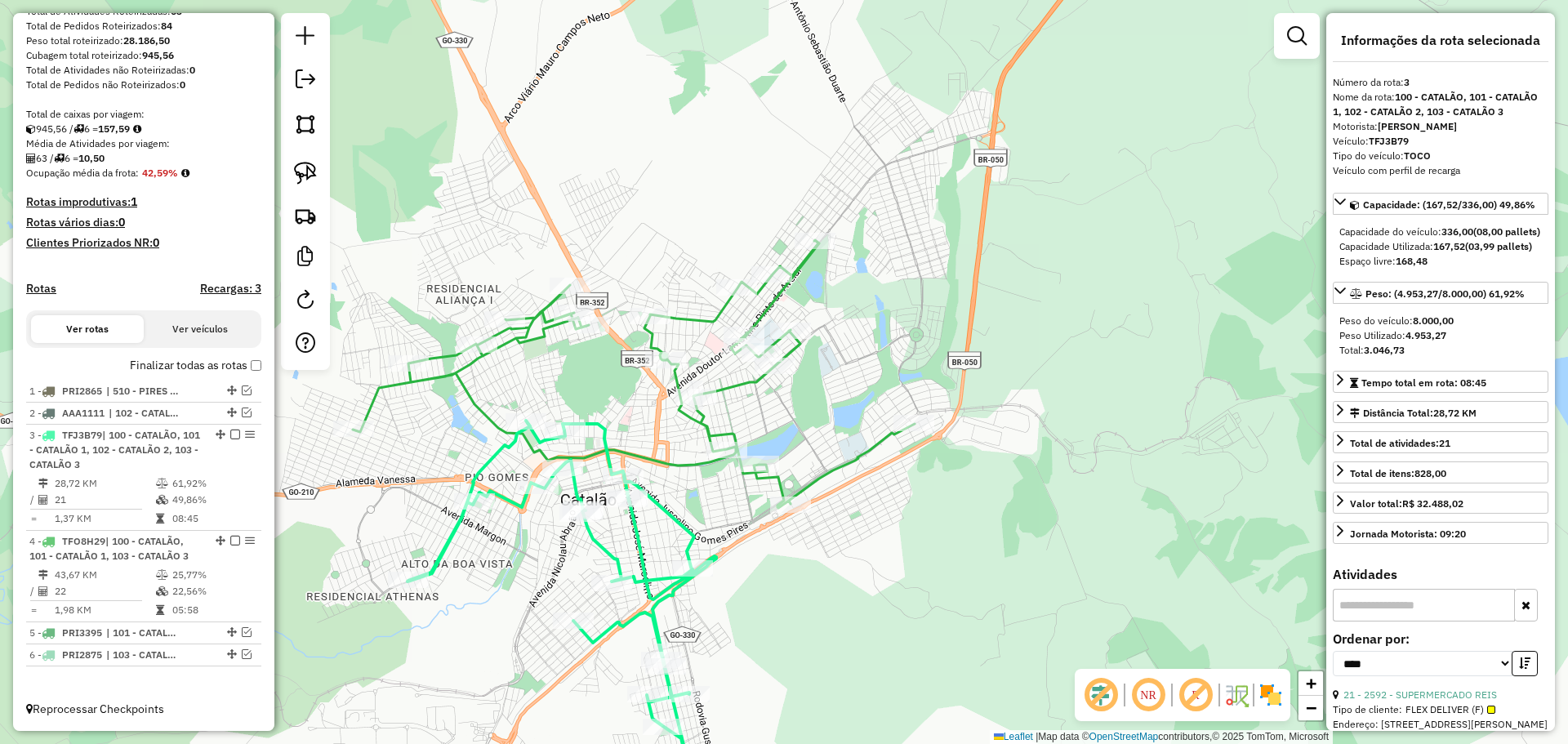
click at [691, 458] on icon at bounding box center [634, 374] width 562 height 268
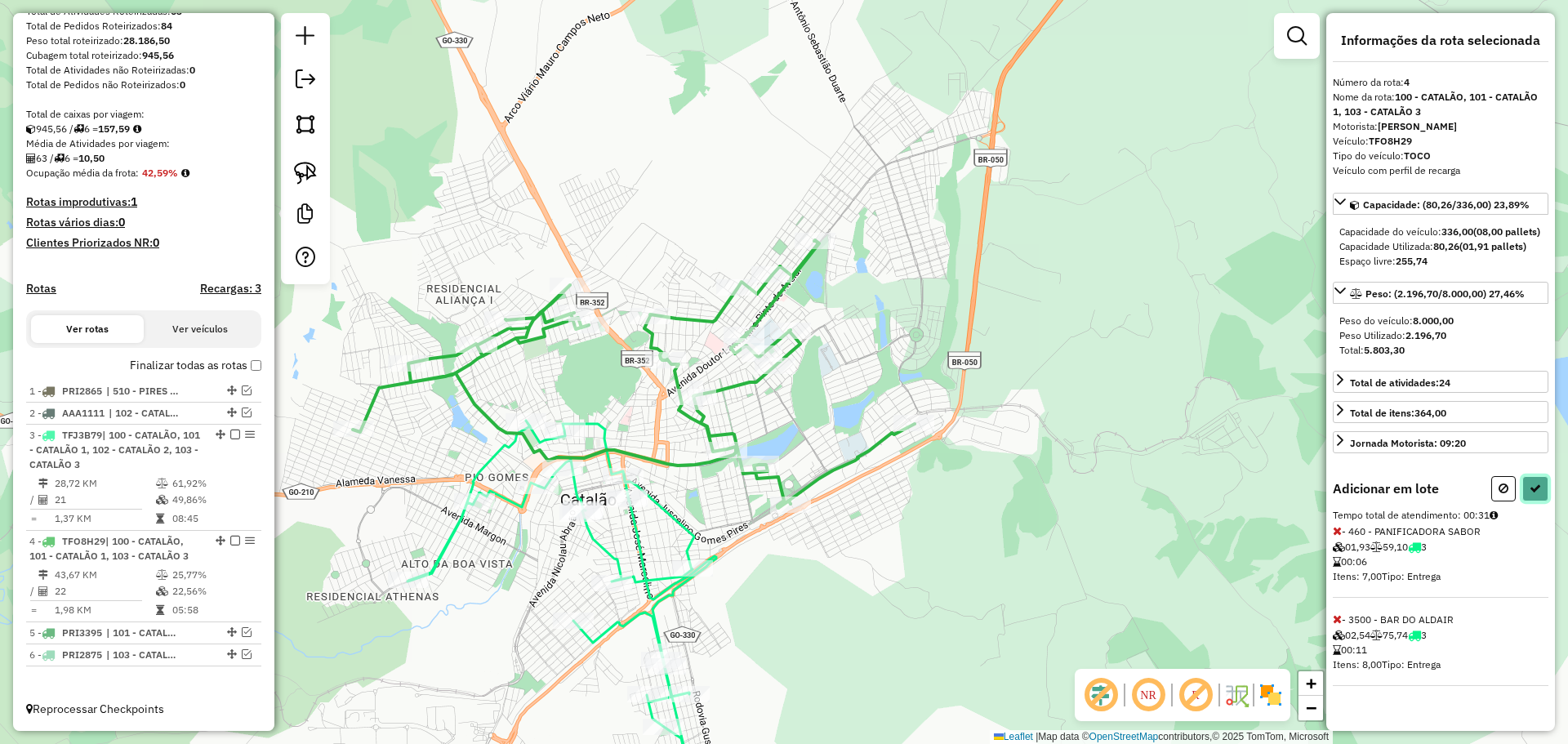
click at [1538, 501] on button at bounding box center [1535, 488] width 26 height 25
select select "*********"
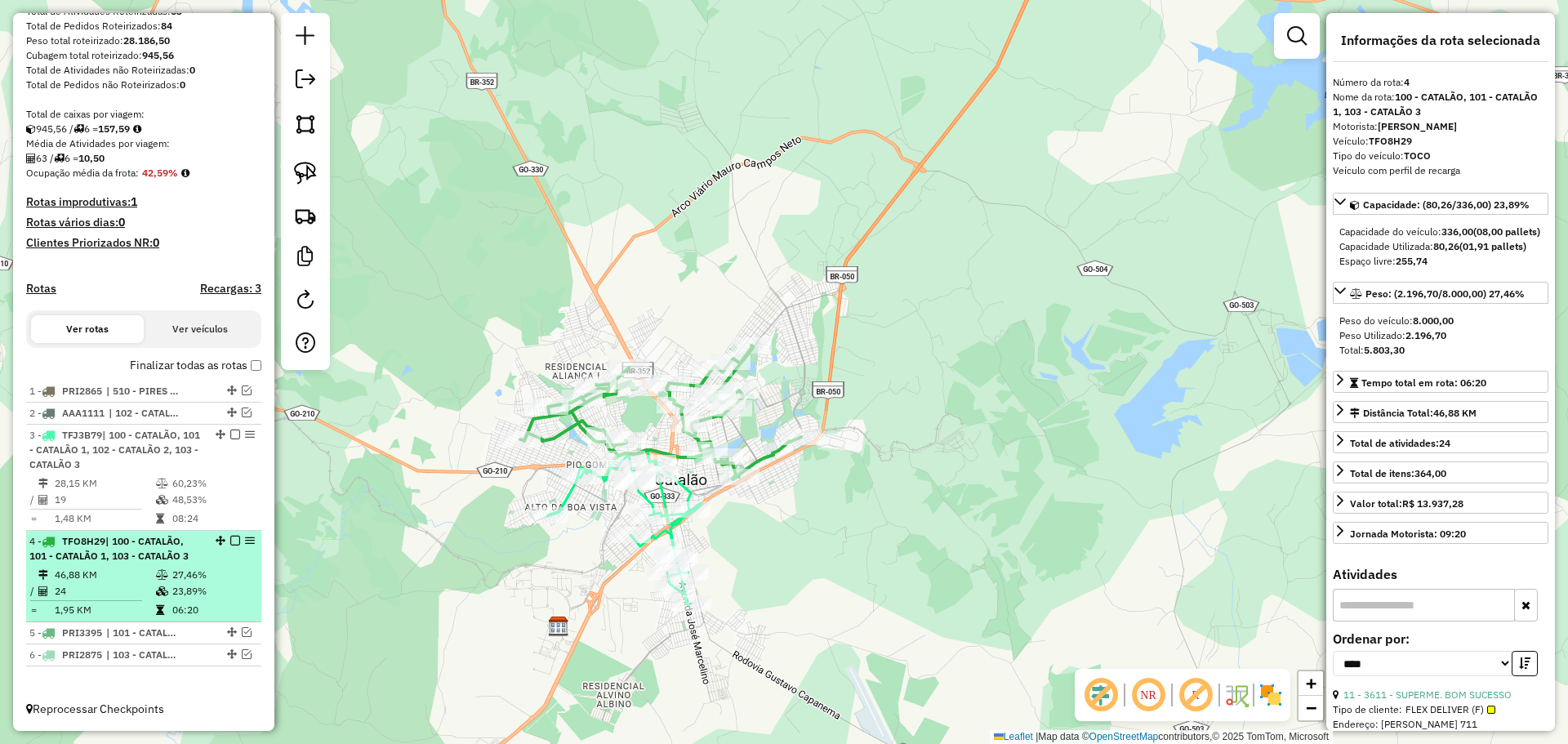
click at [230, 542] on em at bounding box center [234, 540] width 9 height 9
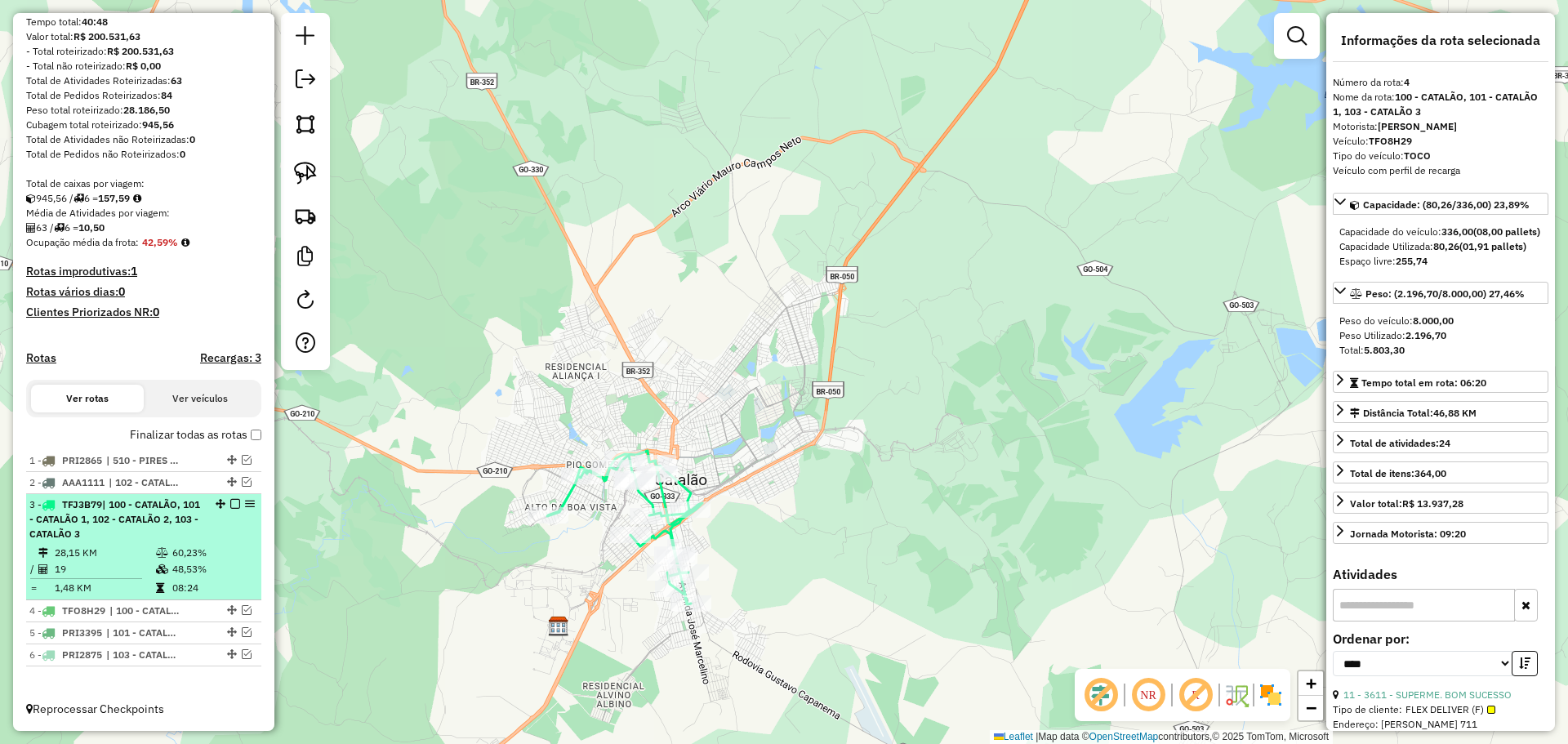
click at [231, 500] on em at bounding box center [234, 504] width 9 height 9
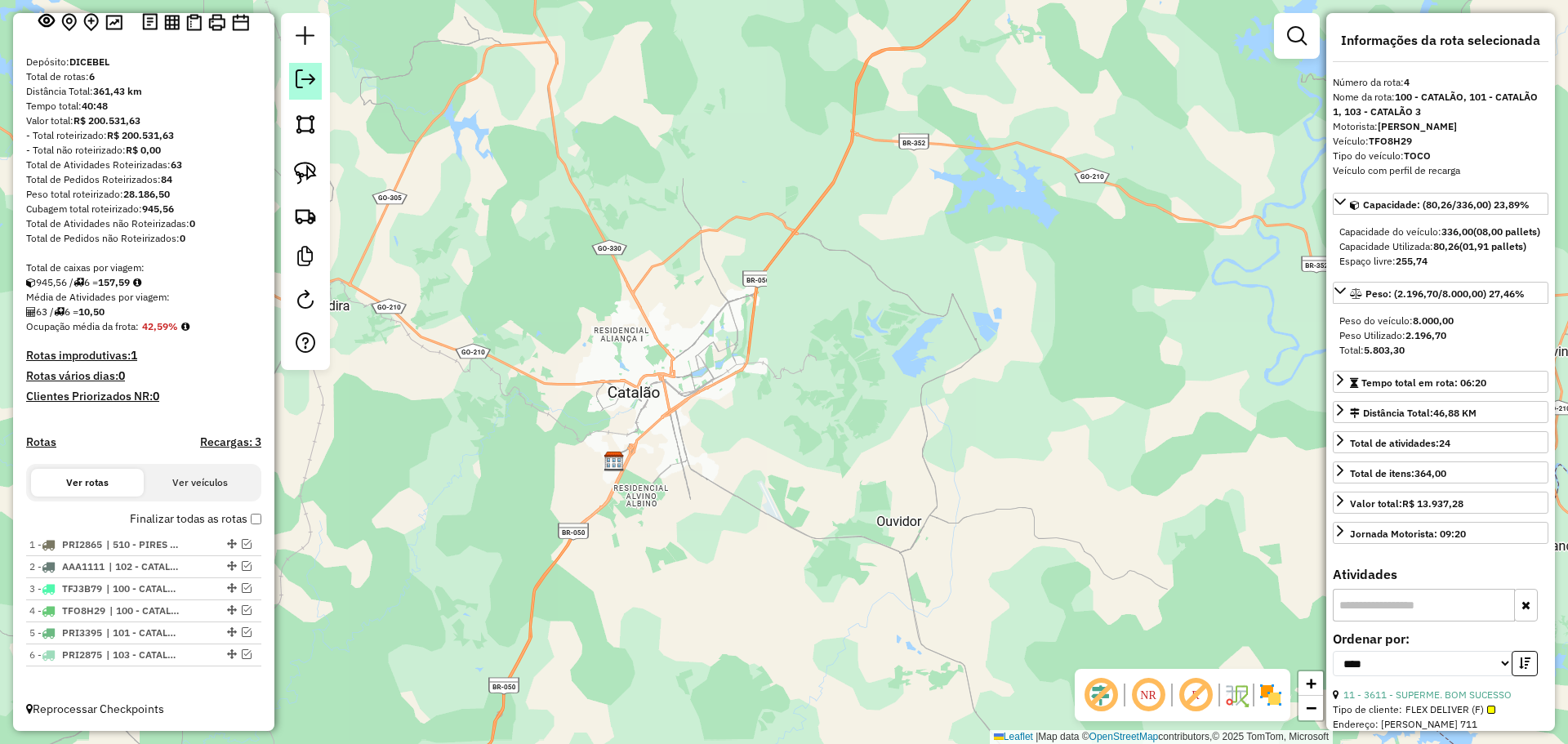
click at [307, 74] on em at bounding box center [305, 79] width 20 height 20
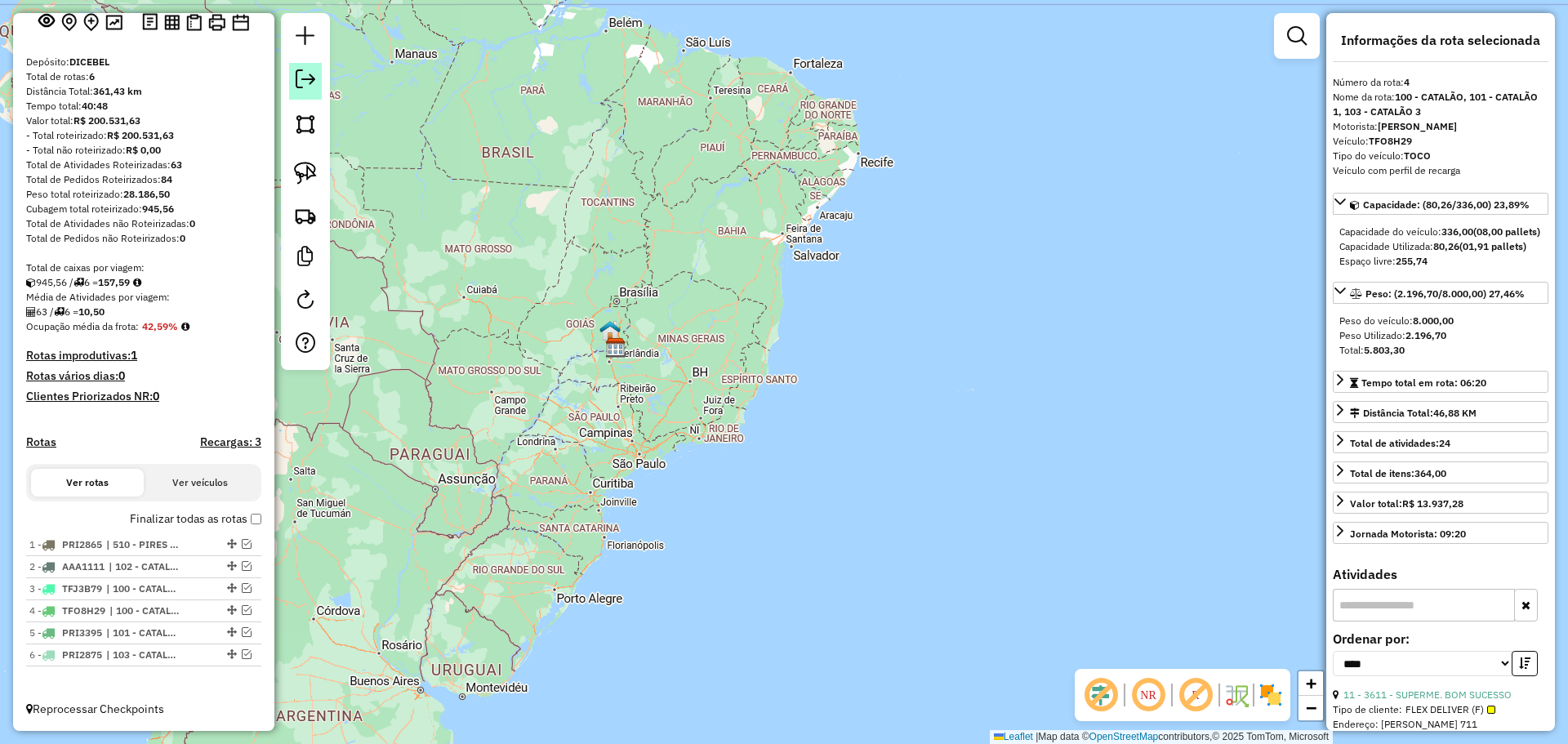
click at [304, 79] on em at bounding box center [305, 79] width 20 height 20
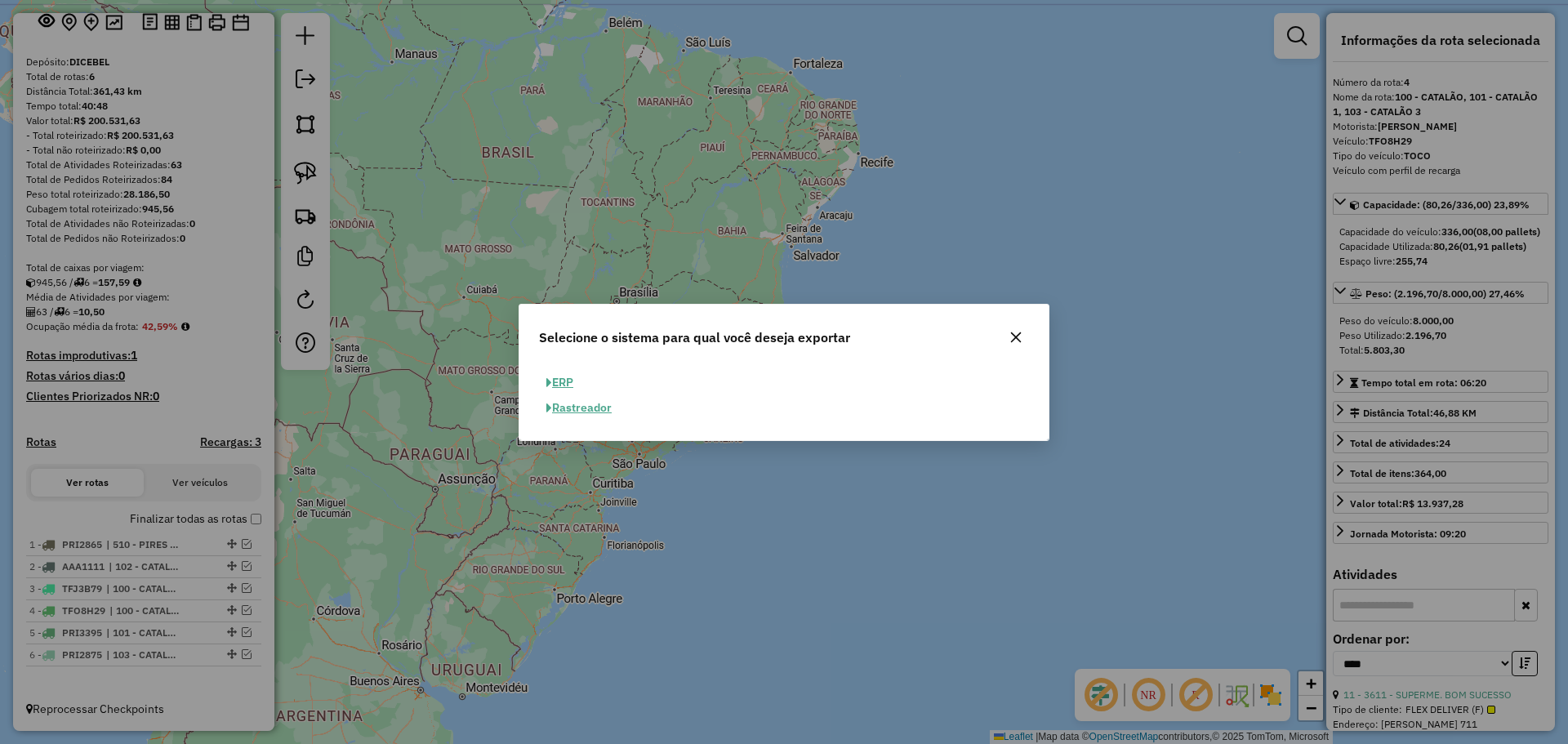
click at [564, 383] on button "ERP" at bounding box center [560, 382] width 41 height 25
select select "**"
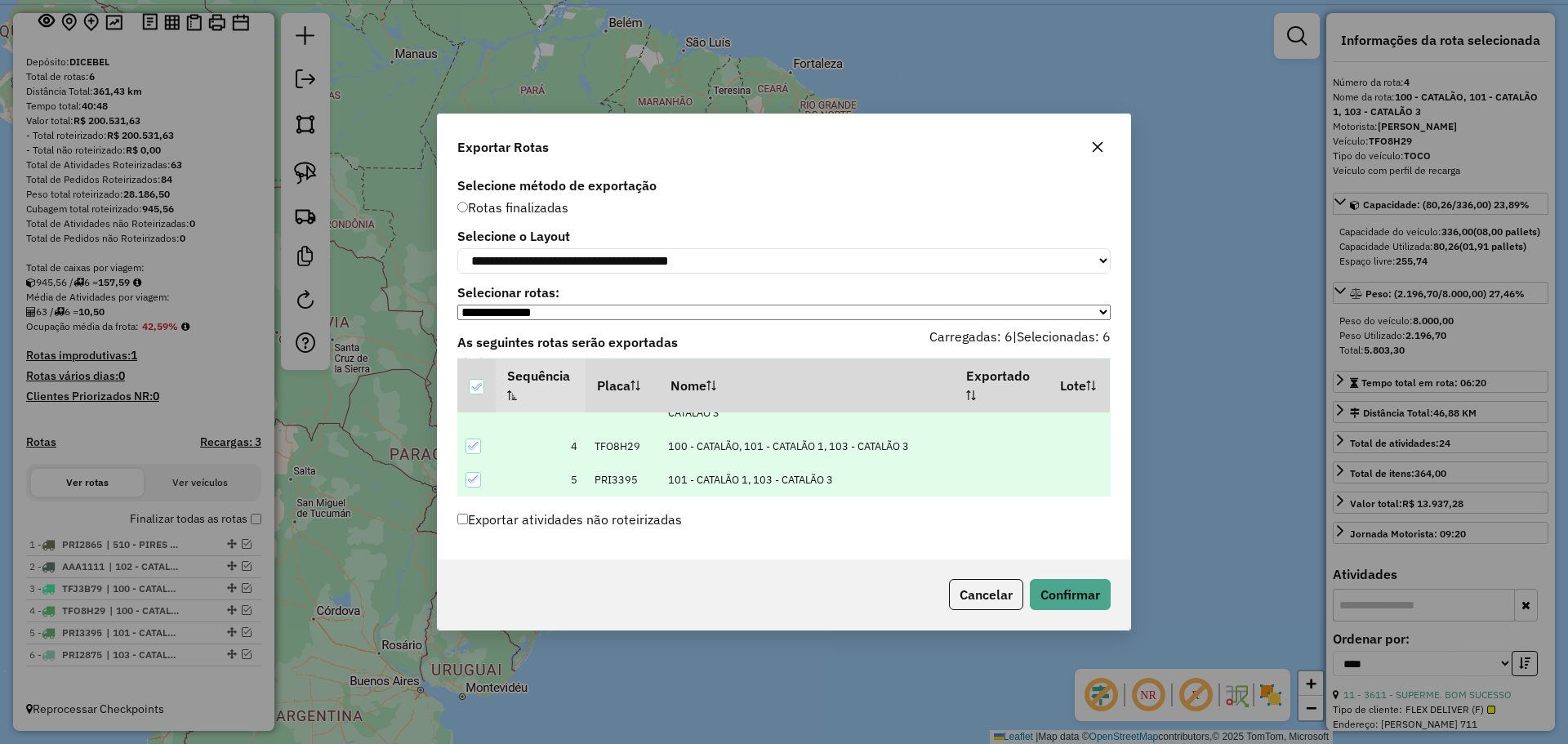
scroll to position [133, 0]
click at [1073, 594] on button "Confirmar" at bounding box center [1070, 594] width 81 height 31
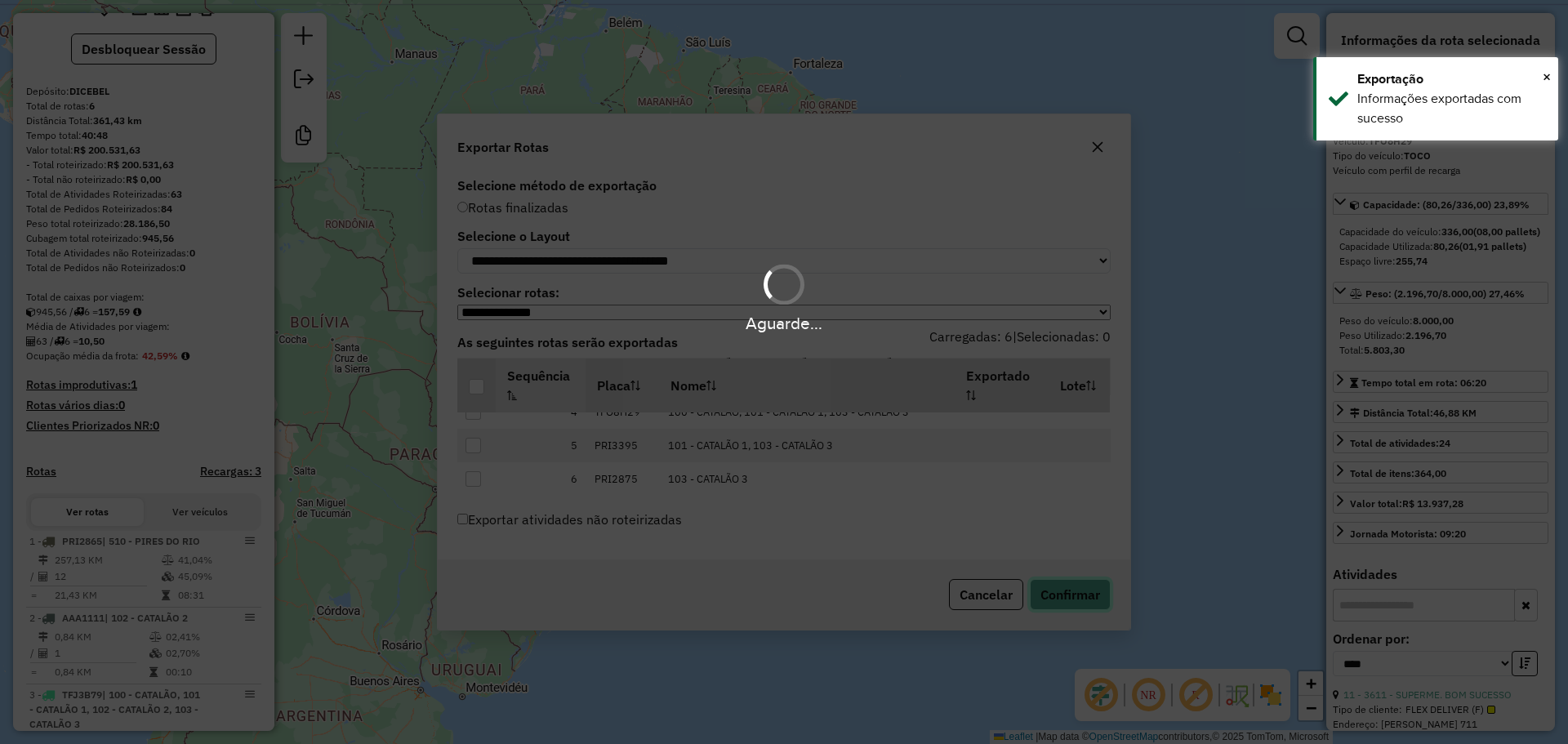
scroll to position [487, 0]
